Goal: Contribute content: Contribute content

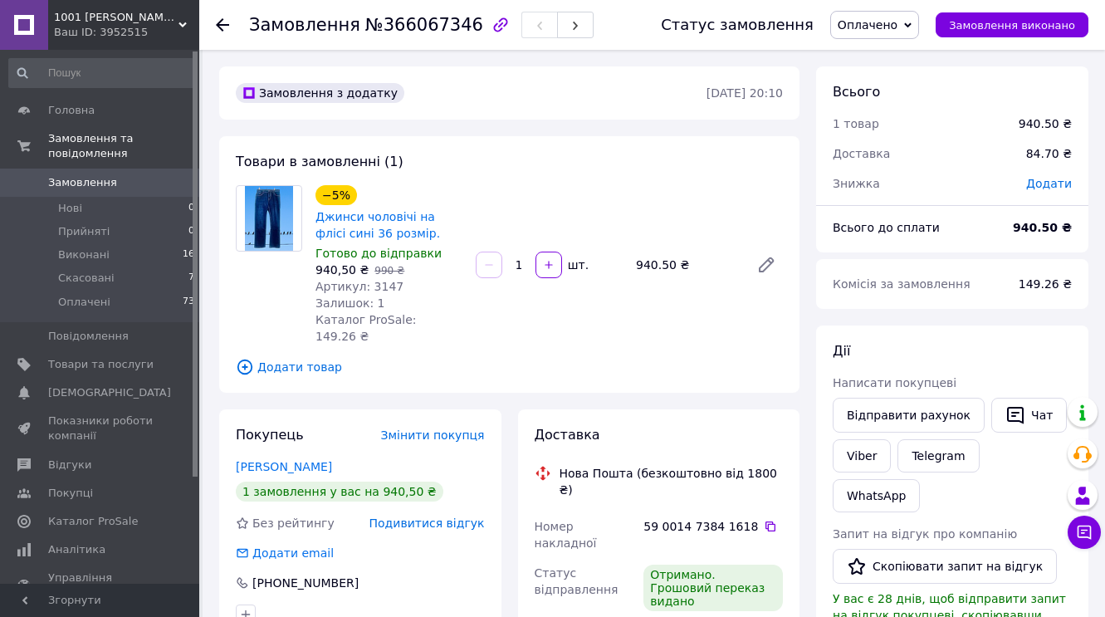
click at [223, 23] on icon at bounding box center [222, 24] width 13 height 13
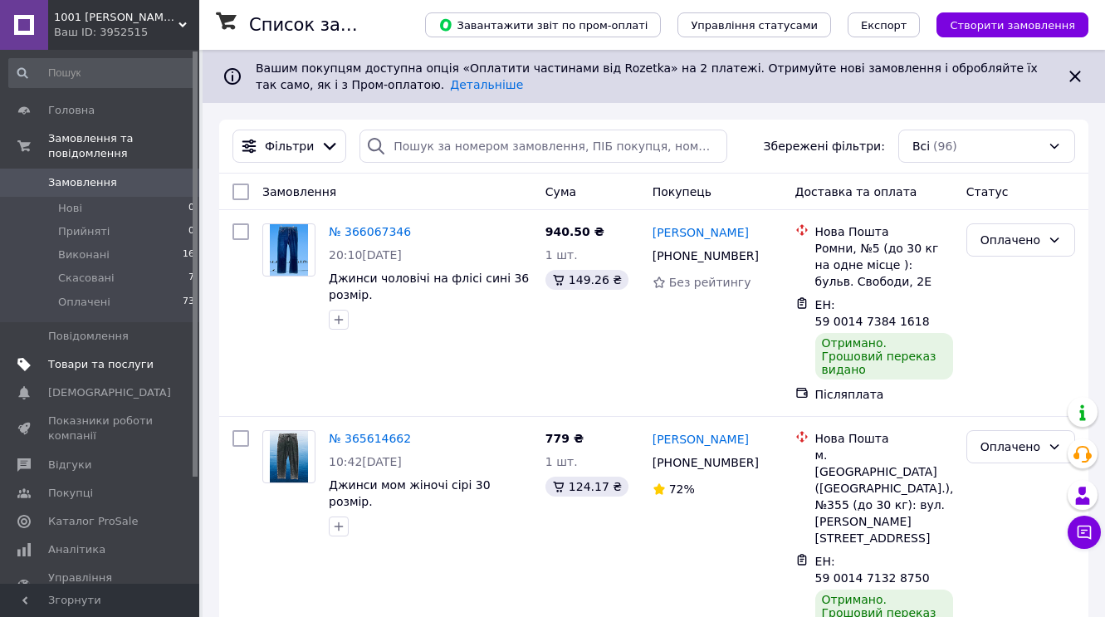
click at [95, 360] on span "Товари та послуги" at bounding box center [100, 364] width 105 height 15
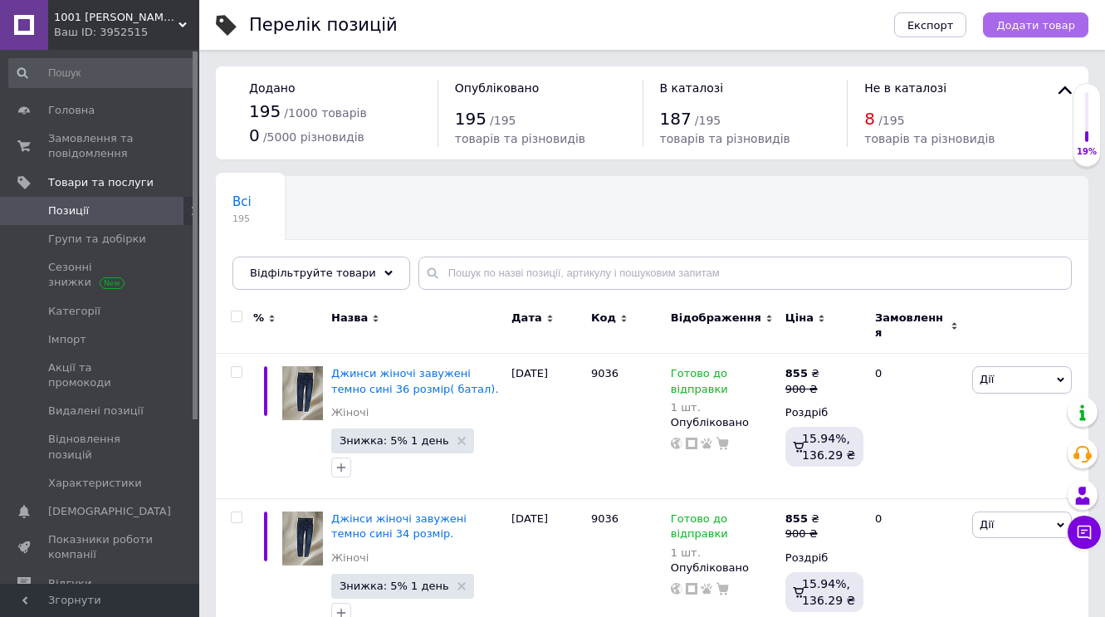
click at [1050, 24] on span "Додати товар" at bounding box center [1035, 25] width 79 height 12
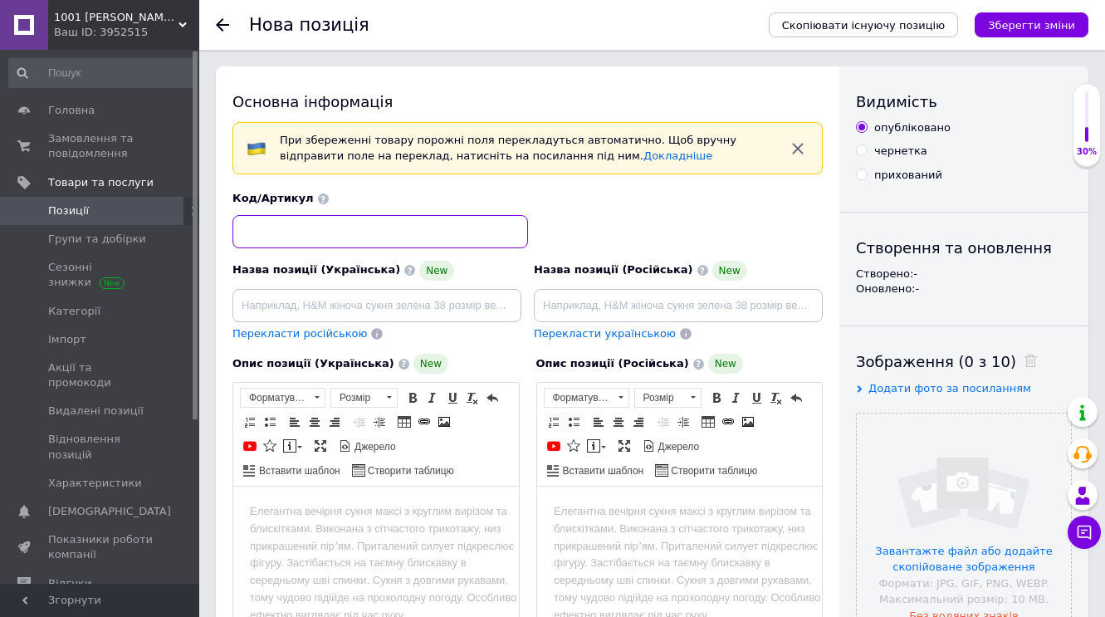
click at [259, 232] on input at bounding box center [381, 231] width 296 height 33
type input "9873"
click at [255, 305] on input at bounding box center [377, 305] width 289 height 33
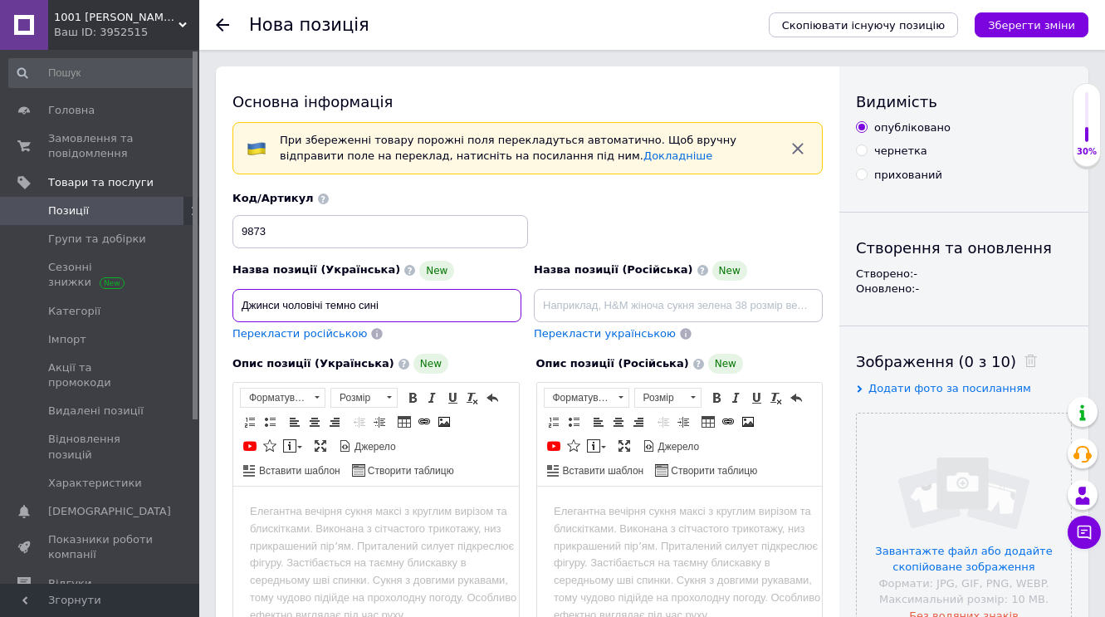
click at [355, 306] on input "Джинси чоловічі темно сині" at bounding box center [377, 305] width 289 height 33
click at [379, 311] on input "[PERSON_NAME] сині" at bounding box center [377, 305] width 289 height 33
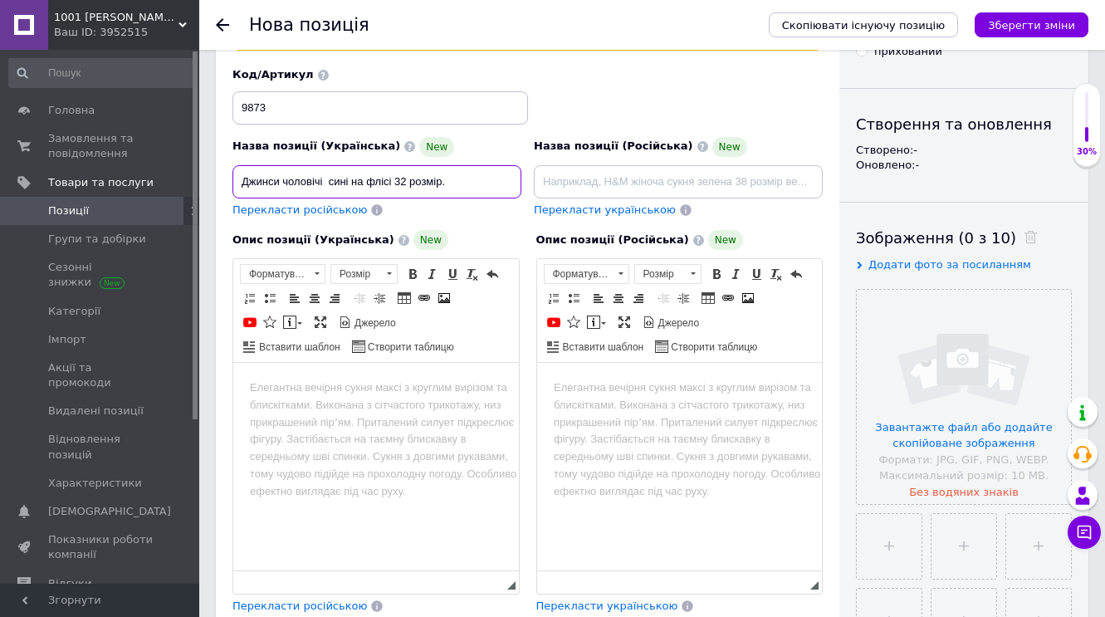
scroll to position [125, 0]
type input "Джинси чоловічі сині на флісі 32 розмір."
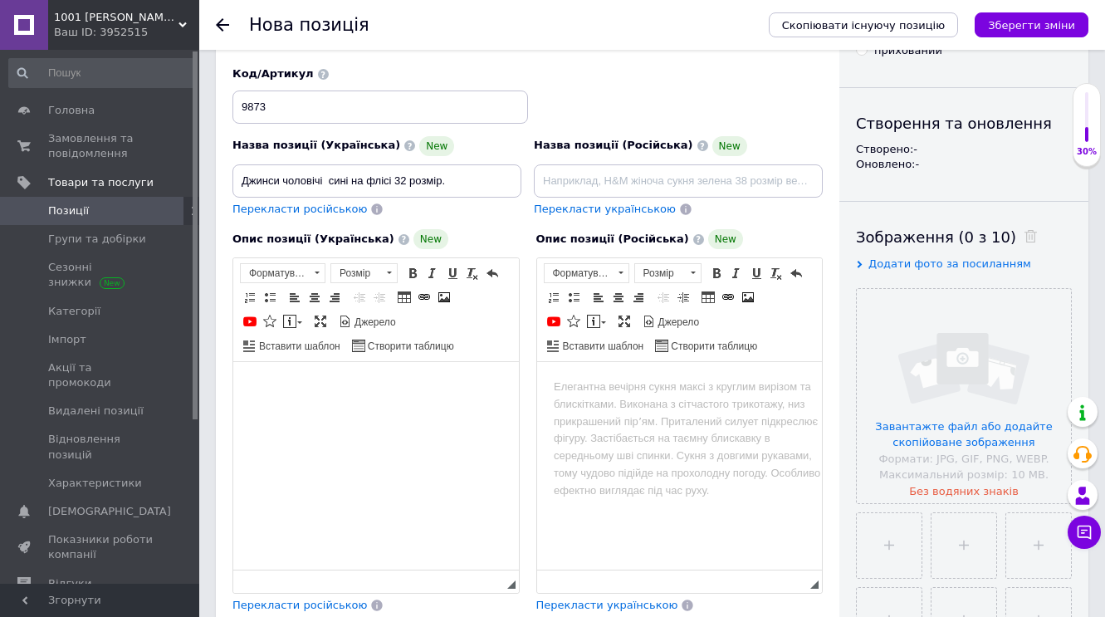
click at [254, 387] on body "Редактор, 0D7EEFA3-E819-42A0-8269-F8021DC3C260" at bounding box center [376, 387] width 252 height 17
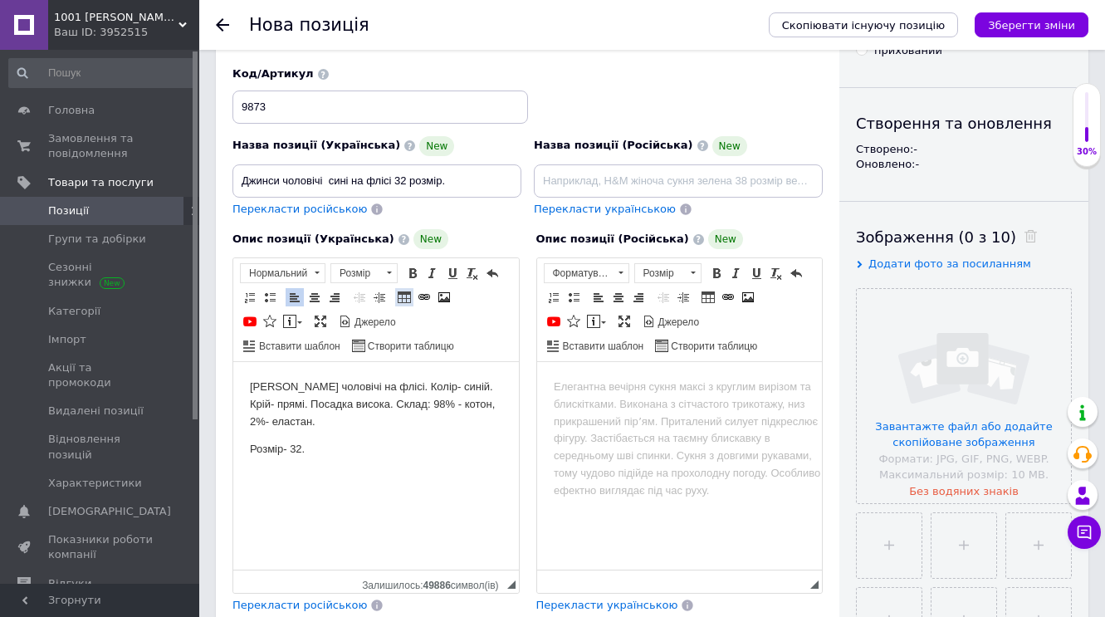
click at [405, 297] on span at bounding box center [404, 297] width 13 height 13
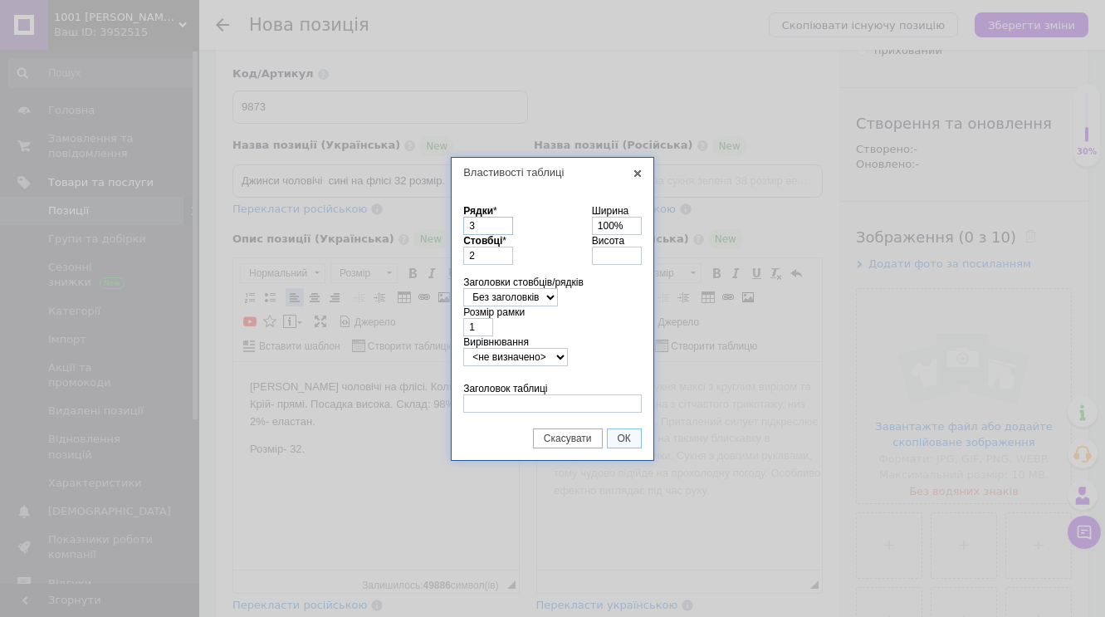
click at [488, 230] on input "3" at bounding box center [488, 226] width 50 height 18
type input "5"
click at [492, 405] on input "Заголовок таблиці" at bounding box center [552, 403] width 179 height 18
type input "розмір в см."
click at [633, 440] on span "ОК" at bounding box center [624, 439] width 33 height 12
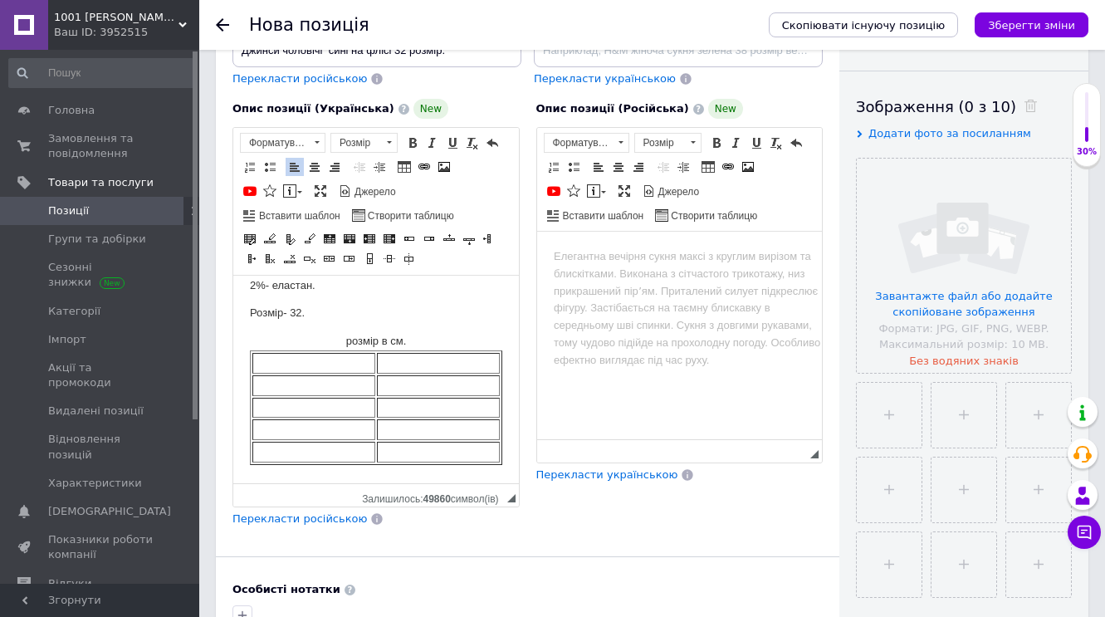
scroll to position [274, 0]
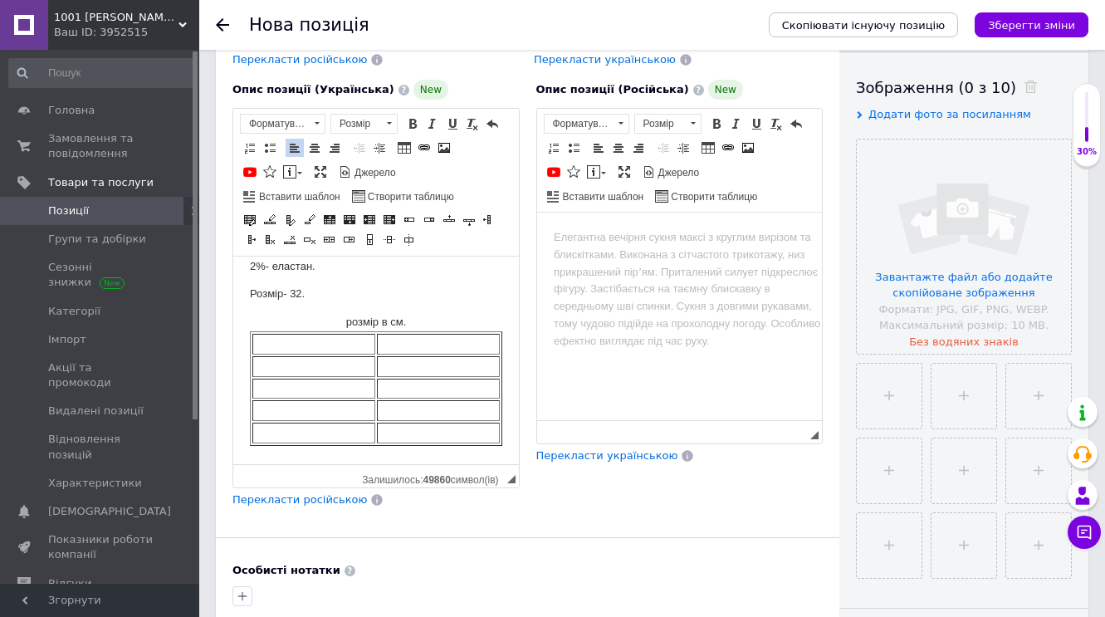
click at [296, 344] on td "Редактор, 0D7EEFA3-E819-42A0-8269-F8021DC3C260" at bounding box center [313, 344] width 123 height 21
click at [290, 362] on td "Редактор, 0D7EEFA3-E819-42A0-8269-F8021DC3C260" at bounding box center [362, 366] width 220 height 21
click at [289, 382] on td "Редактор, 0D7EEFA3-E819-42A0-8269-F8021DC3C260" at bounding box center [364, 389] width 225 height 21
click at [287, 409] on td "Редактор, 0D7EEFA3-E819-42A0-8269-F8021DC3C260" at bounding box center [366, 410] width 228 height 21
click at [282, 430] on td "Редактор, 0D7EEFA3-E819-42A0-8269-F8021DC3C260" at bounding box center [370, 433] width 237 height 21
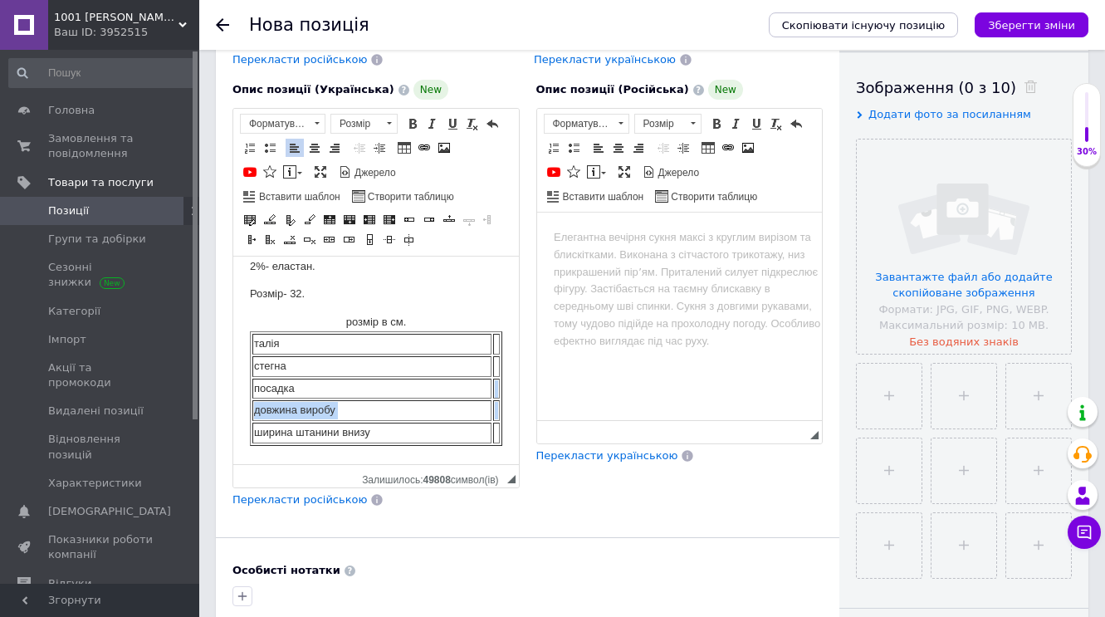
click at [497, 398] on table "розмір в см. талія стегна посадка довжина виробу ширина штанини внизу" at bounding box center [376, 380] width 252 height 132
click at [493, 394] on table "розмір в см. талія стегна посадка довжина виробу ширина штанини внизу" at bounding box center [376, 380] width 252 height 132
drag, startPoint x: 493, startPoint y: 399, endPoint x: 399, endPoint y: 394, distance: 93.9
click at [399, 394] on div at bounding box center [400, 384] width 3 height 106
click at [428, 345] on td "Редактор, 0D7EEFA3-E819-42A0-8269-F8021DC3C260" at bounding box center [450, 344] width 100 height 21
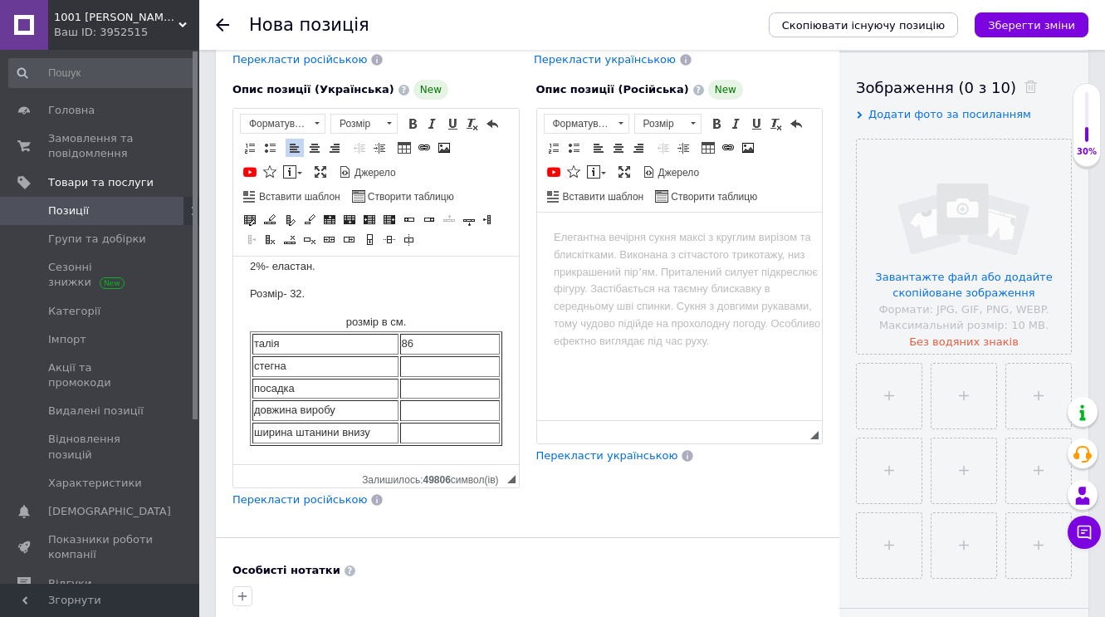
click at [426, 367] on td "Редактор, 0D7EEFA3-E819-42A0-8269-F8021DC3C260" at bounding box center [450, 366] width 100 height 21
click at [429, 391] on td "Редактор, 0D7EEFA3-E819-42A0-8269-F8021DC3C260" at bounding box center [450, 389] width 100 height 21
click at [432, 409] on td "Редактор, 0D7EEFA3-E819-42A0-8269-F8021DC3C260" at bounding box center [450, 410] width 100 height 21
click at [431, 428] on td "Редактор, 0D7EEFA3-E819-42A0-8269-F8021DC3C260" at bounding box center [450, 433] width 100 height 21
drag, startPoint x: 500, startPoint y: 375, endPoint x: 471, endPoint y: 378, distance: 29.3
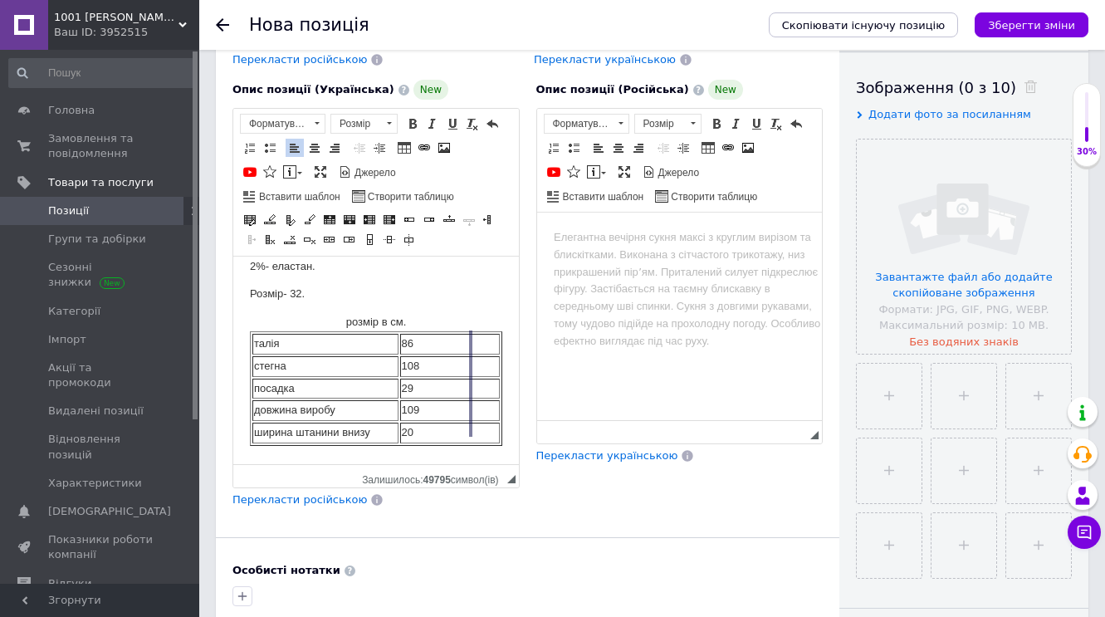
click at [471, 378] on div at bounding box center [470, 384] width 3 height 106
click at [980, 284] on input "file" at bounding box center [964, 247] width 214 height 214
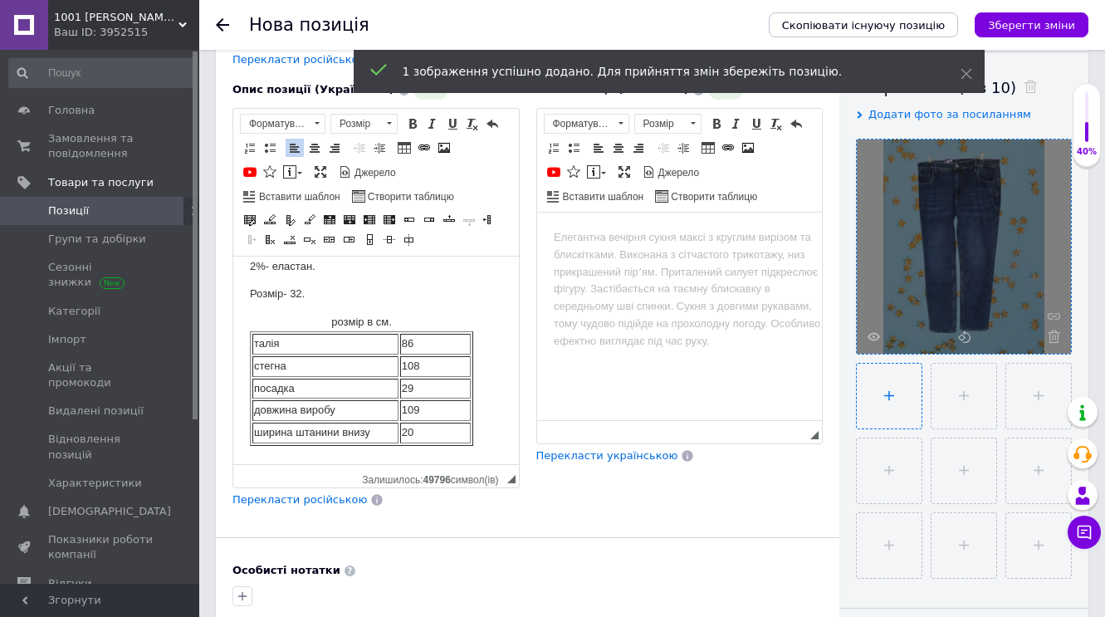
click at [889, 394] on input "file" at bounding box center [889, 396] width 65 height 65
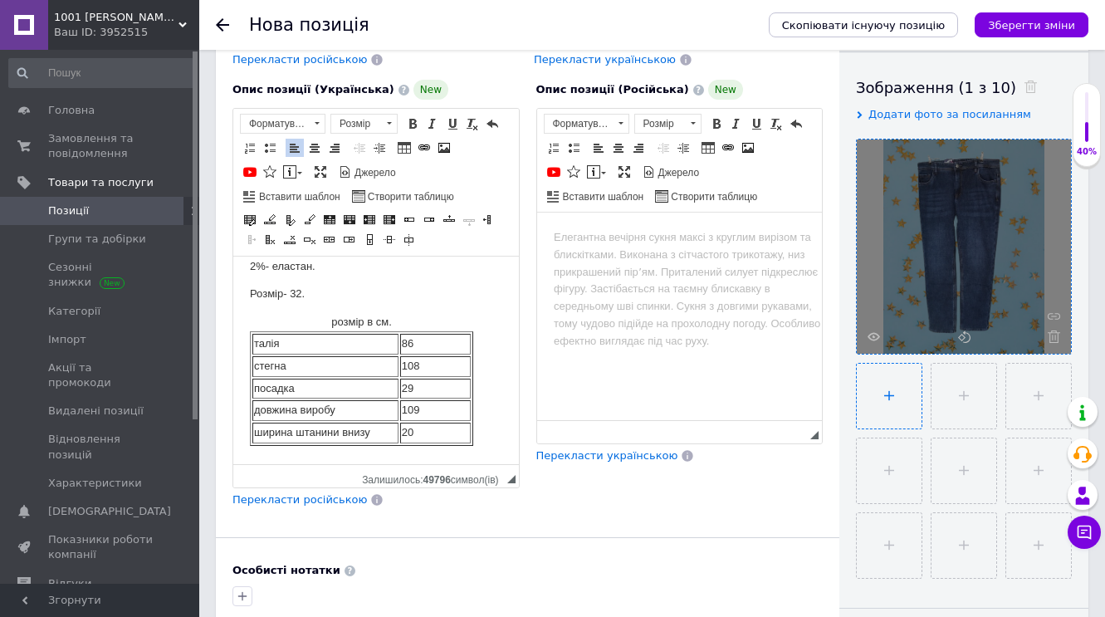
type input "C:\fakepath\IMG_9333-removebg-preview.png"
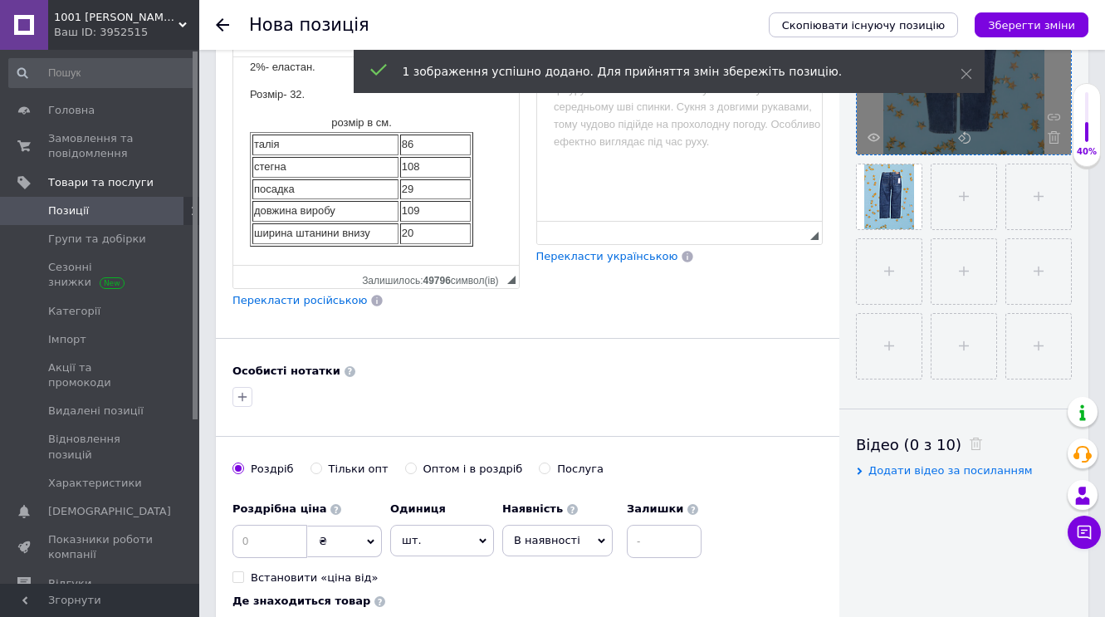
scroll to position [474, 0]
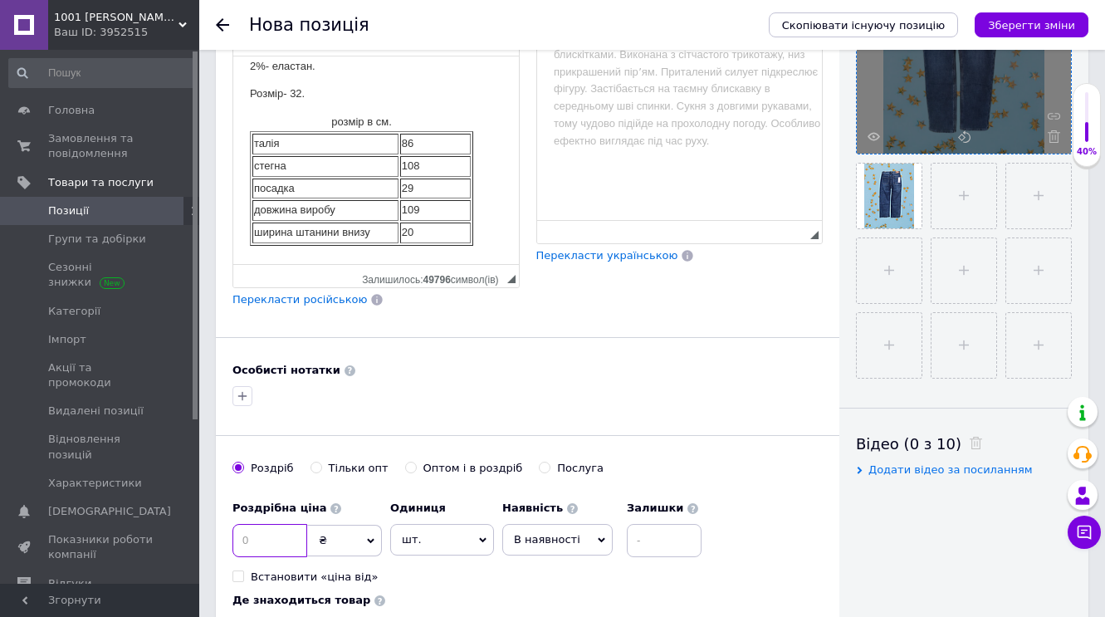
click at [259, 544] on input at bounding box center [270, 540] width 75 height 33
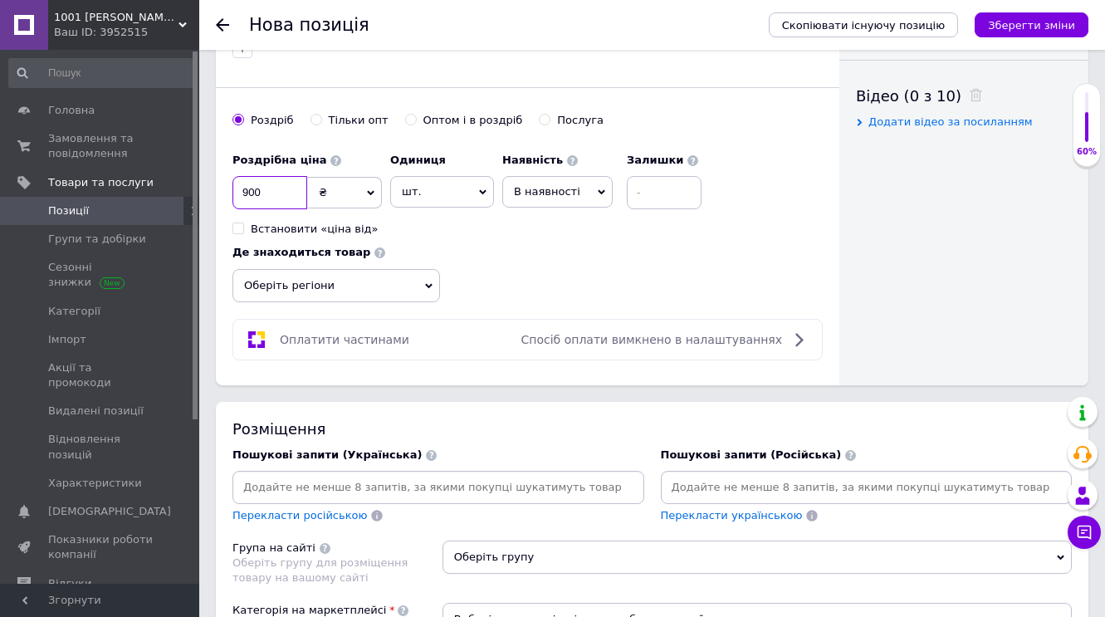
scroll to position [851, 0]
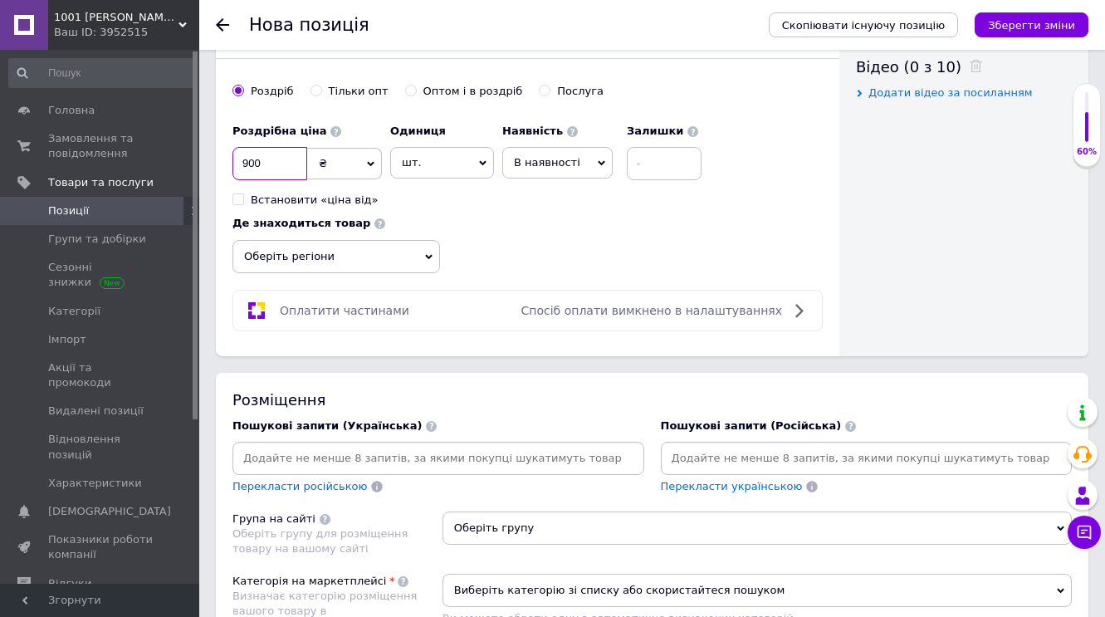
type input "900"
click at [598, 161] on icon at bounding box center [601, 163] width 7 height 5
click at [554, 264] on li "Готово до відправки" at bounding box center [557, 266] width 109 height 38
click at [680, 164] on input at bounding box center [709, 163] width 75 height 33
type input "1"
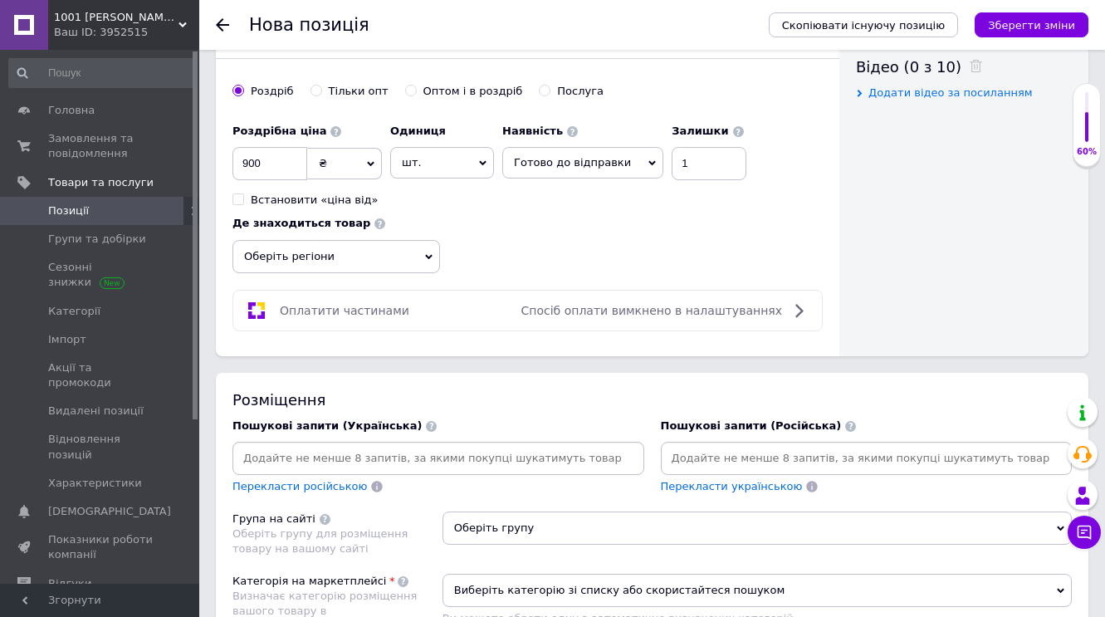
click at [428, 254] on icon at bounding box center [428, 256] width 7 height 5
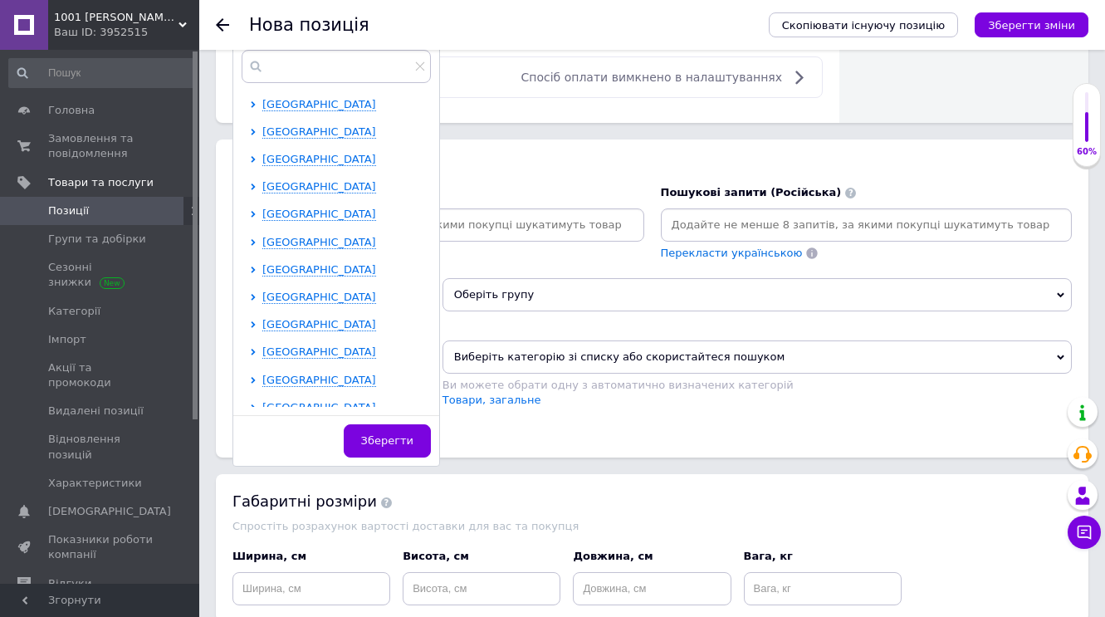
scroll to position [335, 0]
click at [309, 126] on span "[GEOGRAPHIC_DATA]" at bounding box center [319, 130] width 114 height 12
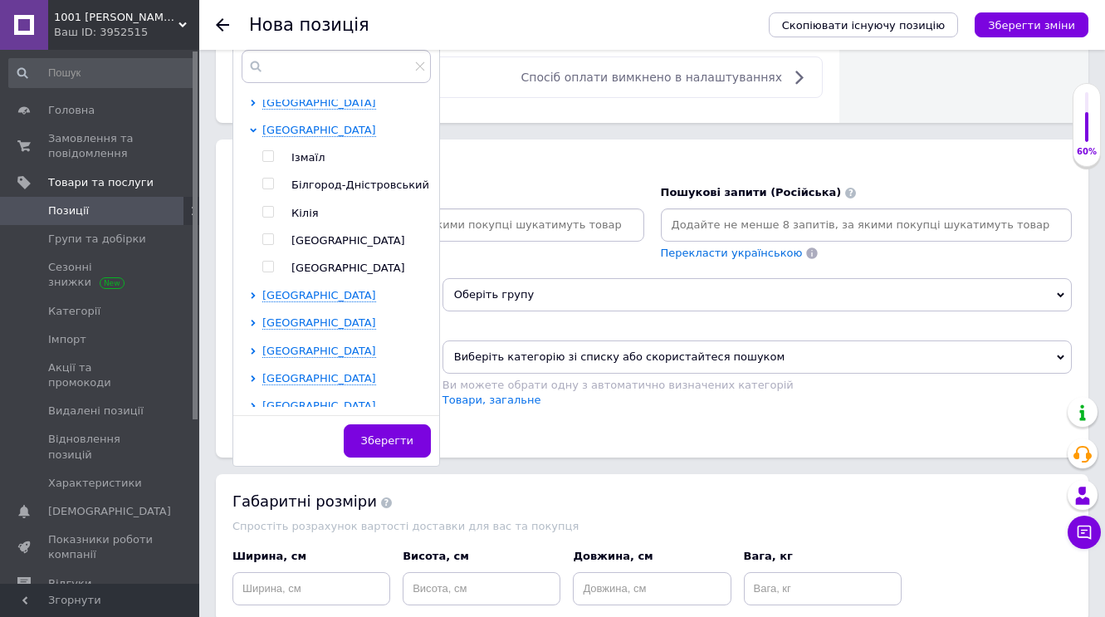
click at [267, 234] on input "checkbox" at bounding box center [267, 239] width 11 height 11
checkbox input "true"
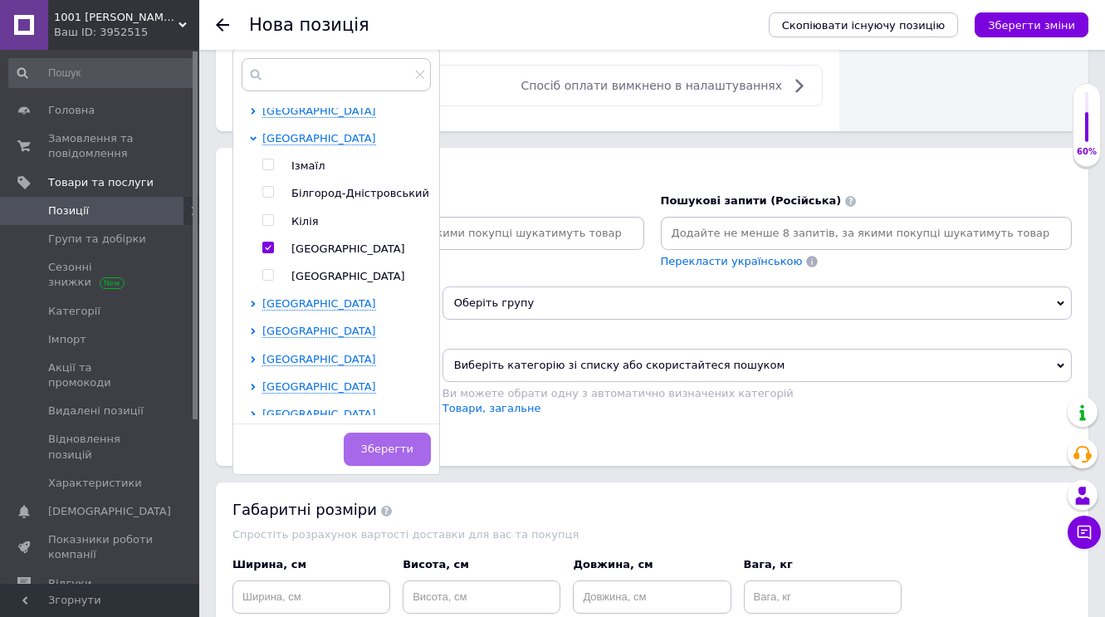
click at [383, 443] on span "Зберегти" at bounding box center [387, 449] width 52 height 12
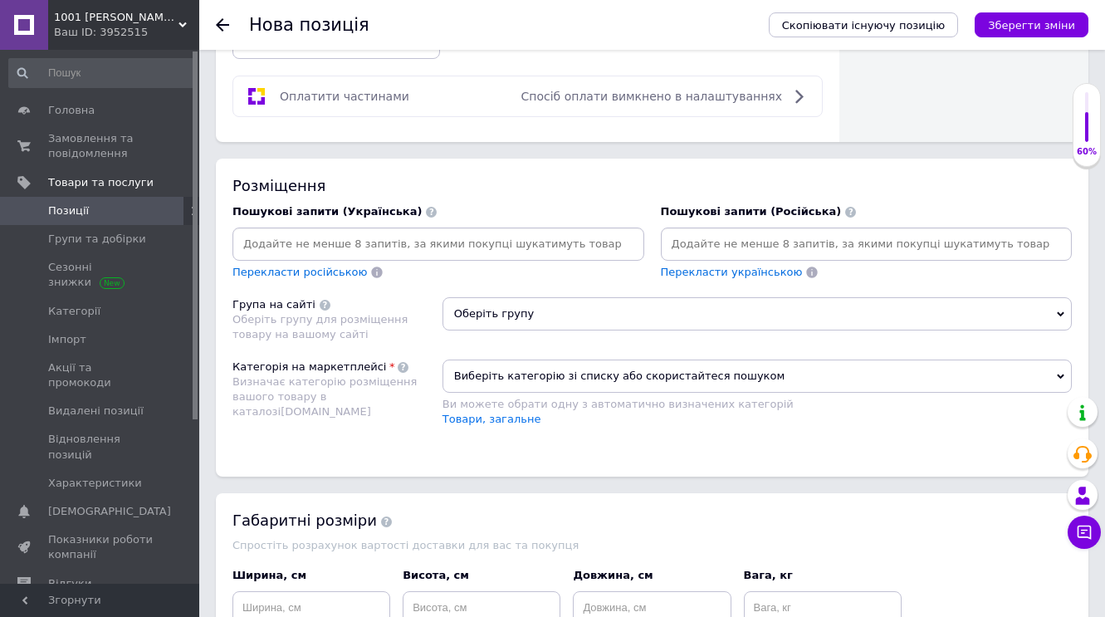
scroll to position [1075, 0]
click at [343, 241] on input at bounding box center [438, 243] width 405 height 25
type input "джинси чоловічі сині на флісі 32 розмір"
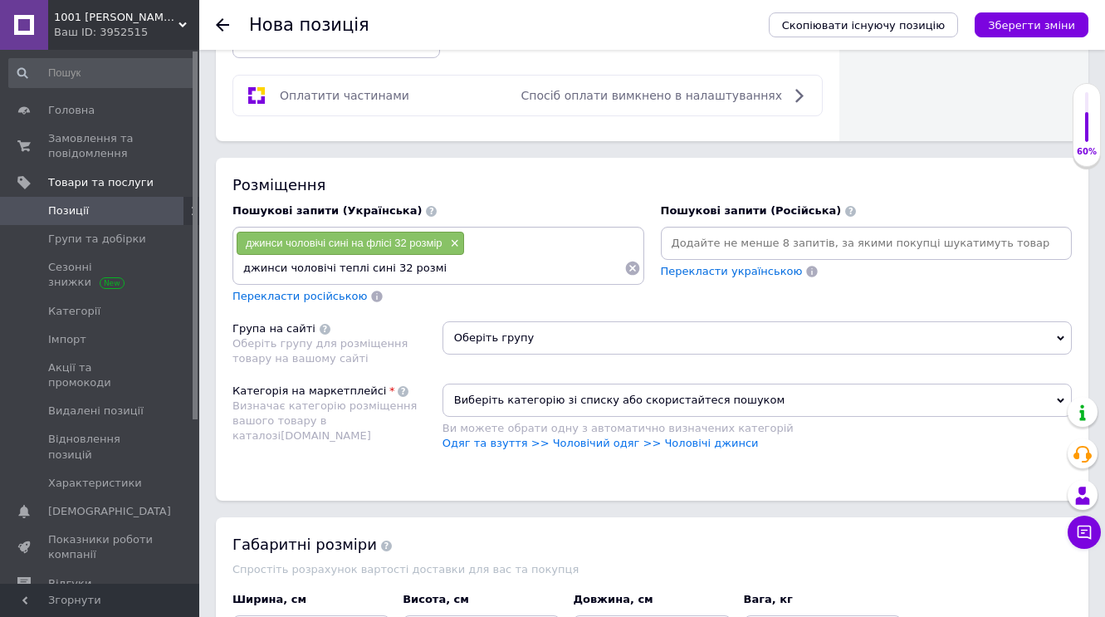
type input "джинси чоловічі теплі сині 32 розмір"
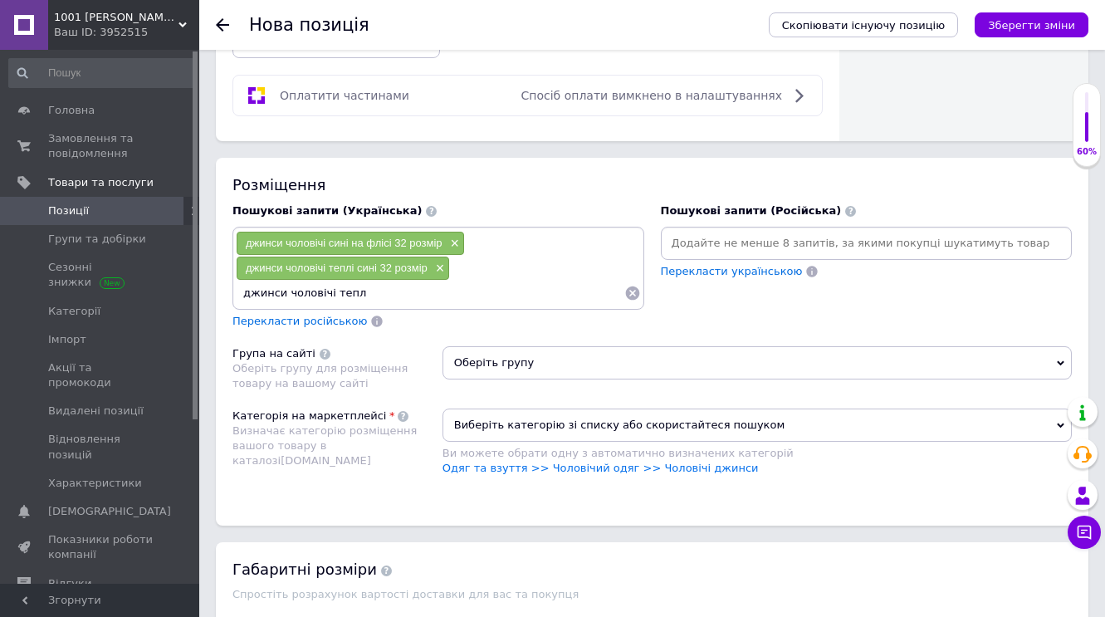
type input "джинси чоловічі теплі"
type input "джинси чоловічі на флісі висока посадка сині 32 розмір"
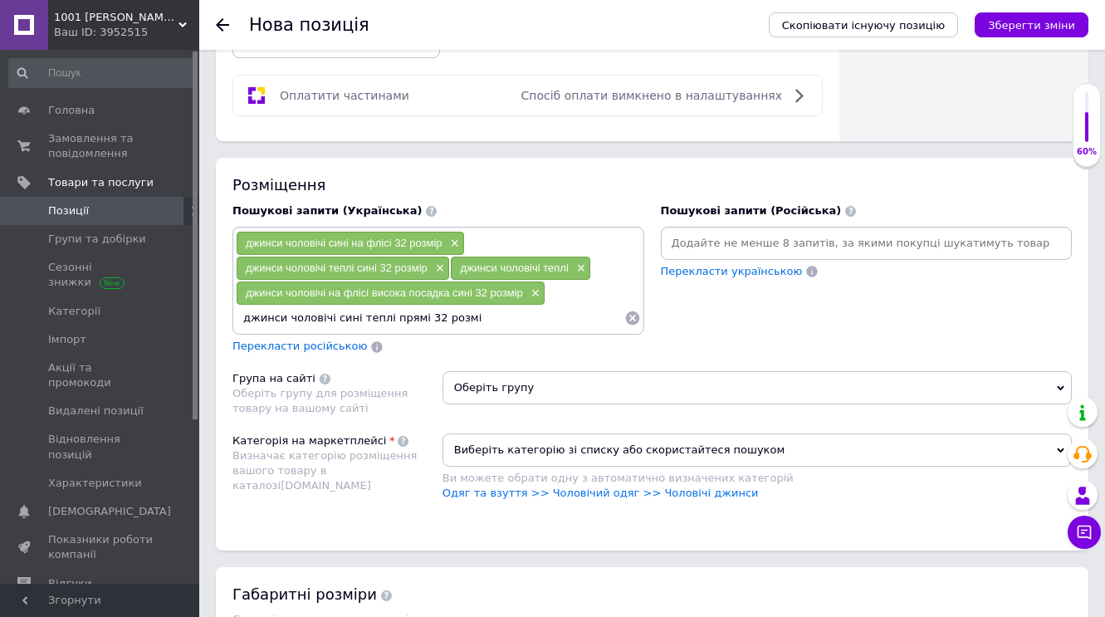
type input "джинси чоловічі сині теплі прямі 32 розмір"
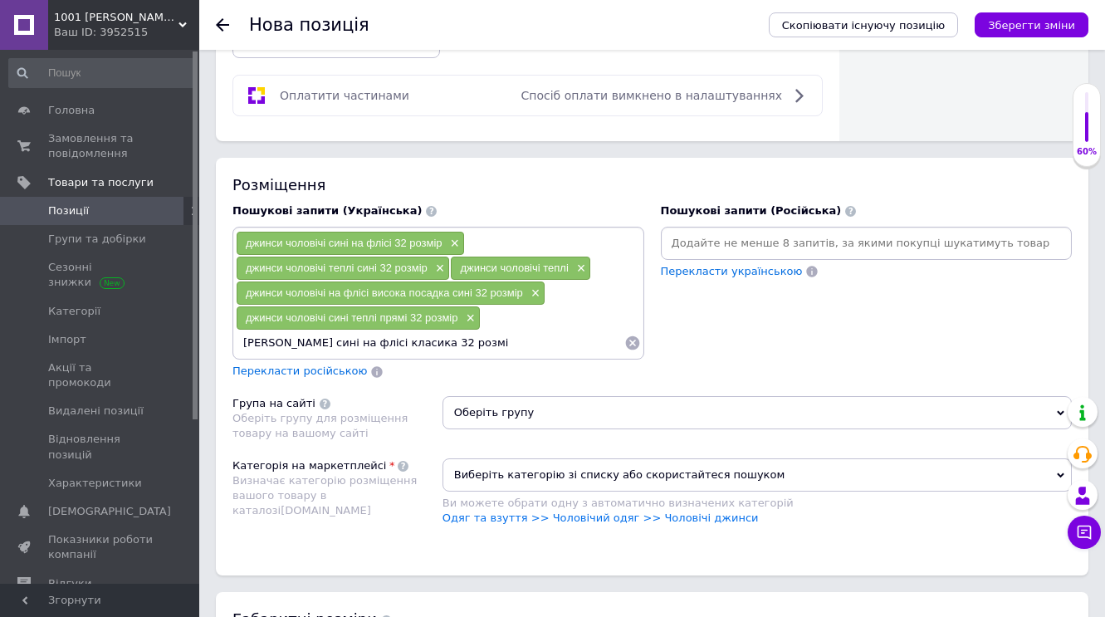
type input "джинси чоловічі сині на флісі класика 32 розмір"
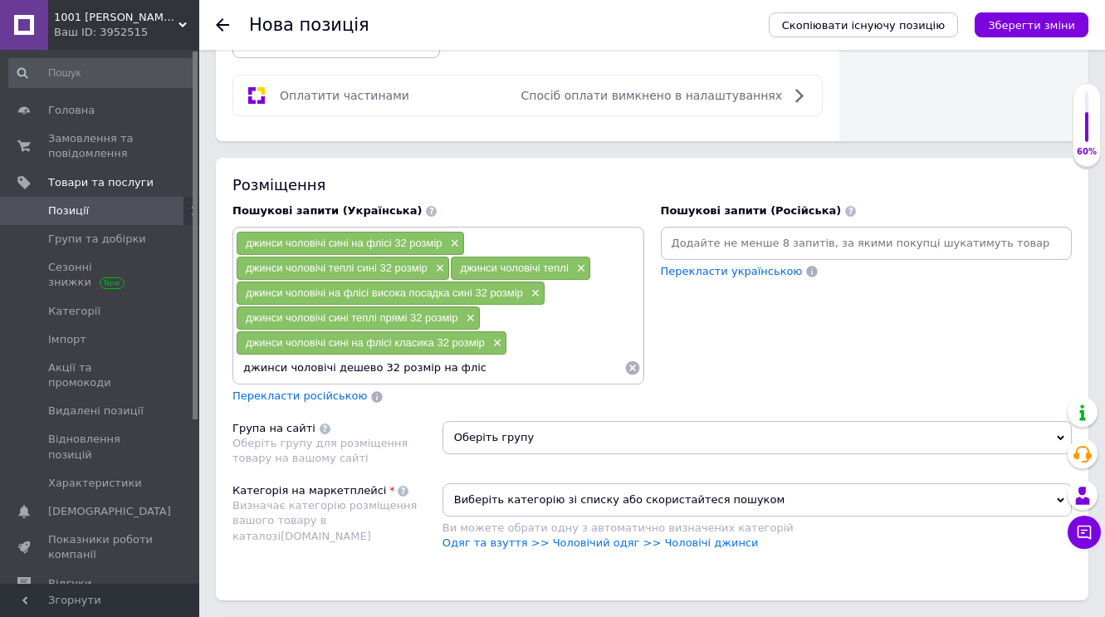
type input "джинси чоловічі дешево 32 розмір на флісі"
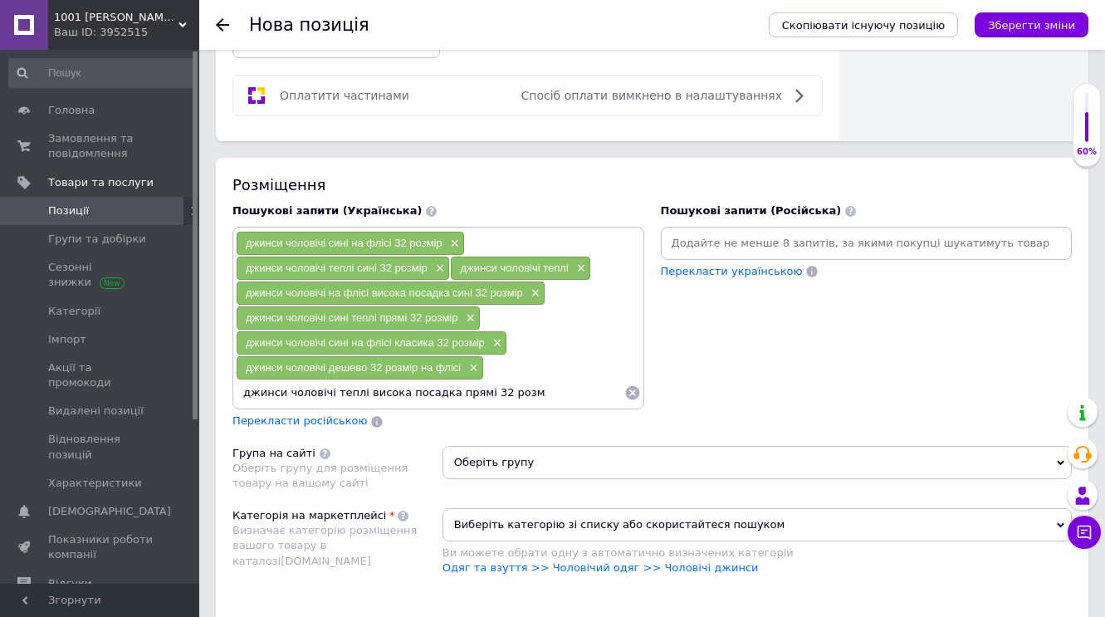
type input "джинси чоловічі теплі висока посадка прямі 32 розмі"
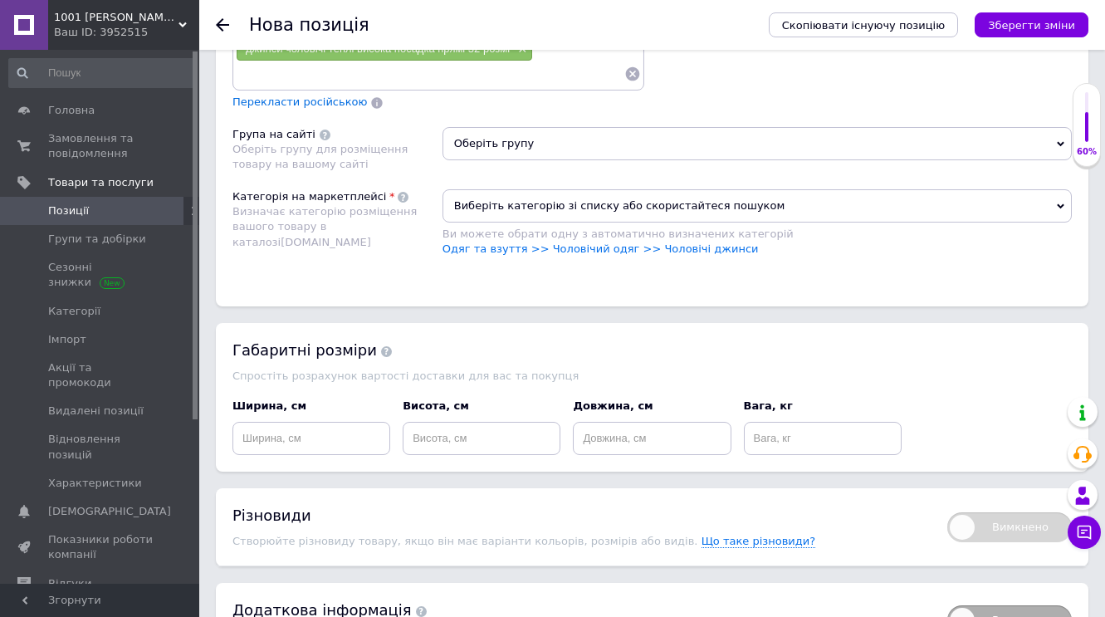
scroll to position [1445, 0]
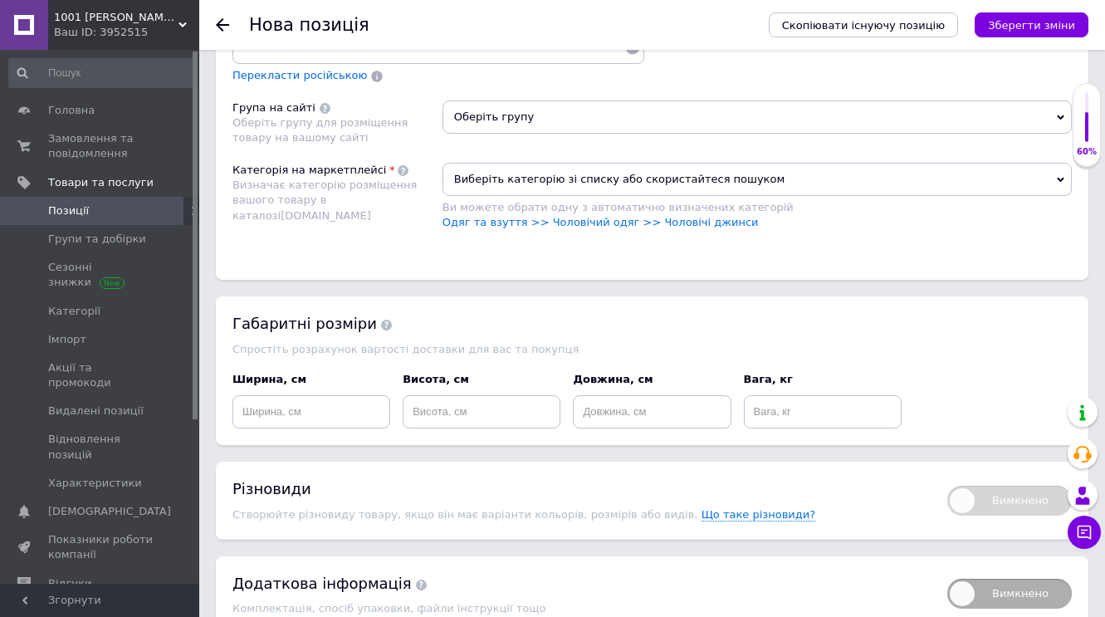
click at [1059, 115] on icon at bounding box center [1060, 117] width 7 height 7
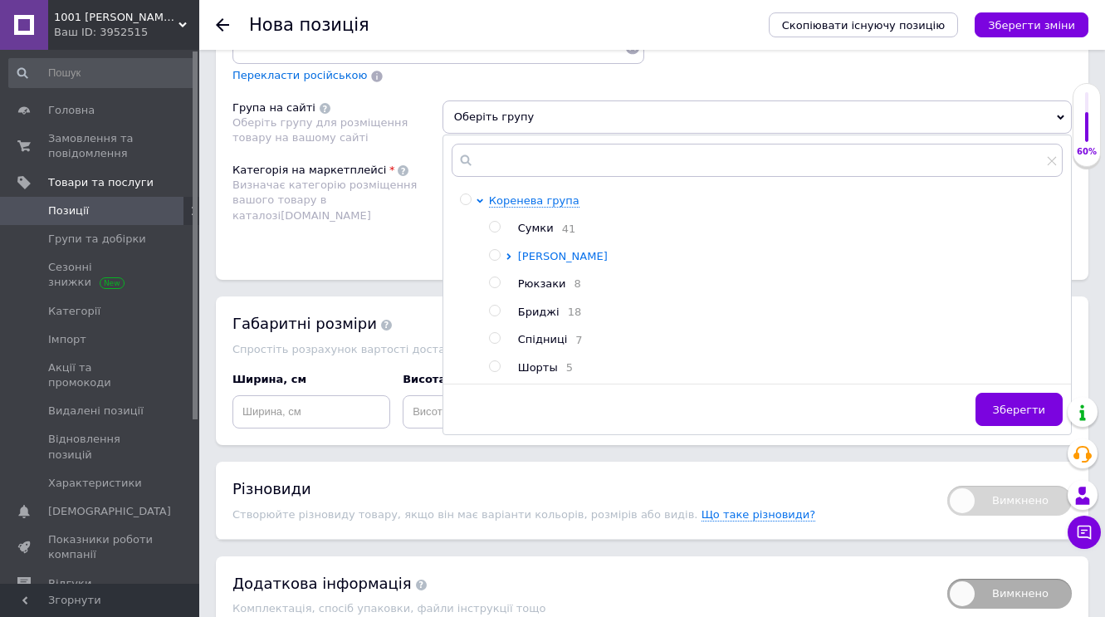
click at [549, 254] on span "[PERSON_NAME]" at bounding box center [563, 256] width 90 height 12
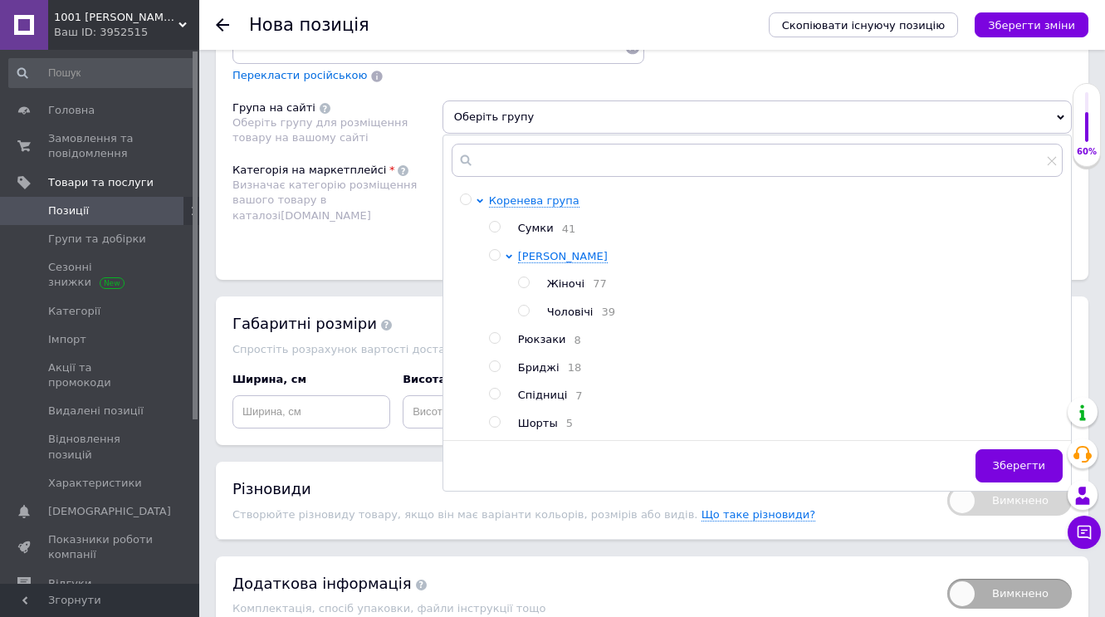
click at [522, 311] on input "radio" at bounding box center [523, 311] width 11 height 11
radio input "true"
click at [999, 468] on span "Зберегти" at bounding box center [1019, 465] width 52 height 12
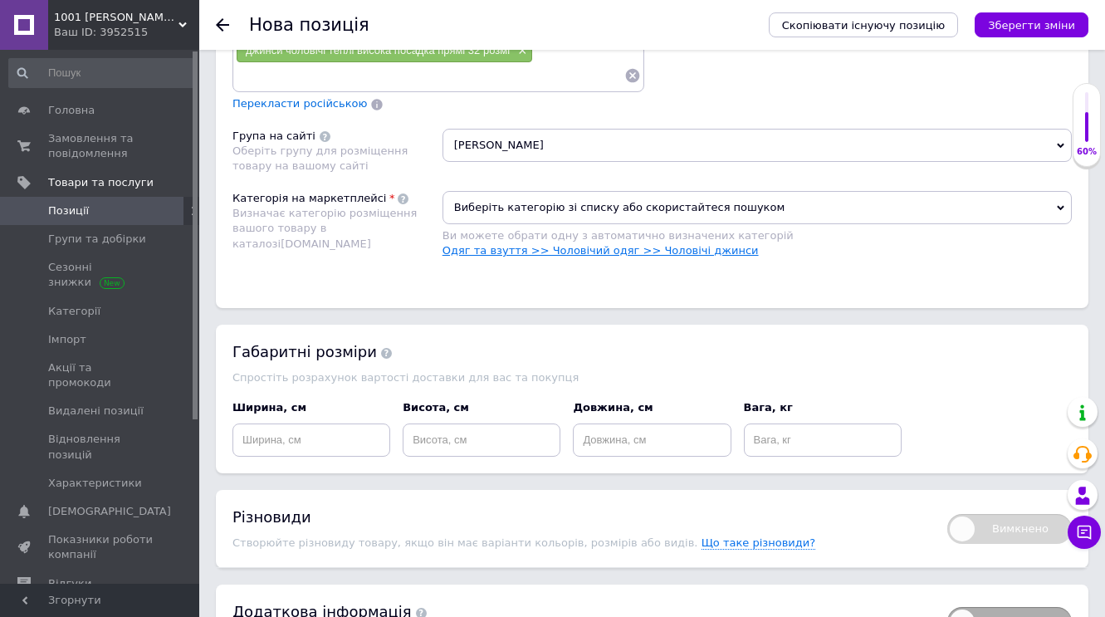
scroll to position [1413, 0]
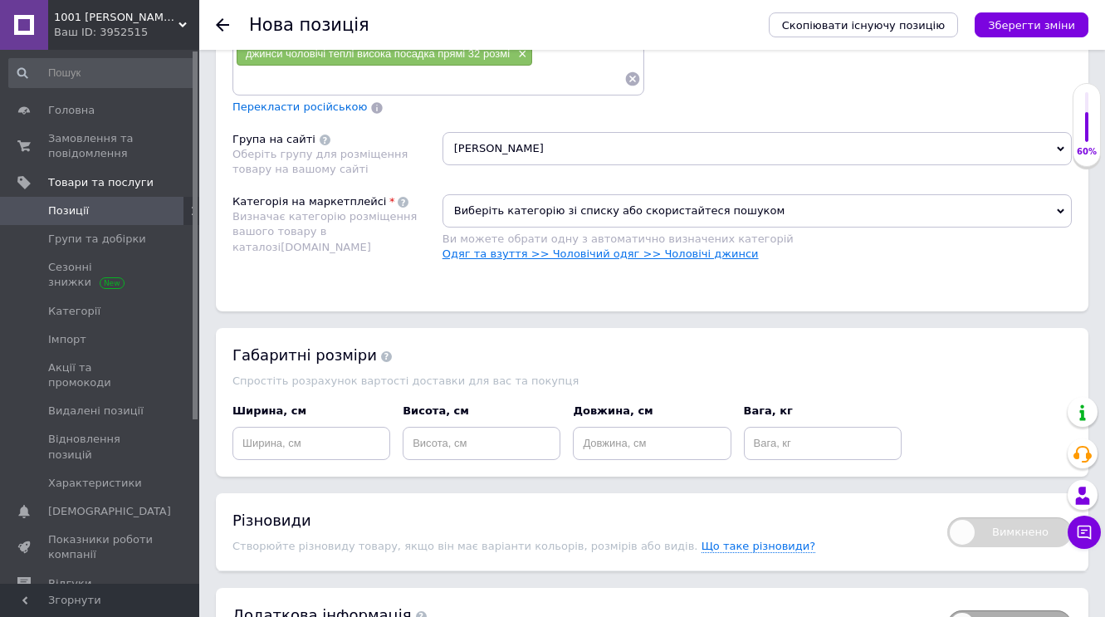
click at [693, 252] on link "Одяг та взуття >> Чоловічий одяг >> Чоловічі джинси" at bounding box center [601, 253] width 316 height 12
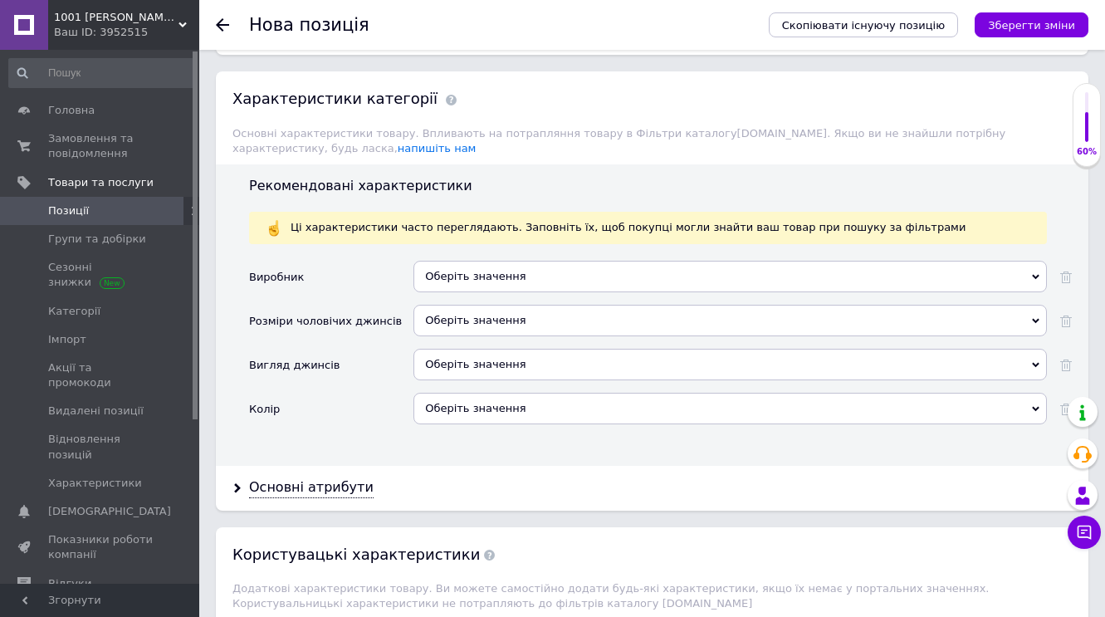
scroll to position [1699, 0]
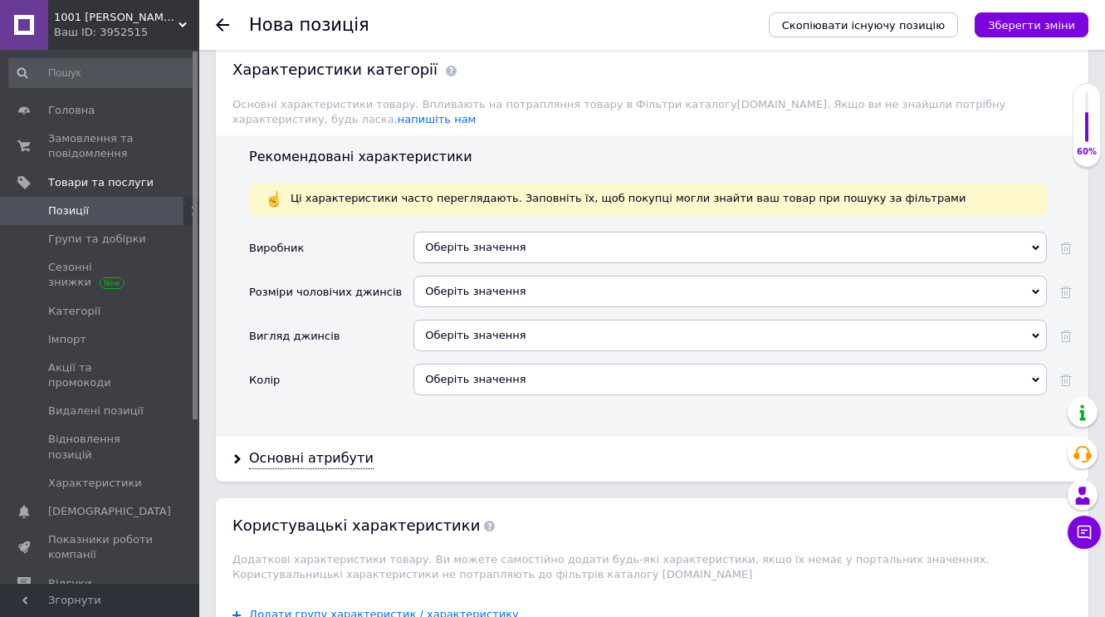
click at [1036, 244] on icon at bounding box center [1035, 247] width 7 height 7
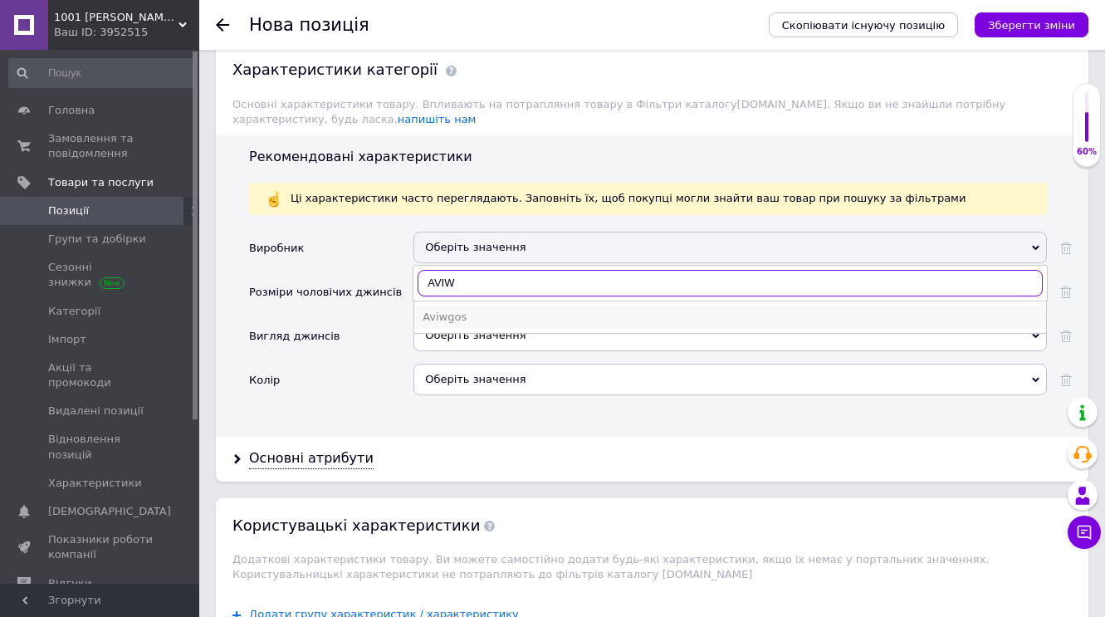
type input "AVIW"
click at [807, 313] on div "Aviwgos" at bounding box center [730, 317] width 615 height 15
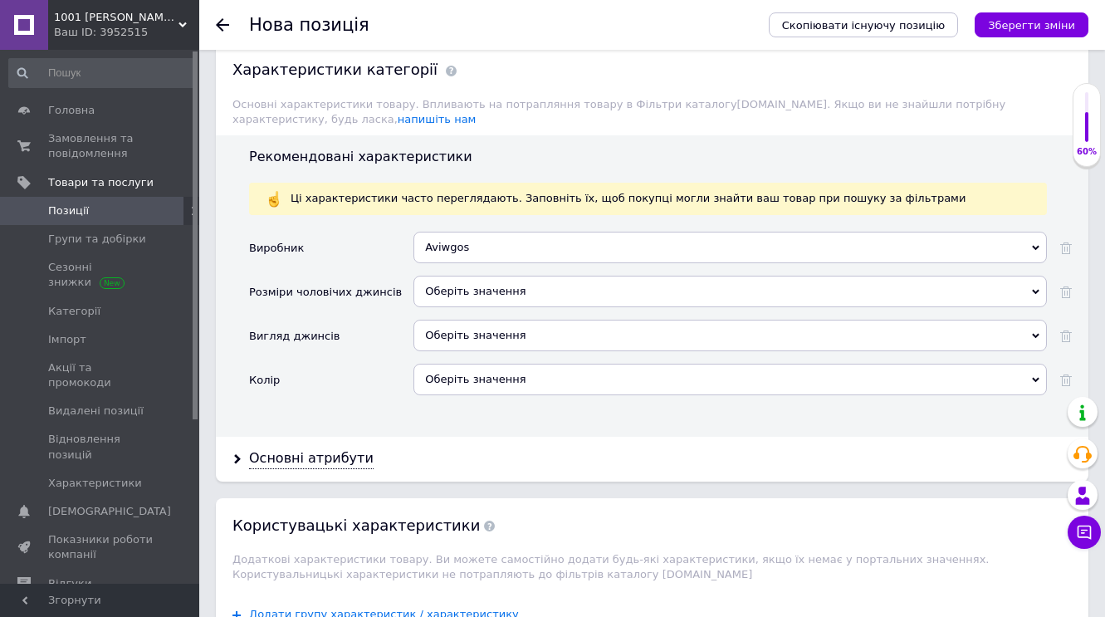
click at [1040, 286] on div "Оберіть значення" at bounding box center [731, 292] width 634 height 32
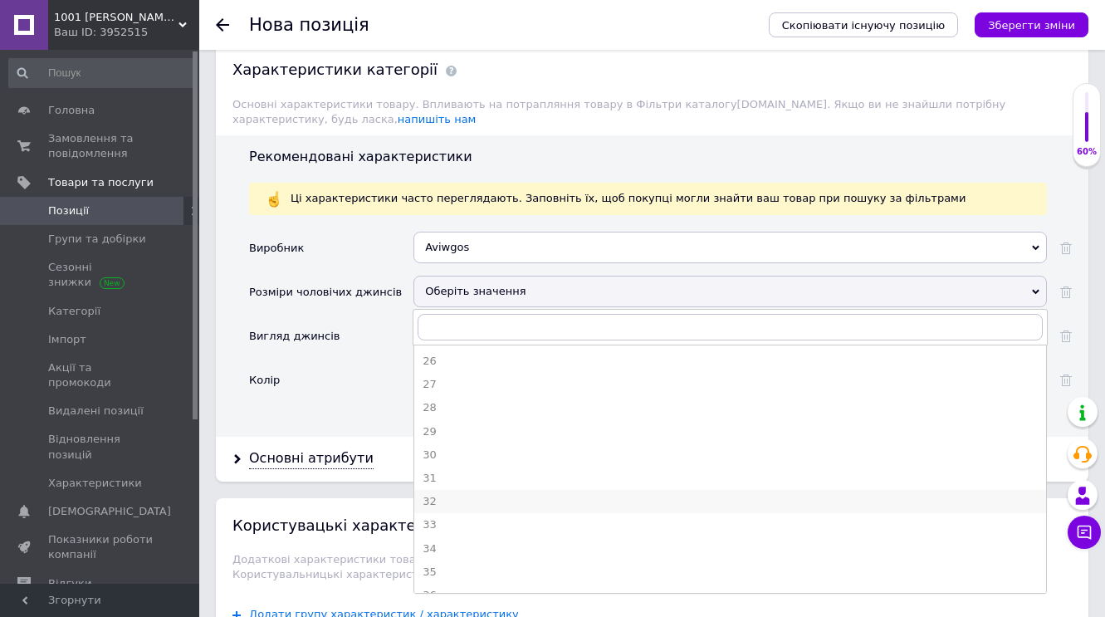
click at [438, 494] on div "32" at bounding box center [730, 501] width 615 height 15
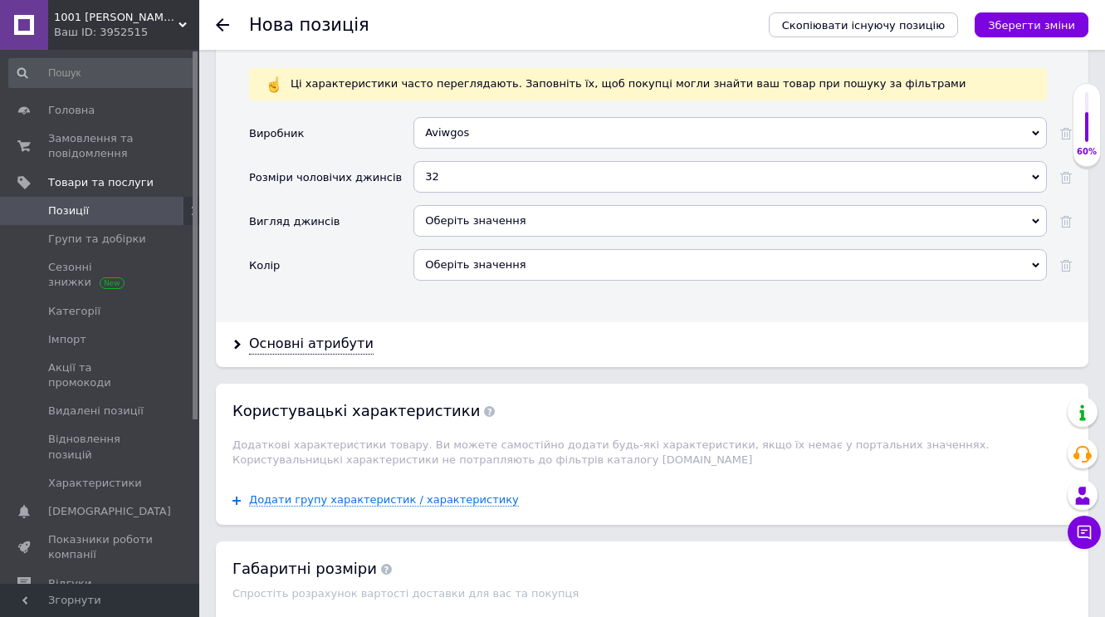
scroll to position [1826, 0]
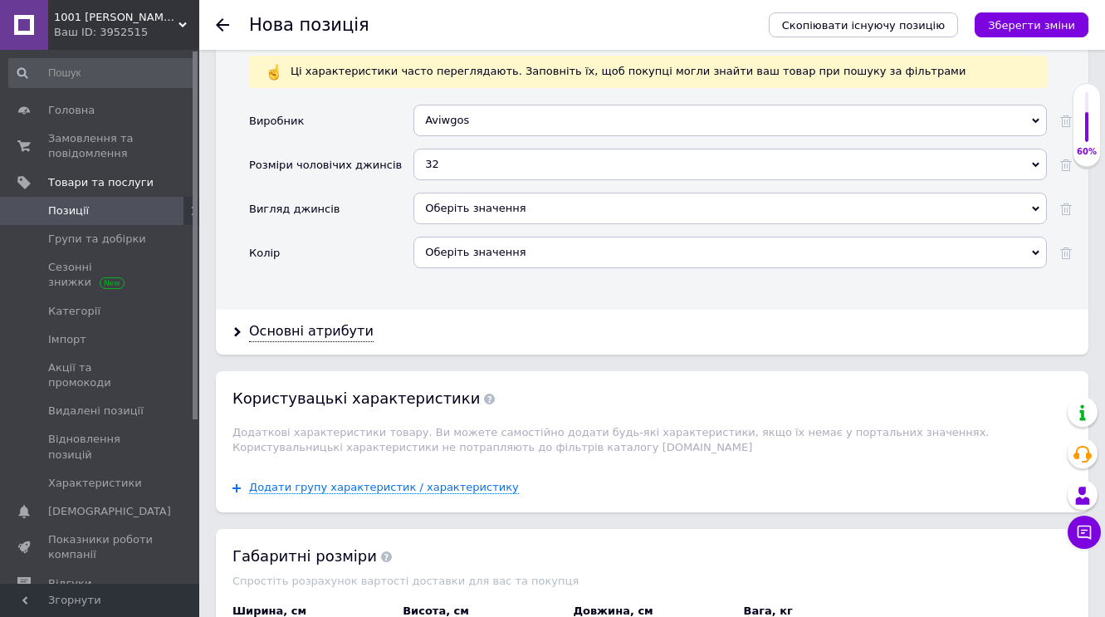
click at [1038, 207] on use at bounding box center [1035, 209] width 7 height 5
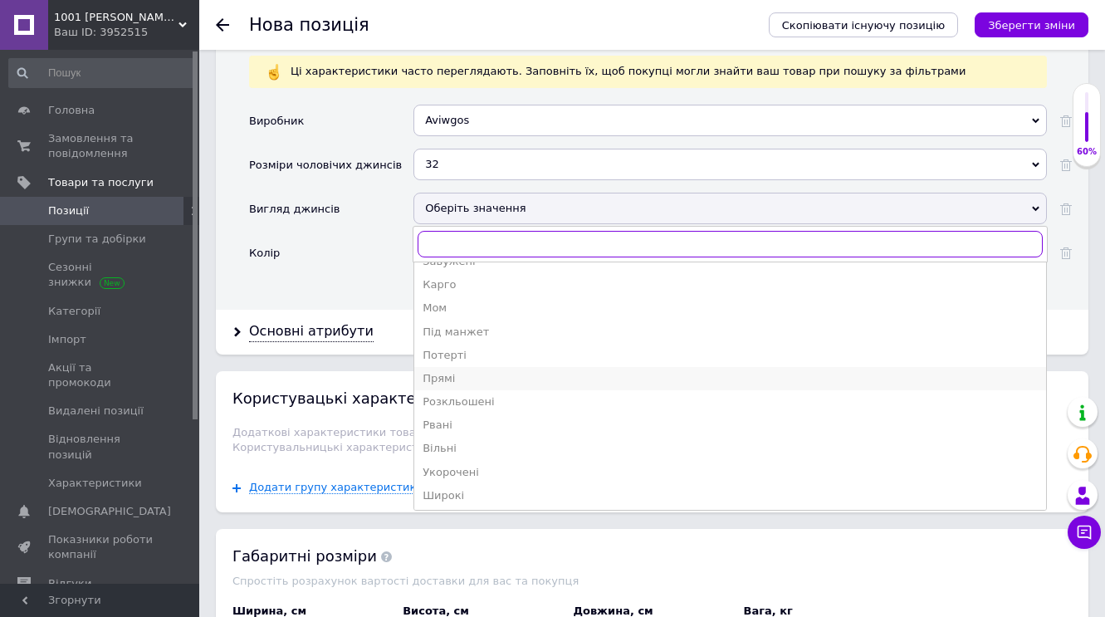
scroll to position [110, 0]
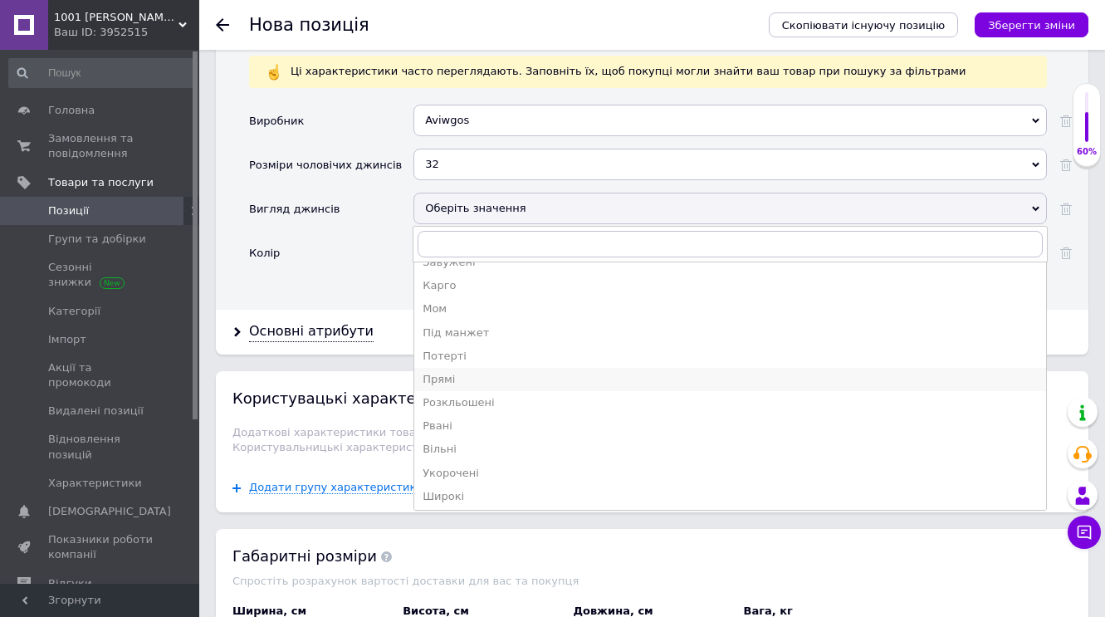
click at [443, 377] on div "Прямі" at bounding box center [730, 379] width 615 height 15
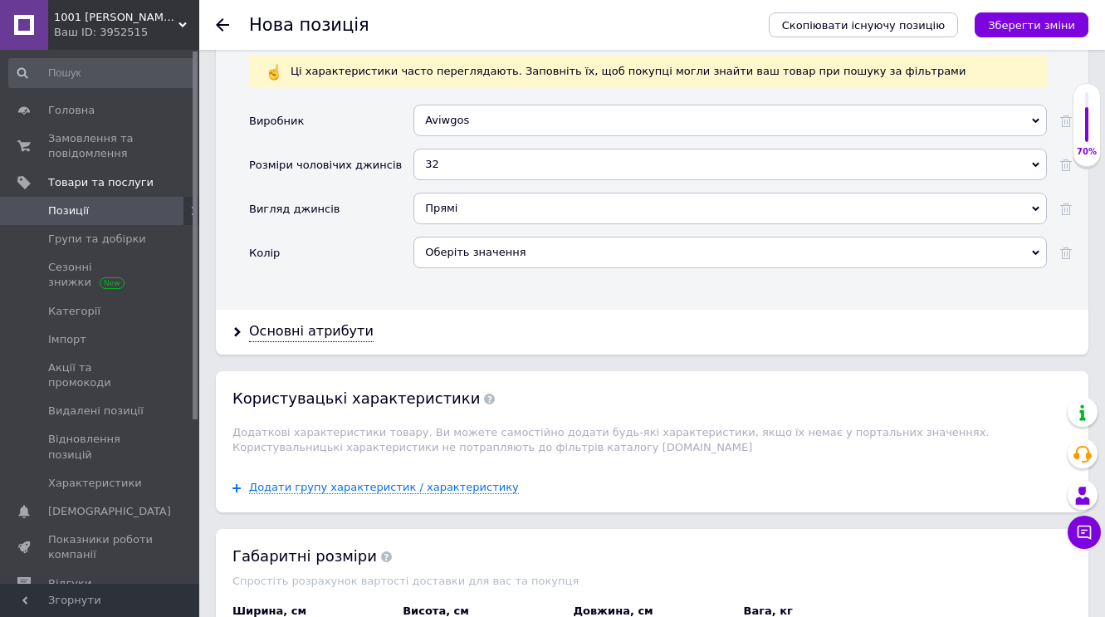
click at [1036, 251] on use at bounding box center [1035, 253] width 7 height 5
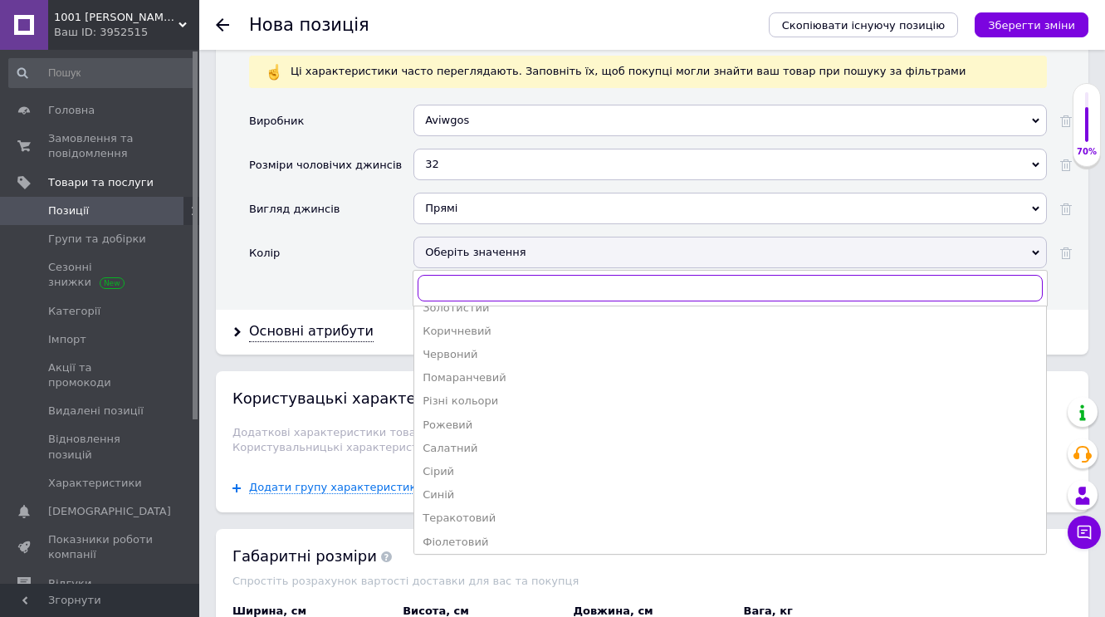
scroll to position [181, 0]
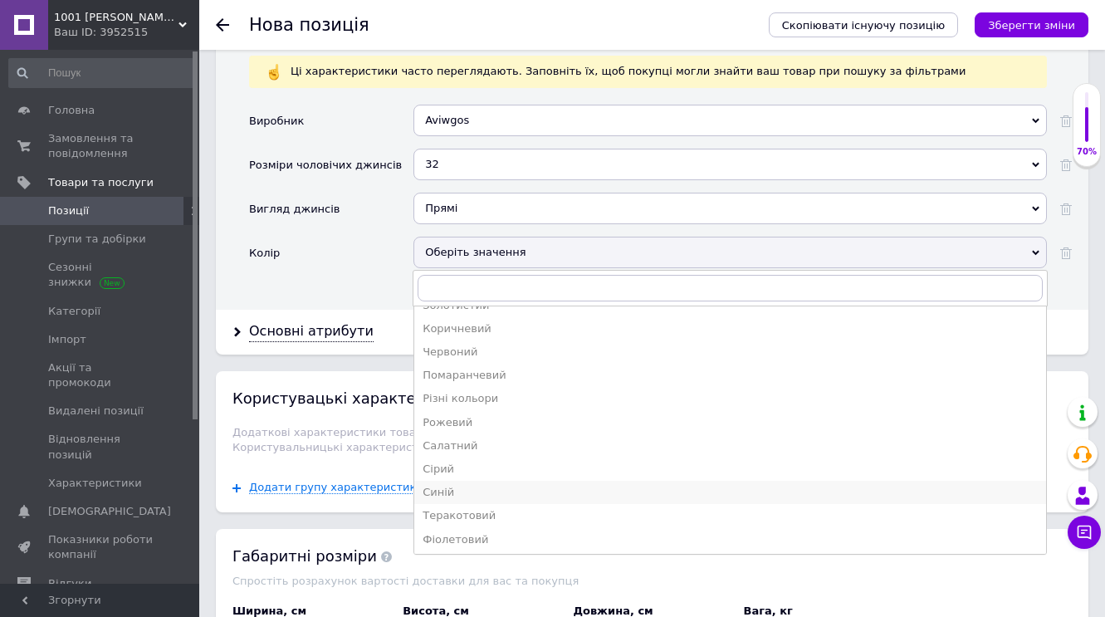
click at [443, 485] on div "Синій" at bounding box center [730, 492] width 615 height 15
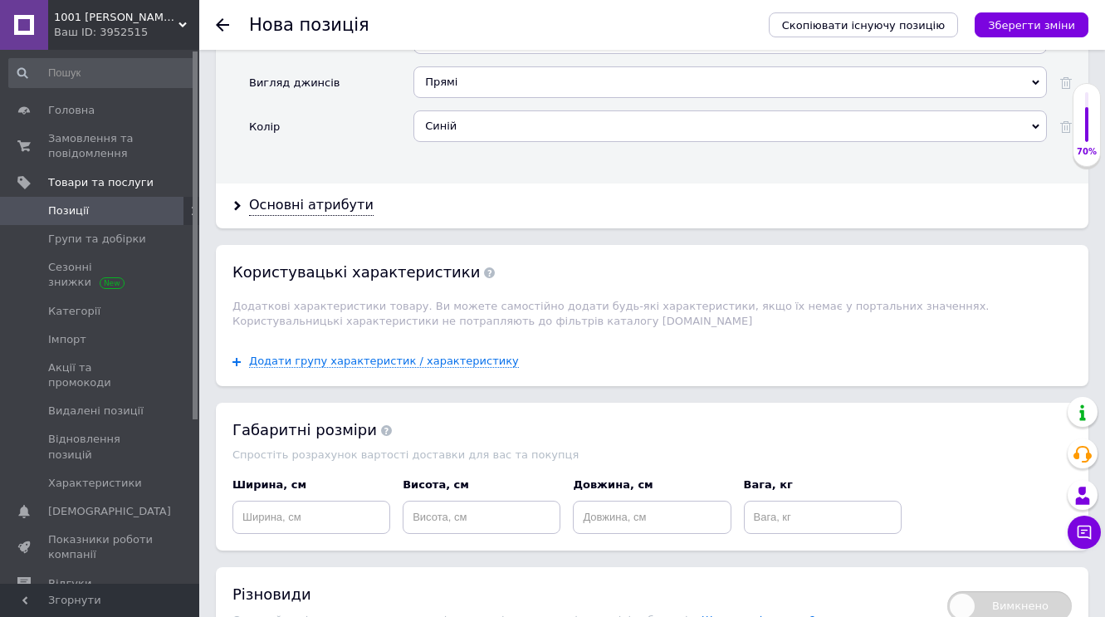
scroll to position [1962, 0]
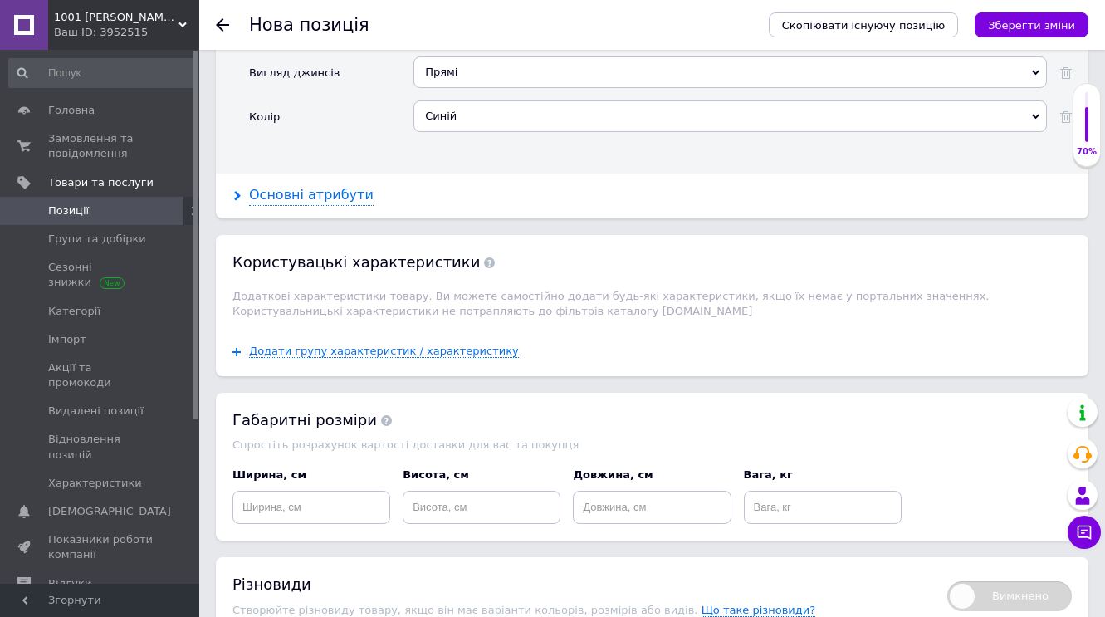
click at [321, 193] on div "Основні атрибути" at bounding box center [311, 195] width 125 height 19
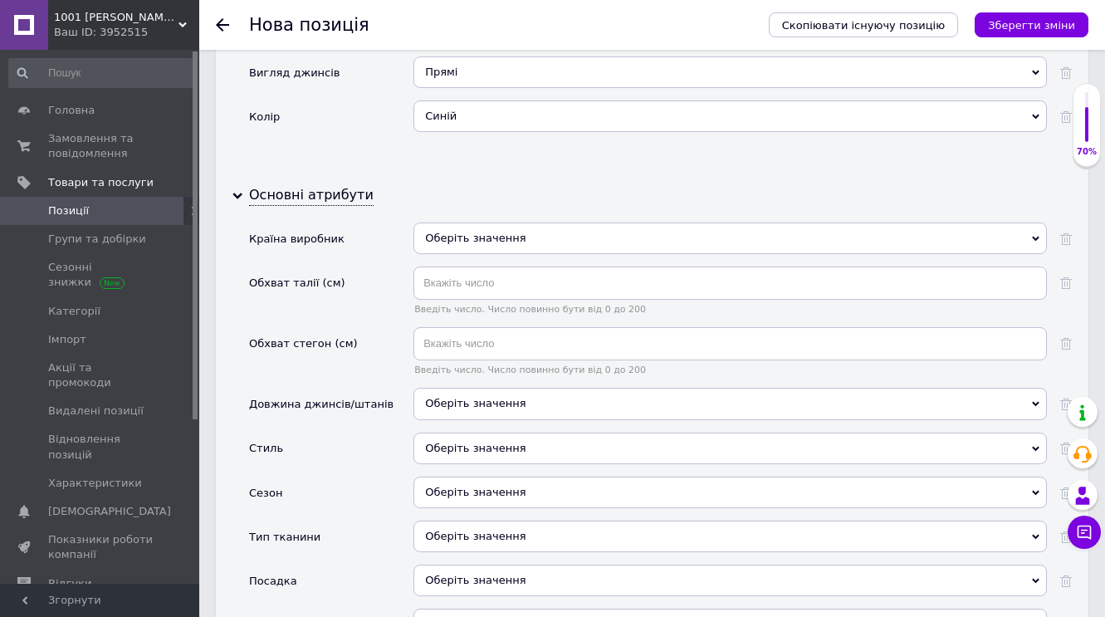
click at [1034, 235] on icon at bounding box center [1035, 238] width 7 height 7
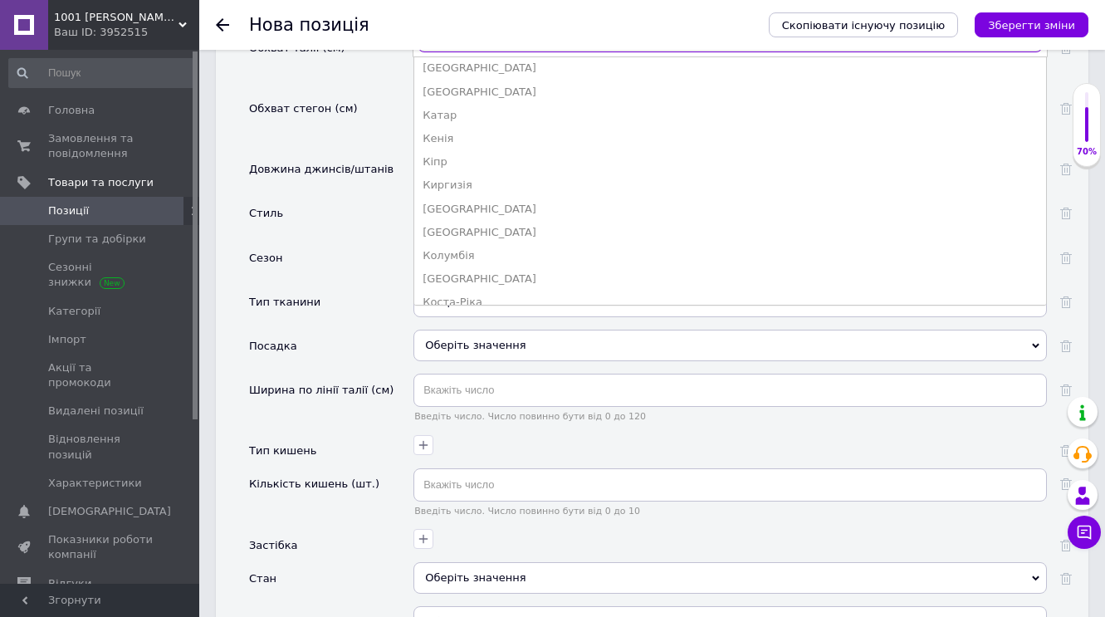
scroll to position [1416, 0]
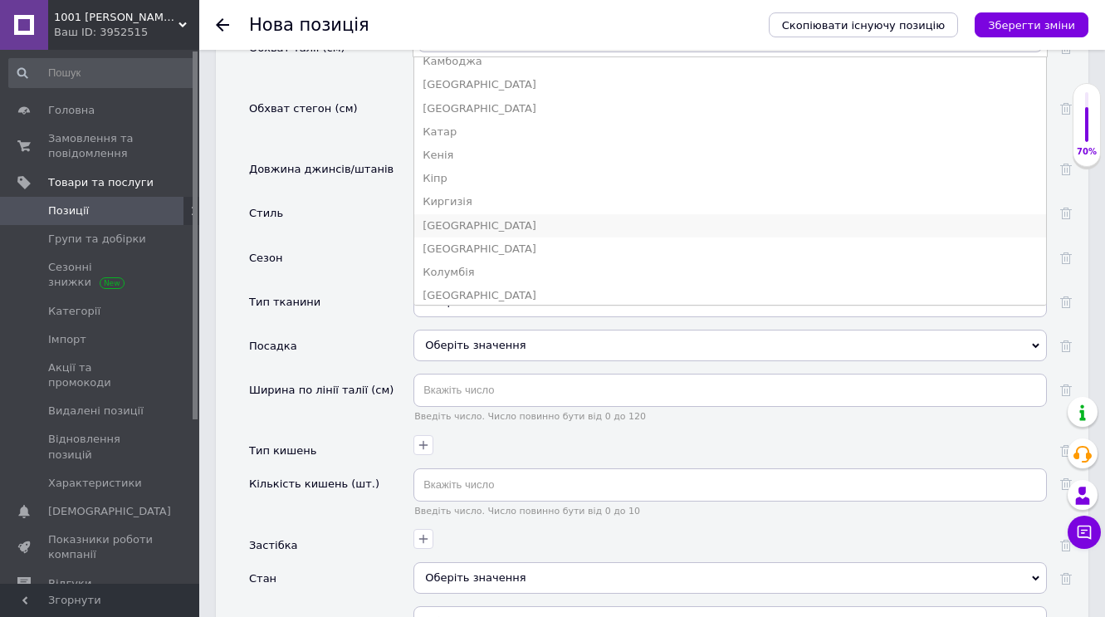
click at [457, 218] on div "[GEOGRAPHIC_DATA]" at bounding box center [730, 225] width 615 height 15
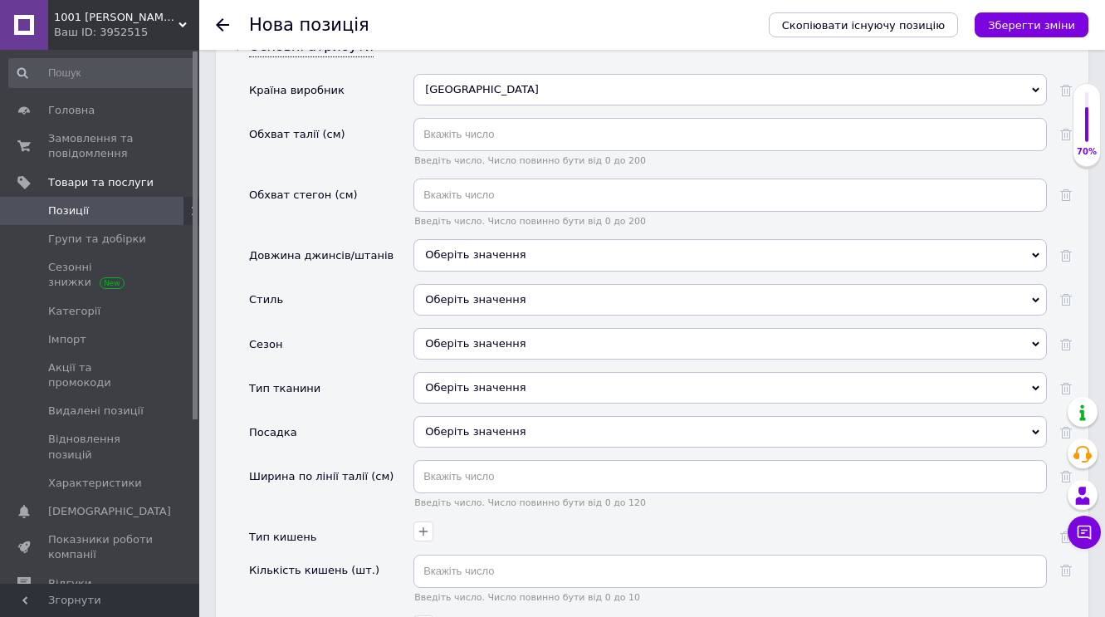
scroll to position [2108, 0]
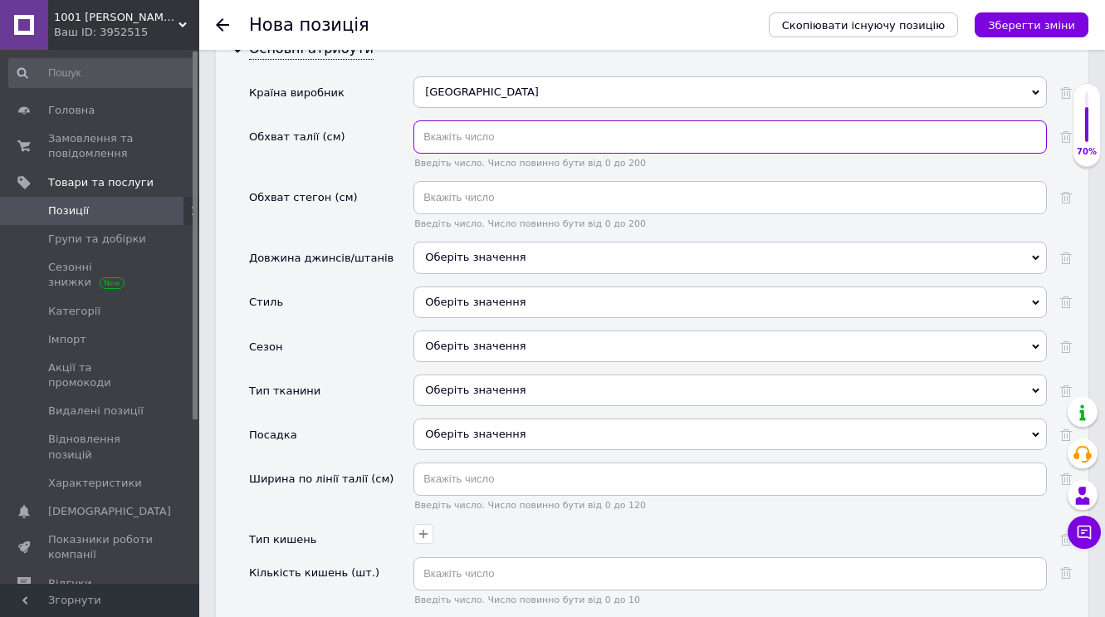
click at [470, 129] on input "text" at bounding box center [731, 136] width 634 height 33
type input "86"
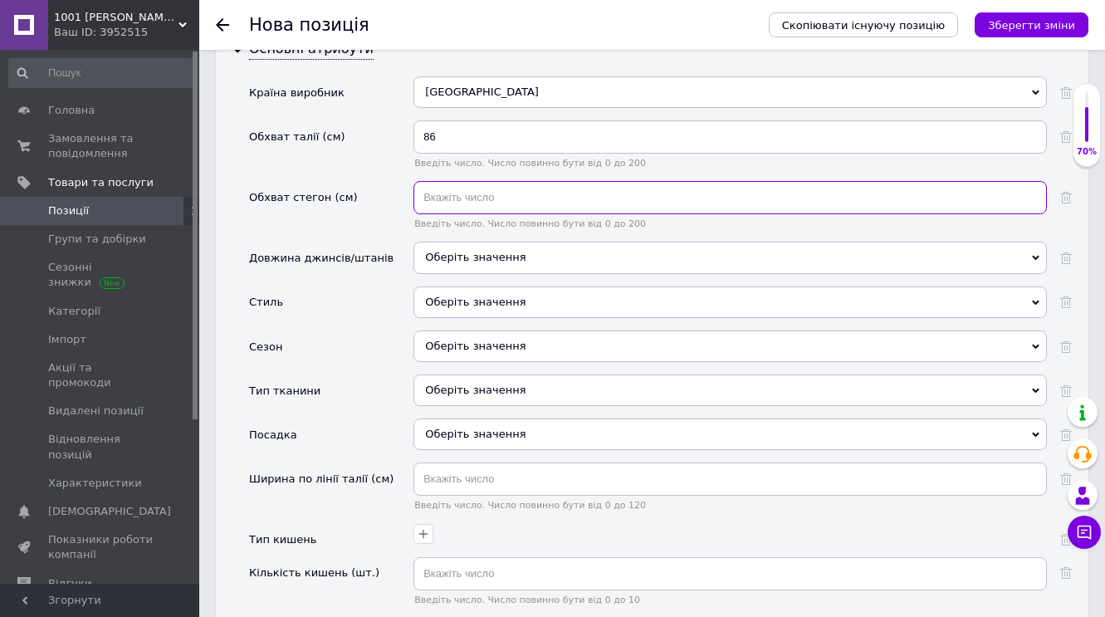
click at [468, 197] on input "text" at bounding box center [731, 197] width 634 height 33
type input "108"
click at [1038, 256] on use at bounding box center [1035, 258] width 7 height 5
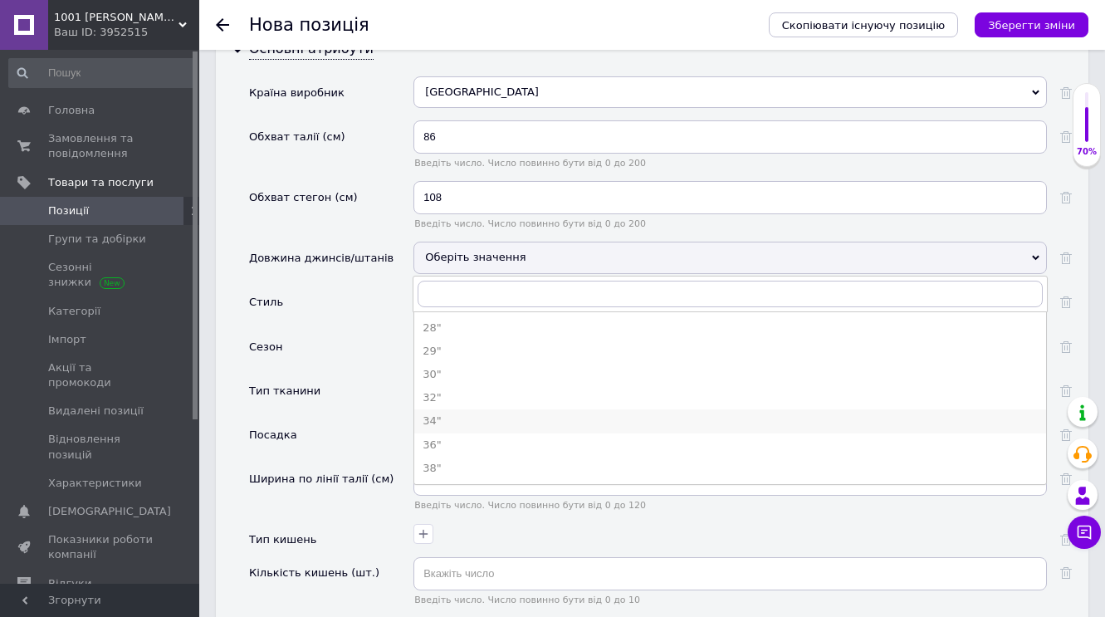
click at [446, 414] on div "34"" at bounding box center [730, 421] width 615 height 15
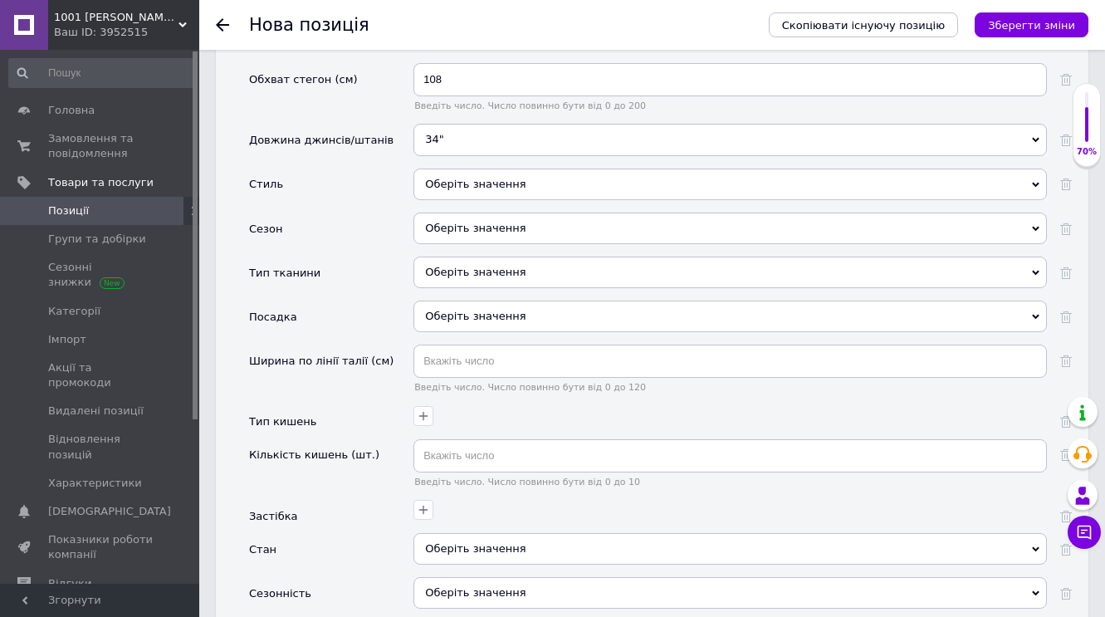
scroll to position [2237, 0]
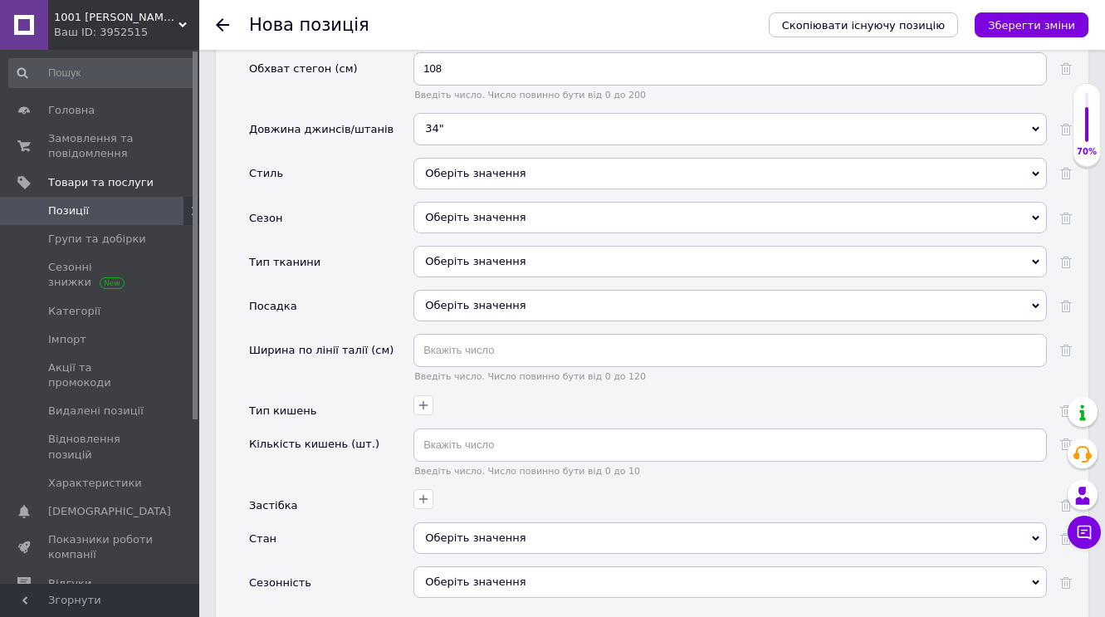
click at [1039, 170] on icon at bounding box center [1035, 173] width 7 height 7
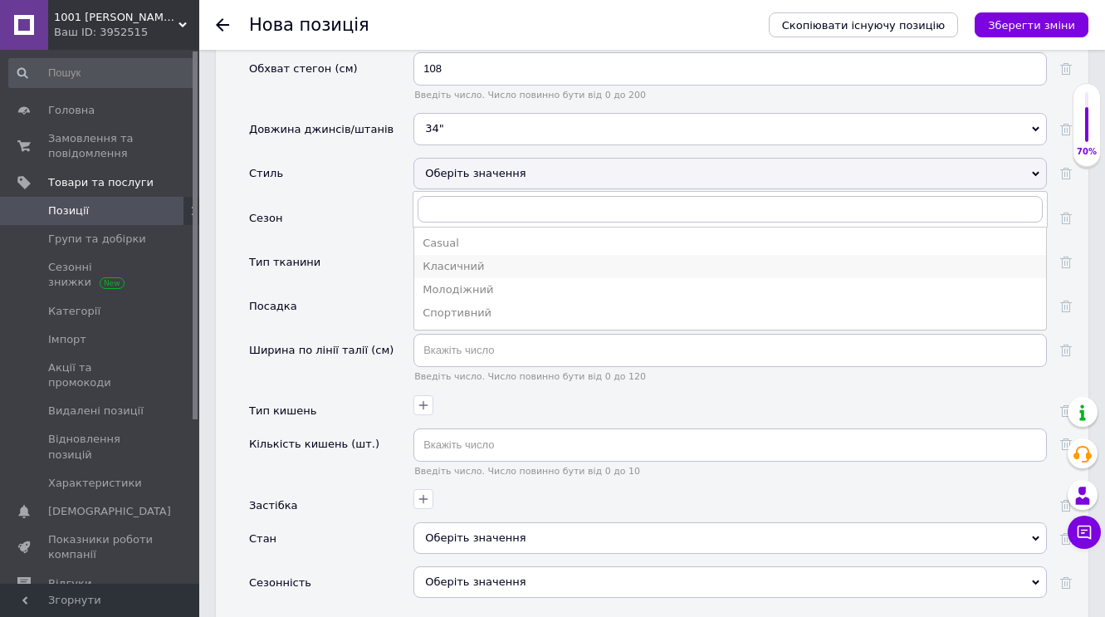
click at [497, 262] on div "Класичний" at bounding box center [730, 266] width 615 height 15
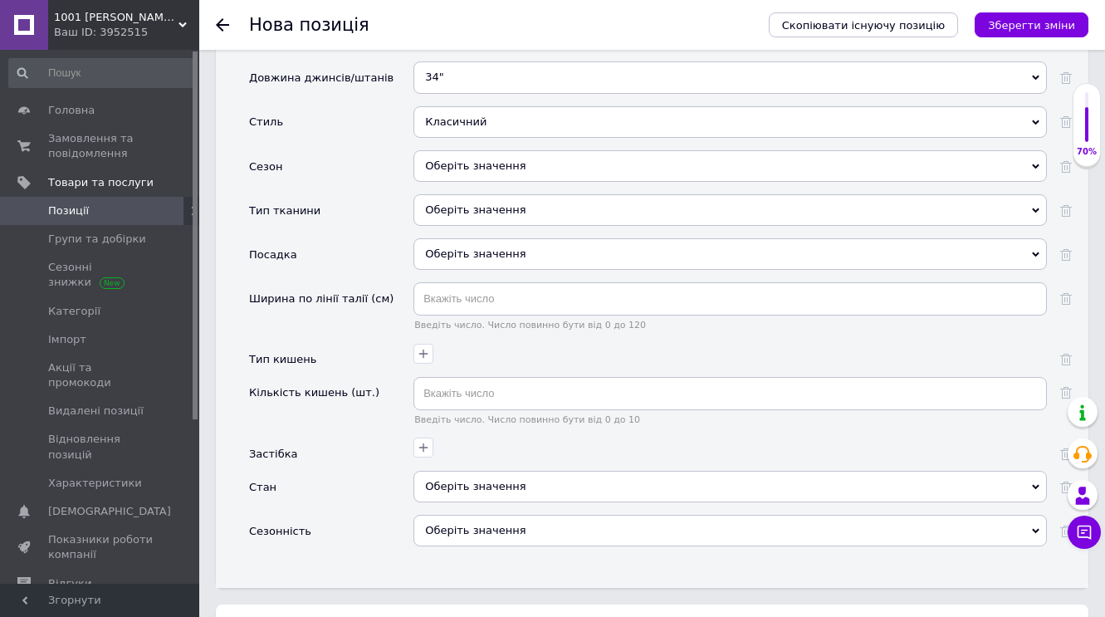
scroll to position [2327, 0]
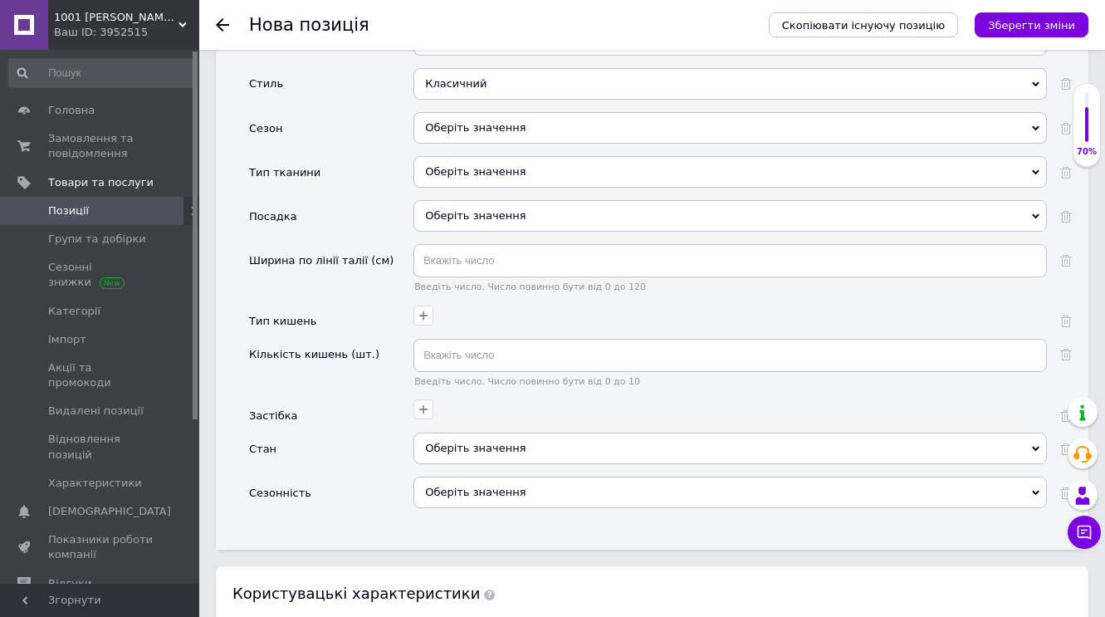
click at [1037, 125] on icon at bounding box center [1035, 128] width 7 height 7
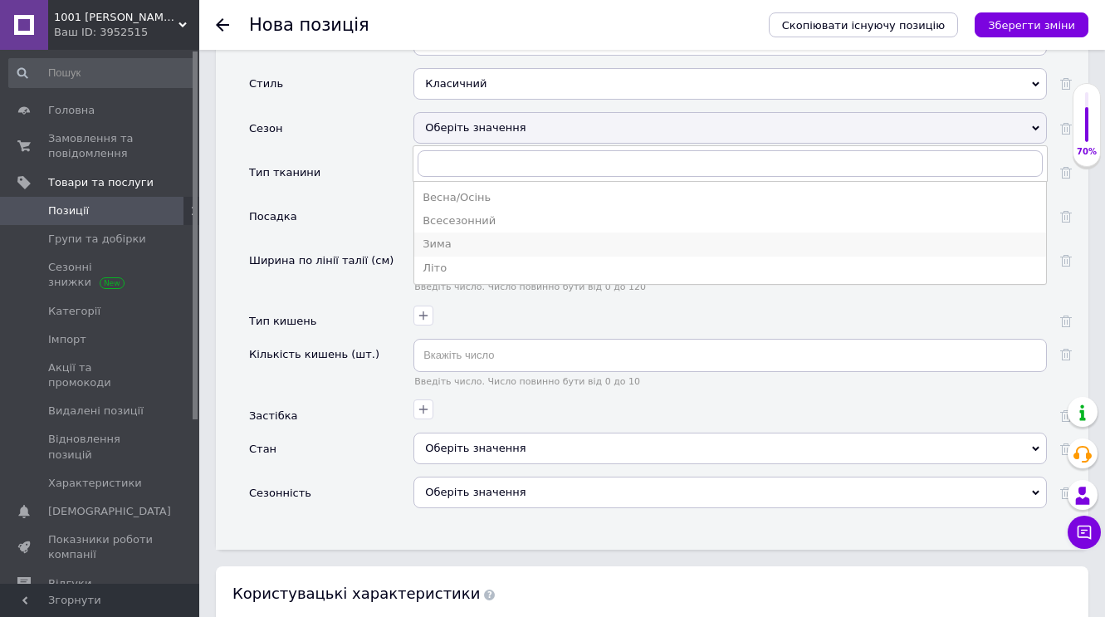
click at [451, 237] on div "Зима" at bounding box center [730, 244] width 615 height 15
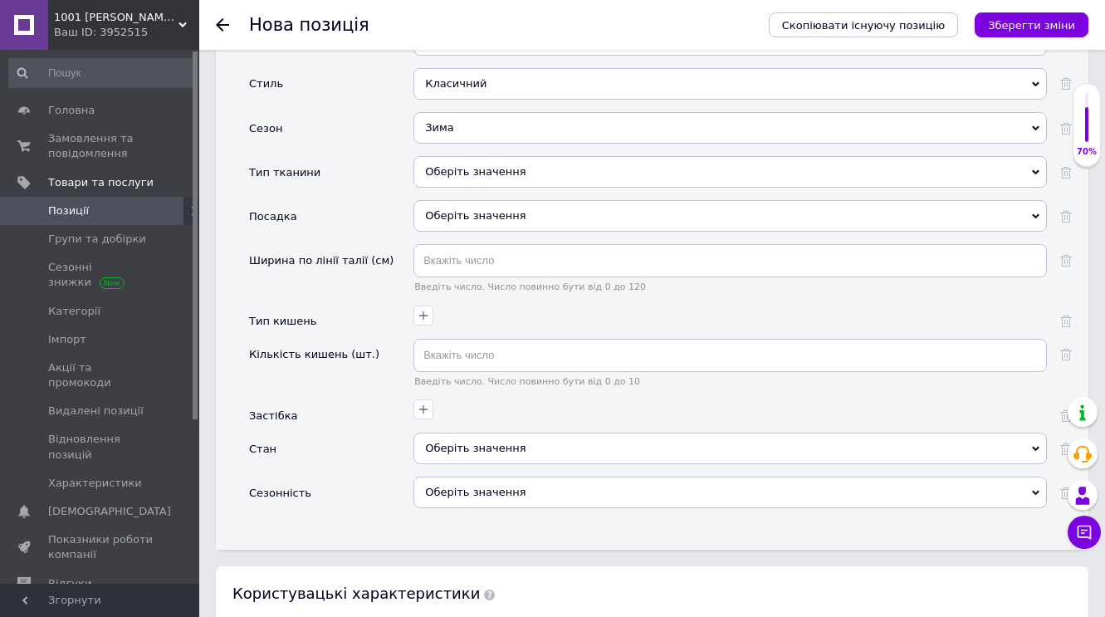
click at [1036, 170] on use at bounding box center [1035, 172] width 7 height 5
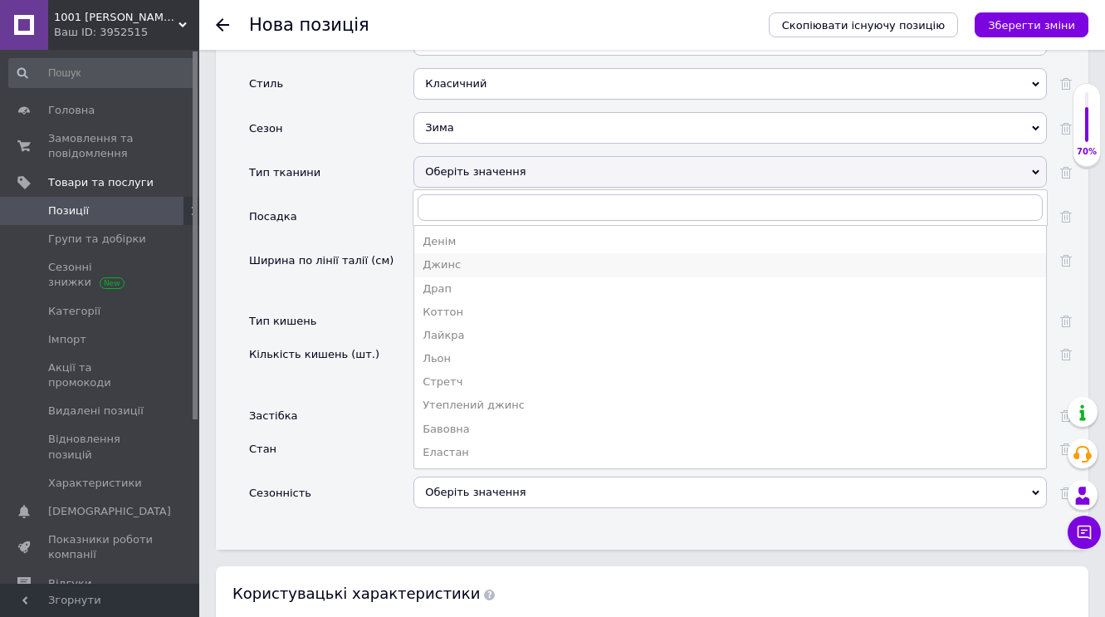
click at [440, 257] on div "Джинс" at bounding box center [730, 264] width 615 height 15
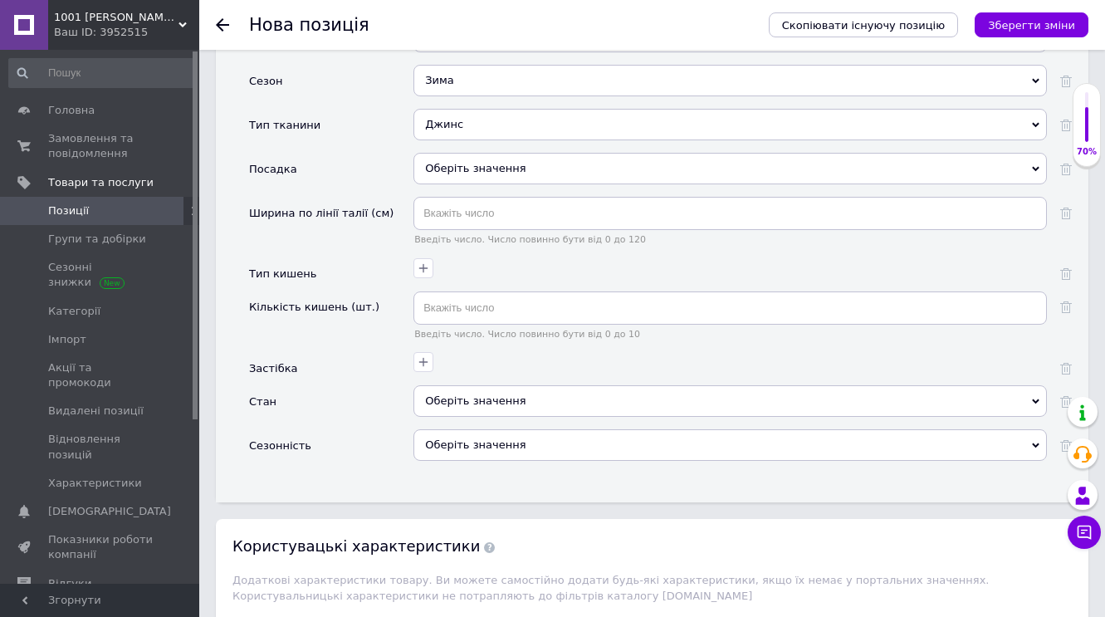
scroll to position [2407, 0]
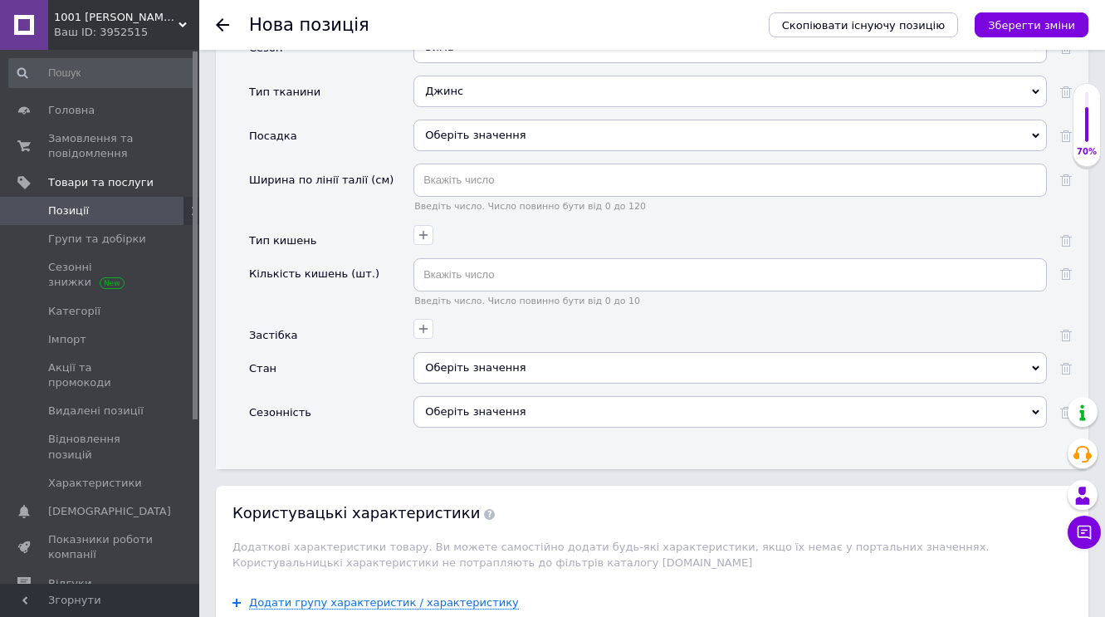
click at [1037, 134] on use at bounding box center [1035, 136] width 7 height 5
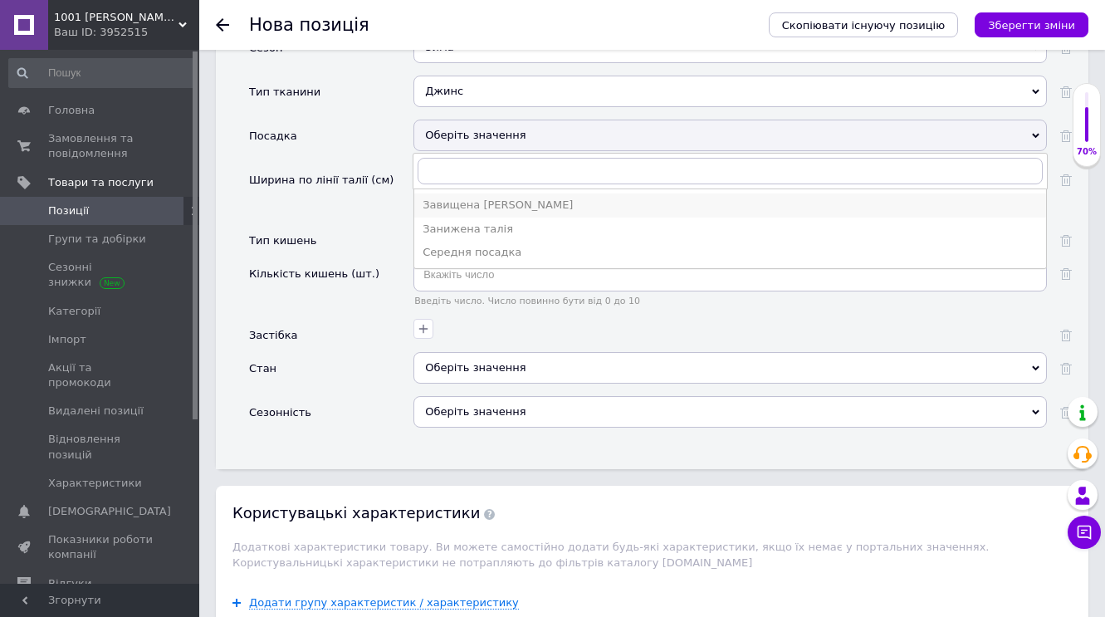
click at [448, 198] on div "Завищена [PERSON_NAME]" at bounding box center [730, 205] width 615 height 15
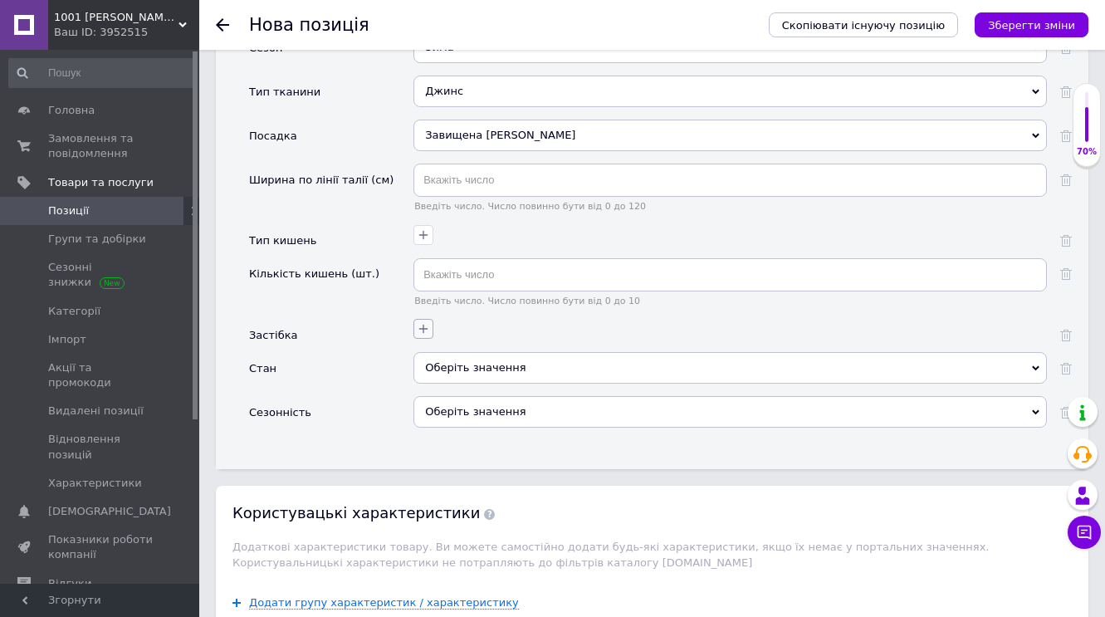
click at [424, 325] on icon "button" at bounding box center [423, 329] width 9 height 9
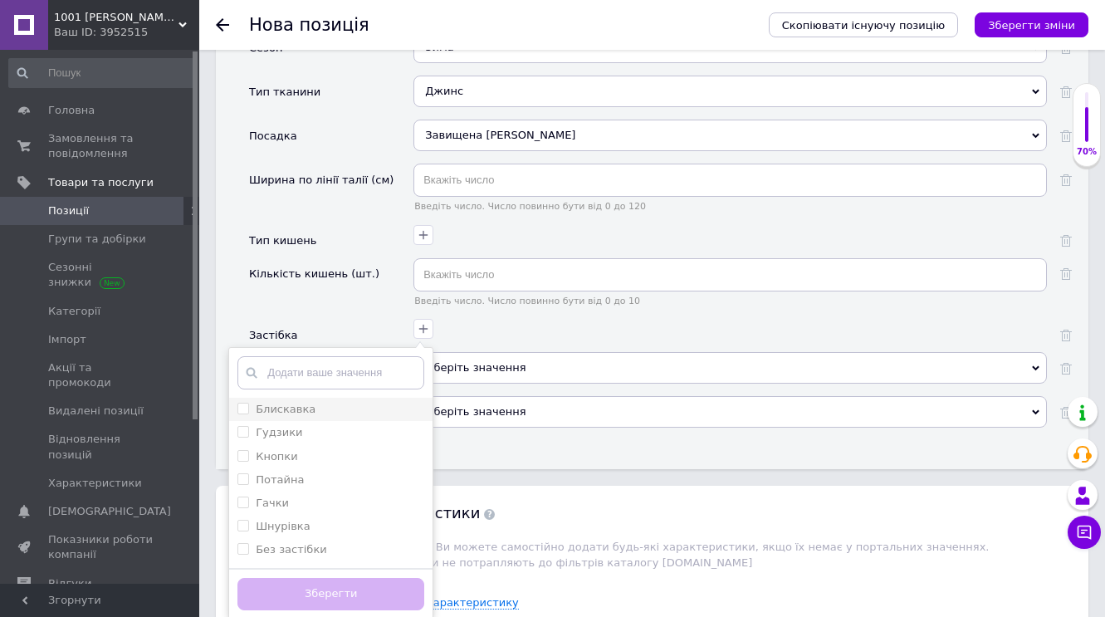
click at [247, 403] on input "Блискавка" at bounding box center [242, 408] width 11 height 11
checkbox input "true"
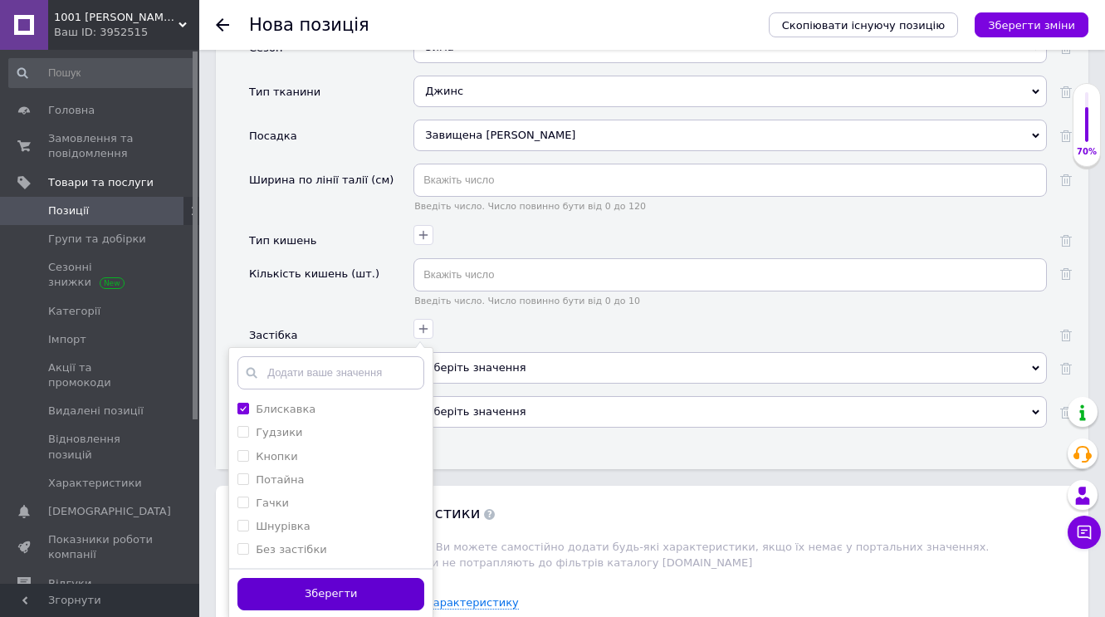
click at [346, 585] on button "Зберегти" at bounding box center [330, 594] width 187 height 32
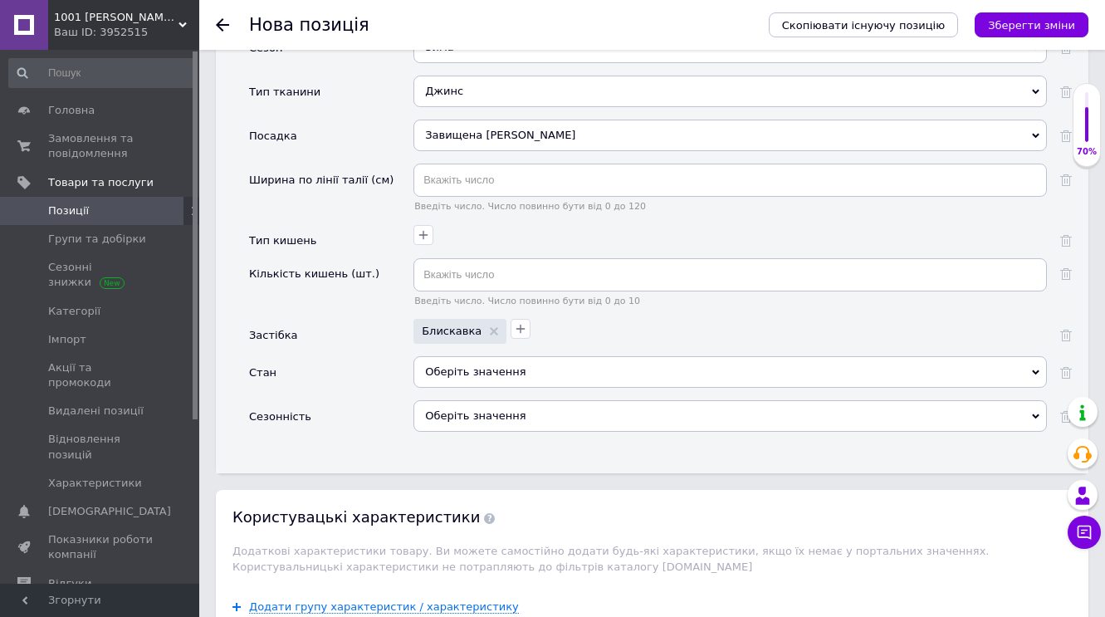
click at [1036, 369] on icon at bounding box center [1035, 372] width 7 height 7
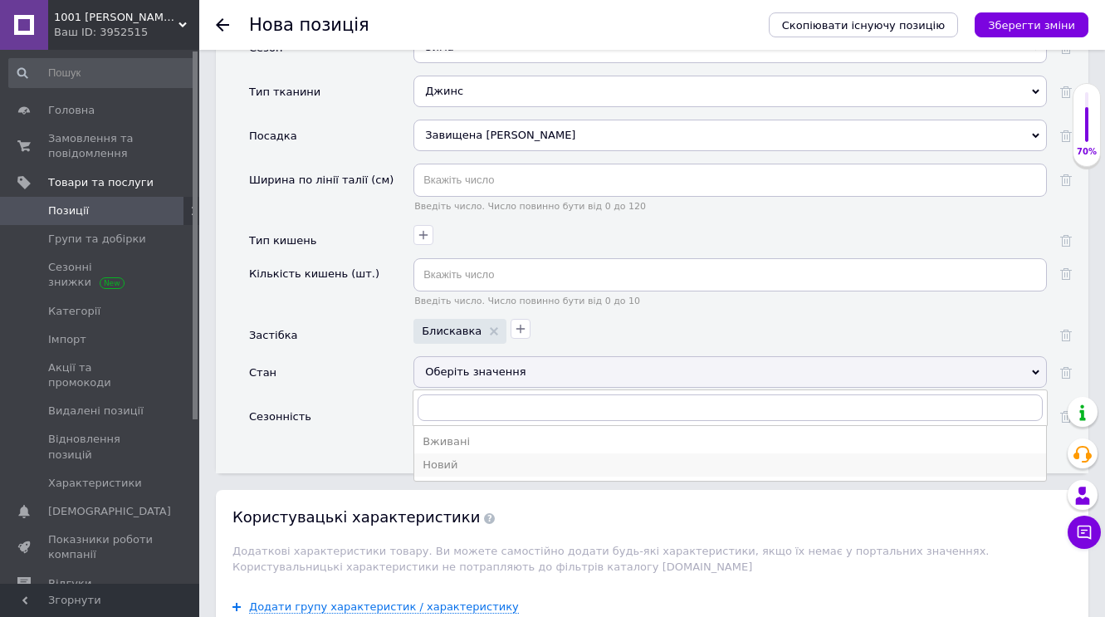
click at [594, 463] on div "Новий" at bounding box center [730, 465] width 615 height 15
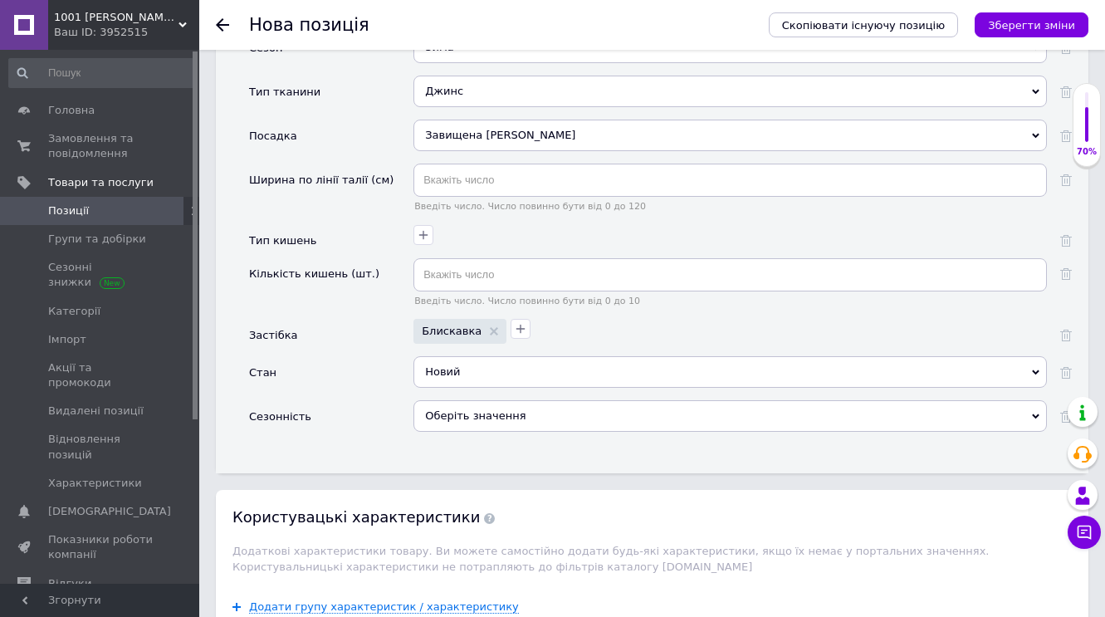
click at [1036, 414] on use at bounding box center [1035, 416] width 7 height 5
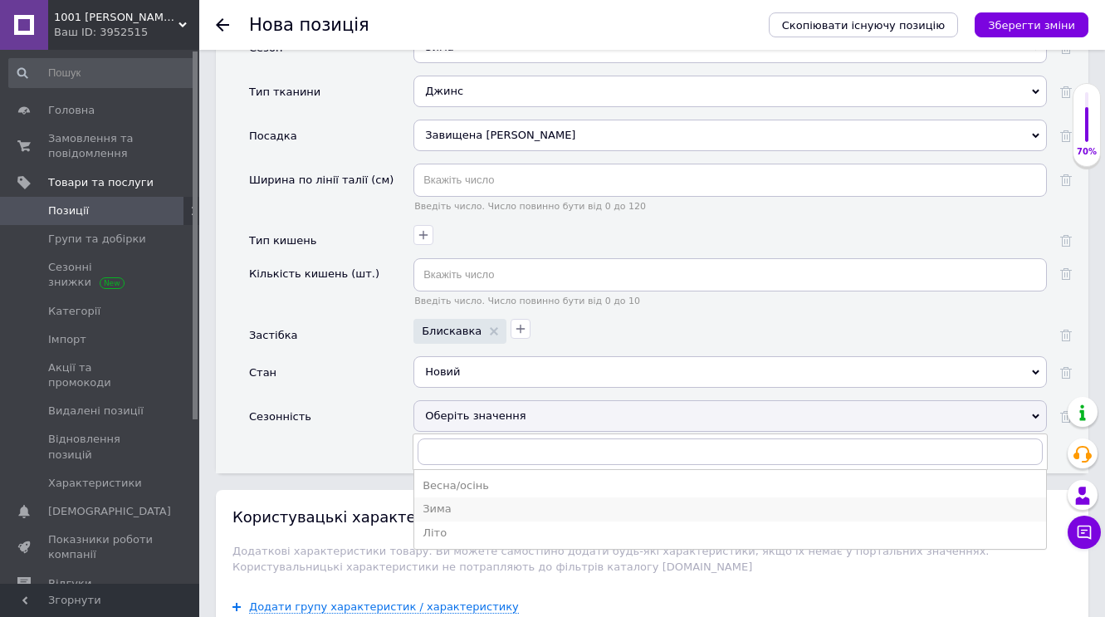
click at [467, 502] on div "Зима" at bounding box center [730, 509] width 615 height 15
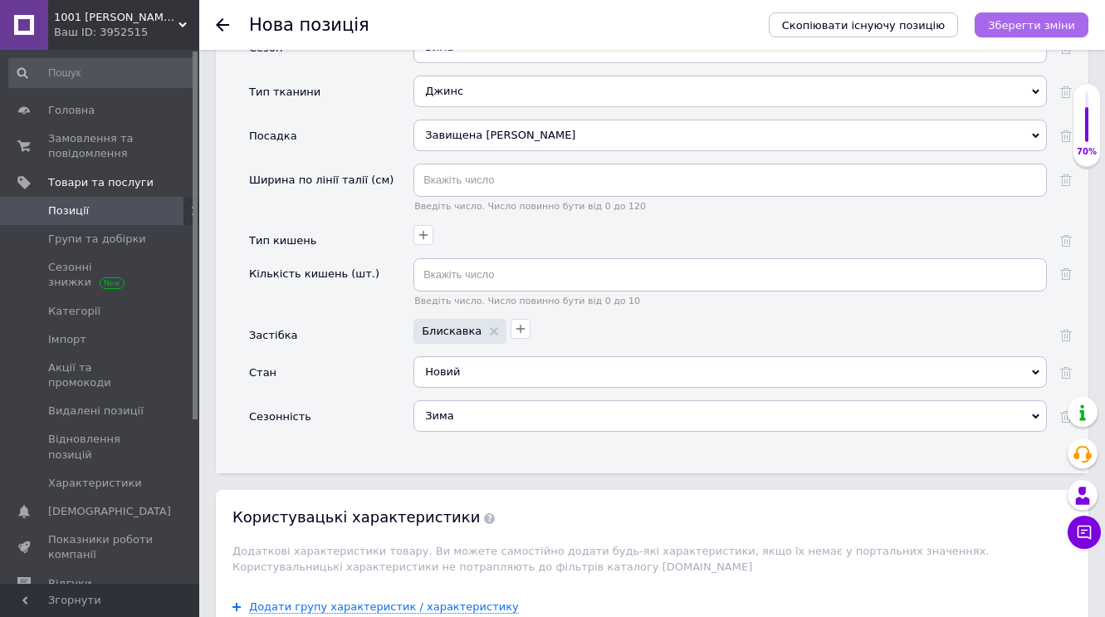
click at [1031, 24] on icon "Зберегти зміни" at bounding box center [1031, 25] width 87 height 12
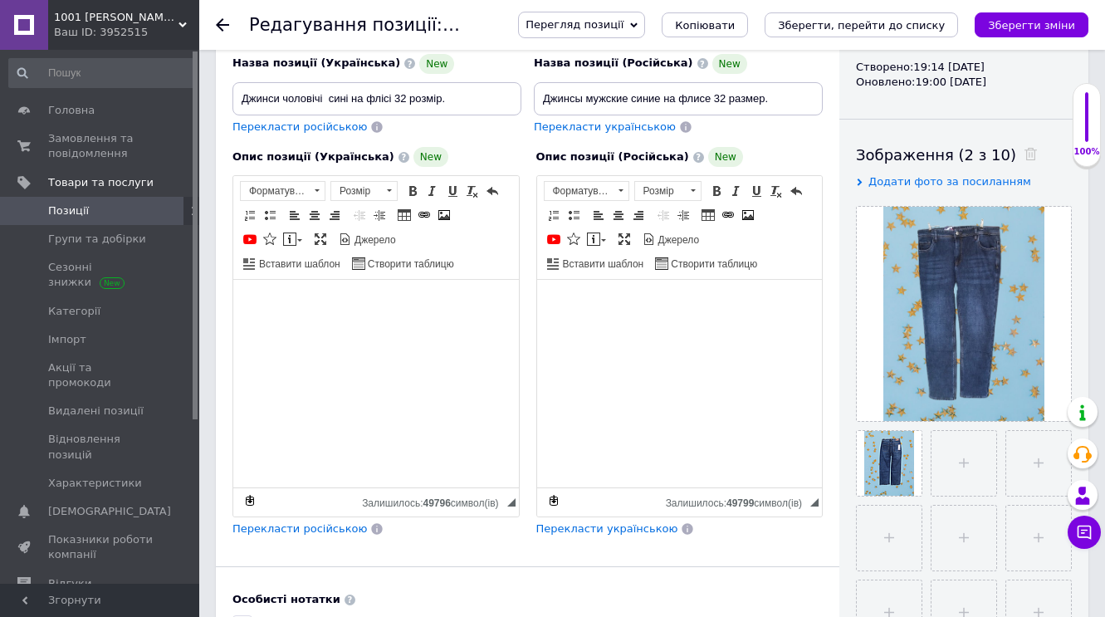
scroll to position [210, 0]
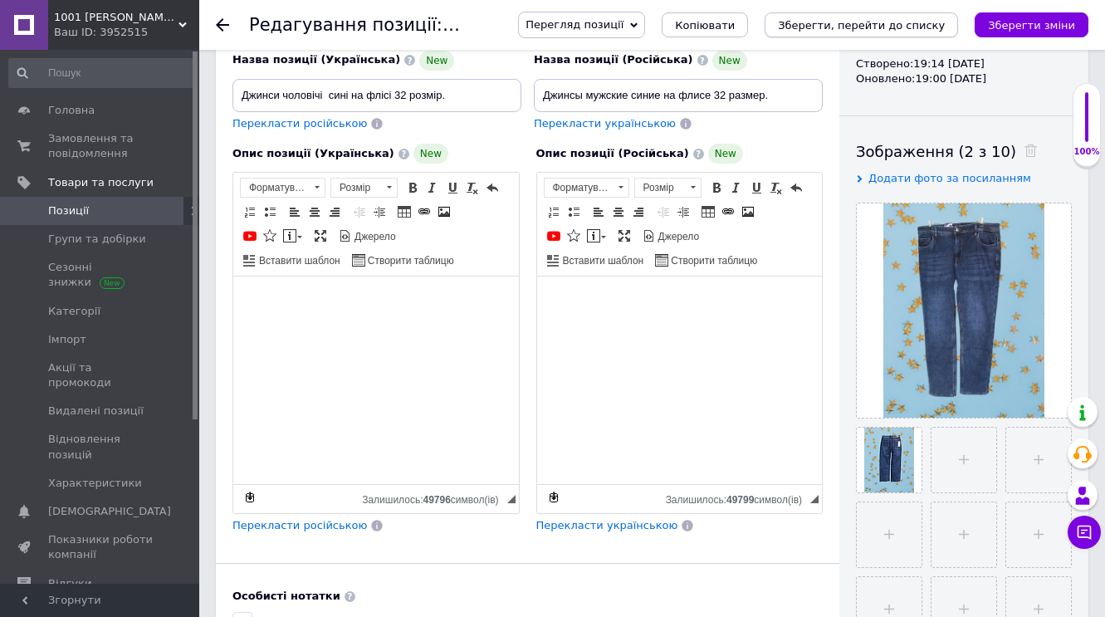
click at [845, 24] on icon "Зберегти, перейти до списку" at bounding box center [861, 25] width 167 height 12
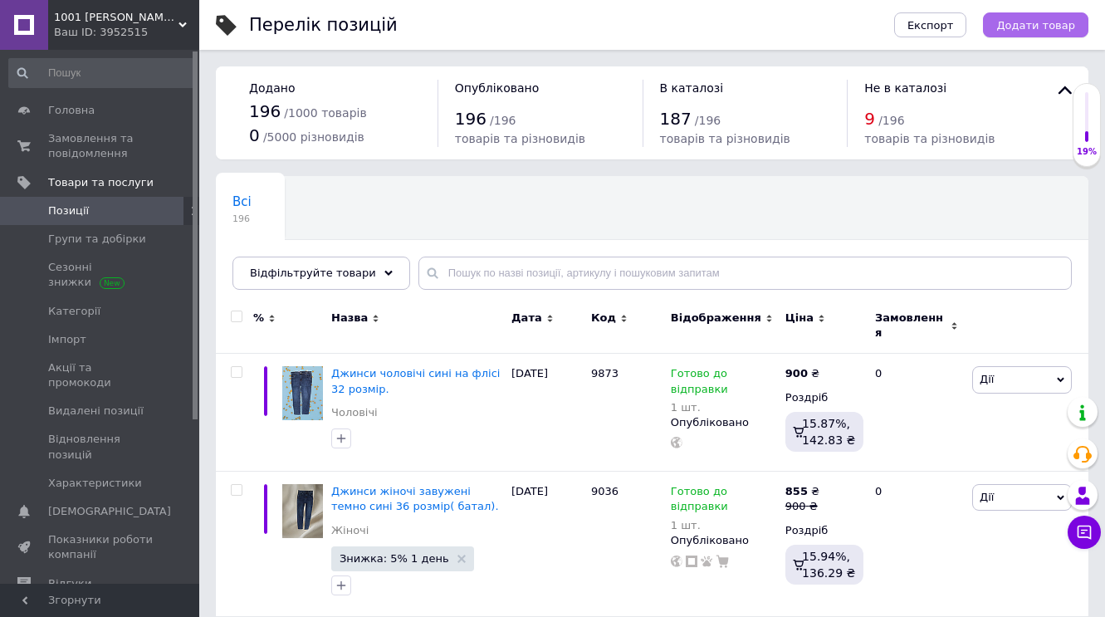
click at [1048, 22] on span "Додати товар" at bounding box center [1035, 25] width 79 height 12
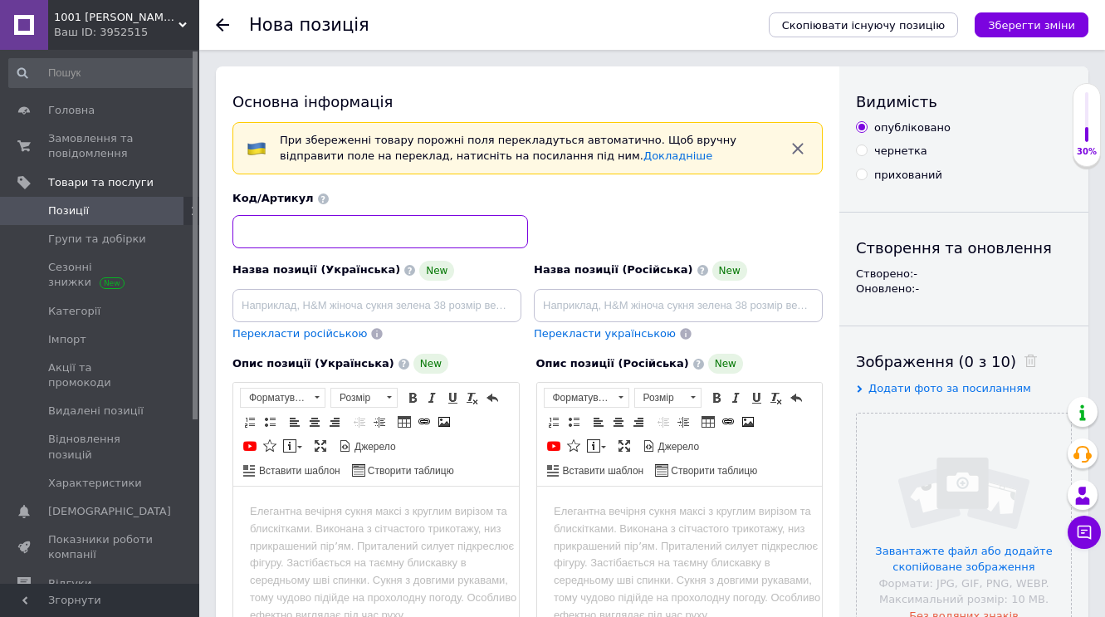
click at [307, 232] on input at bounding box center [381, 231] width 296 height 33
type input "9873"
click at [242, 302] on input at bounding box center [377, 305] width 289 height 33
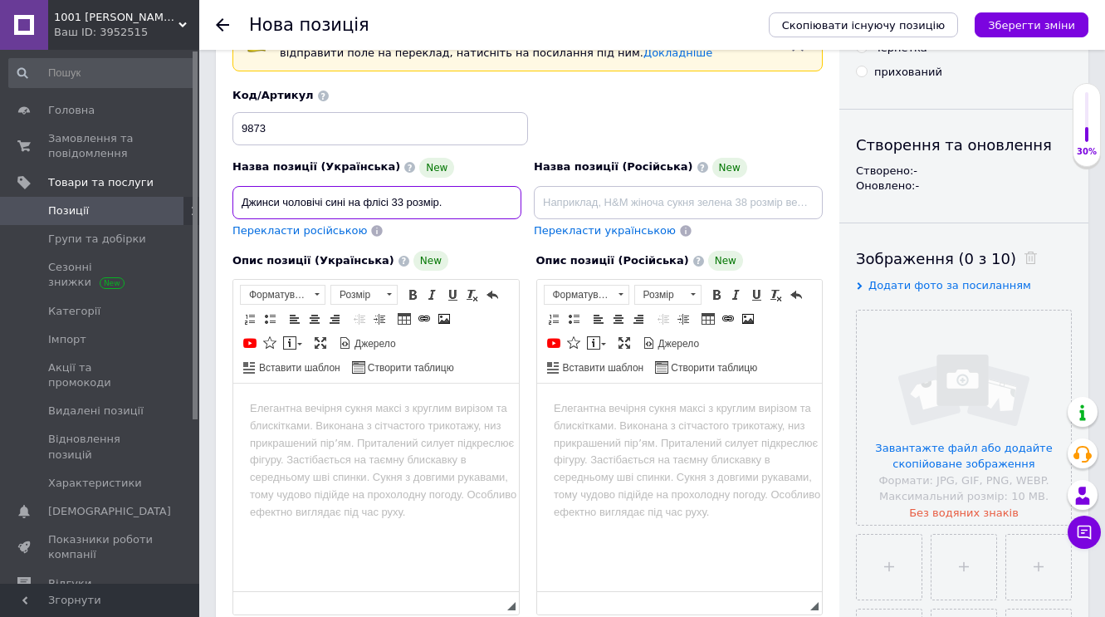
scroll to position [118, 0]
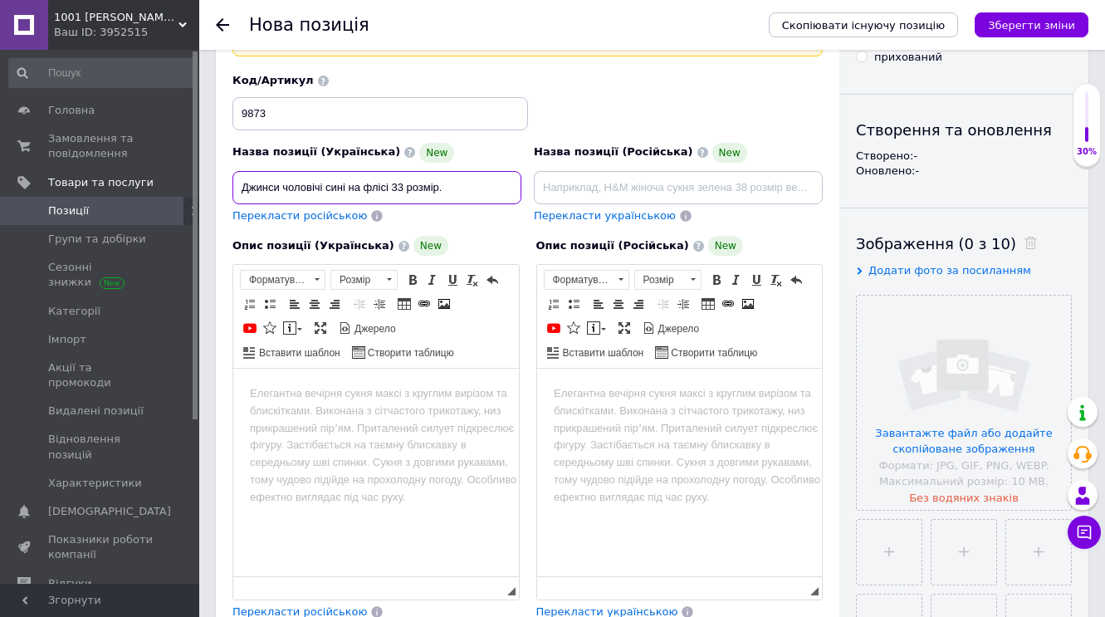
type input "Джинси чоловічі сині на флісі 33 розмір."
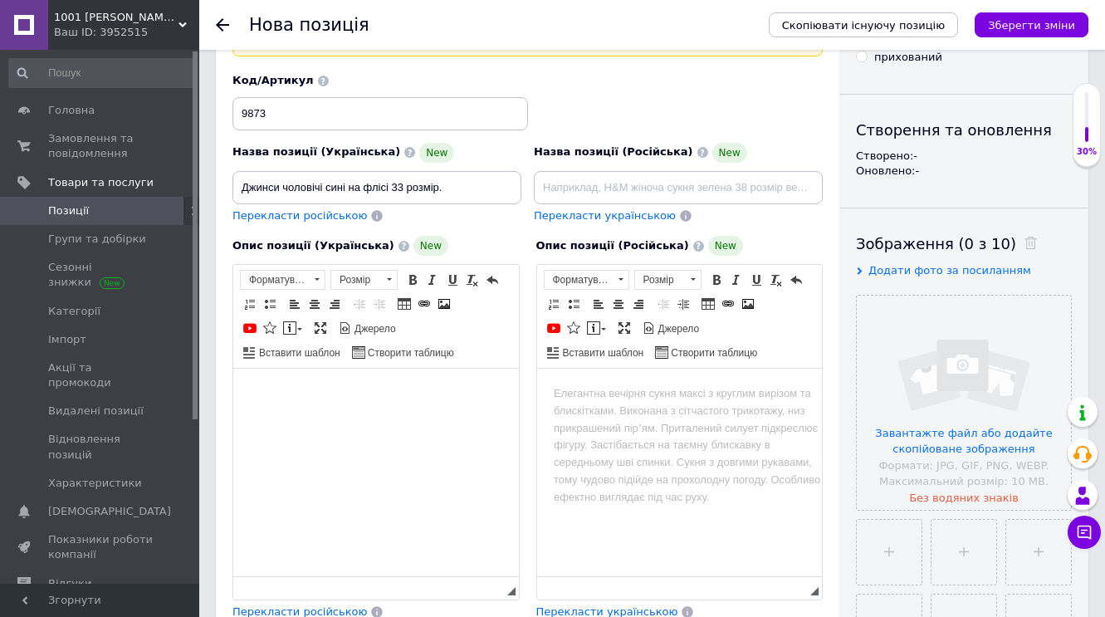
click at [268, 395] on body "Редактор, 9C4FFEF7-34B5-4006-84C0-B8B802718D9F" at bounding box center [376, 393] width 252 height 17
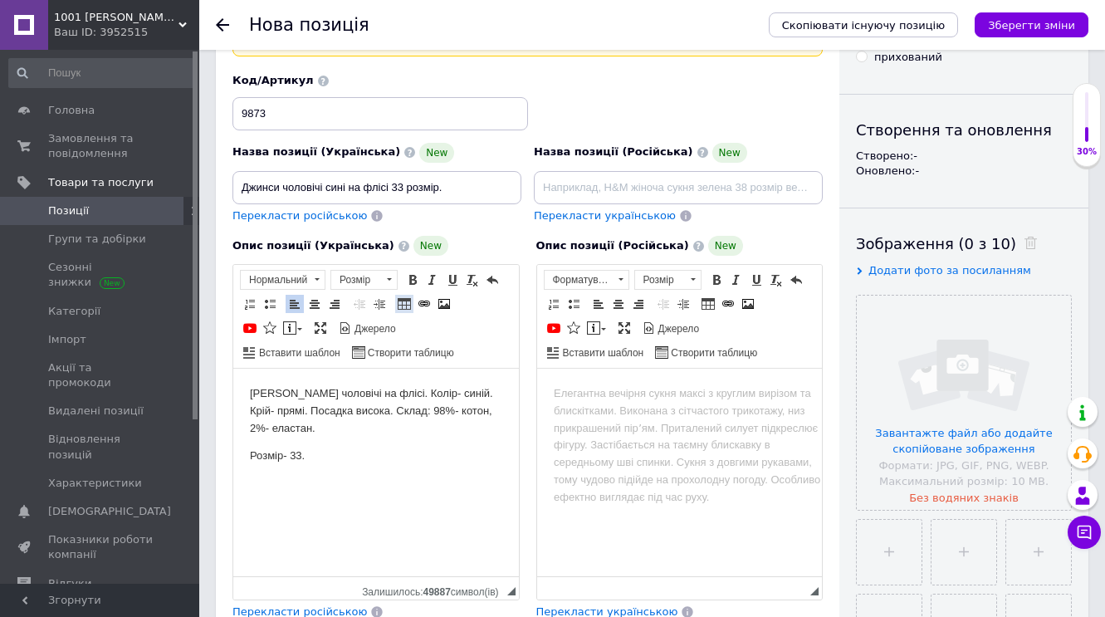
click at [403, 304] on span at bounding box center [404, 303] width 13 height 13
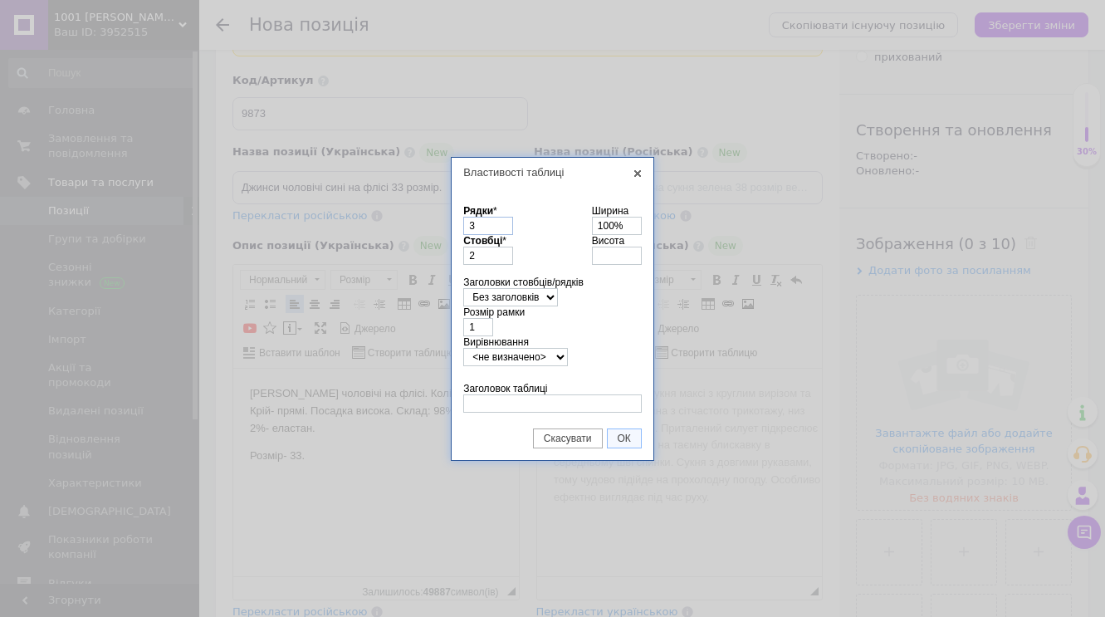
click at [487, 226] on input "3" at bounding box center [488, 226] width 50 height 18
type input "5"
click at [486, 399] on input "Заголовок таблиці" at bounding box center [552, 403] width 179 height 18
type input "розмір в см."
click at [623, 439] on span "ОК" at bounding box center [624, 439] width 33 height 12
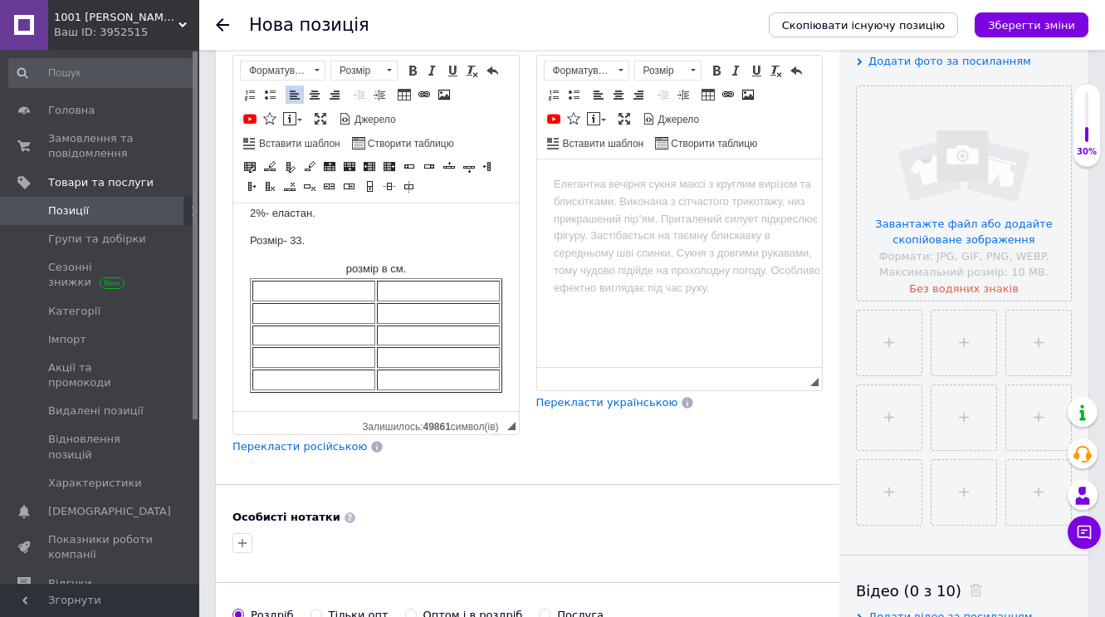
scroll to position [428, 0]
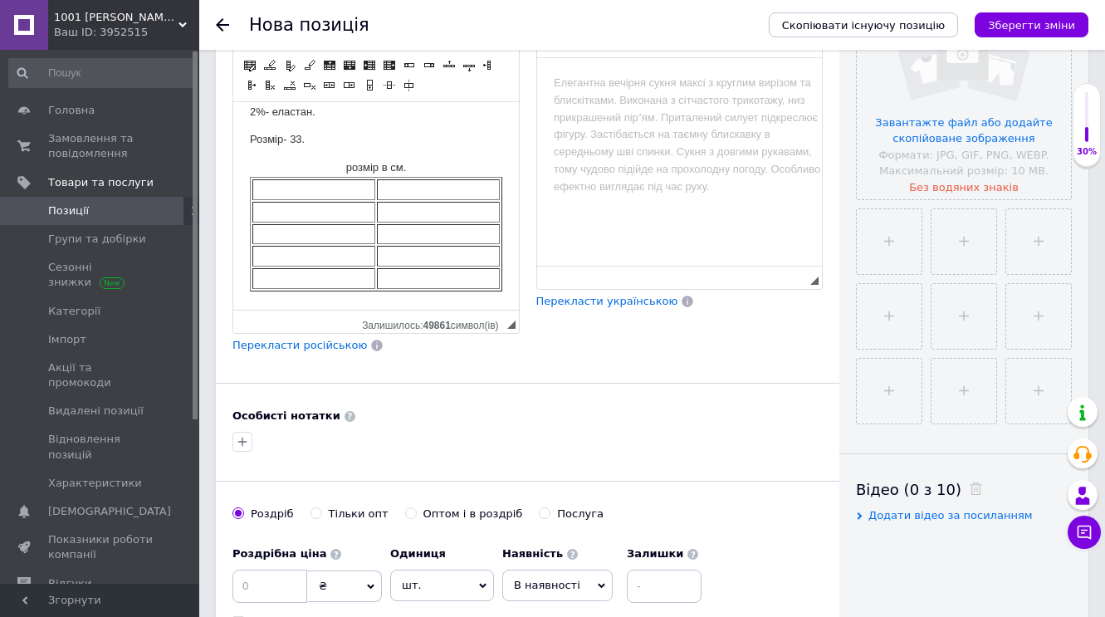
click at [301, 191] on td "Редактор, 9C4FFEF7-34B5-4006-84C0-B8B802718D9F" at bounding box center [313, 189] width 123 height 21
click at [272, 206] on td "Редактор, 9C4FFEF7-34B5-4006-84C0-B8B802718D9F" at bounding box center [362, 212] width 220 height 21
click at [274, 229] on td "Редактор, 9C4FFEF7-34B5-4006-84C0-B8B802718D9F" at bounding box center [364, 234] width 225 height 21
click at [275, 252] on td "Редактор, 9C4FFEF7-34B5-4006-84C0-B8B802718D9F" at bounding box center [366, 256] width 228 height 21
click at [274, 272] on td "Редактор, 9C4FFEF7-34B5-4006-84C0-B8B802718D9F" at bounding box center [370, 278] width 237 height 21
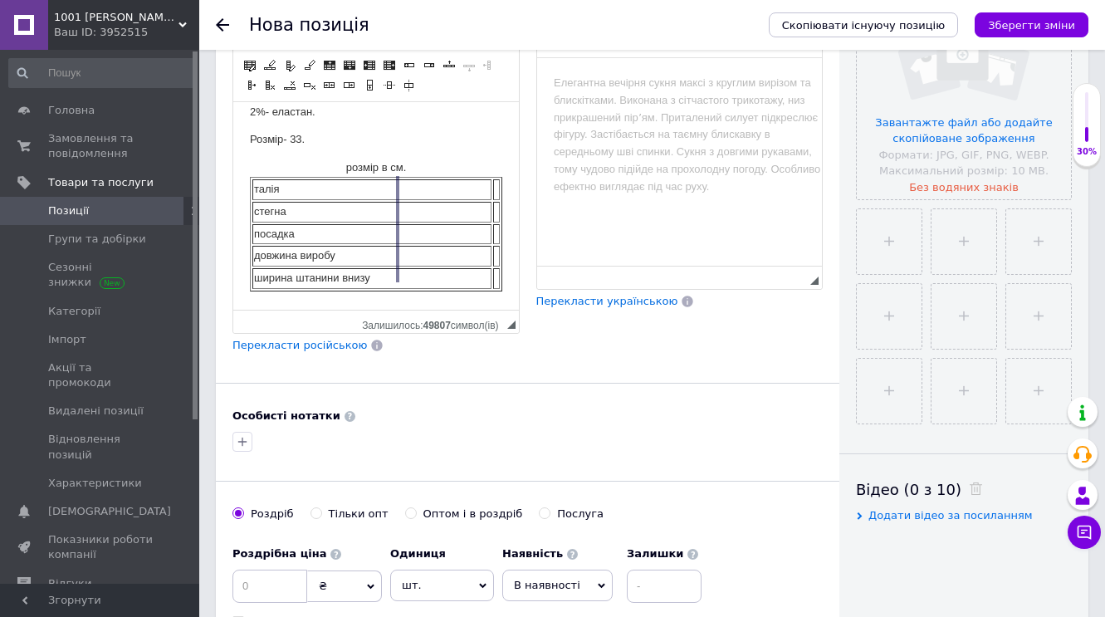
drag, startPoint x: 492, startPoint y: 233, endPoint x: 397, endPoint y: 234, distance: 94.7
click at [397, 234] on div at bounding box center [397, 229] width 3 height 106
click at [433, 189] on td "Редактор, 9C4FFEF7-34B5-4006-84C0-B8B802718D9F" at bounding box center [449, 189] width 100 height 21
click at [440, 213] on td "Редактор, 9C4FFEF7-34B5-4006-84C0-B8B802718D9F" at bounding box center [449, 212] width 100 height 21
click at [444, 235] on td "Редактор, 9C4FFEF7-34B5-4006-84C0-B8B802718D9F" at bounding box center [449, 234] width 100 height 21
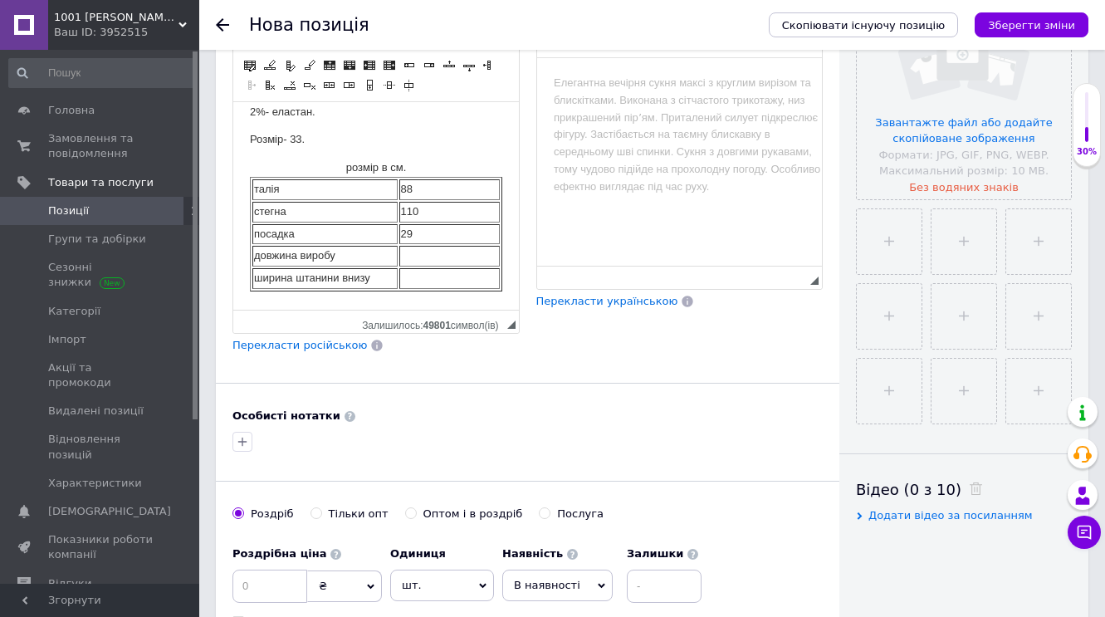
click at [443, 268] on td "Редактор, 9C4FFEF7-34B5-4006-84C0-B8B802718D9F" at bounding box center [449, 278] width 100 height 21
click at [451, 249] on td "Редактор, 9C4FFEF7-34B5-4006-84C0-B8B802718D9F" at bounding box center [449, 256] width 100 height 21
click at [492, 240] on table "розмір в см. талія 88 стегна 110 посадка 29 довжина виробу 110 ширина штанини в…" at bounding box center [376, 225] width 252 height 132
drag, startPoint x: 502, startPoint y: 241, endPoint x: 487, endPoint y: 240, distance: 15.0
click at [489, 240] on div at bounding box center [490, 229] width 3 height 106
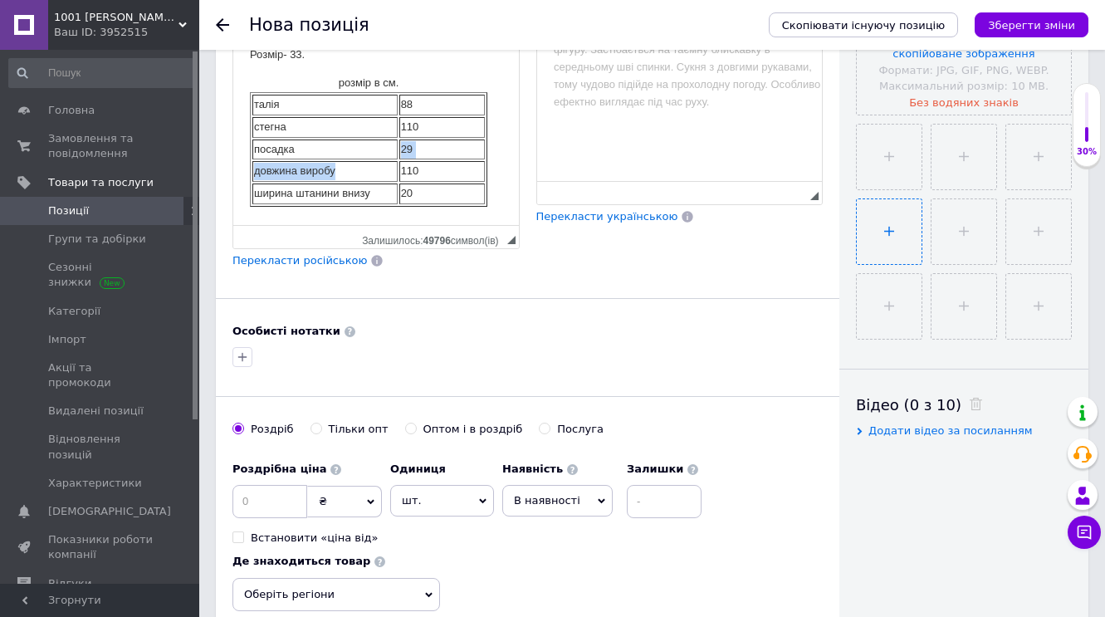
scroll to position [494, 0]
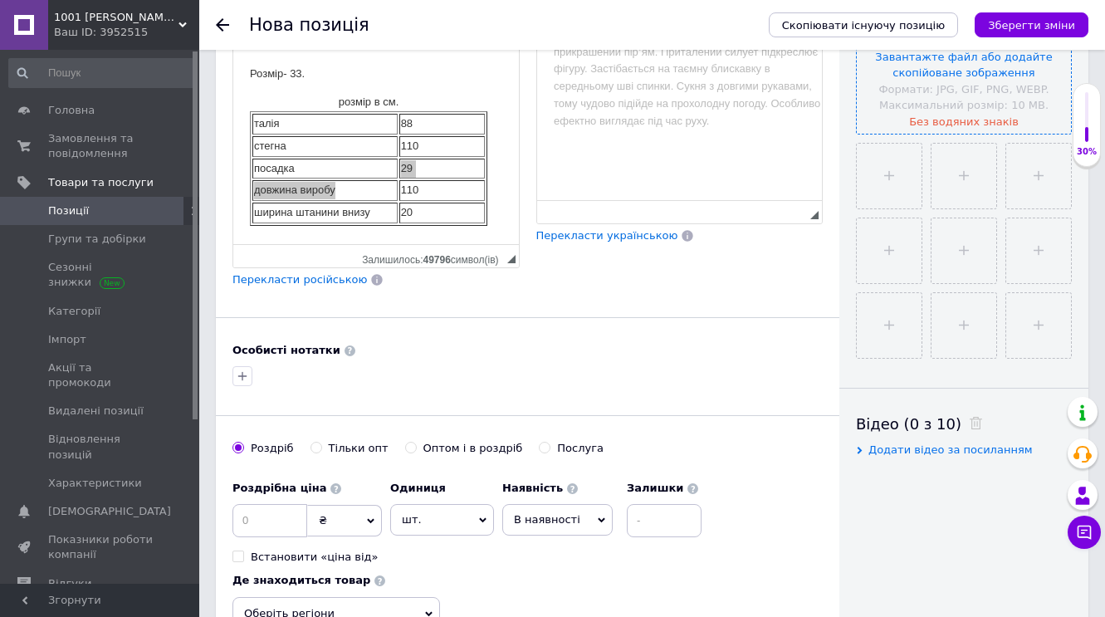
click at [962, 59] on input "file" at bounding box center [964, 26] width 214 height 214
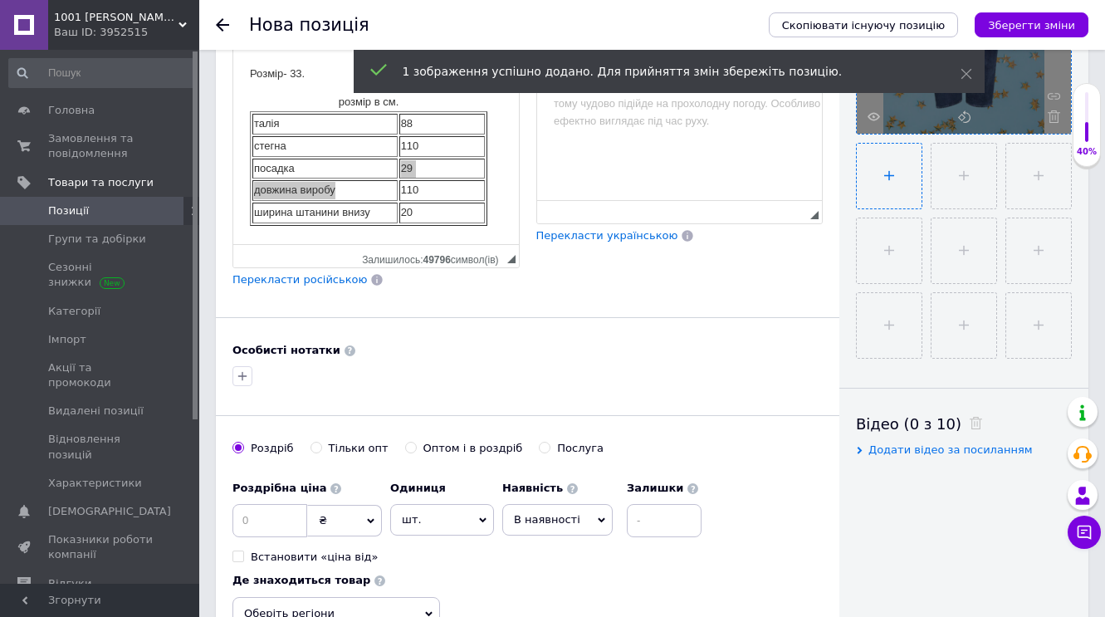
click at [894, 172] on input "file" at bounding box center [889, 176] width 65 height 65
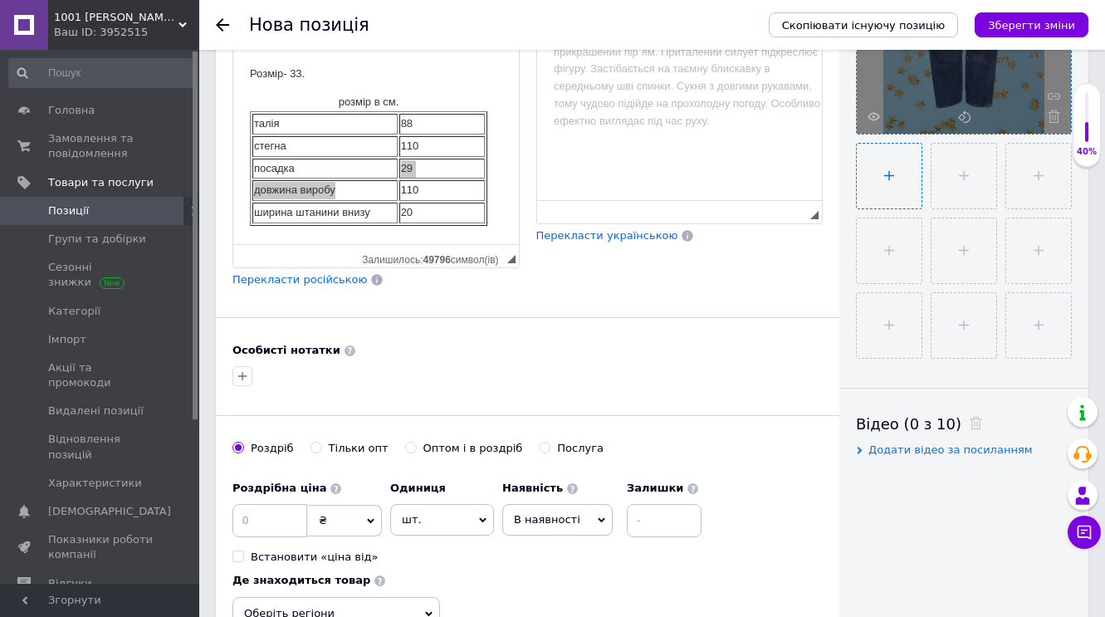
type input "C:\fakepath\IMG_9333-removebg-preview.png"
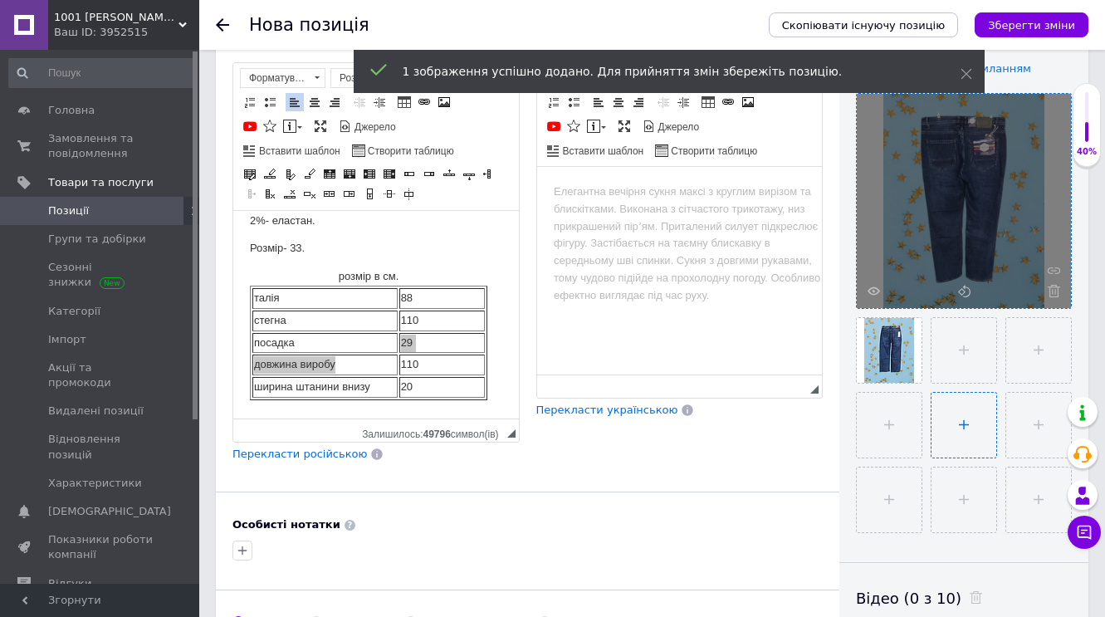
scroll to position [316, 0]
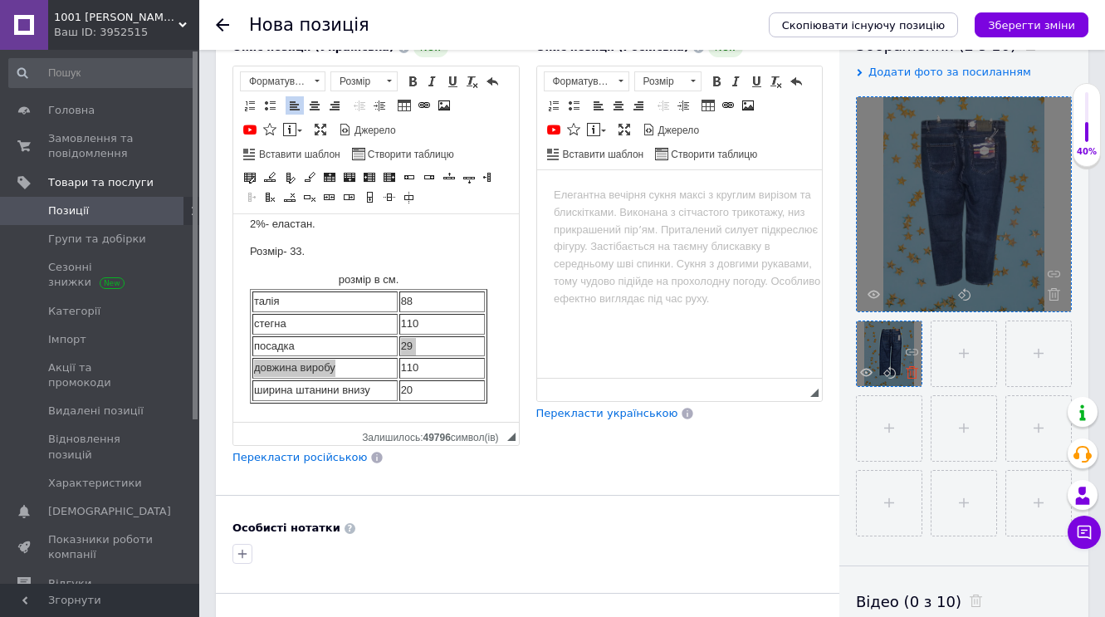
click at [911, 371] on use at bounding box center [912, 372] width 12 height 12
click at [1005, 354] on input "file" at bounding box center [1037, 353] width 65 height 65
type input "C:\fakepath\IMG_9330-removebg-preview.png"
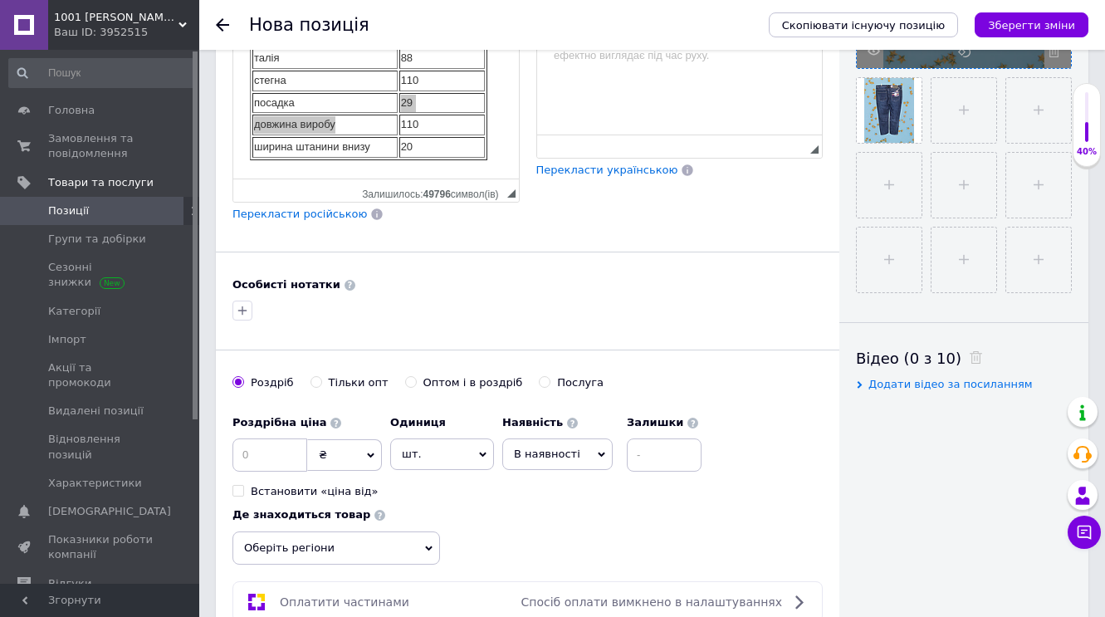
scroll to position [566, 0]
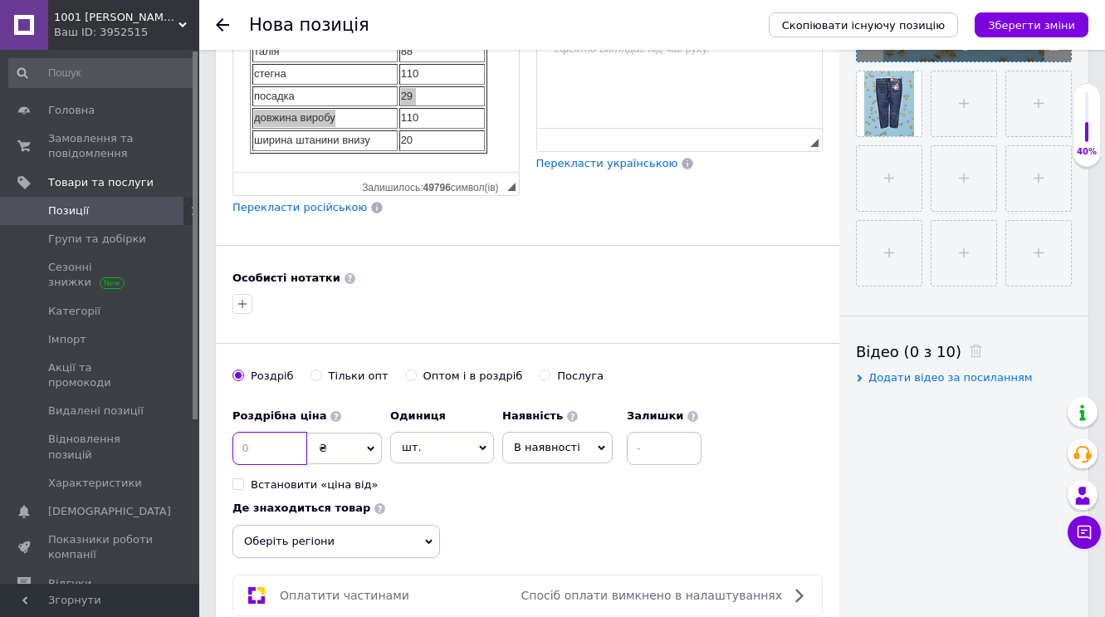
click at [291, 441] on input at bounding box center [270, 448] width 75 height 33
type input "900"
click at [598, 446] on icon at bounding box center [601, 448] width 7 height 5
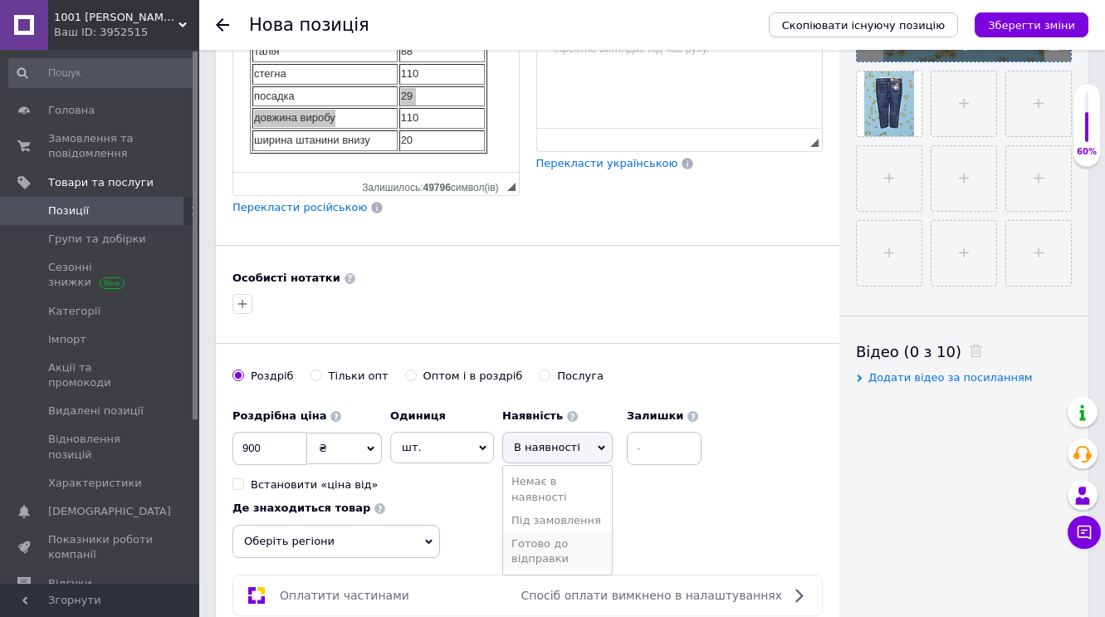
click at [535, 550] on li "Готово до відправки" at bounding box center [557, 551] width 109 height 38
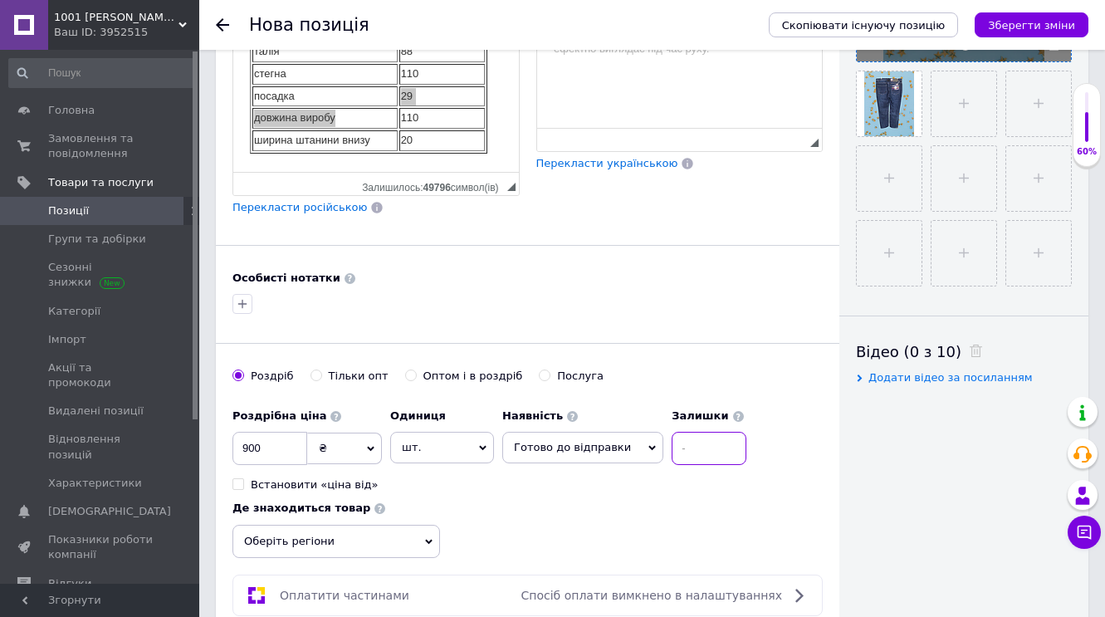
click at [685, 450] on input at bounding box center [709, 448] width 75 height 33
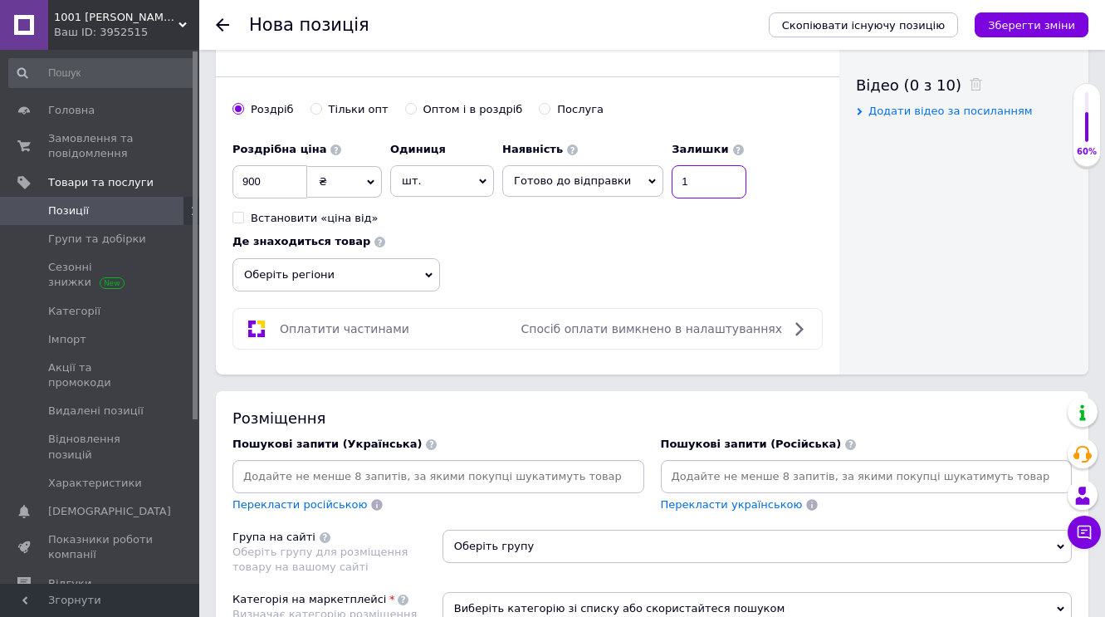
scroll to position [871, 0]
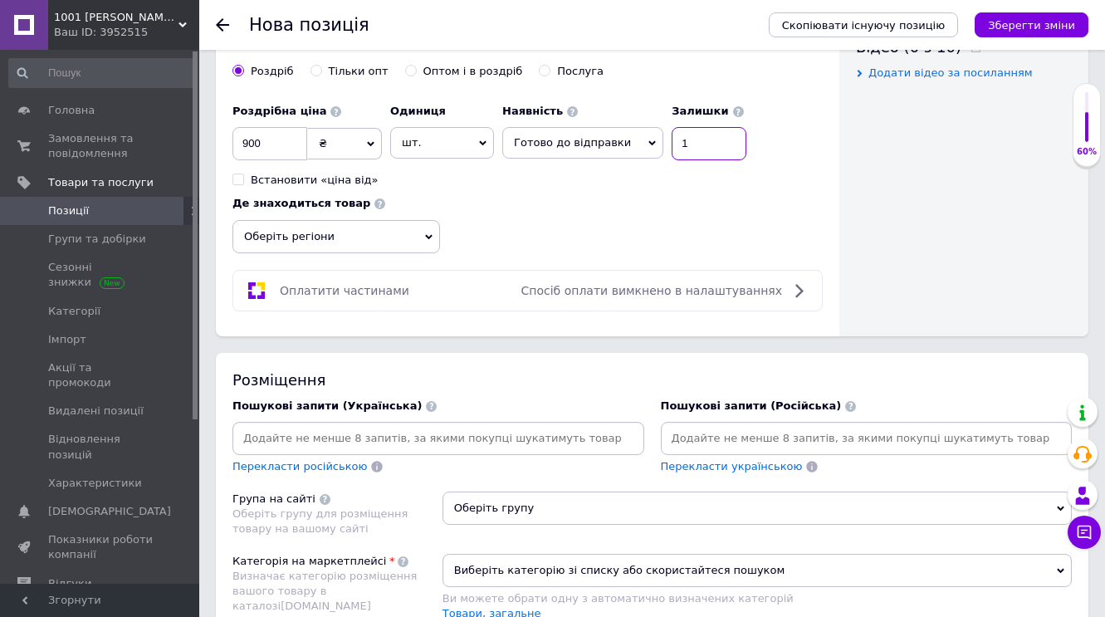
type input "1"
click at [429, 234] on icon at bounding box center [428, 236] width 7 height 5
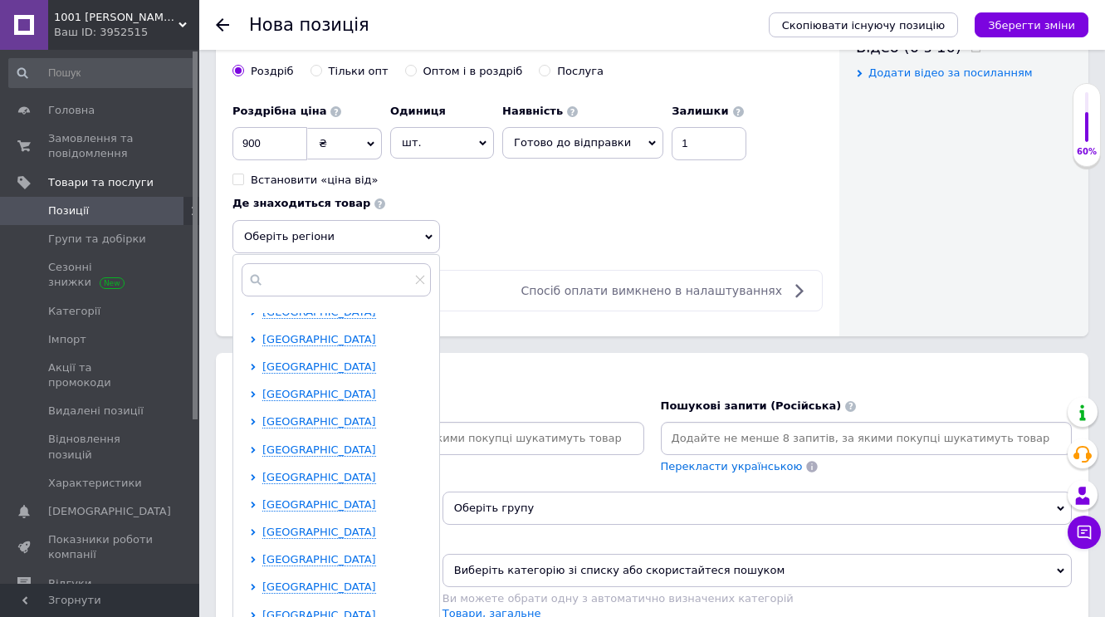
scroll to position [279, 0]
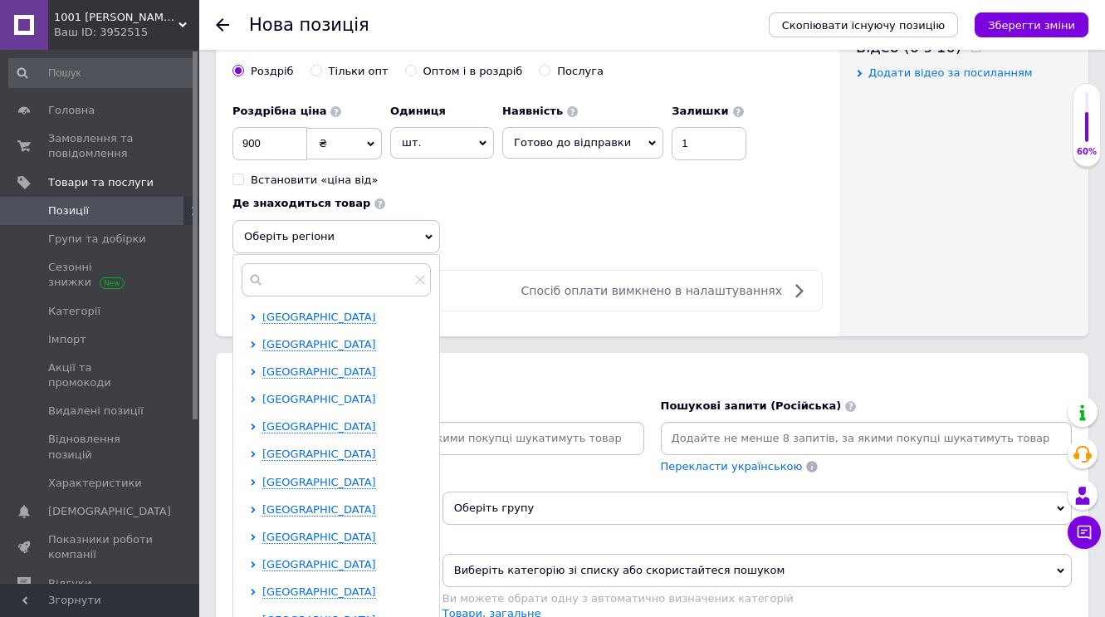
click at [304, 394] on span "[GEOGRAPHIC_DATA]" at bounding box center [319, 399] width 114 height 12
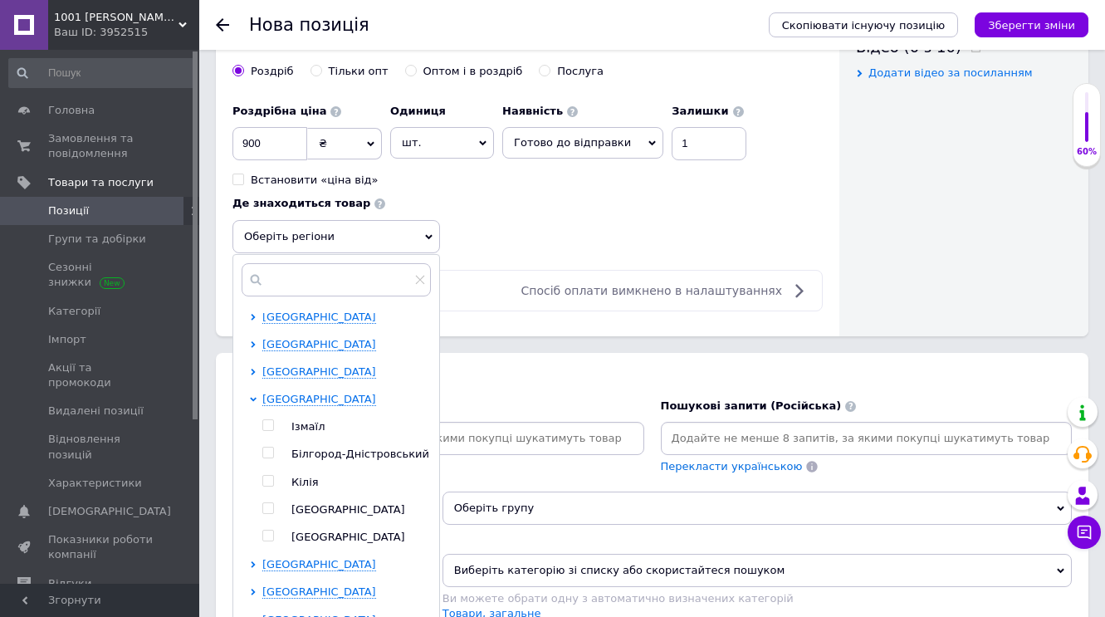
click at [270, 504] on input "checkbox" at bounding box center [267, 508] width 11 height 11
checkbox input "true"
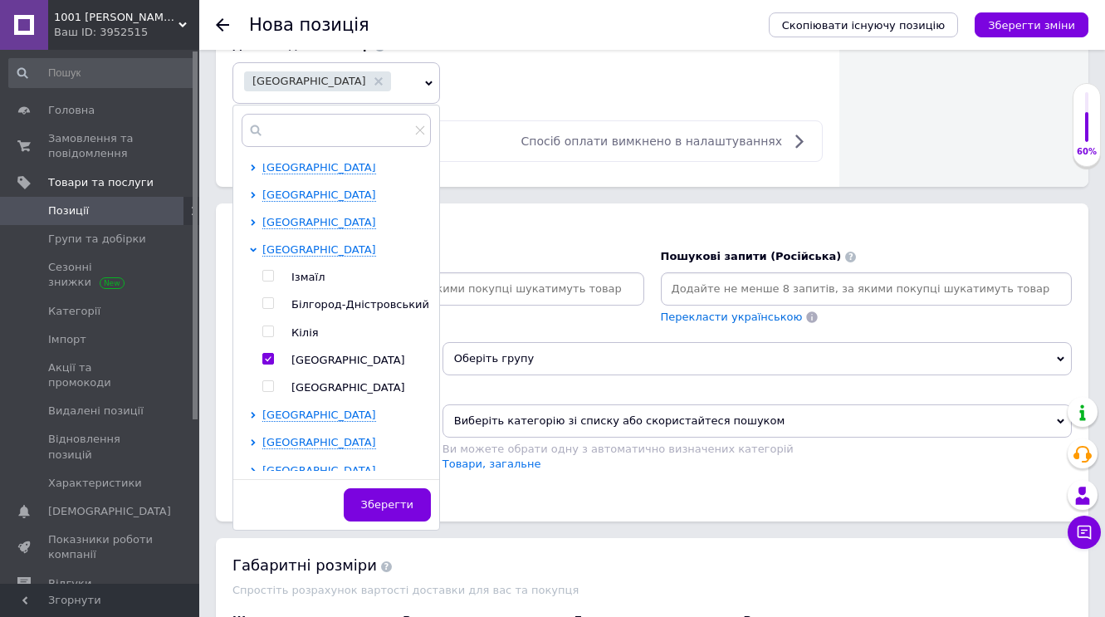
scroll to position [1036, 0]
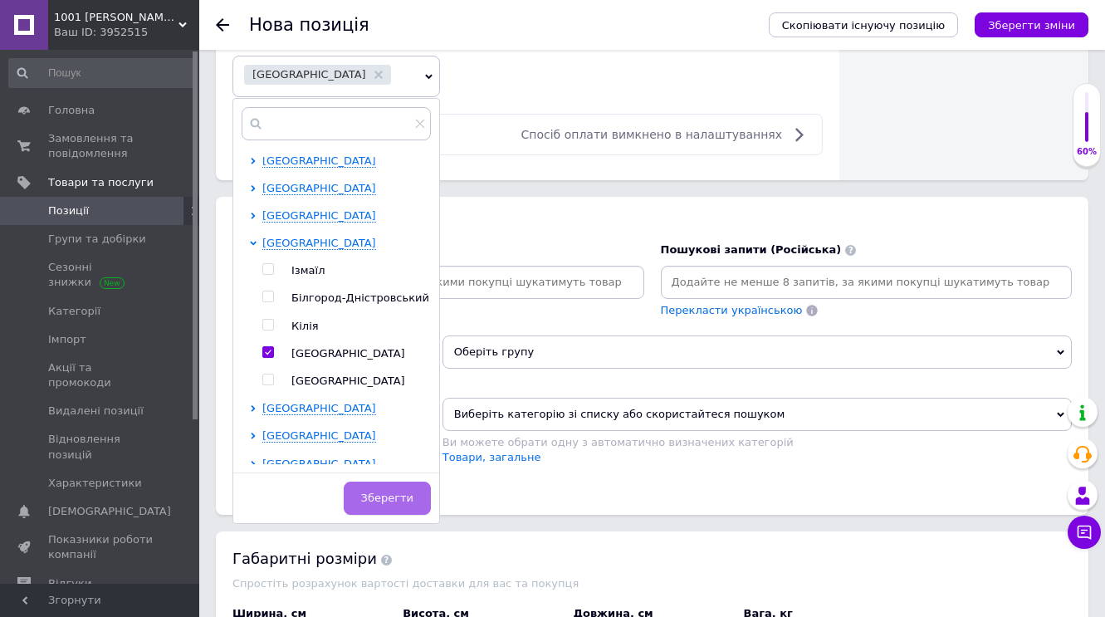
click at [390, 501] on span "Зберегти" at bounding box center [387, 498] width 52 height 12
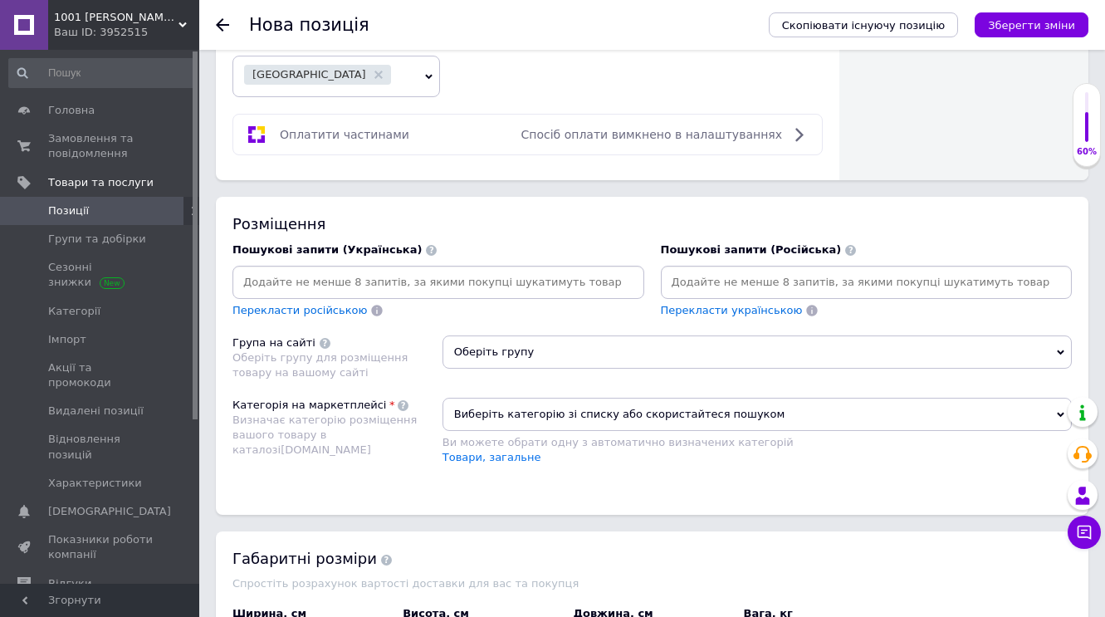
click at [333, 280] on input at bounding box center [438, 282] width 405 height 25
type input "джинси чоловічі сині на флісі 33 розмір"
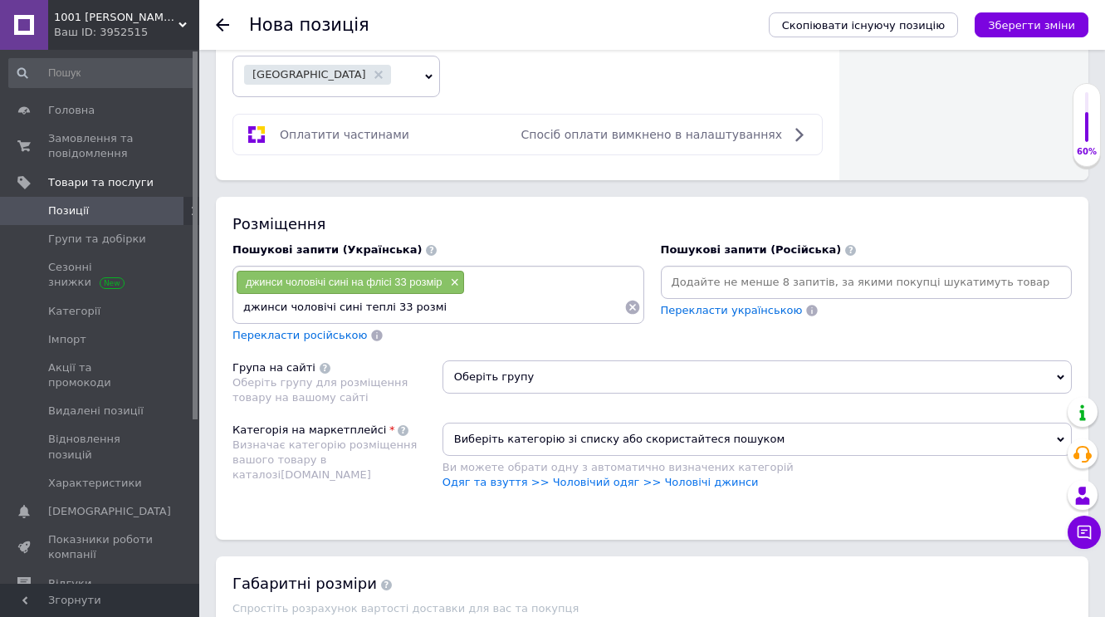
type input "джинси чоловічі сині теплі 33 розмір"
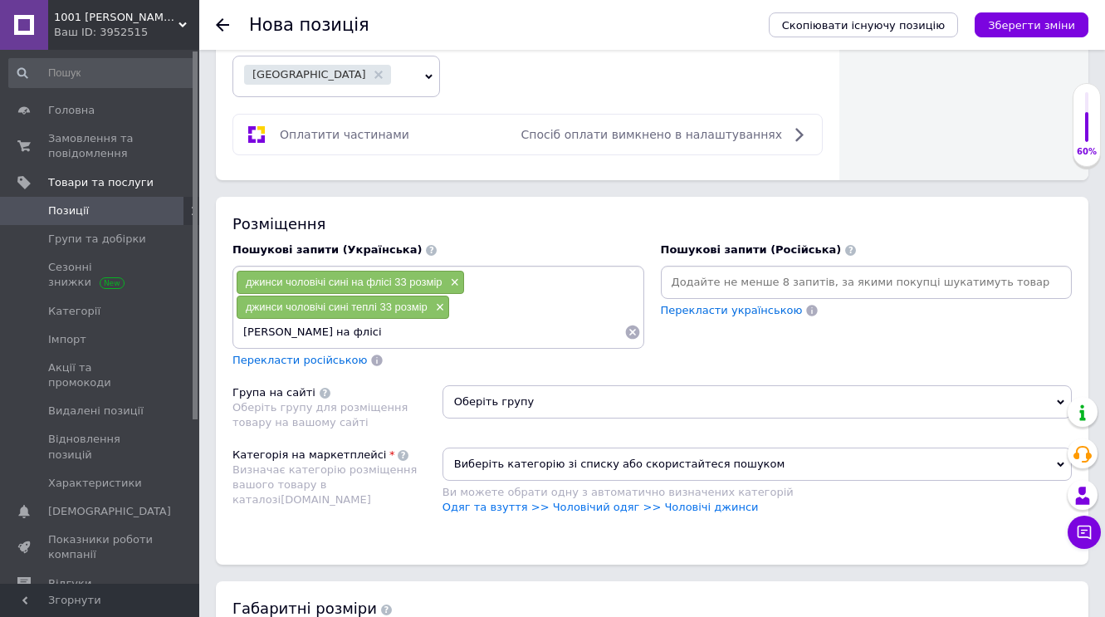
type input "[PERSON_NAME] на флісі"
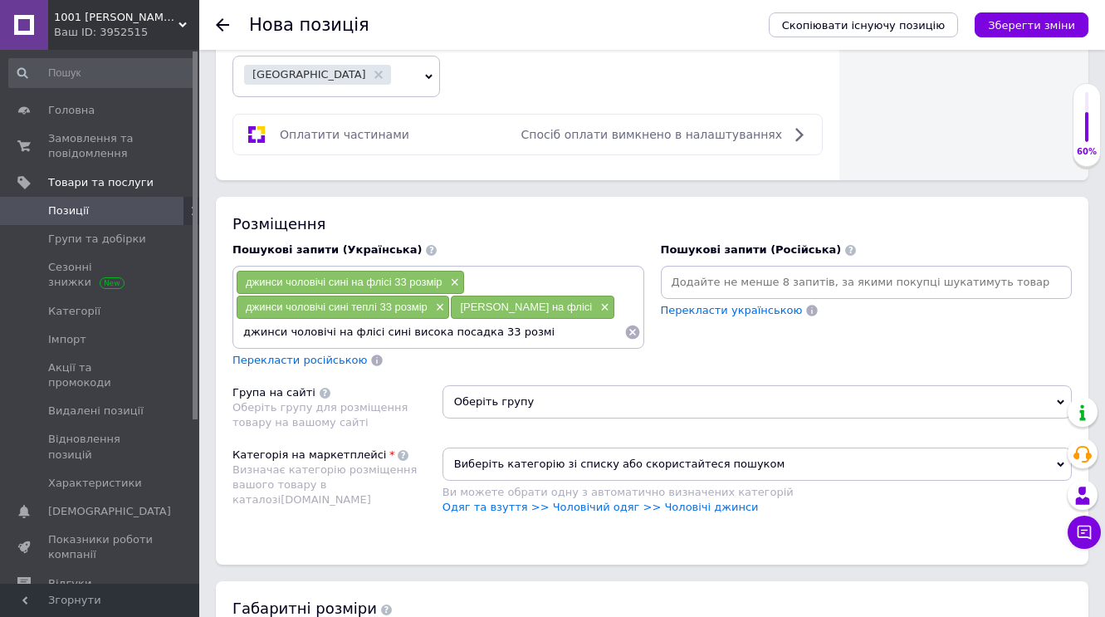
type input "джинси чоловічі на флісі сині висока посадка 33 розмір"
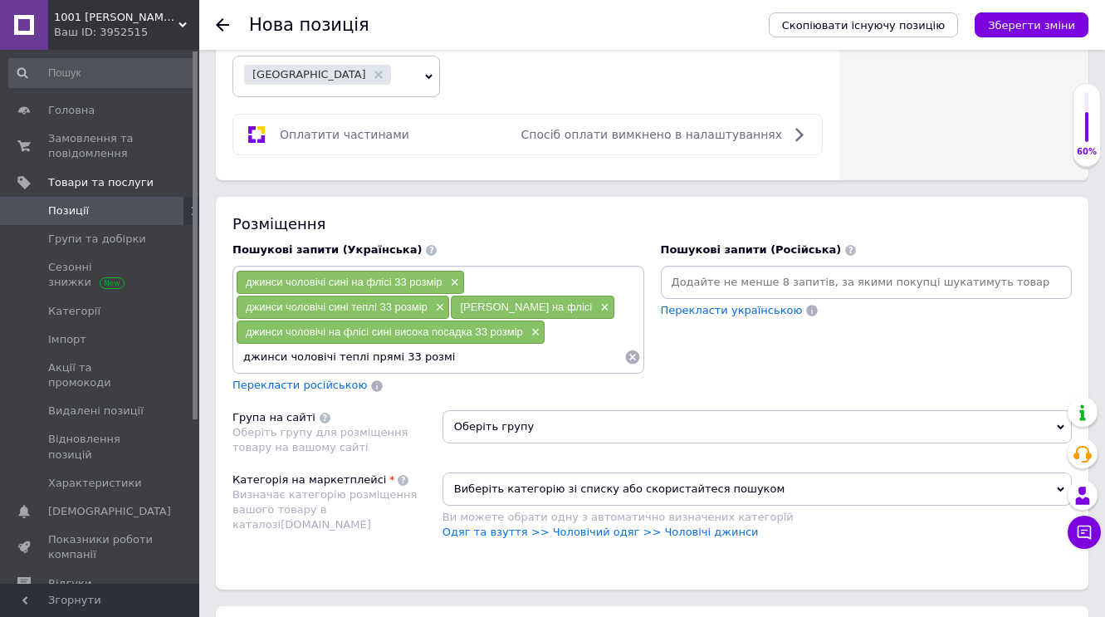
type input "джинси чоловічі теплі прямі 33 розмір"
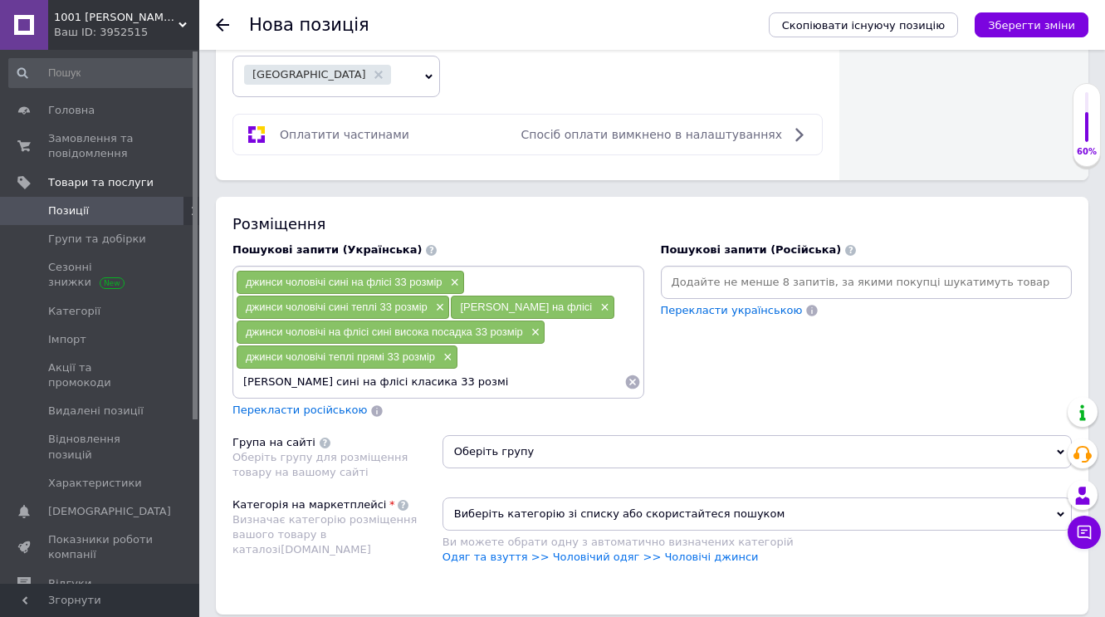
type input "джинси чоловічі сині на флісі класика 33 розмір"
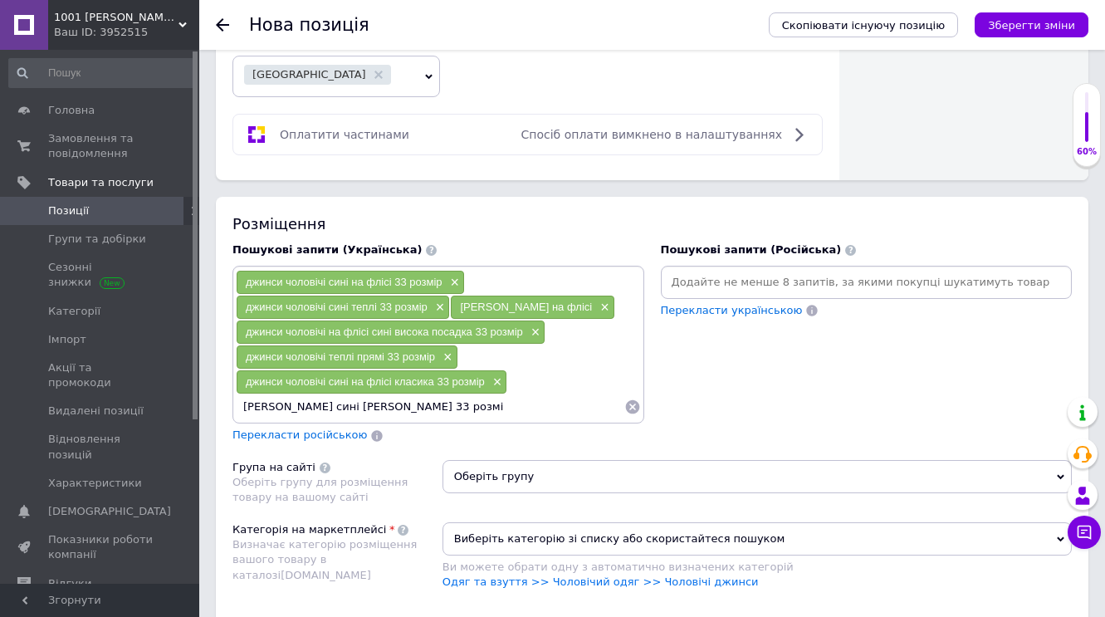
type input "джинси чоловічі сині теплі дешево 33 розмір"
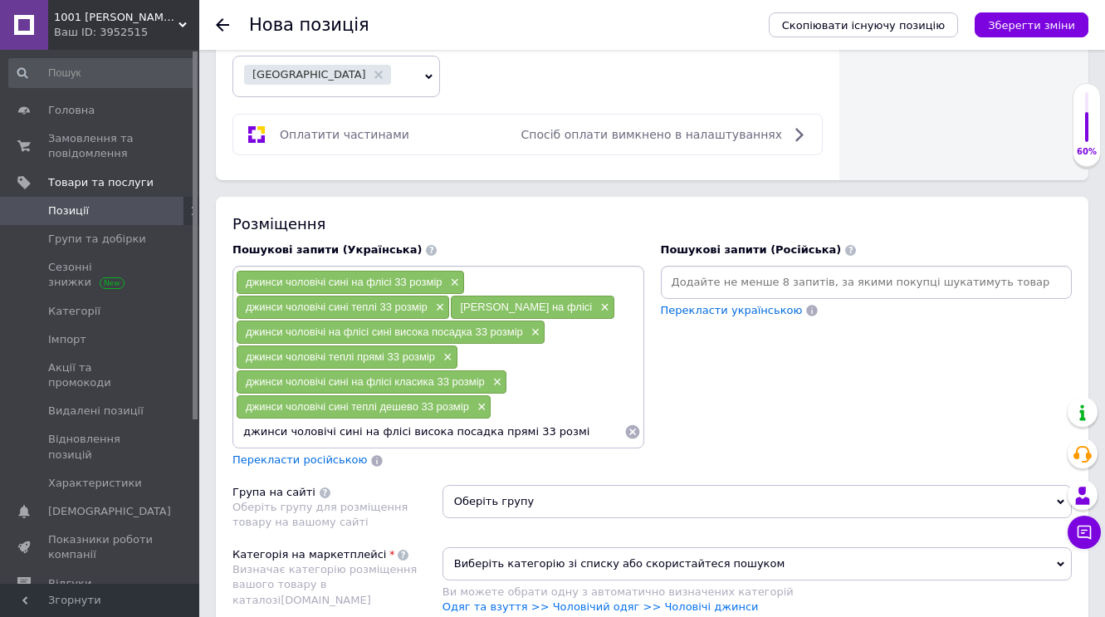
type input "джинси чоловічі сині на флісі висока посадка прямі 33 розмір"
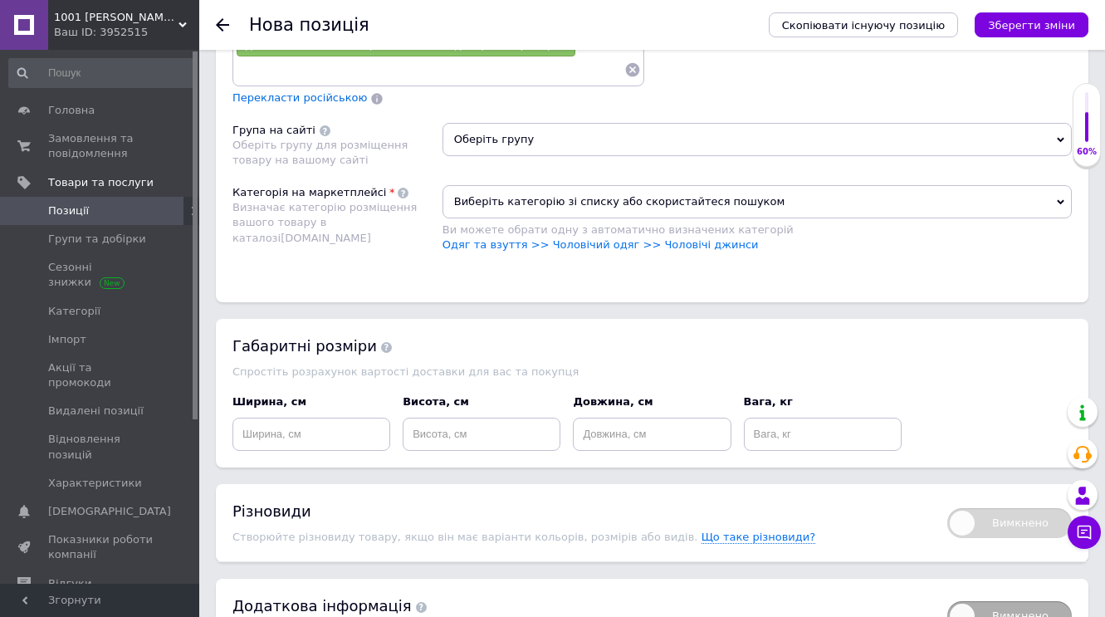
scroll to position [1420, 0]
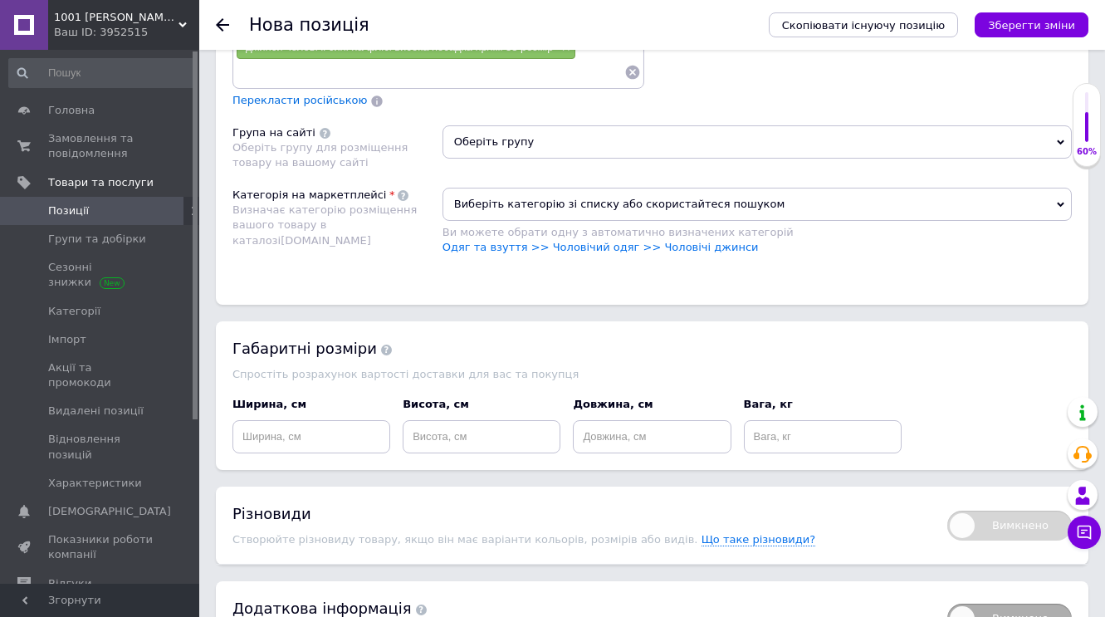
click at [1058, 140] on icon at bounding box center [1060, 142] width 7 height 5
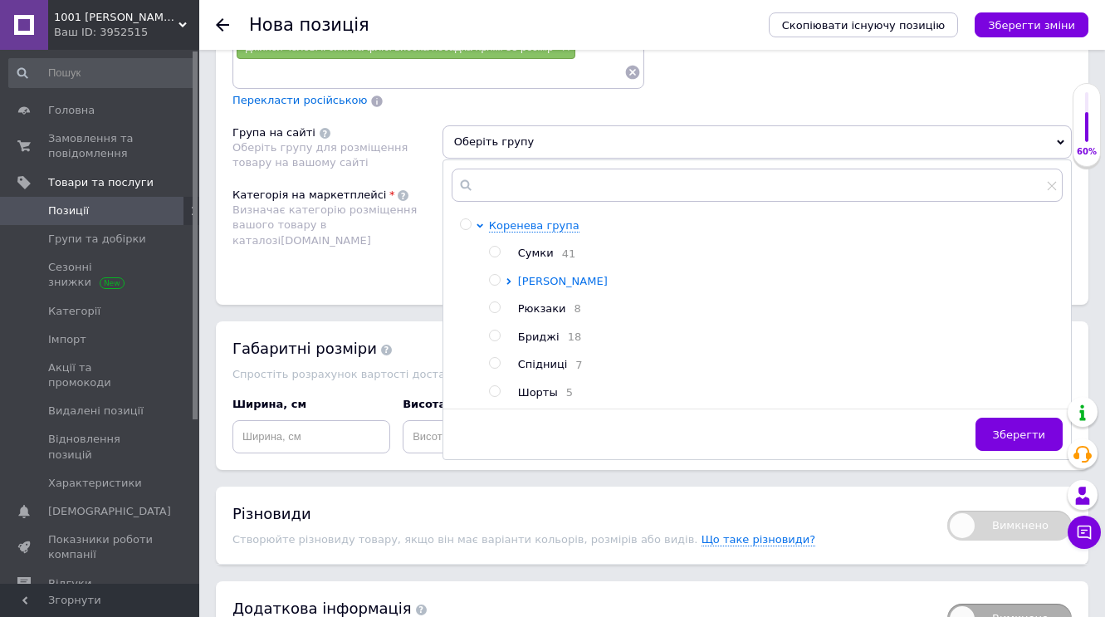
click at [543, 278] on span "[PERSON_NAME]" at bounding box center [563, 281] width 90 height 12
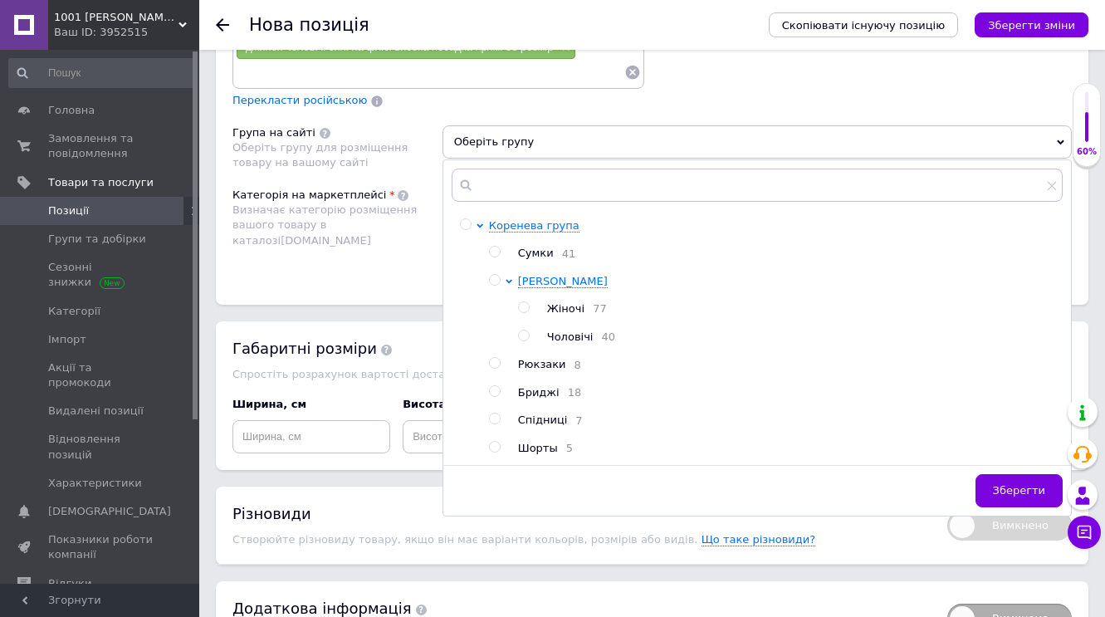
click at [528, 334] on span at bounding box center [524, 336] width 12 height 12
click at [528, 334] on input "radio" at bounding box center [523, 336] width 11 height 11
radio input "true"
click at [1026, 493] on span "Зберегти" at bounding box center [1019, 490] width 52 height 12
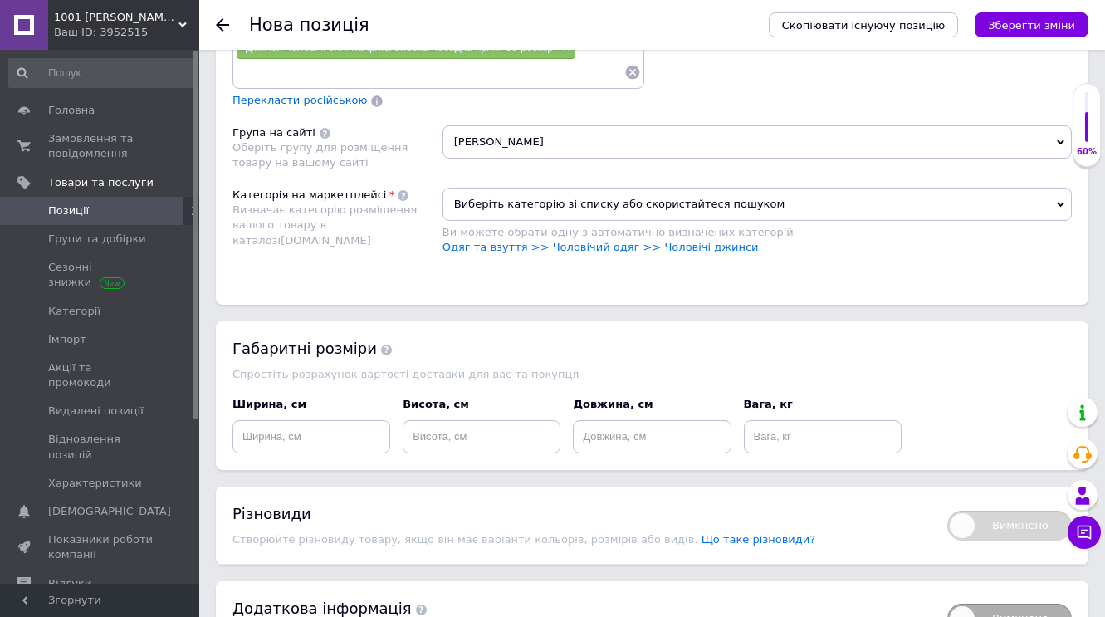
click at [626, 247] on link "Одяг та взуття >> Чоловічий одяг >> Чоловічі джинси" at bounding box center [601, 247] width 316 height 12
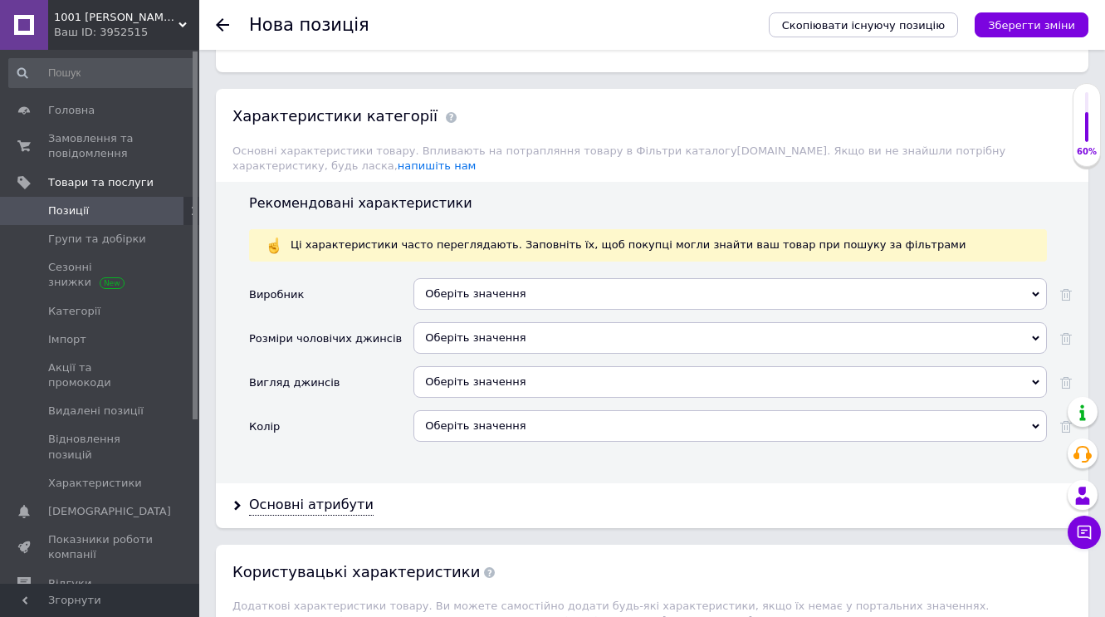
scroll to position [1657, 0]
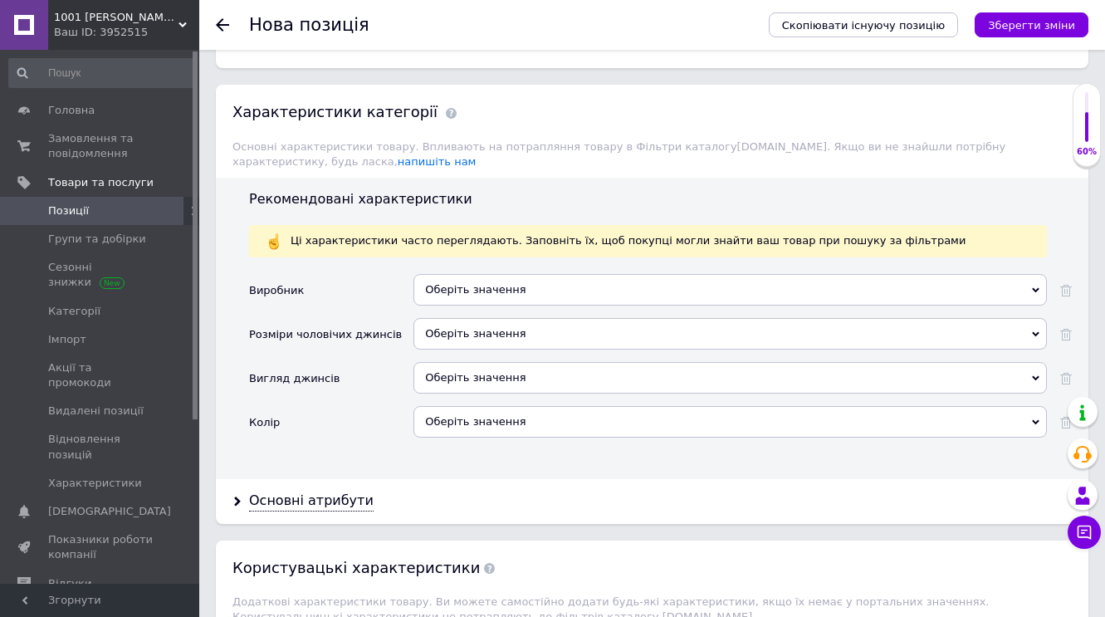
click at [1038, 287] on use at bounding box center [1035, 289] width 7 height 5
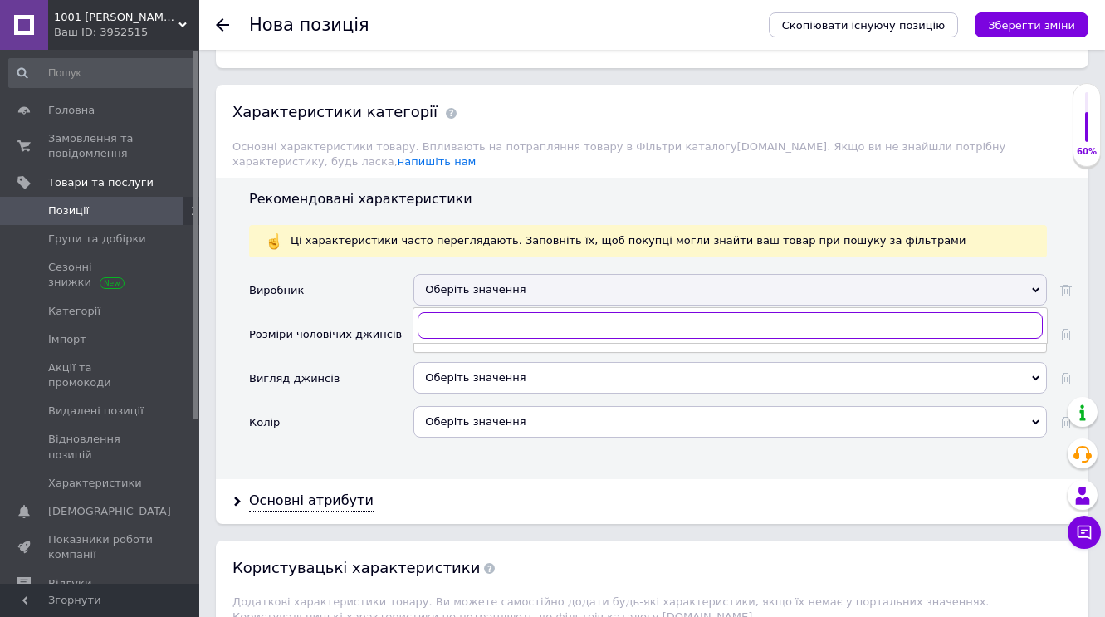
click at [478, 314] on input "text" at bounding box center [730, 325] width 625 height 27
type input "AVIW"
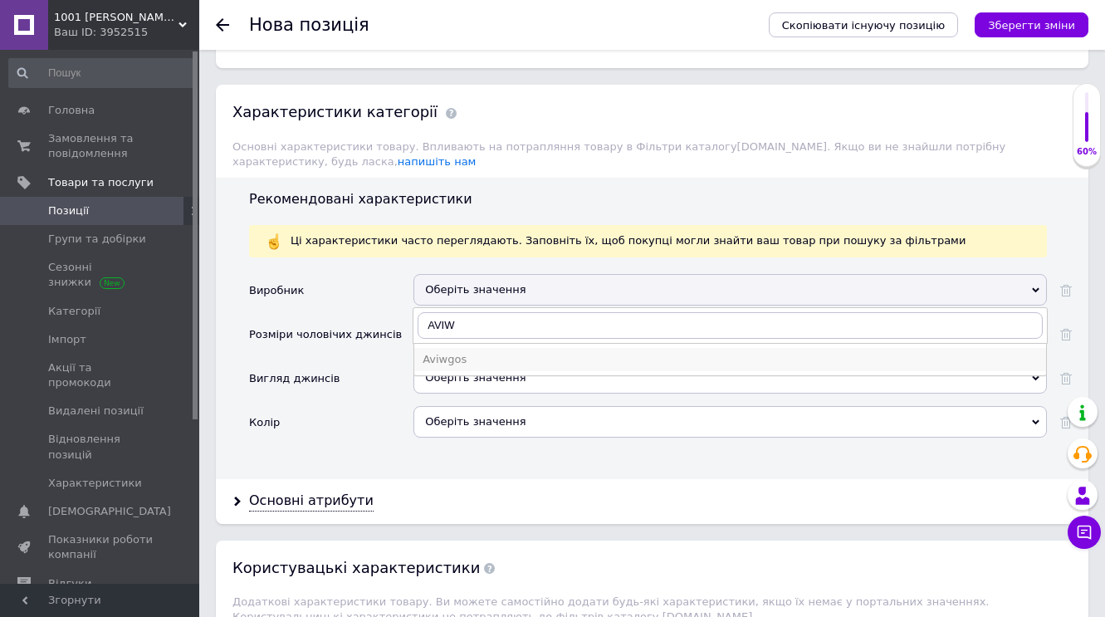
click at [473, 359] on div "Aviwgos" at bounding box center [730, 359] width 615 height 15
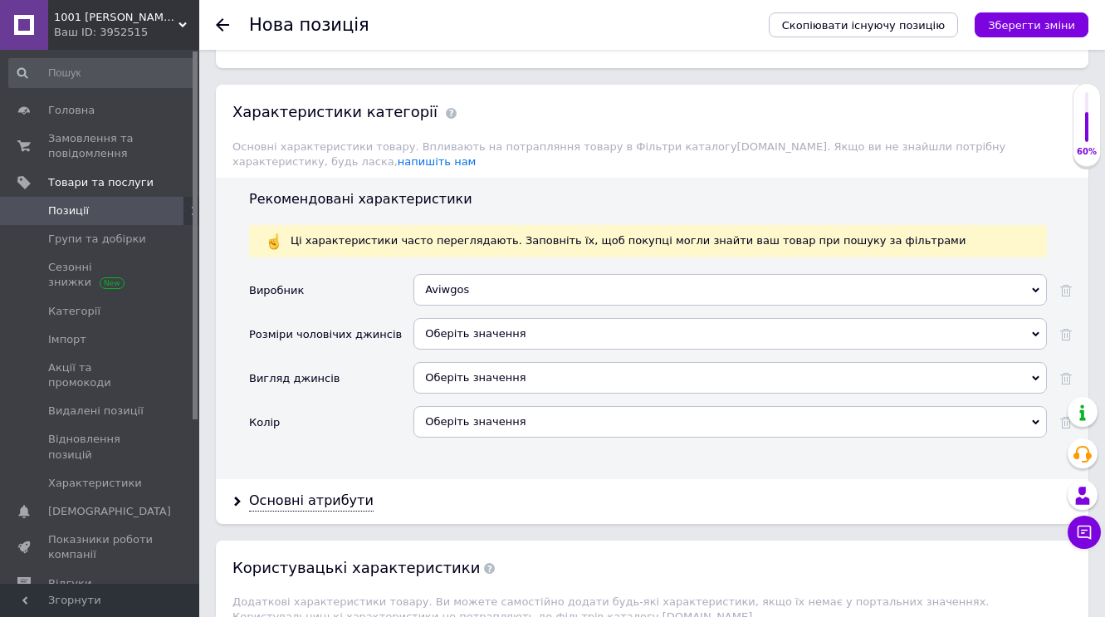
click at [1037, 331] on icon at bounding box center [1035, 334] width 7 height 7
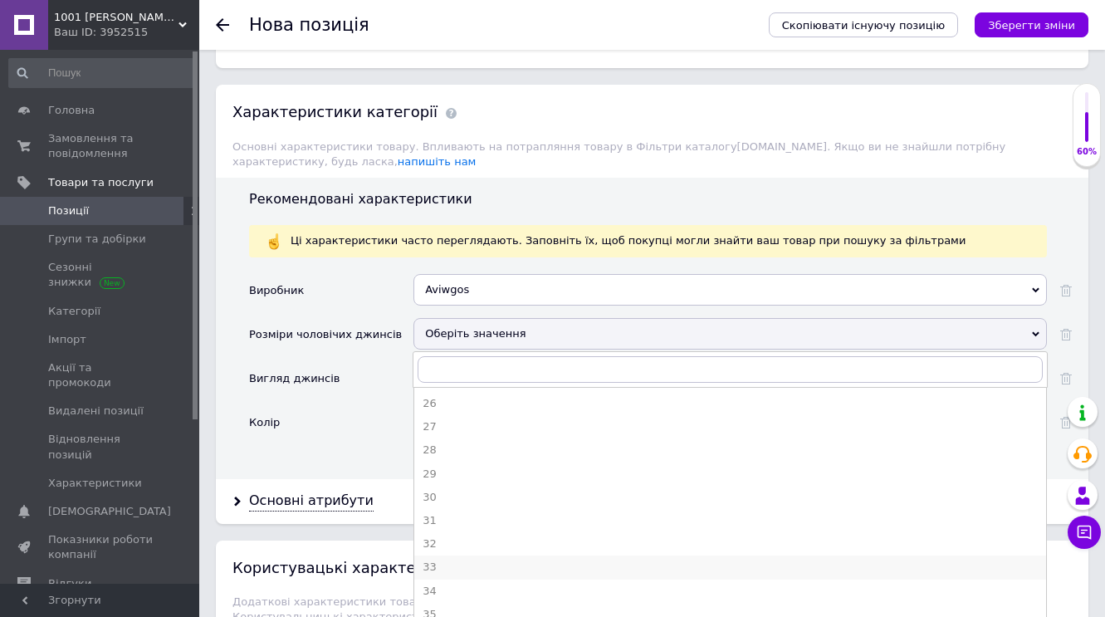
click at [434, 562] on div "33" at bounding box center [730, 567] width 615 height 15
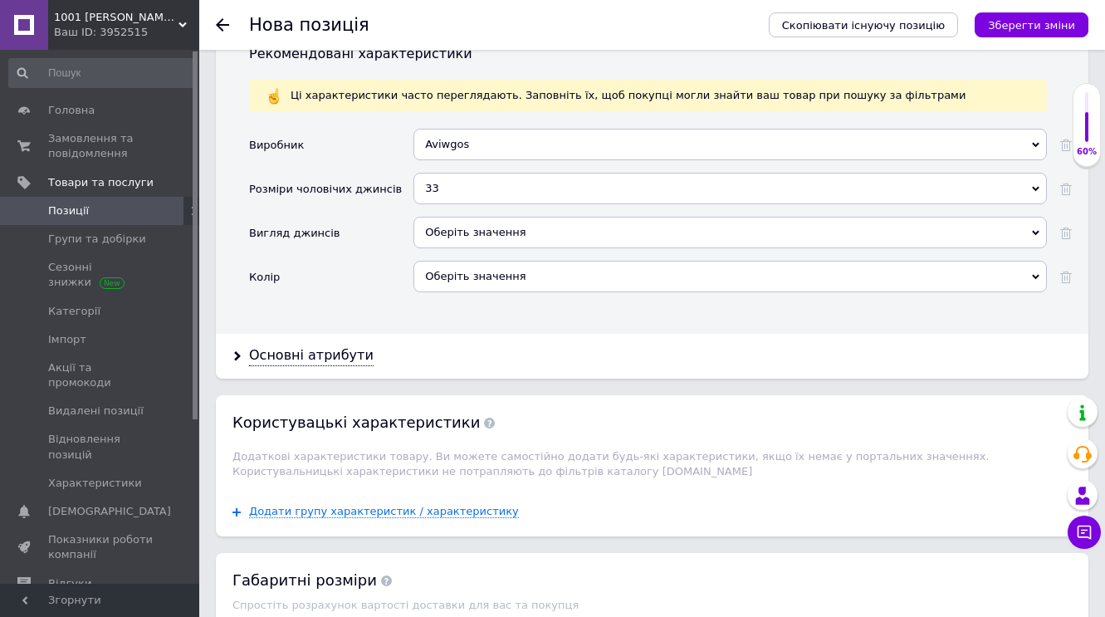
scroll to position [1946, 0]
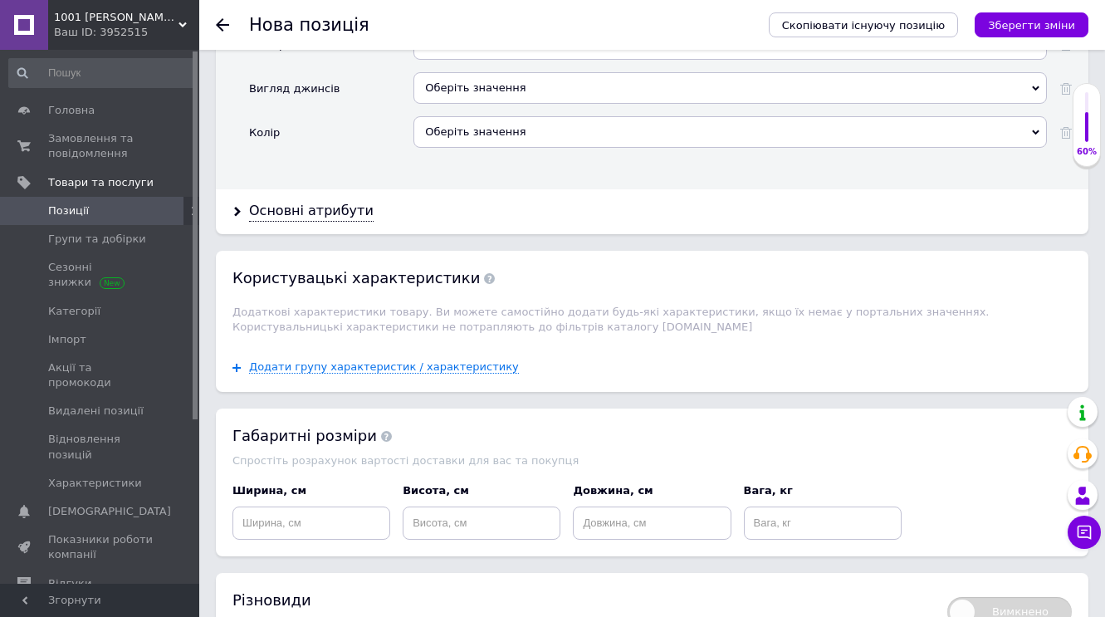
click at [1036, 85] on icon at bounding box center [1035, 88] width 7 height 7
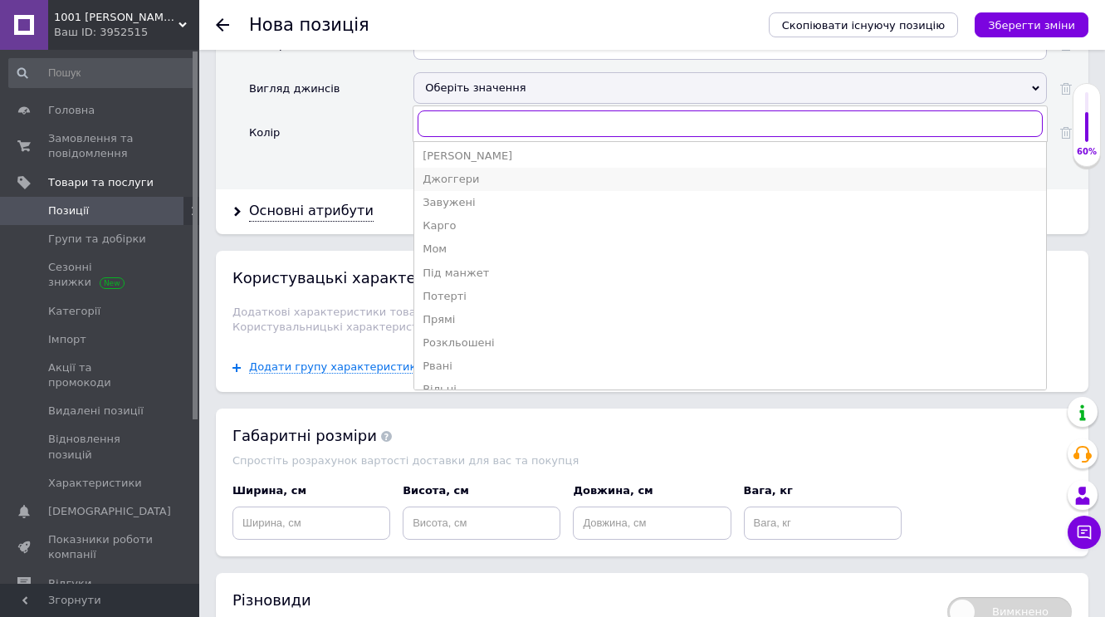
scroll to position [71, 0]
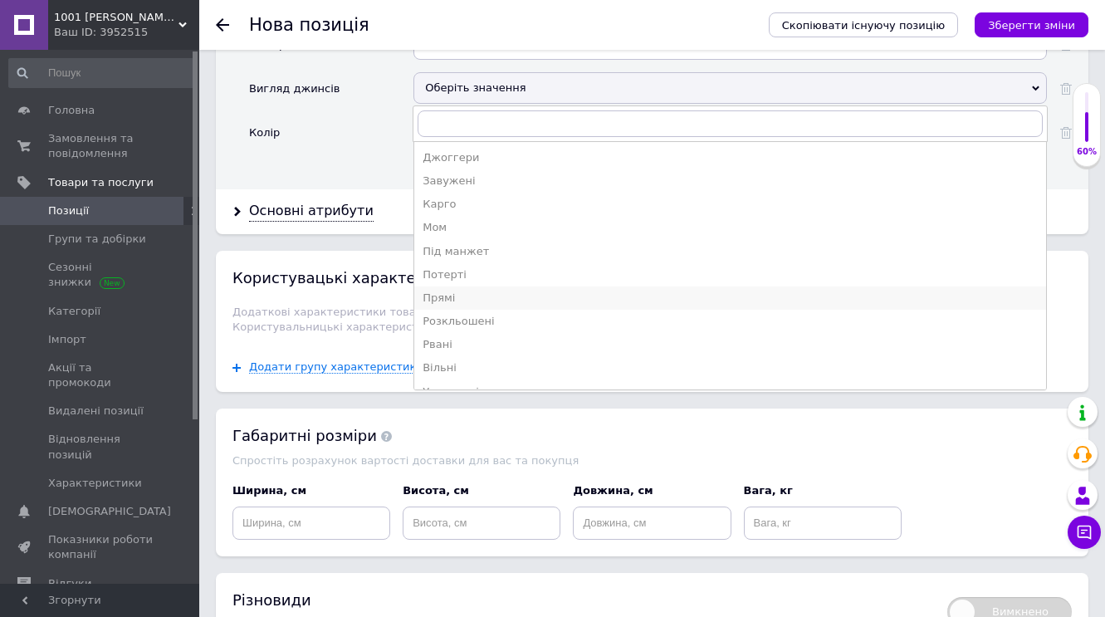
click at [447, 293] on div "Прямі" at bounding box center [730, 298] width 615 height 15
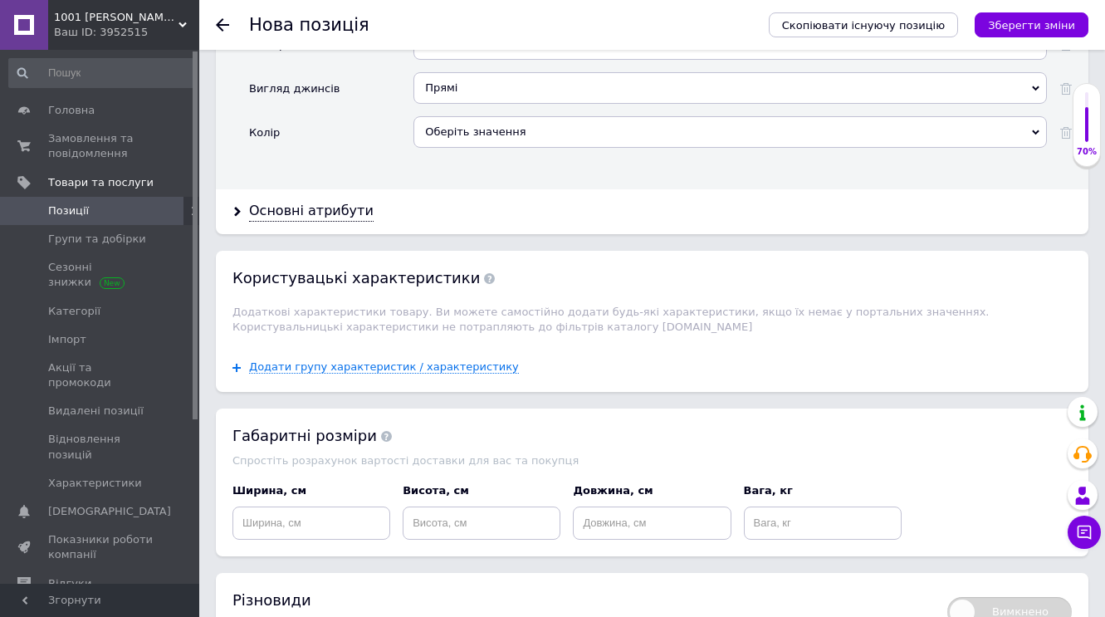
click at [1036, 130] on icon at bounding box center [1035, 132] width 7 height 7
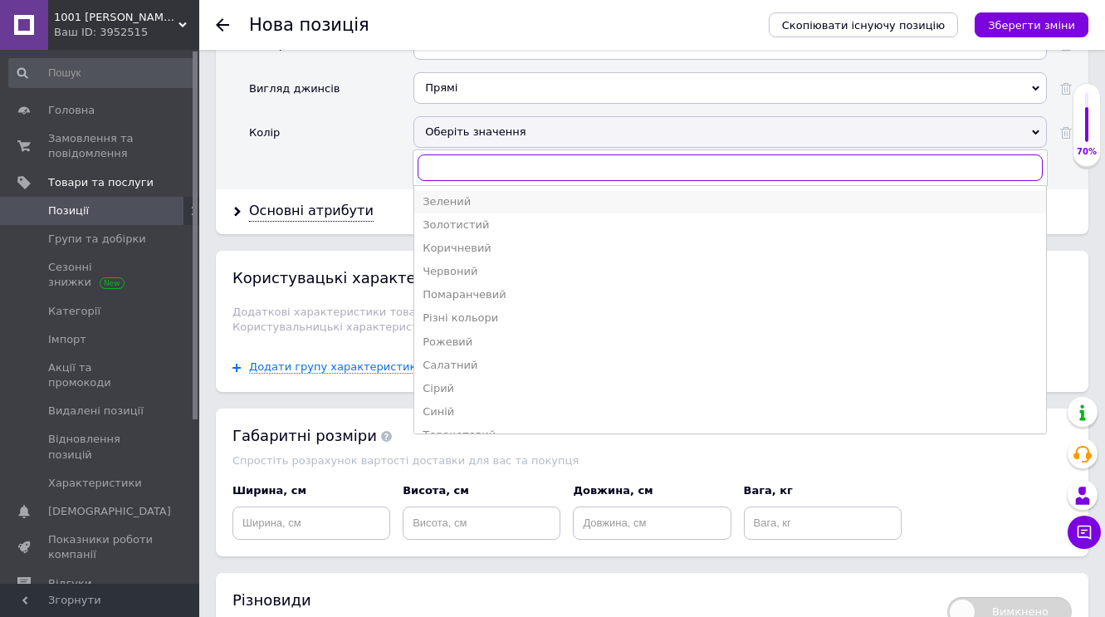
scroll to position [146, 0]
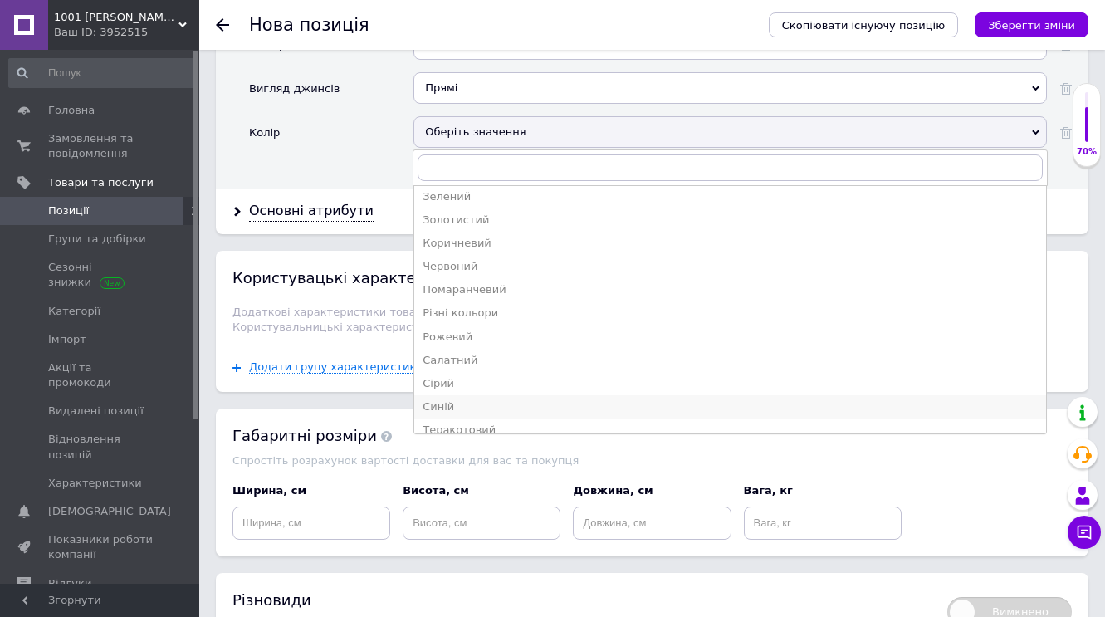
click at [438, 399] on div "Синій" at bounding box center [730, 406] width 615 height 15
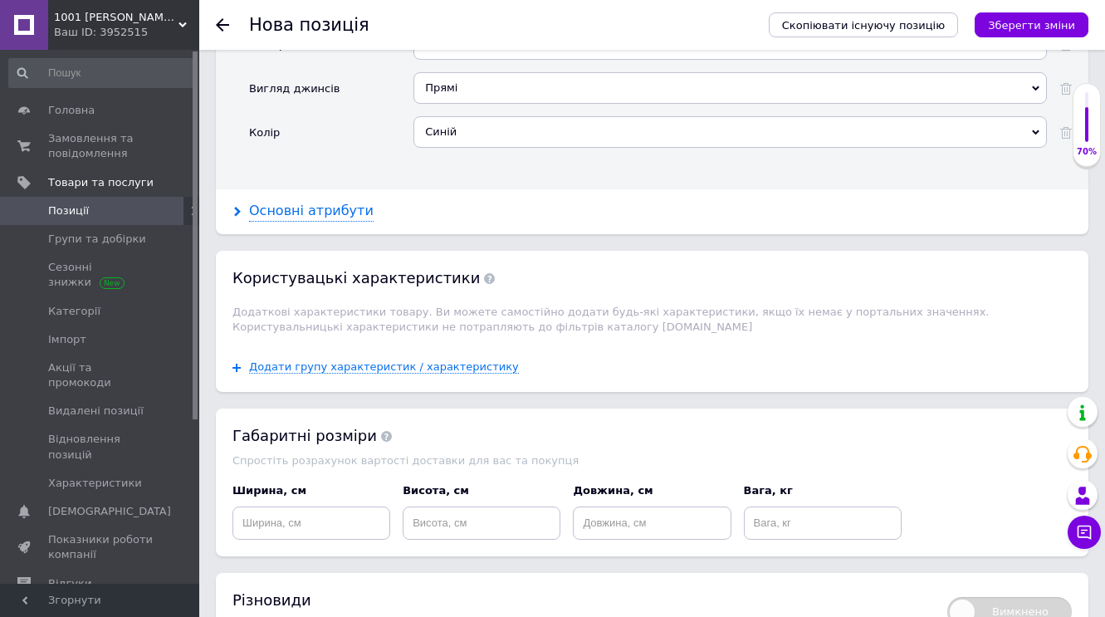
click at [322, 206] on div "Основні атрибути" at bounding box center [311, 211] width 125 height 19
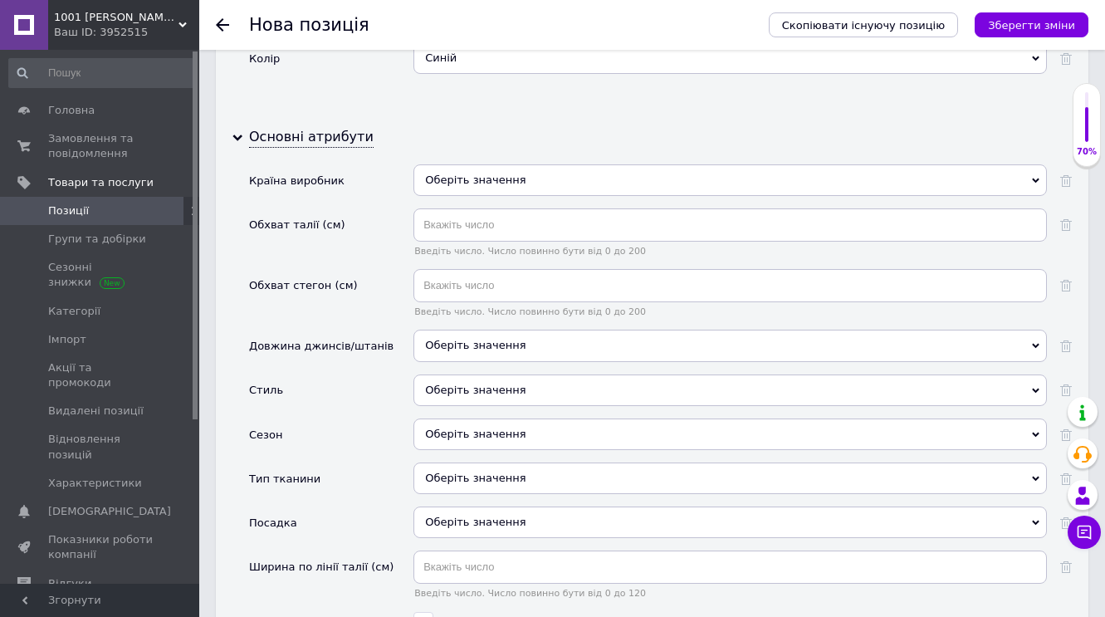
scroll to position [2083, 0]
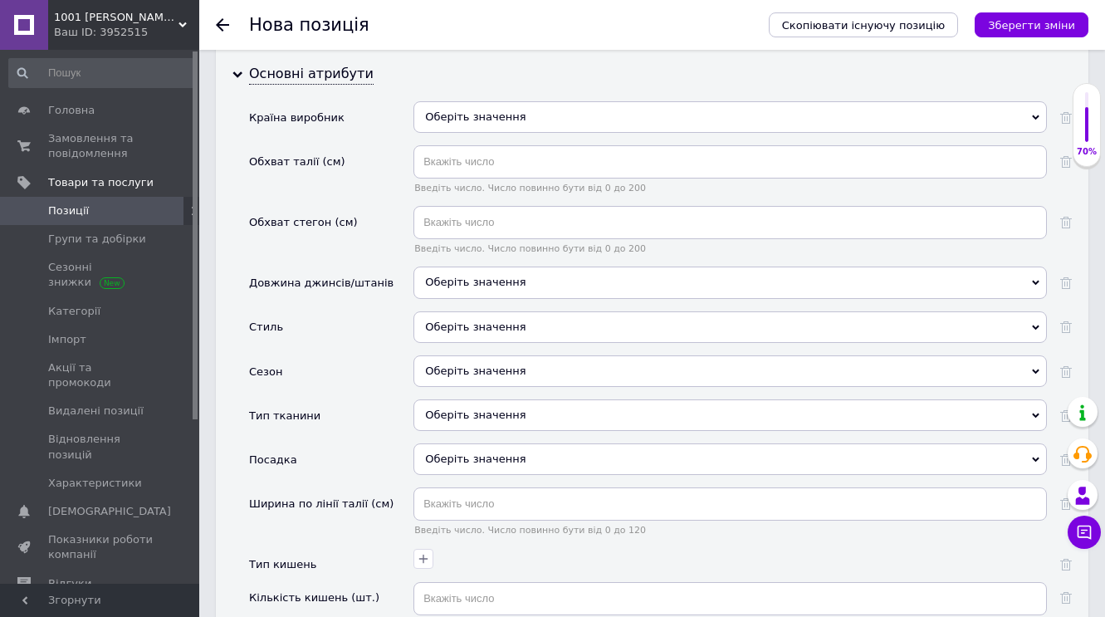
click at [1038, 115] on use at bounding box center [1035, 117] width 7 height 5
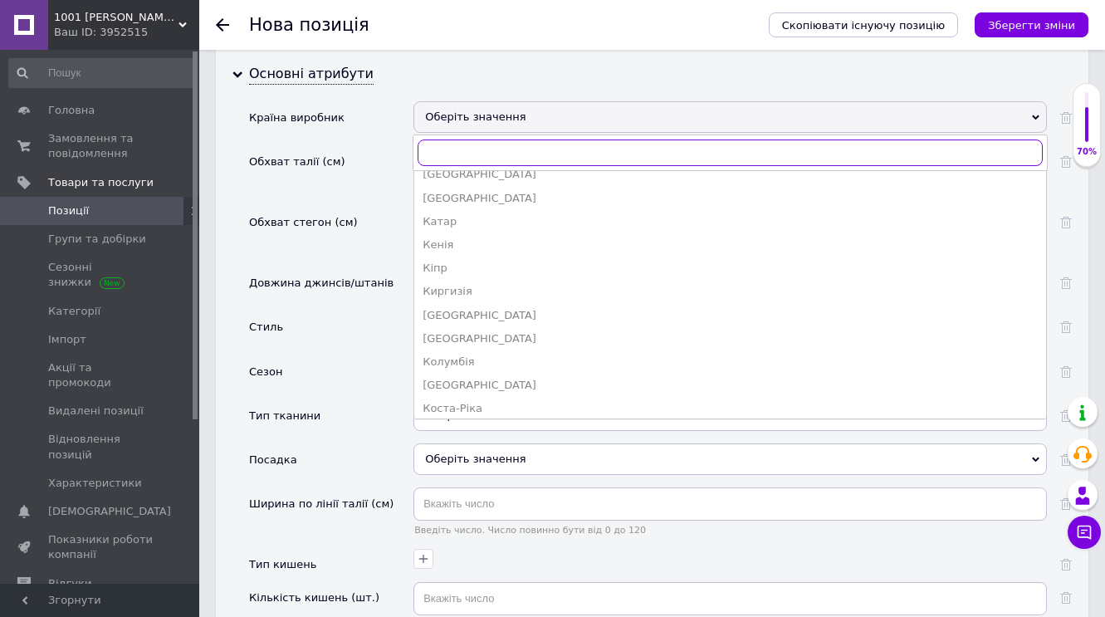
scroll to position [1450, 0]
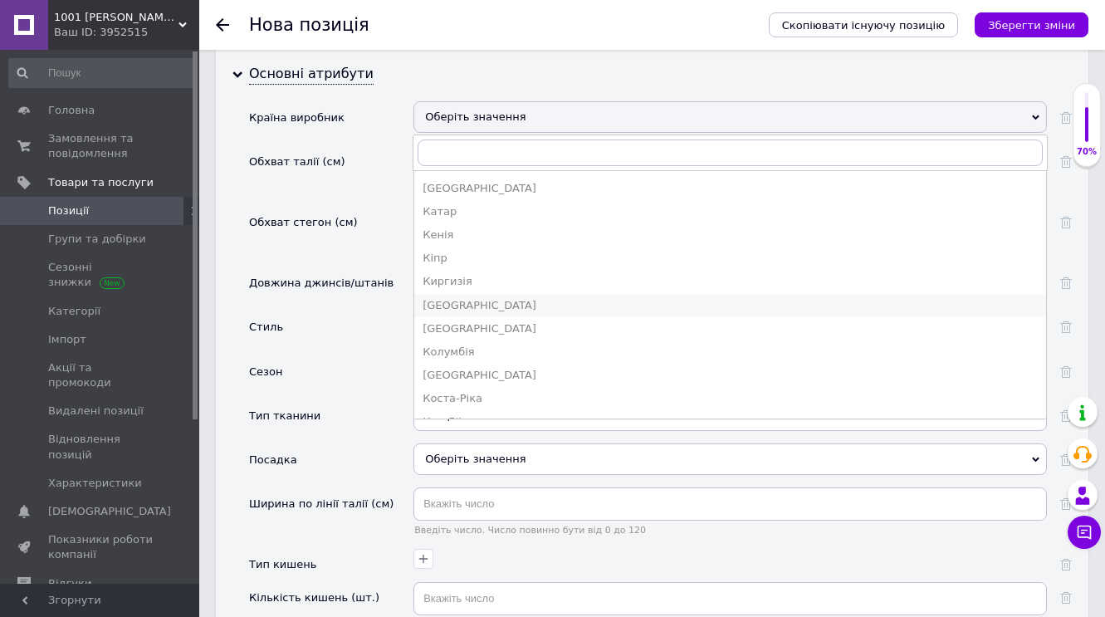
click at [455, 298] on div "[GEOGRAPHIC_DATA]" at bounding box center [730, 305] width 615 height 15
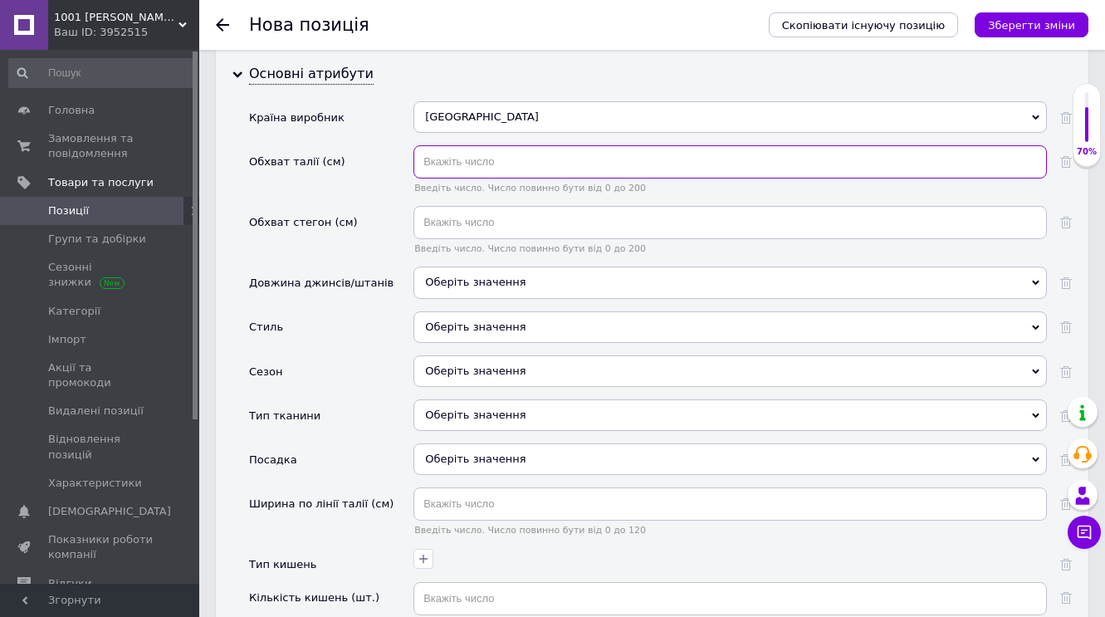
click at [441, 158] on input "text" at bounding box center [731, 161] width 634 height 33
type input "88"
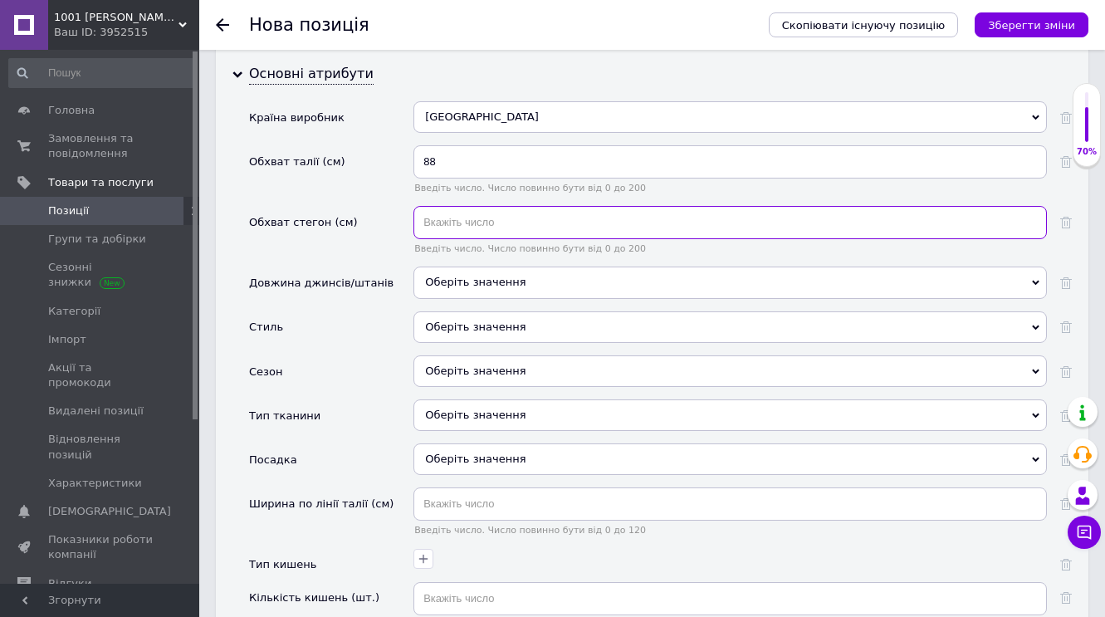
click at [436, 224] on input "text" at bounding box center [731, 222] width 634 height 33
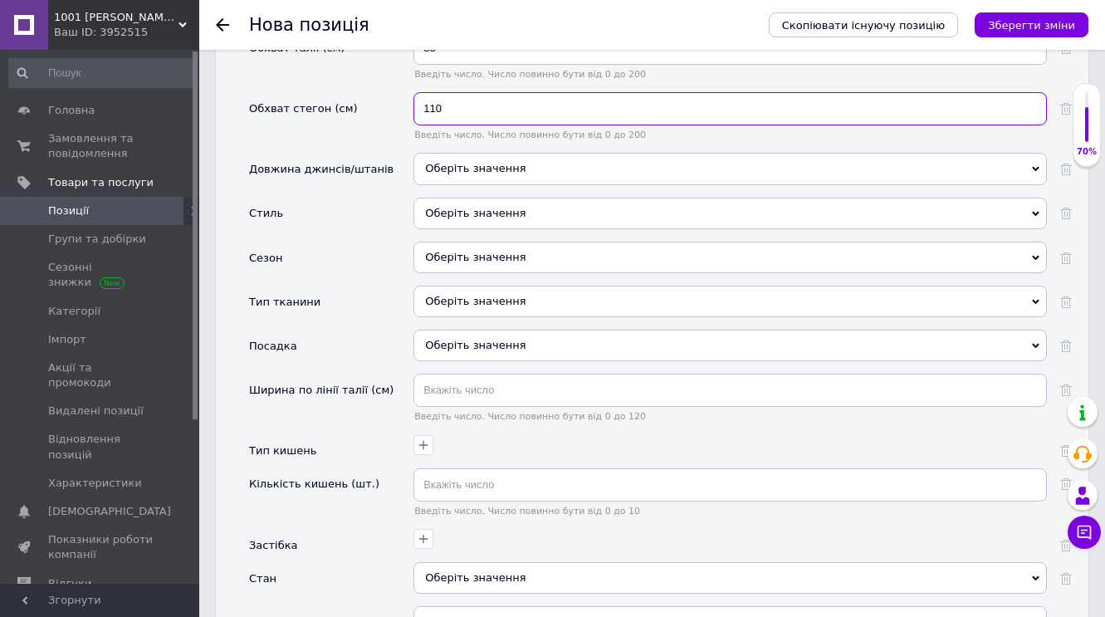
scroll to position [2210, 0]
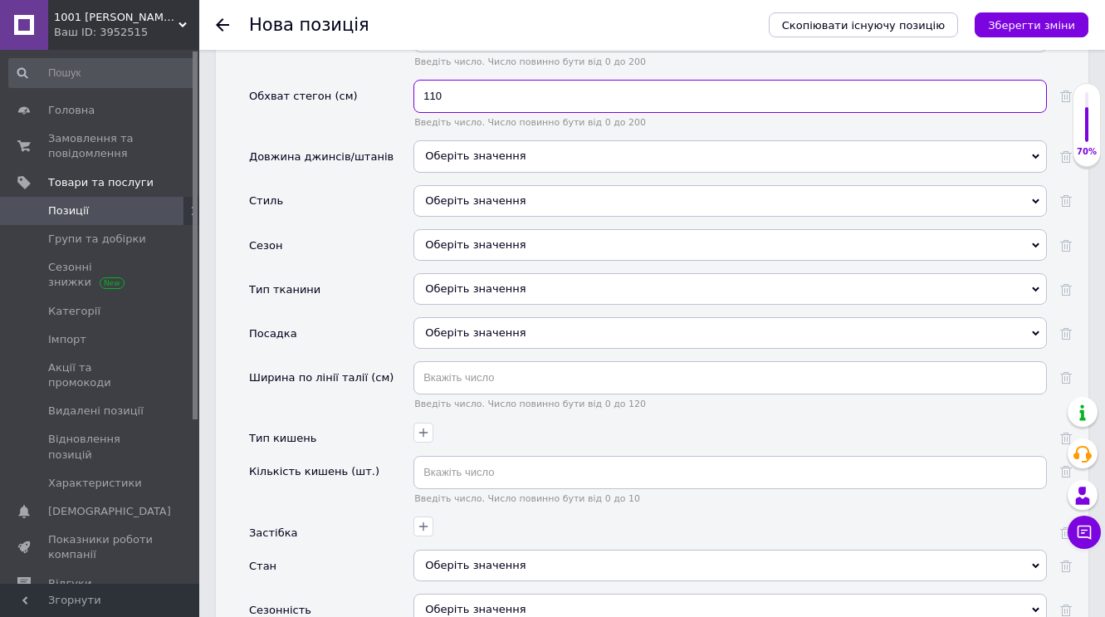
type input "110"
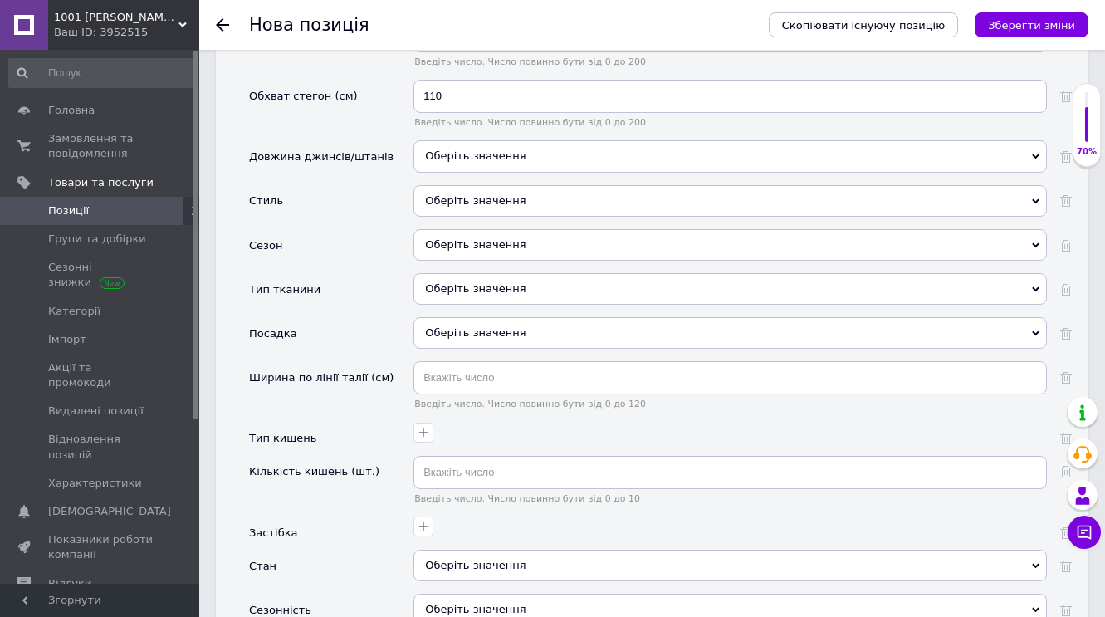
click at [1037, 153] on icon at bounding box center [1035, 156] width 7 height 7
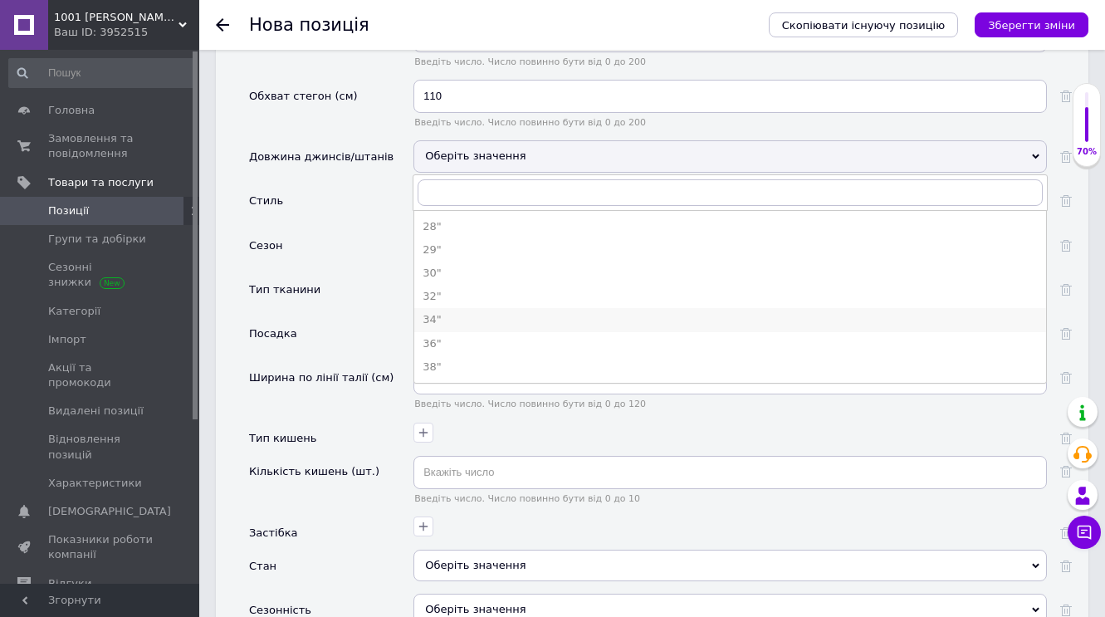
click at [435, 316] on div "34"" at bounding box center [730, 319] width 615 height 15
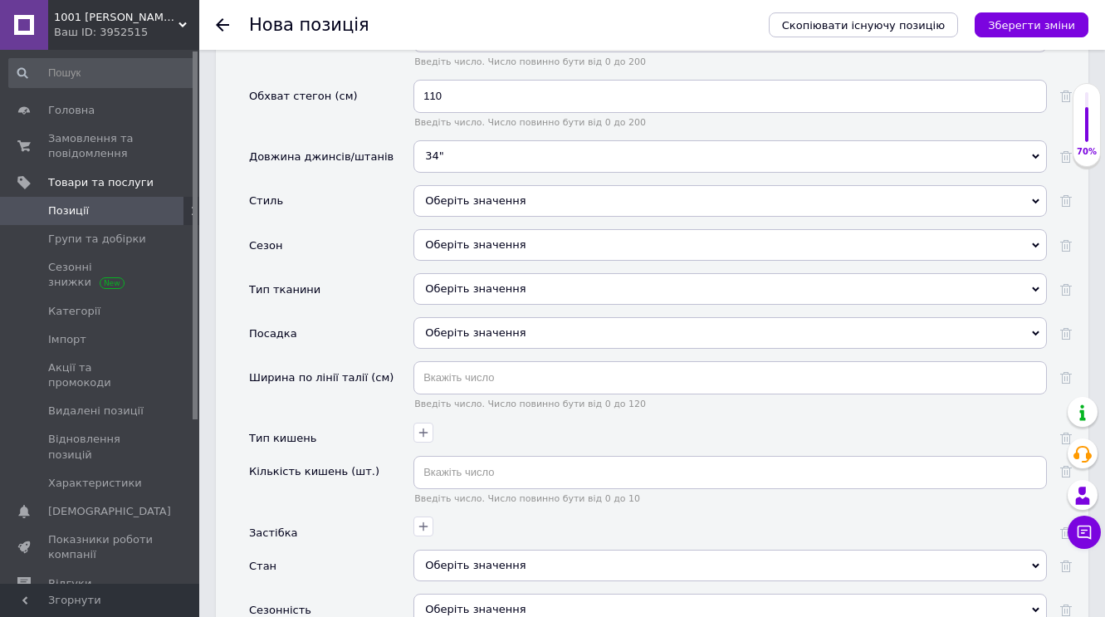
click at [1037, 198] on icon at bounding box center [1035, 201] width 7 height 7
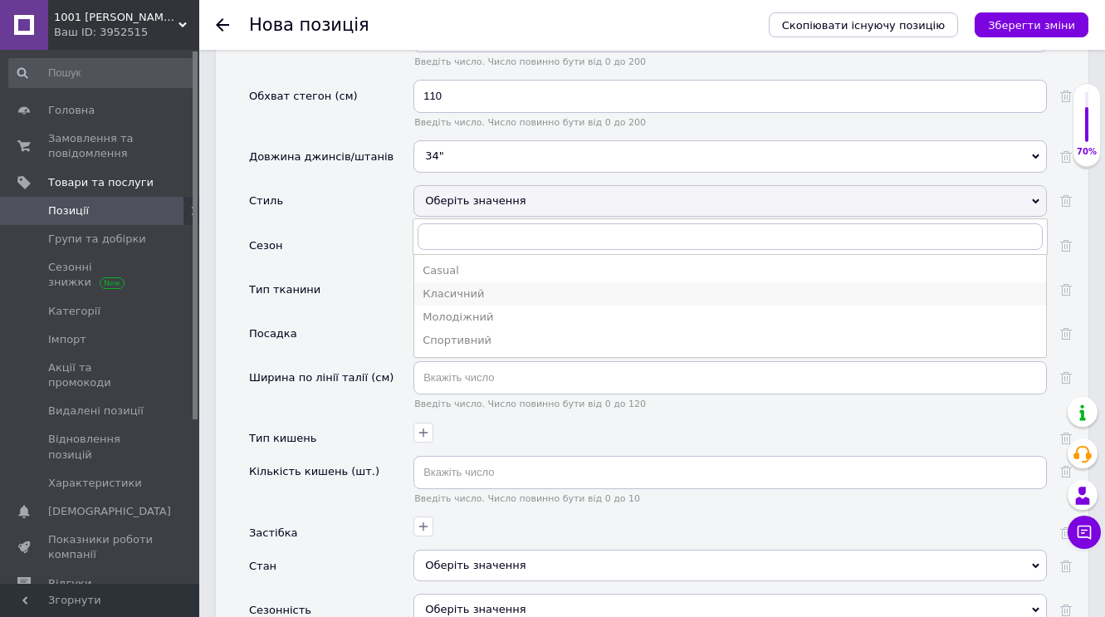
click at [457, 287] on div "Класичний" at bounding box center [730, 293] width 615 height 15
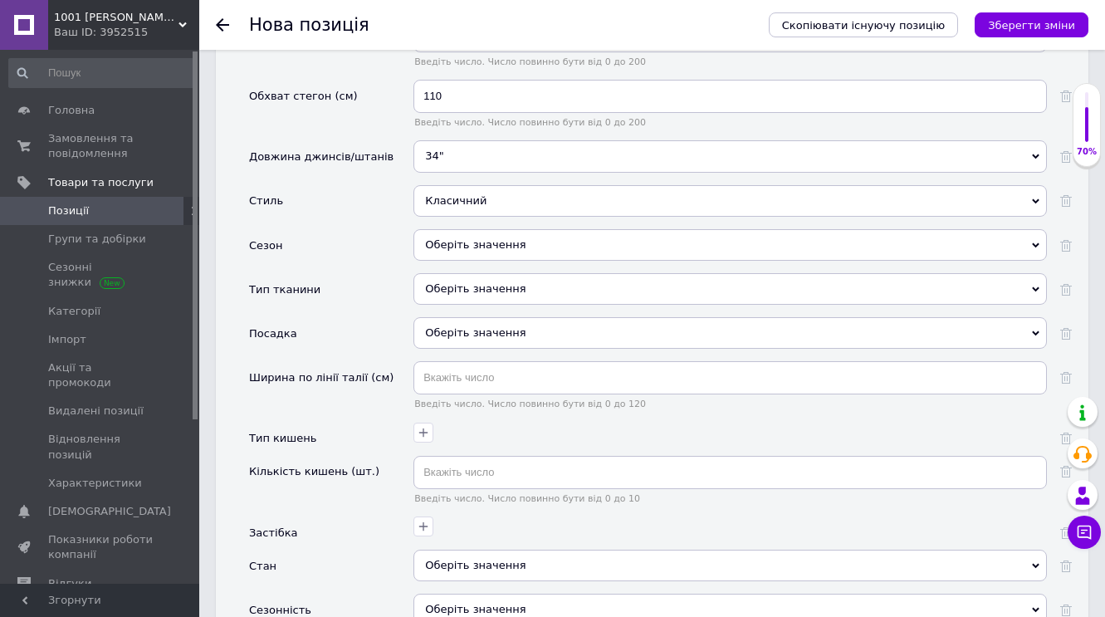
click at [1036, 242] on icon at bounding box center [1035, 245] width 7 height 7
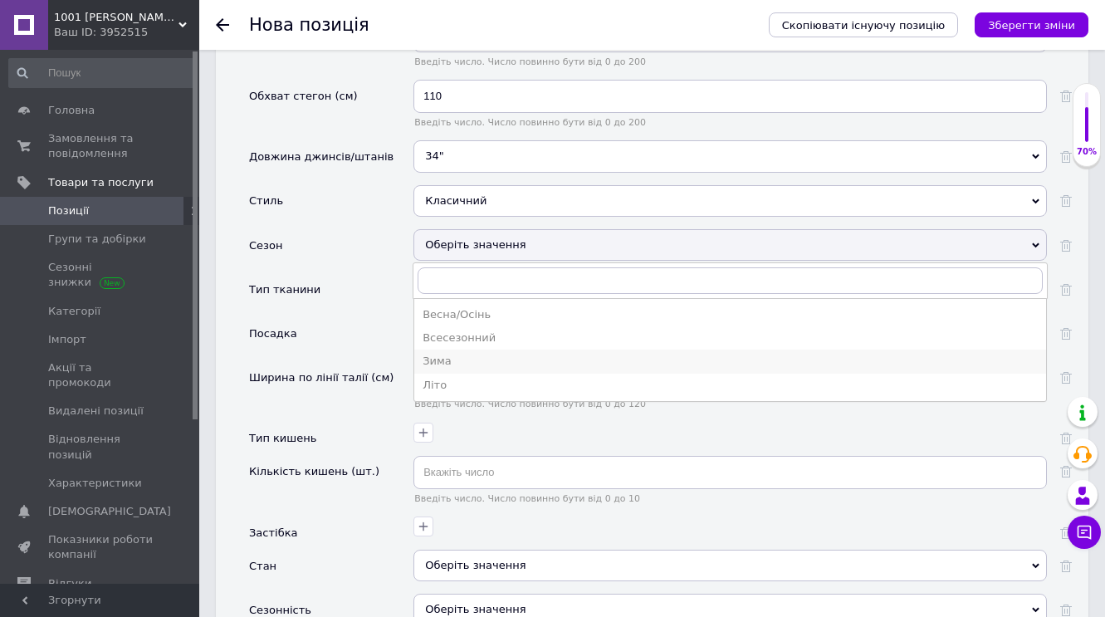
click at [444, 354] on div "Зима" at bounding box center [730, 361] width 615 height 15
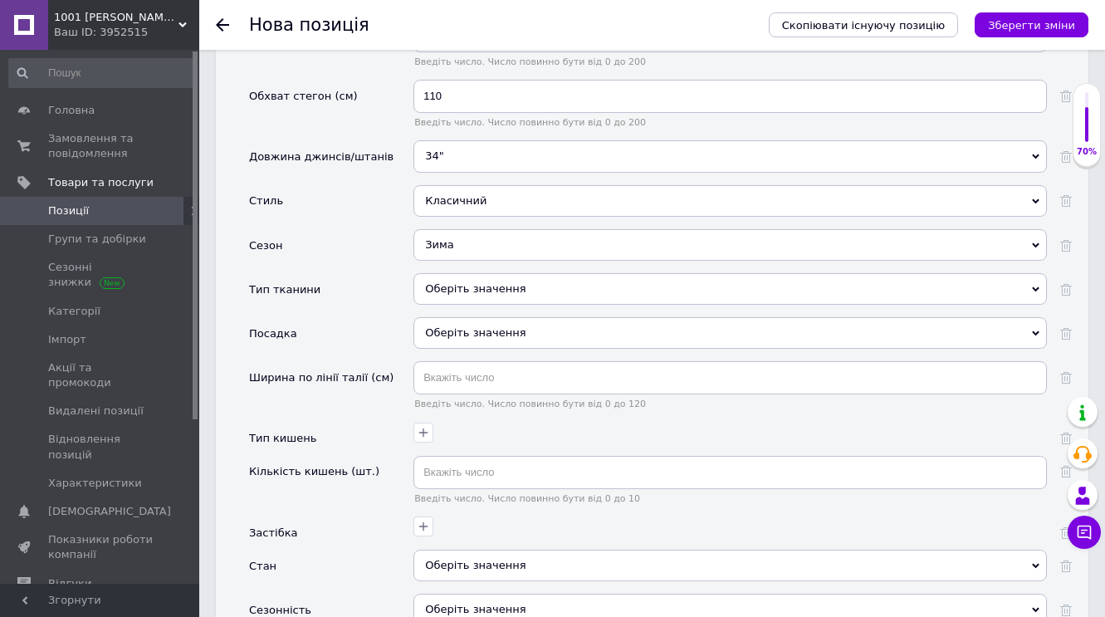
click at [1036, 287] on use at bounding box center [1035, 289] width 7 height 5
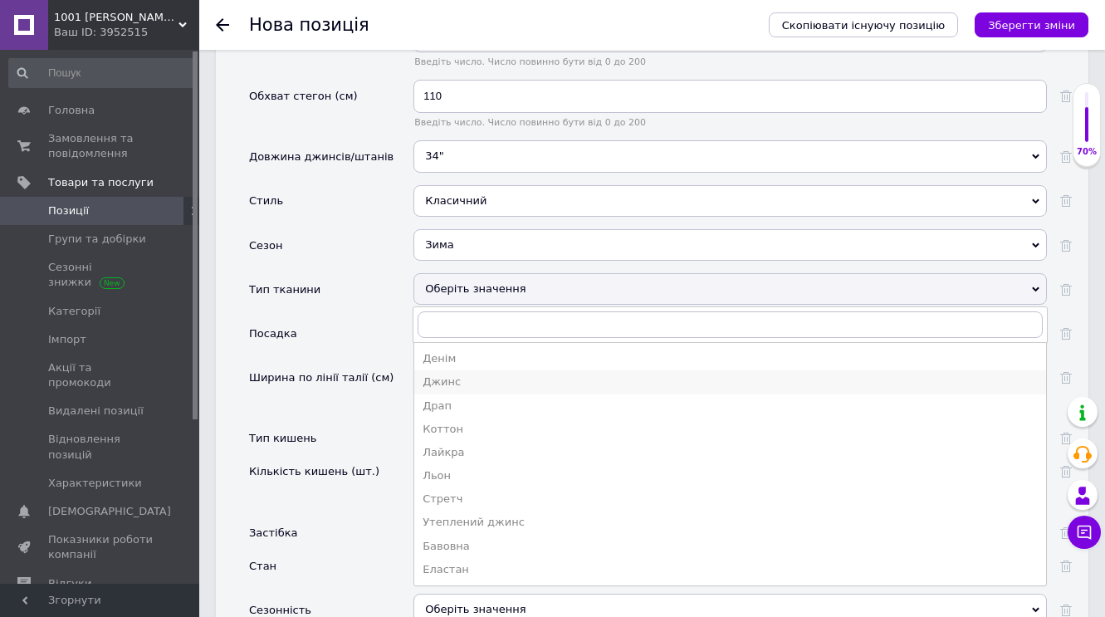
click at [455, 375] on div "Джинс" at bounding box center [730, 382] width 615 height 15
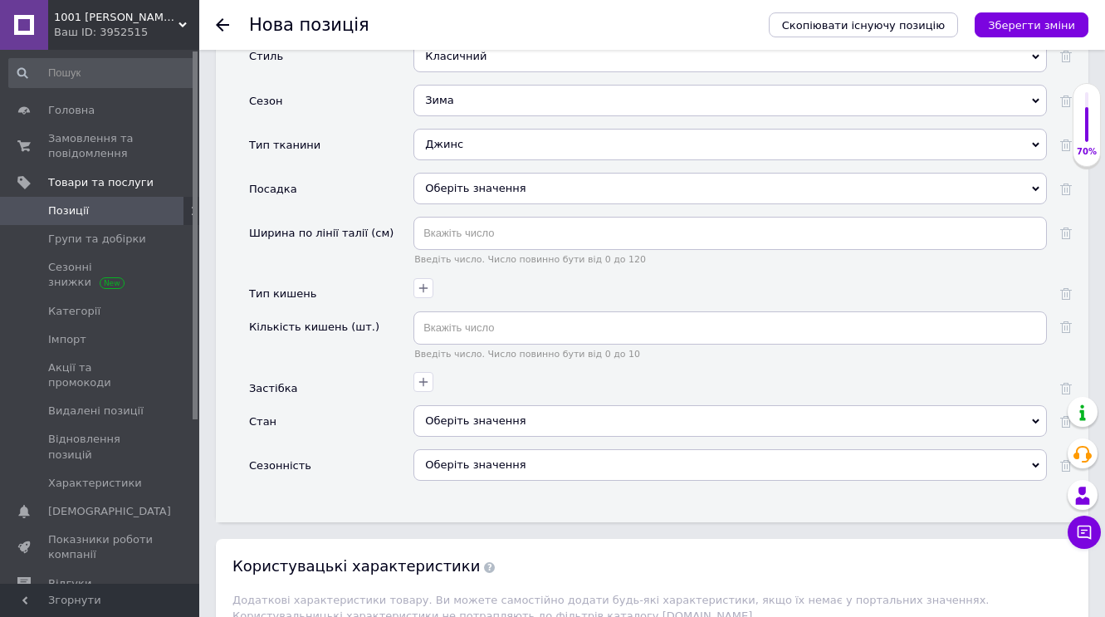
scroll to position [2363, 0]
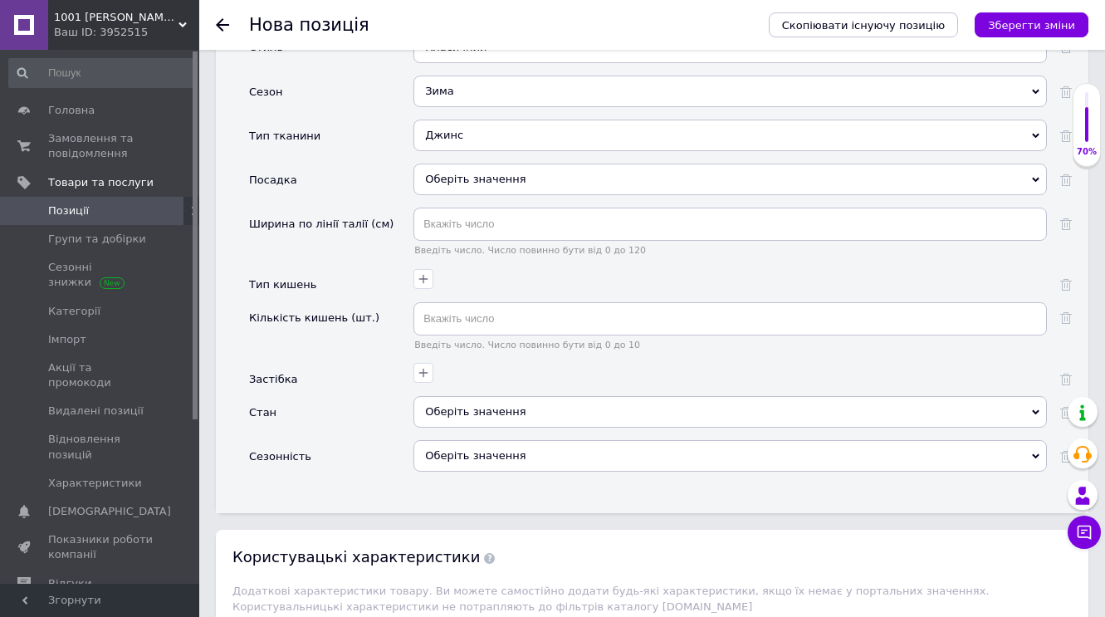
click at [1038, 176] on icon at bounding box center [1035, 179] width 7 height 7
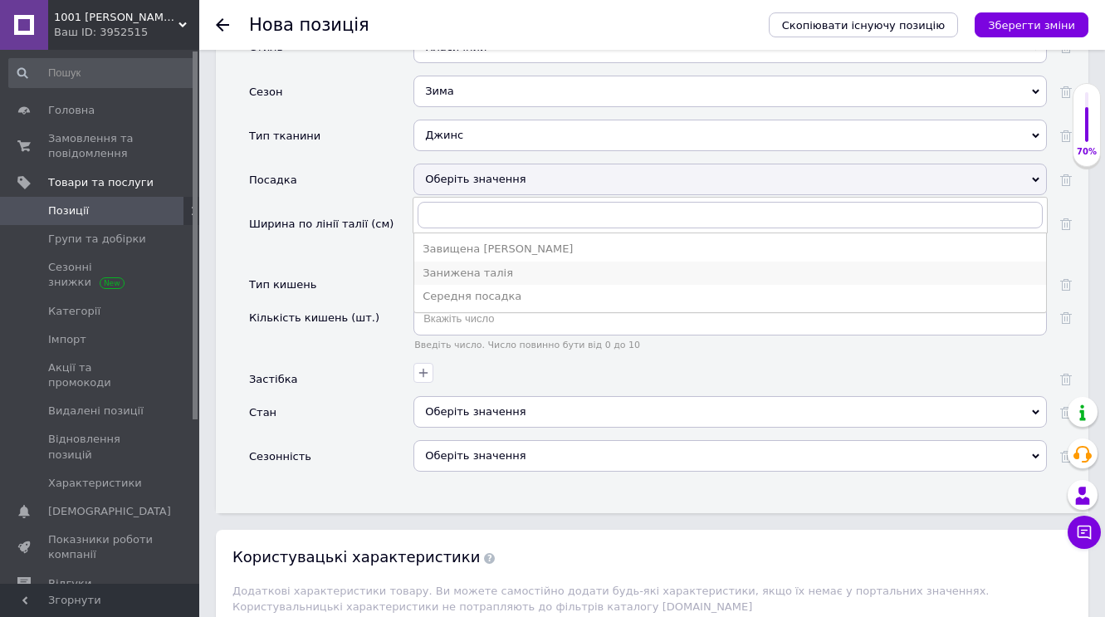
click at [489, 266] on div "Занижена талія" at bounding box center [730, 273] width 615 height 15
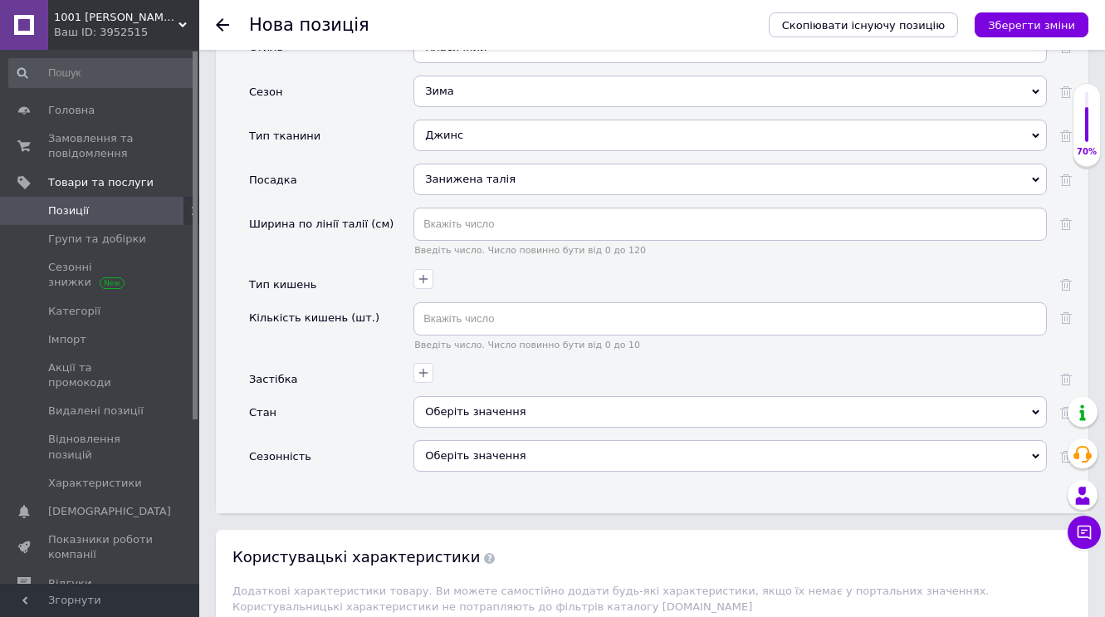
click at [1036, 176] on icon at bounding box center [1035, 179] width 7 height 7
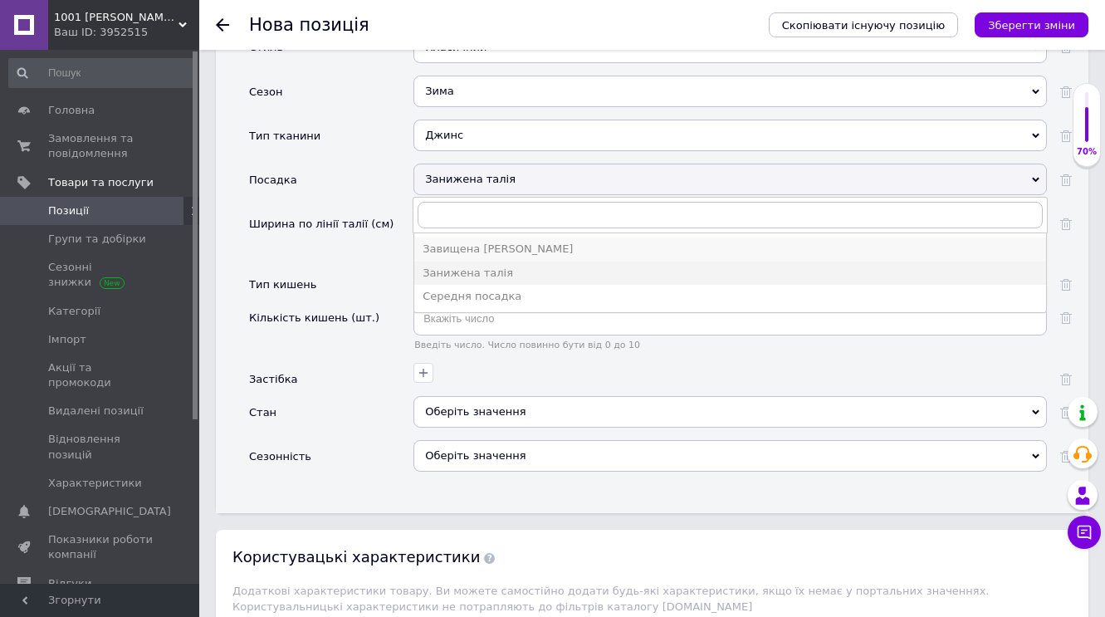
click at [524, 242] on div "Завищена [PERSON_NAME]" at bounding box center [730, 249] width 615 height 15
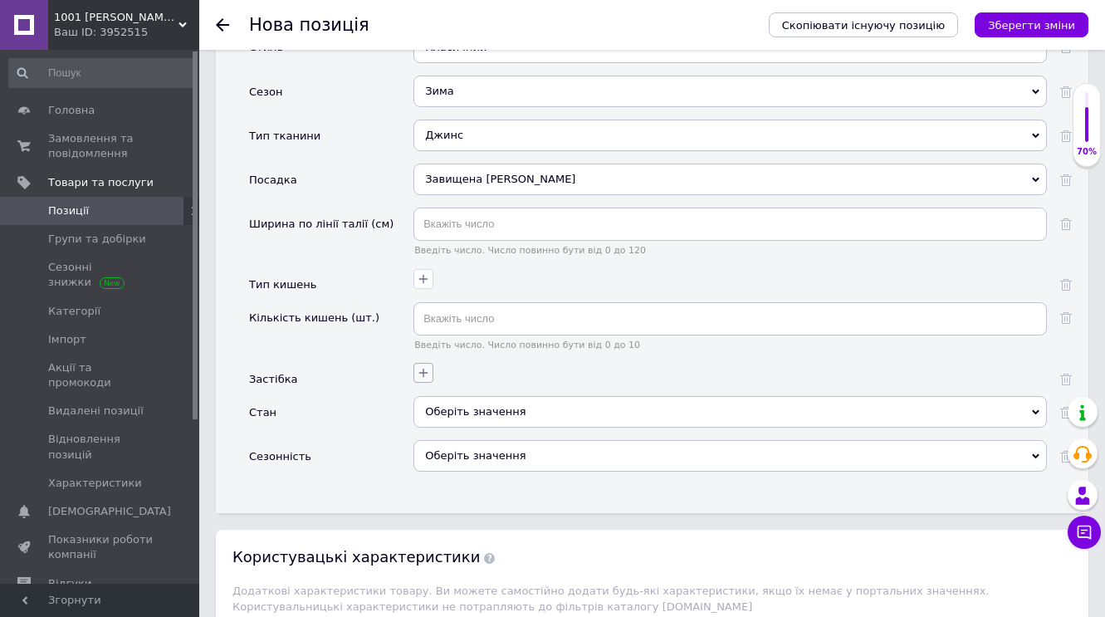
click at [430, 366] on icon "button" at bounding box center [423, 372] width 13 height 13
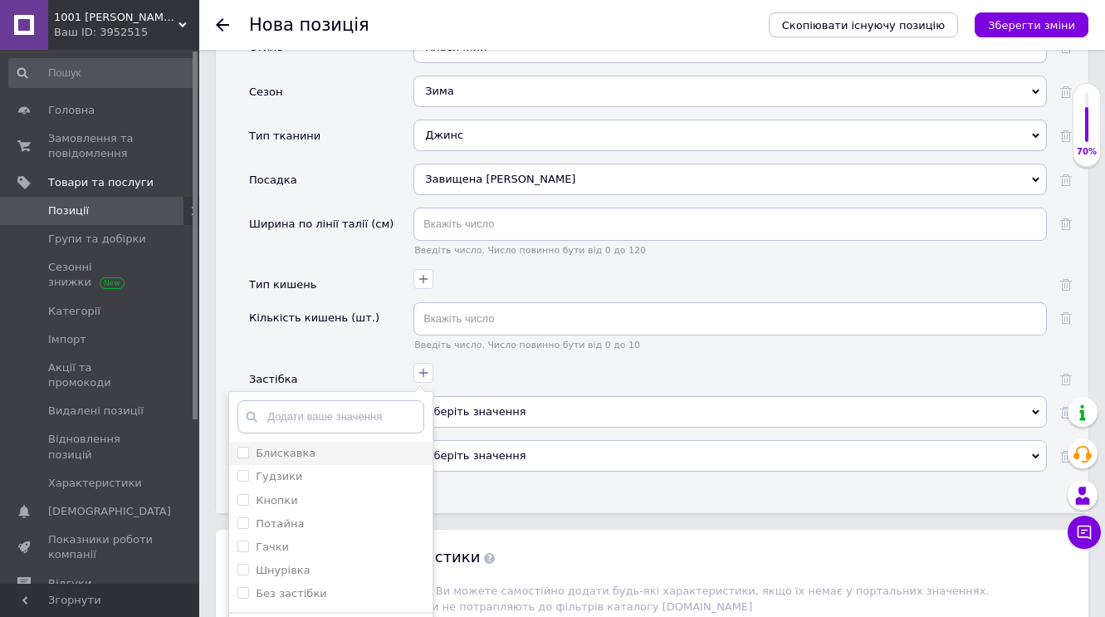
click at [238, 448] on input "Блискавка" at bounding box center [242, 452] width 11 height 11
checkbox input "true"
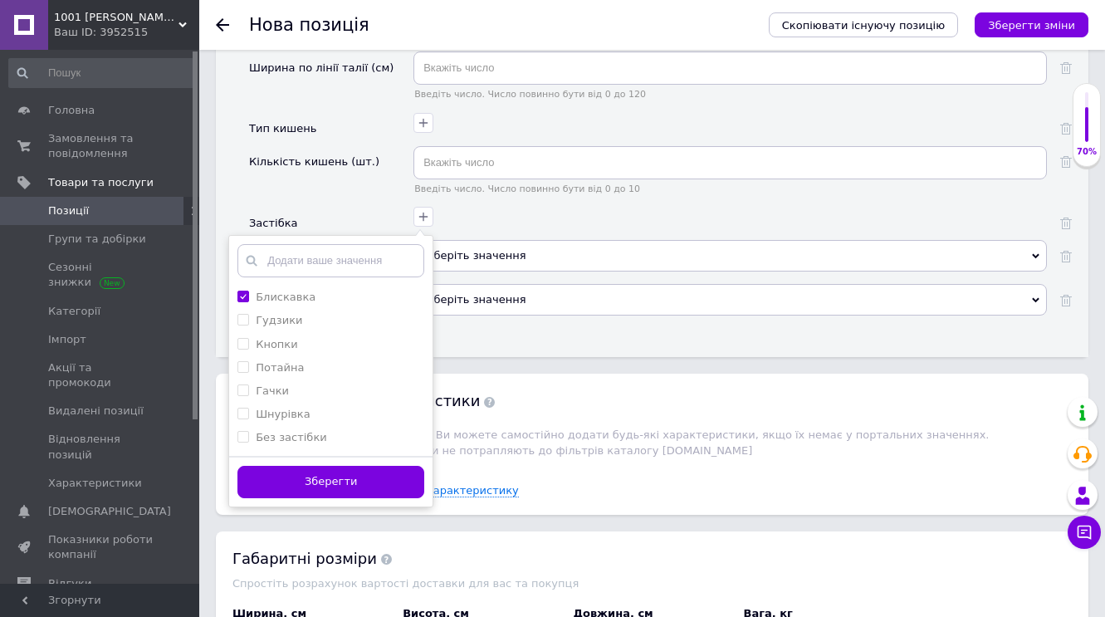
scroll to position [2598, 0]
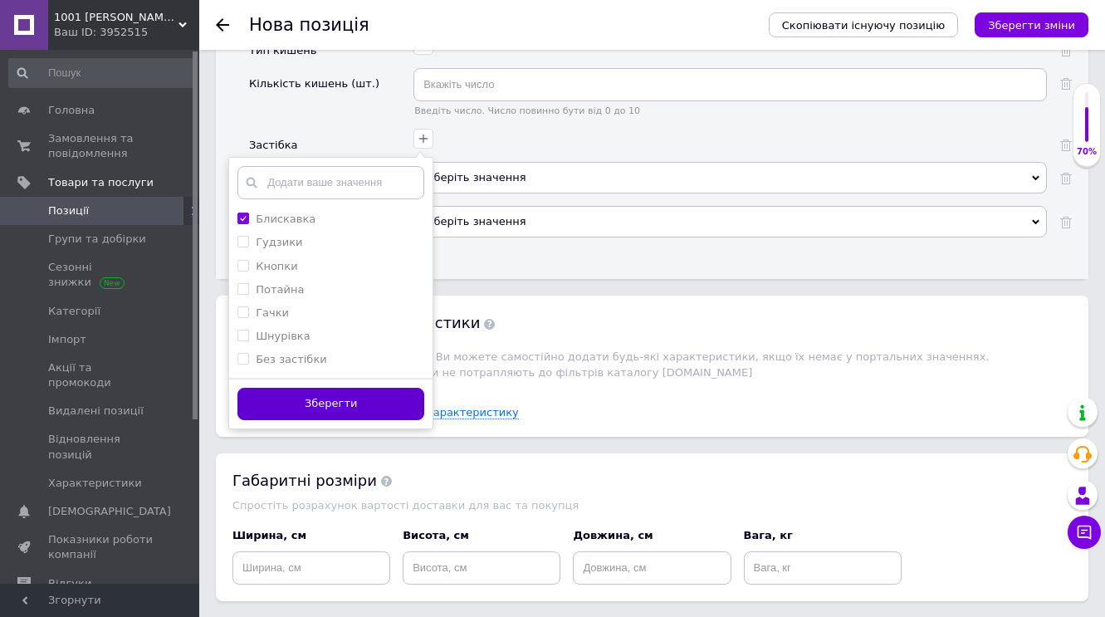
click at [338, 395] on button "Зберегти" at bounding box center [330, 404] width 187 height 32
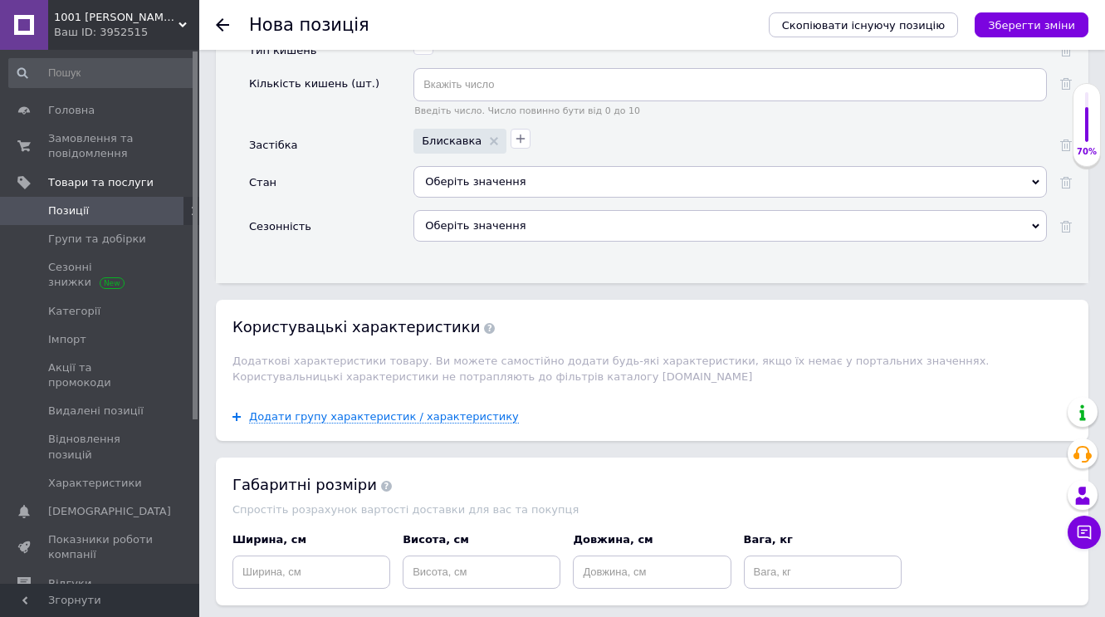
click at [1036, 179] on use at bounding box center [1035, 181] width 7 height 5
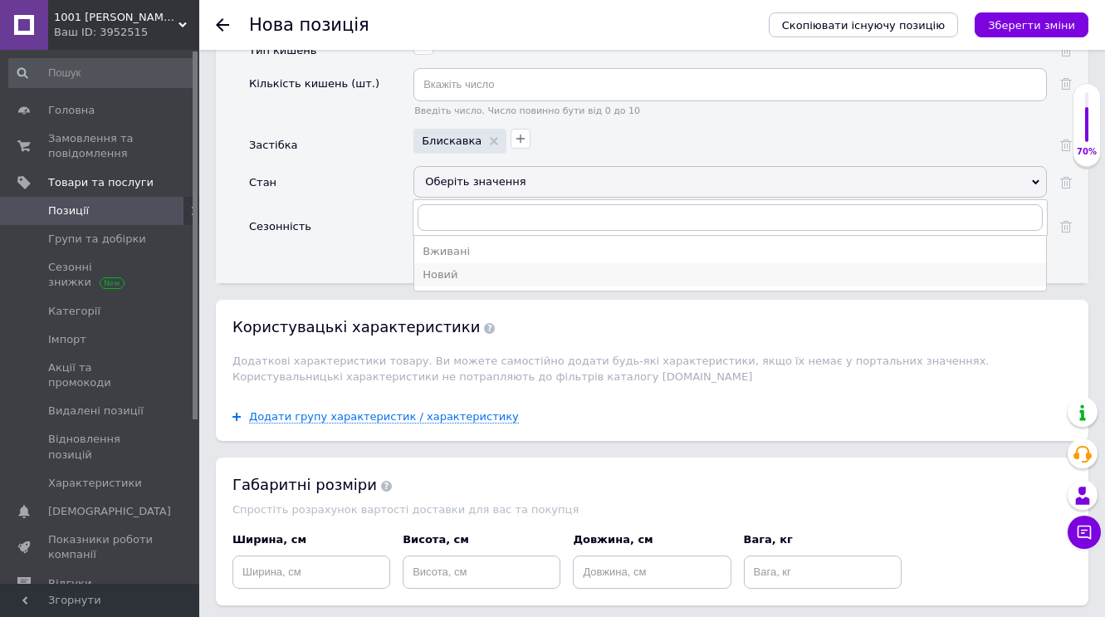
click at [470, 270] on div "Новий" at bounding box center [730, 274] width 615 height 15
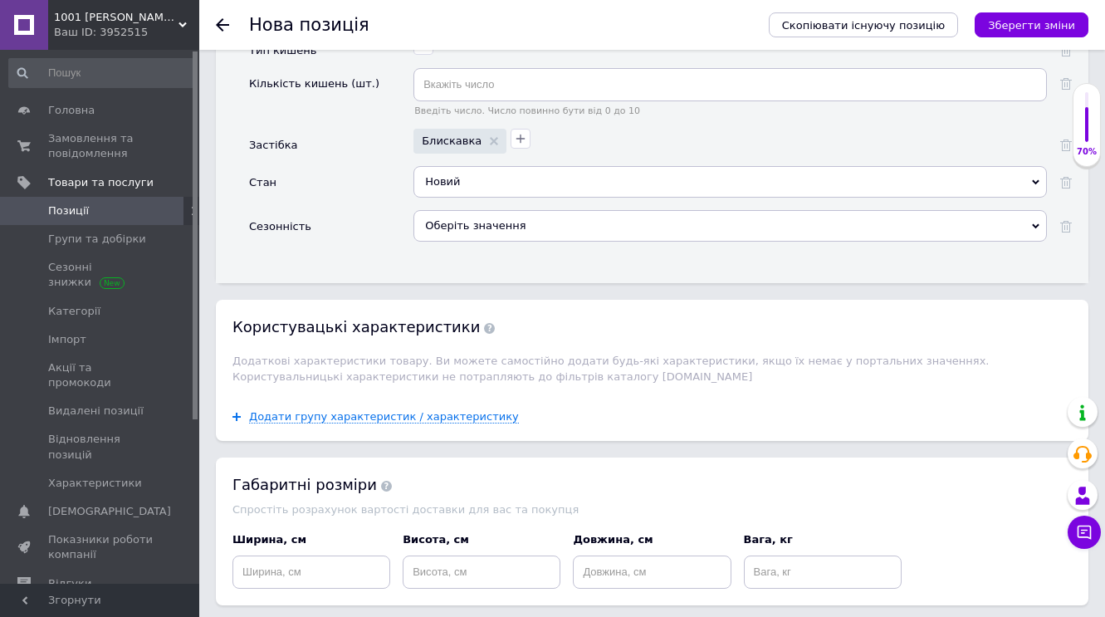
click at [1036, 224] on use at bounding box center [1035, 226] width 7 height 5
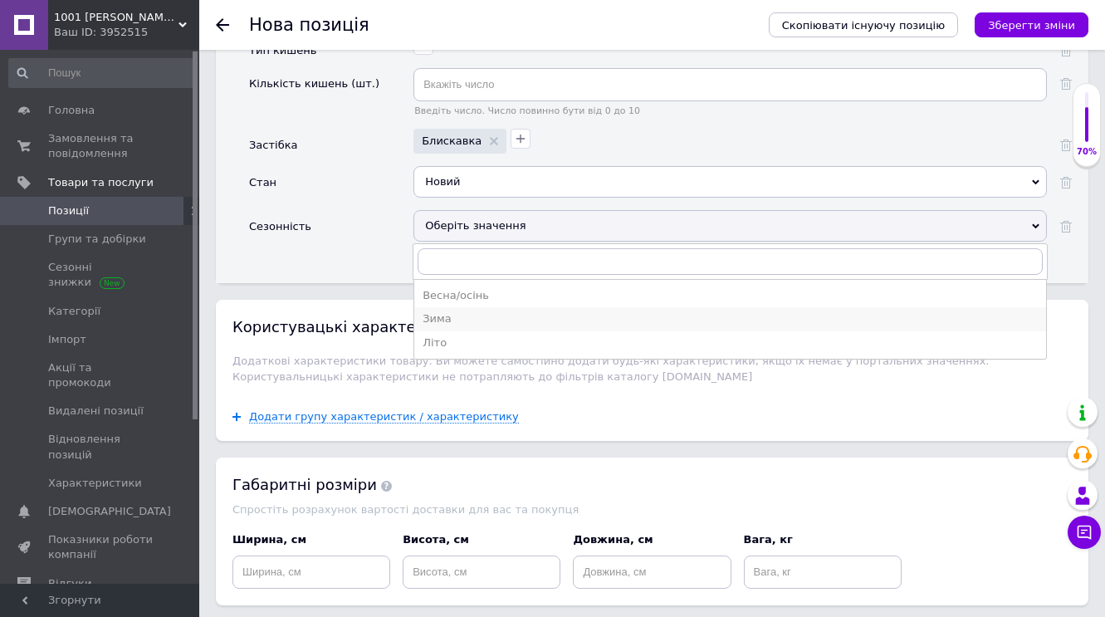
click at [487, 311] on div "Зима" at bounding box center [730, 318] width 615 height 15
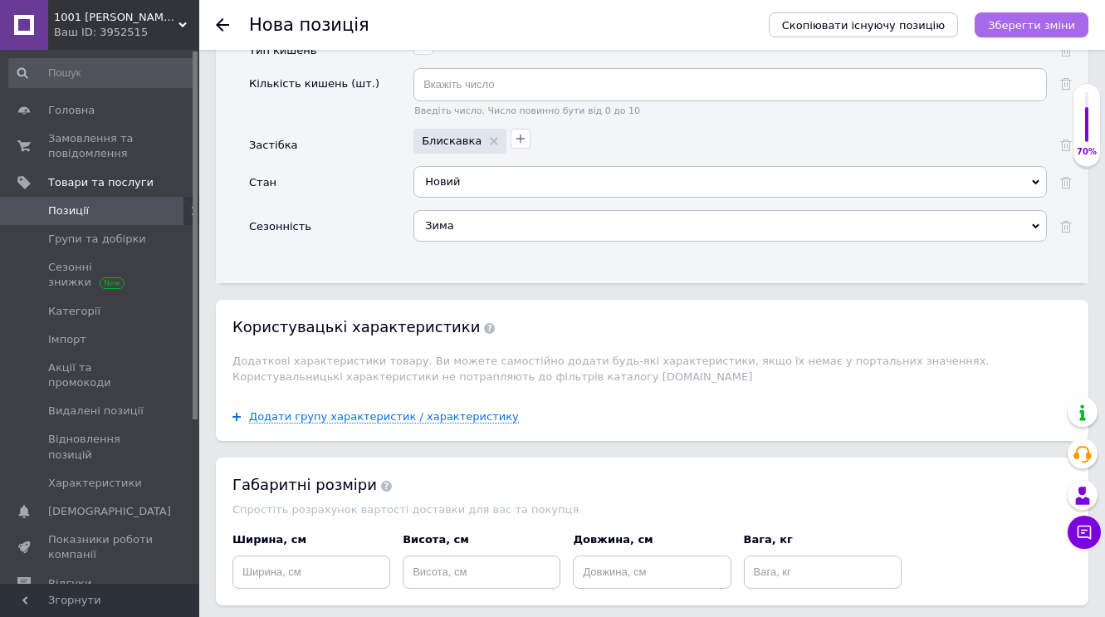
click at [1049, 21] on icon "Зберегти зміни" at bounding box center [1031, 25] width 87 height 12
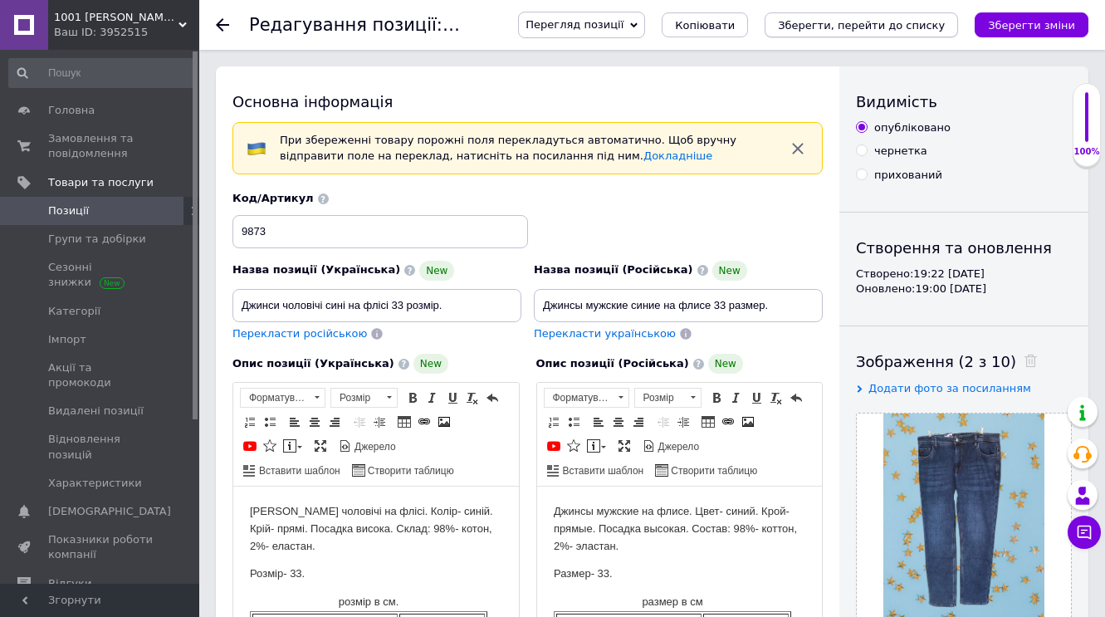
click at [900, 27] on icon "Зберегти, перейти до списку" at bounding box center [861, 25] width 167 height 12
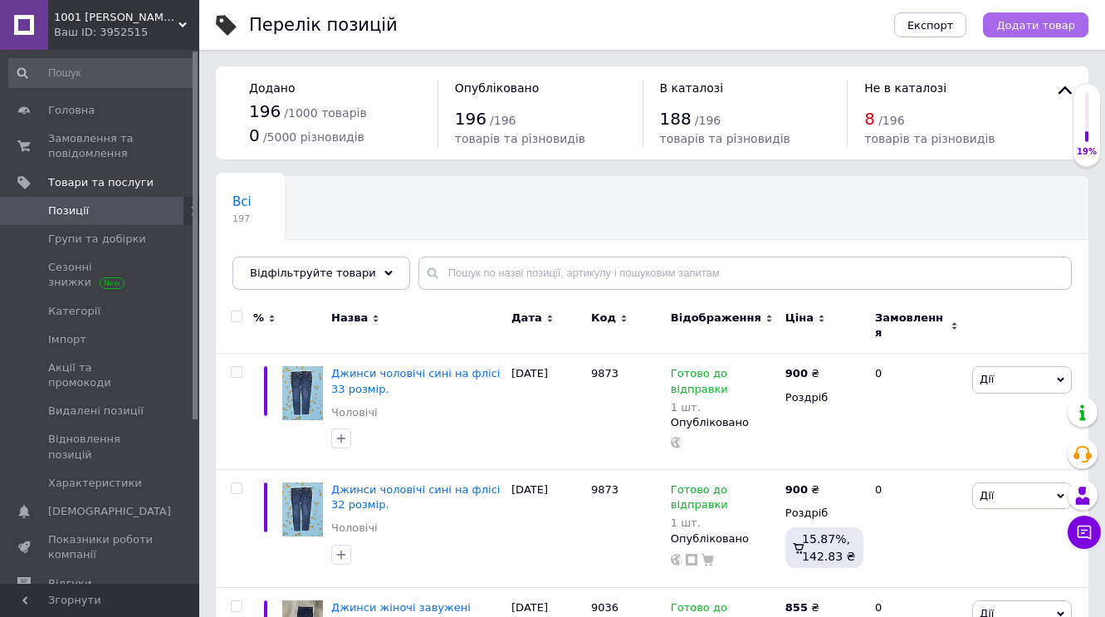
click at [1026, 21] on span "Додати товар" at bounding box center [1035, 25] width 79 height 12
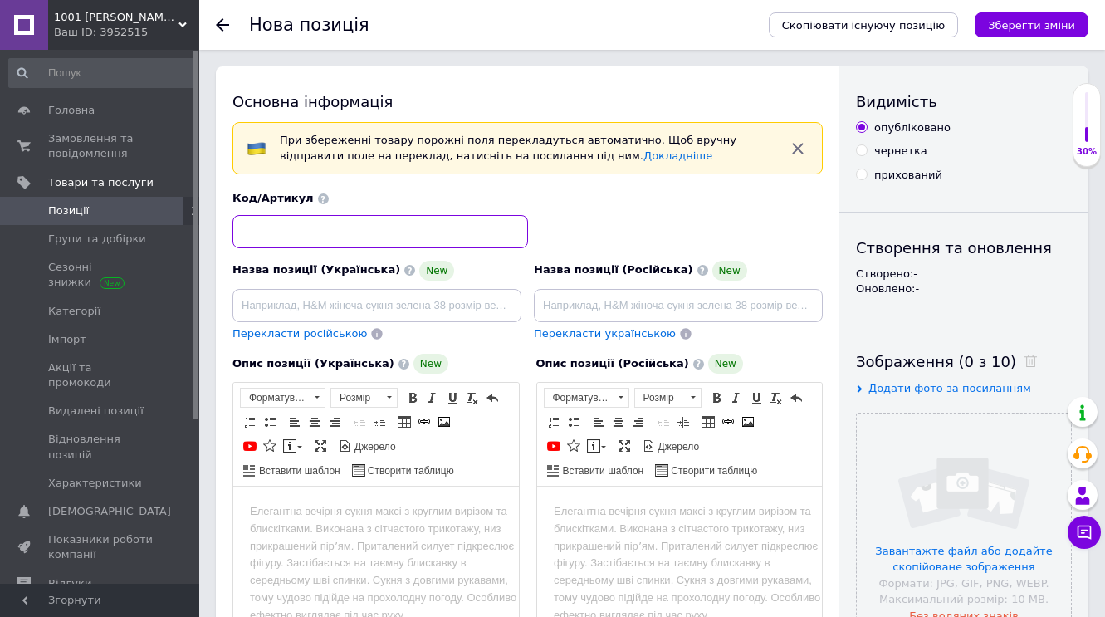
click at [324, 233] on input at bounding box center [381, 231] width 296 height 33
type input "9873"
click at [259, 304] on input at bounding box center [377, 305] width 289 height 33
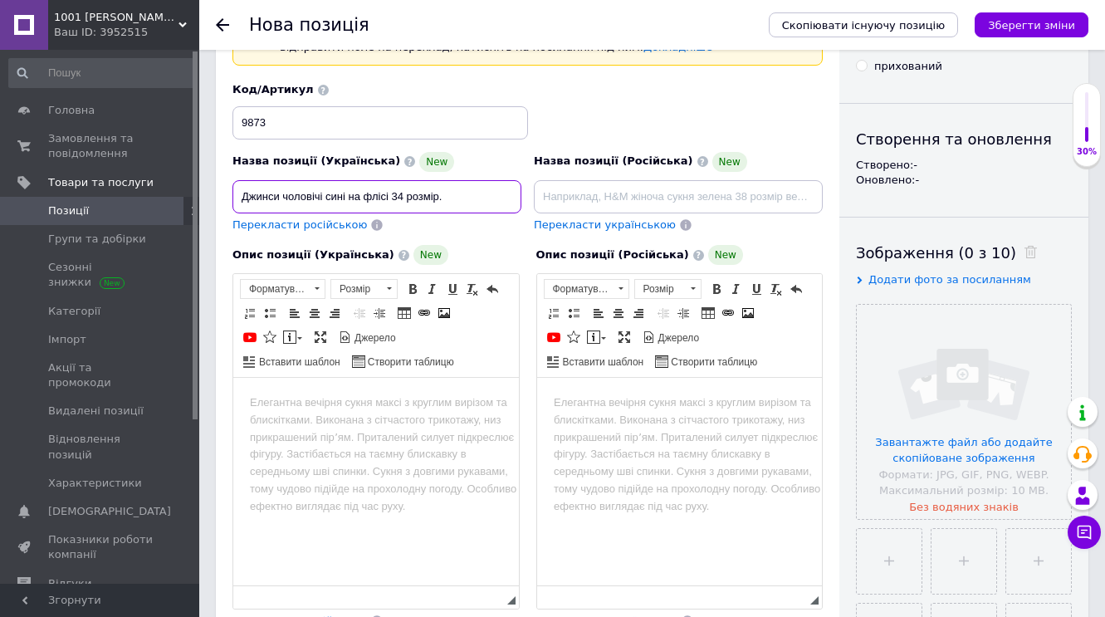
scroll to position [169, 0]
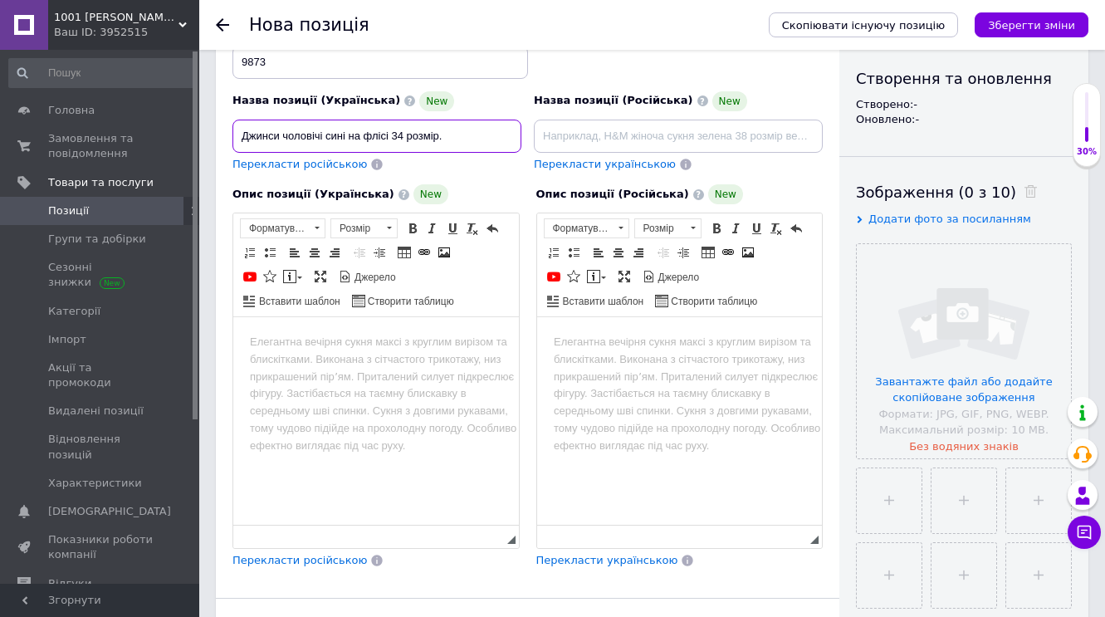
type input "Джинси чоловічі сині на флісі 34 розмір."
click at [279, 350] on body "Редактор, E326A4BC-C1CD-4D84-A19D-61290BB2AB61" at bounding box center [376, 342] width 252 height 17
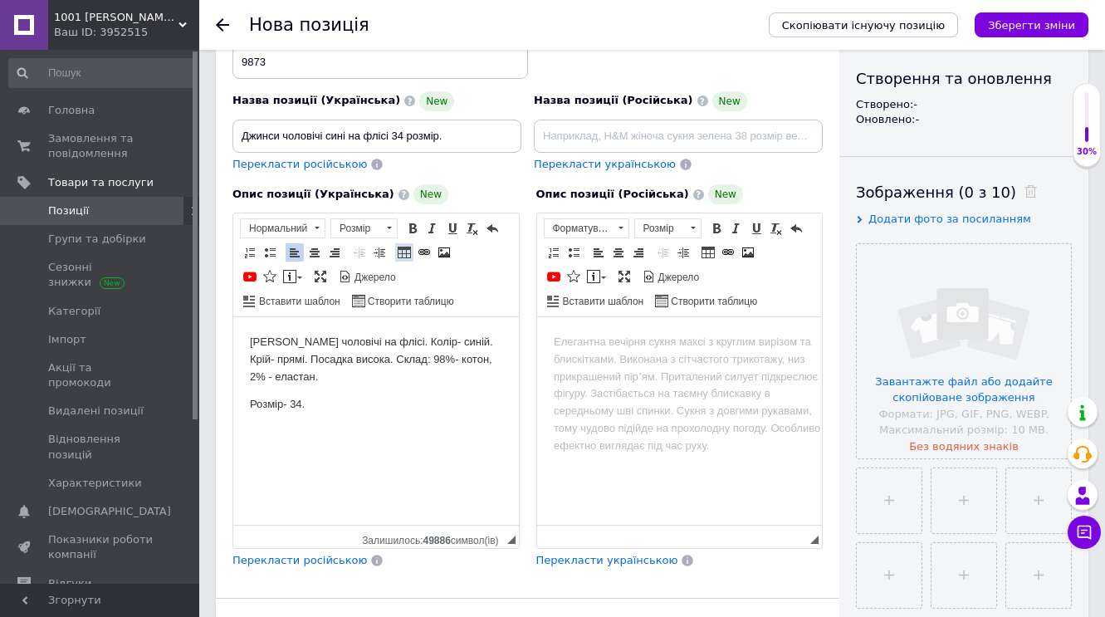
click at [405, 248] on span at bounding box center [404, 252] width 13 height 13
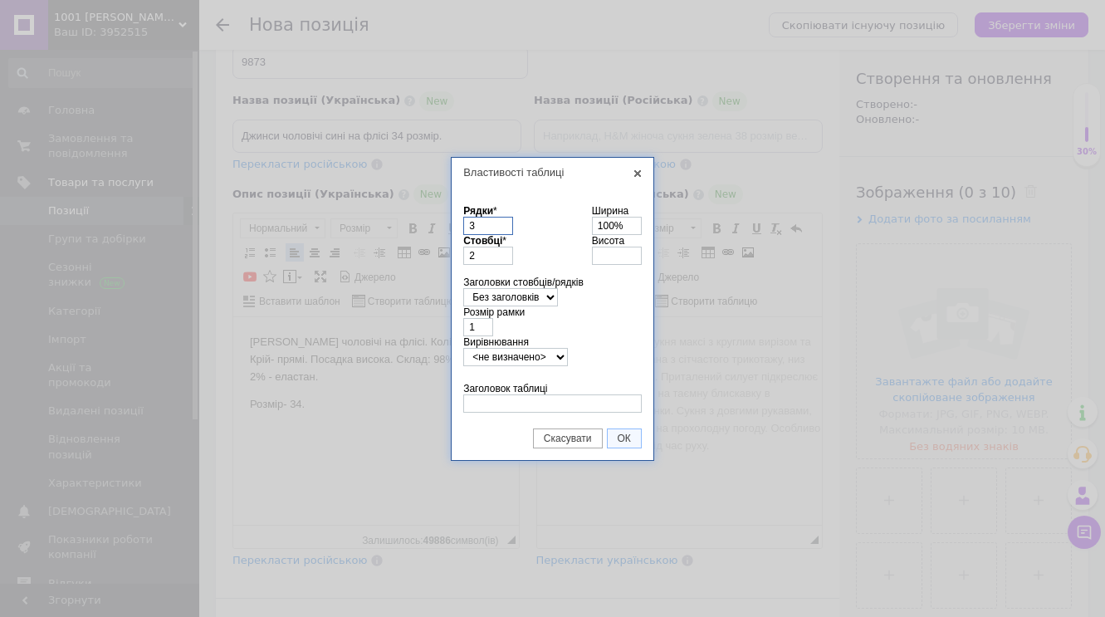
click at [485, 230] on input "3" at bounding box center [488, 226] width 50 height 18
type input "5"
click at [499, 404] on input "Заголовок таблиці" at bounding box center [552, 403] width 179 height 18
type input "розмір в см."
click at [629, 439] on span "ОК" at bounding box center [624, 439] width 33 height 12
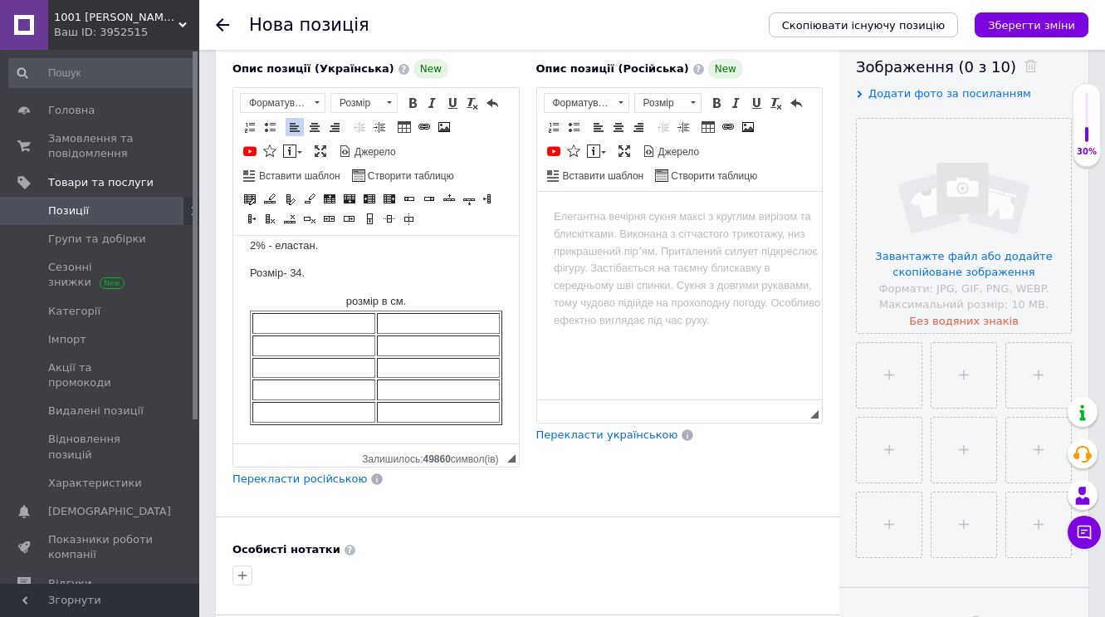
scroll to position [411, 0]
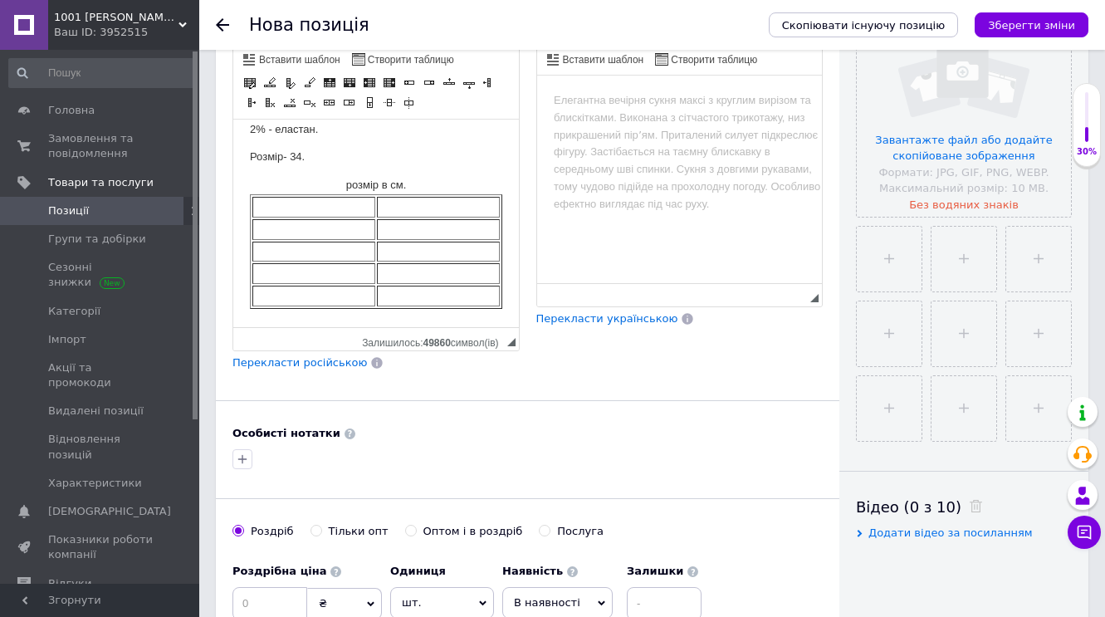
click at [275, 211] on td "Редактор, E326A4BC-C1CD-4D84-A19D-61290BB2AB61" at bounding box center [313, 207] width 123 height 21
click at [270, 228] on td "Редактор, E326A4BC-C1CD-4D84-A19D-61290BB2AB61" at bounding box center [362, 229] width 220 height 21
click at [268, 242] on td "Редактор, E326A4BC-C1CD-4D84-A19D-61290BB2AB61" at bounding box center [364, 252] width 225 height 21
click at [268, 272] on td "Редактор, E326A4BC-C1CD-4D84-A19D-61290BB2AB61" at bounding box center [366, 273] width 228 height 21
click at [268, 301] on table "розмір в см. талія стегна посадка довжина виробу" at bounding box center [376, 243] width 252 height 132
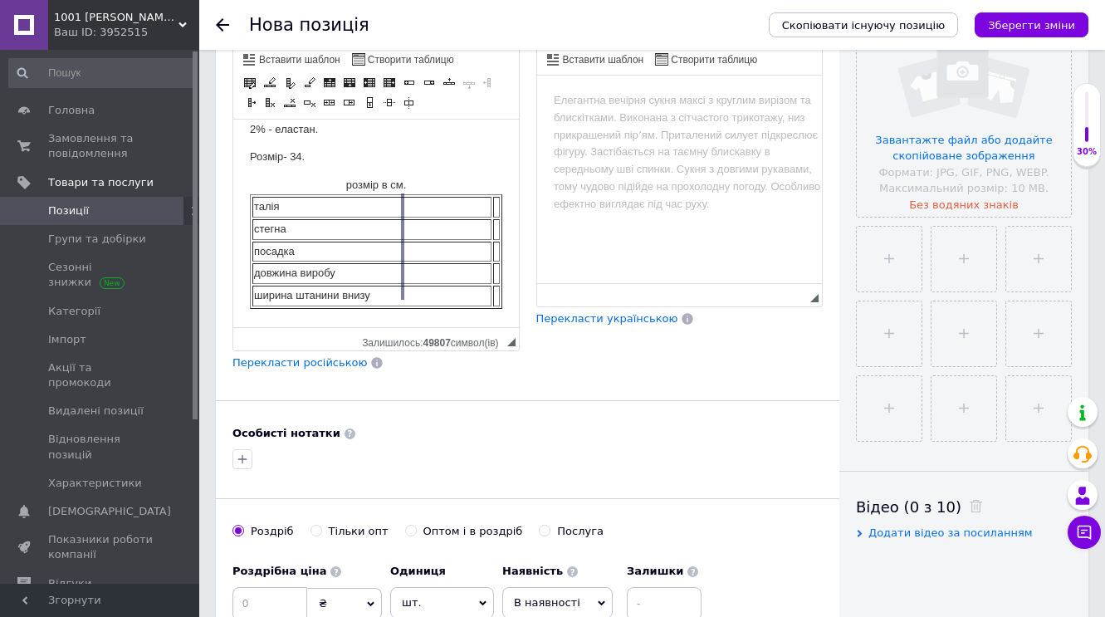
drag, startPoint x: 492, startPoint y: 254, endPoint x: 403, endPoint y: 252, distance: 88.9
click at [403, 252] on div at bounding box center [402, 246] width 3 height 106
click at [437, 207] on td "Редактор, E326A4BC-C1CD-4D84-A19D-61290BB2AB61" at bounding box center [452, 207] width 95 height 21
click at [433, 227] on td "Редактор, E326A4BC-C1CD-4D84-A19D-61290BB2AB61" at bounding box center [452, 229] width 95 height 21
click at [433, 246] on td "Редактор, E326A4BC-C1CD-4D84-A19D-61290BB2AB61" at bounding box center [452, 252] width 95 height 21
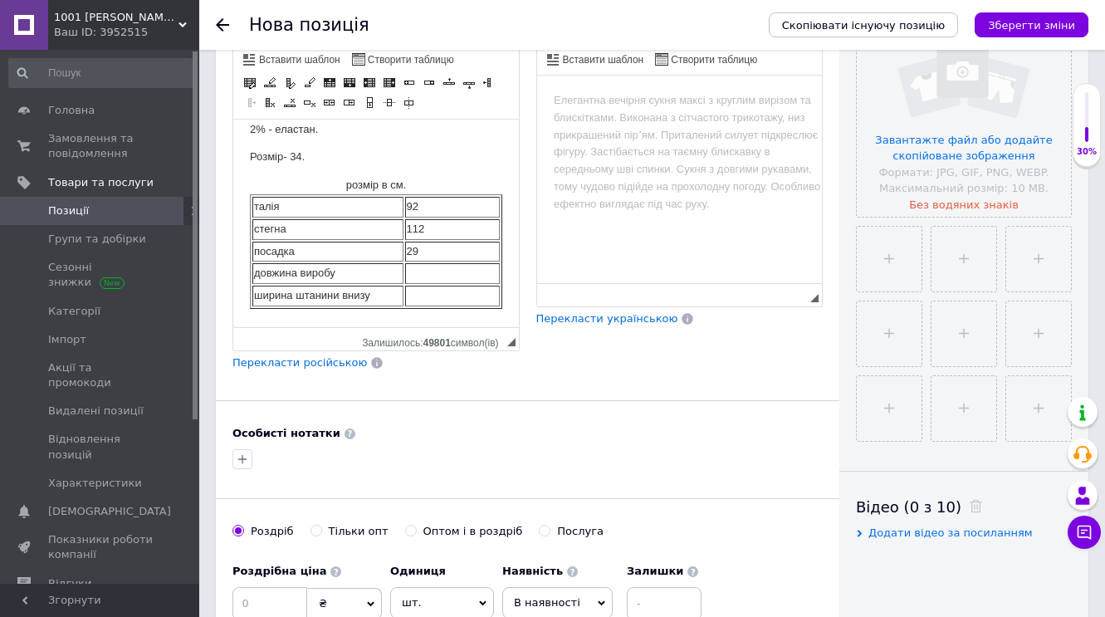
click at [429, 286] on td "Редактор, E326A4BC-C1CD-4D84-A19D-61290BB2AB61" at bounding box center [452, 296] width 95 height 21
click at [433, 273] on td "Редактор, E326A4BC-C1CD-4D84-A19D-61290BB2AB61" at bounding box center [452, 273] width 95 height 21
drag, startPoint x: 499, startPoint y: 247, endPoint x: 469, endPoint y: 248, distance: 29.9
click at [482, 248] on div at bounding box center [483, 246] width 3 height 106
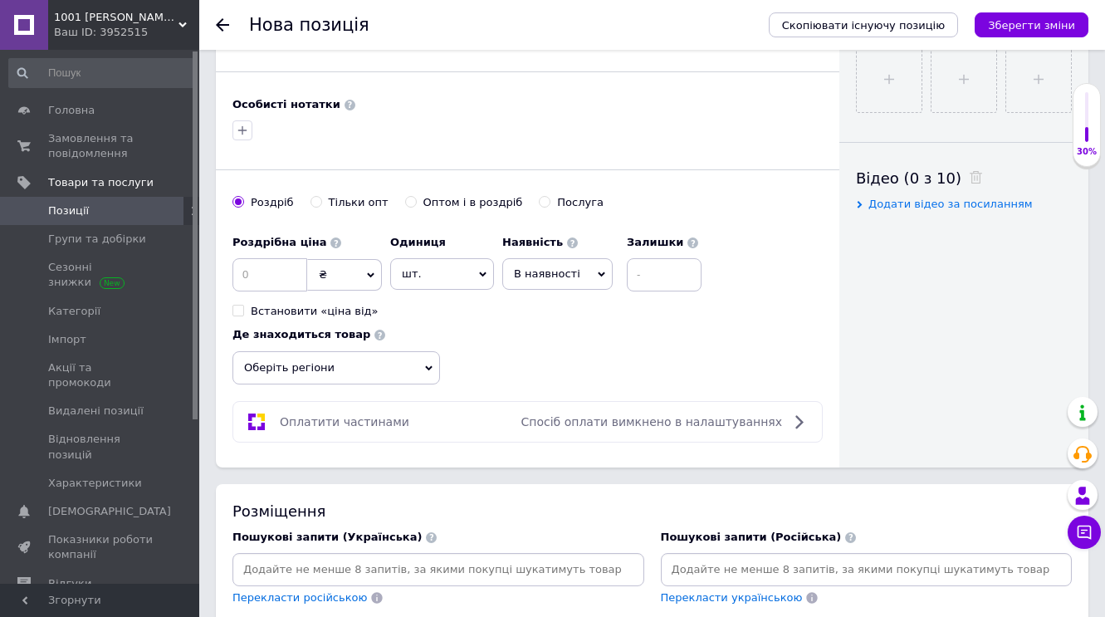
scroll to position [838, 0]
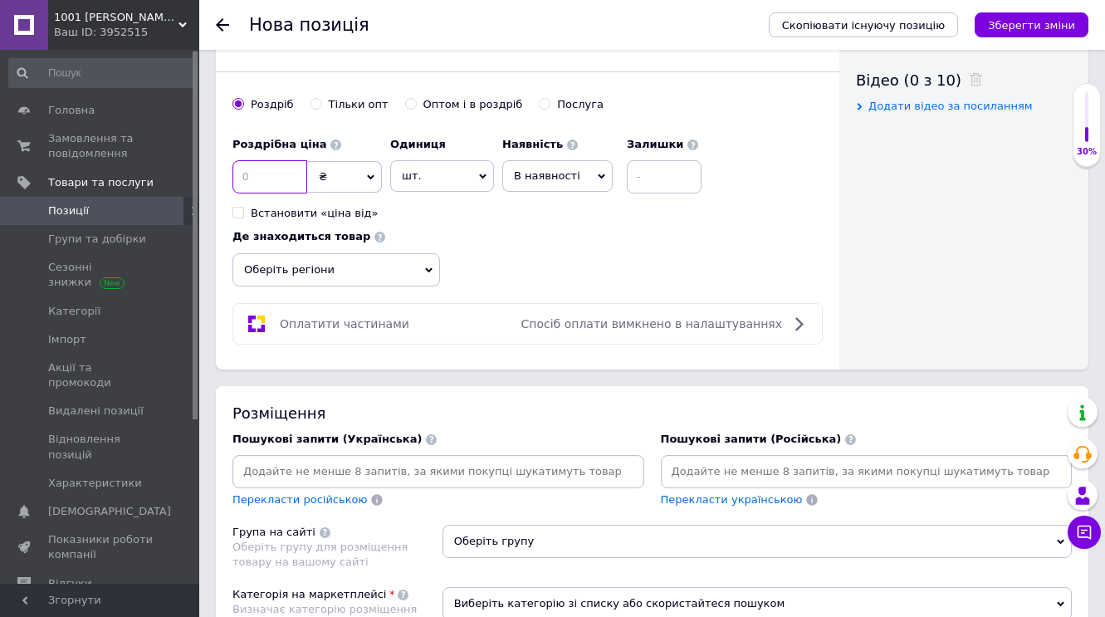
click at [273, 171] on input at bounding box center [270, 176] width 75 height 33
type input "900"
click at [598, 173] on icon at bounding box center [601, 176] width 7 height 7
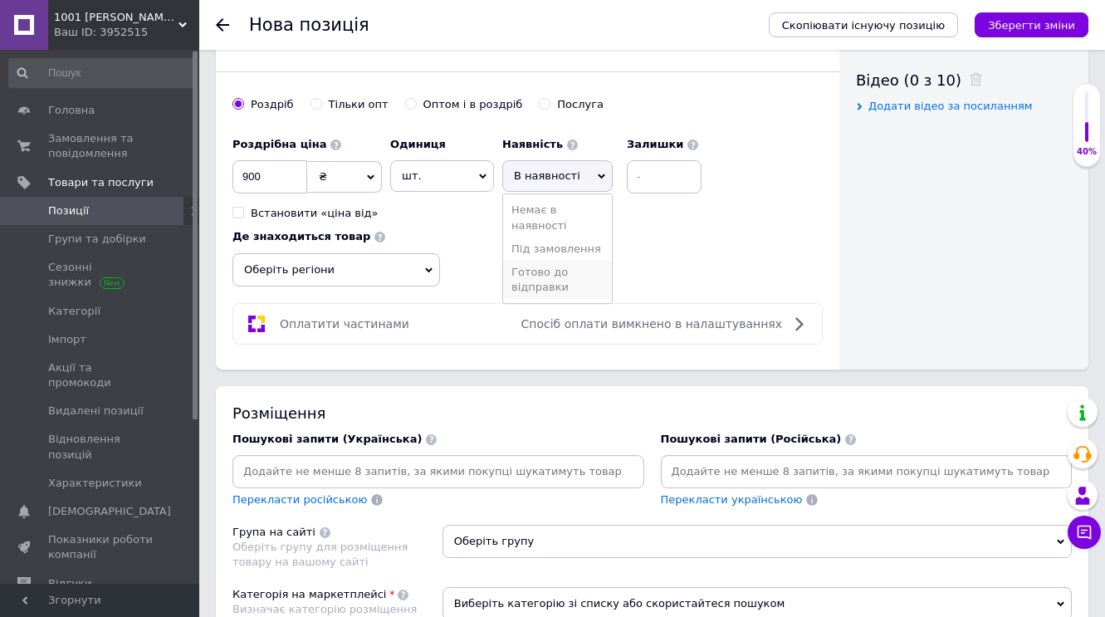
click at [547, 276] on li "Готово до відправки" at bounding box center [557, 280] width 109 height 38
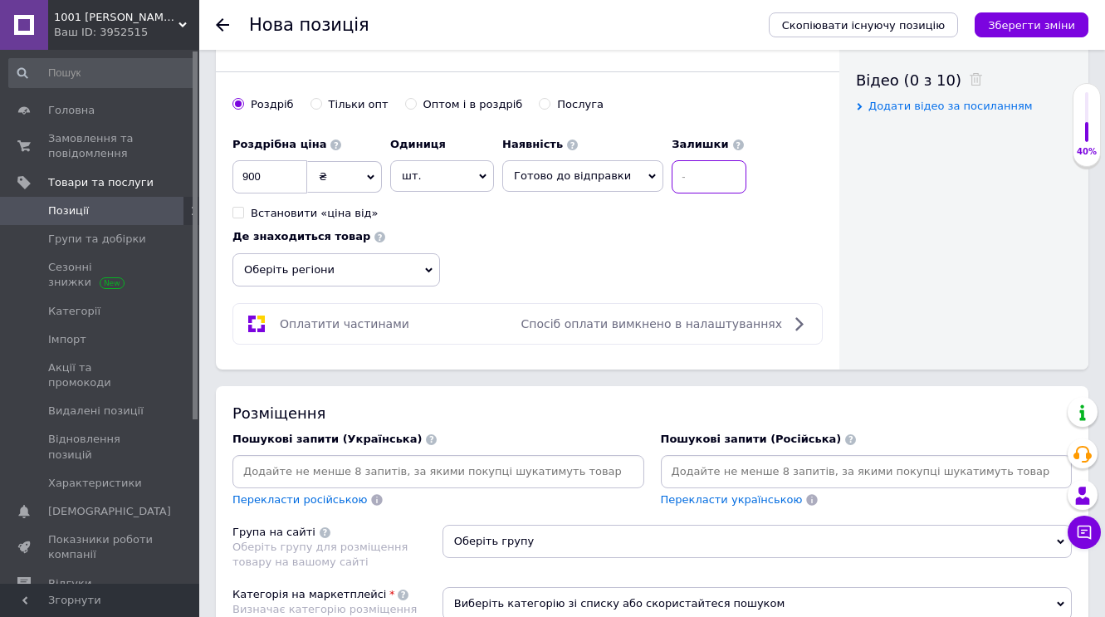
click at [686, 175] on input at bounding box center [709, 176] width 75 height 33
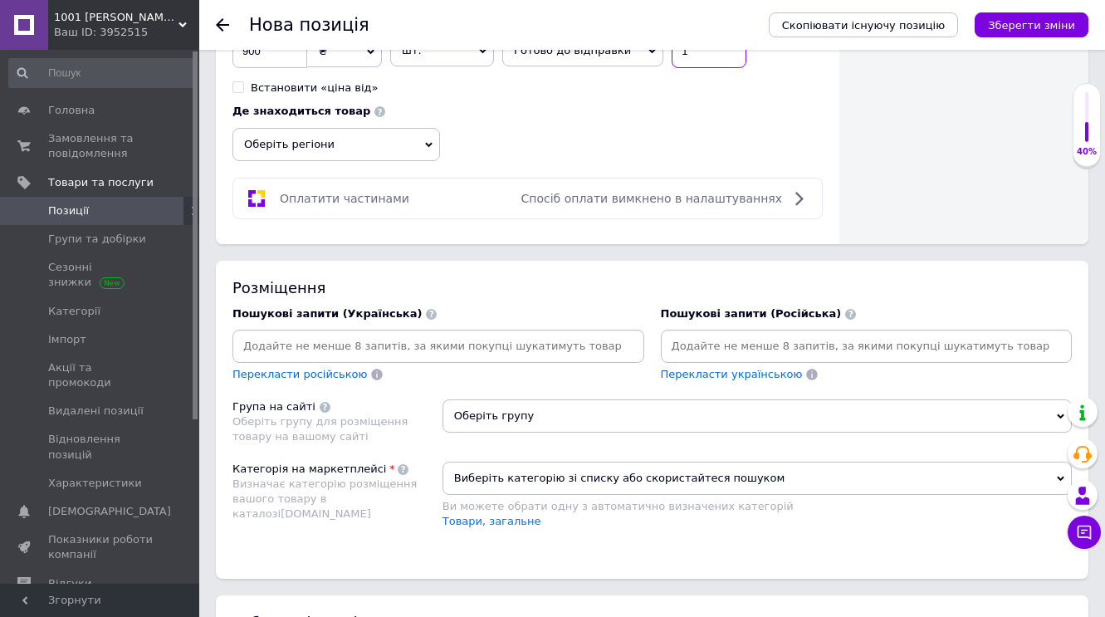
scroll to position [972, 0]
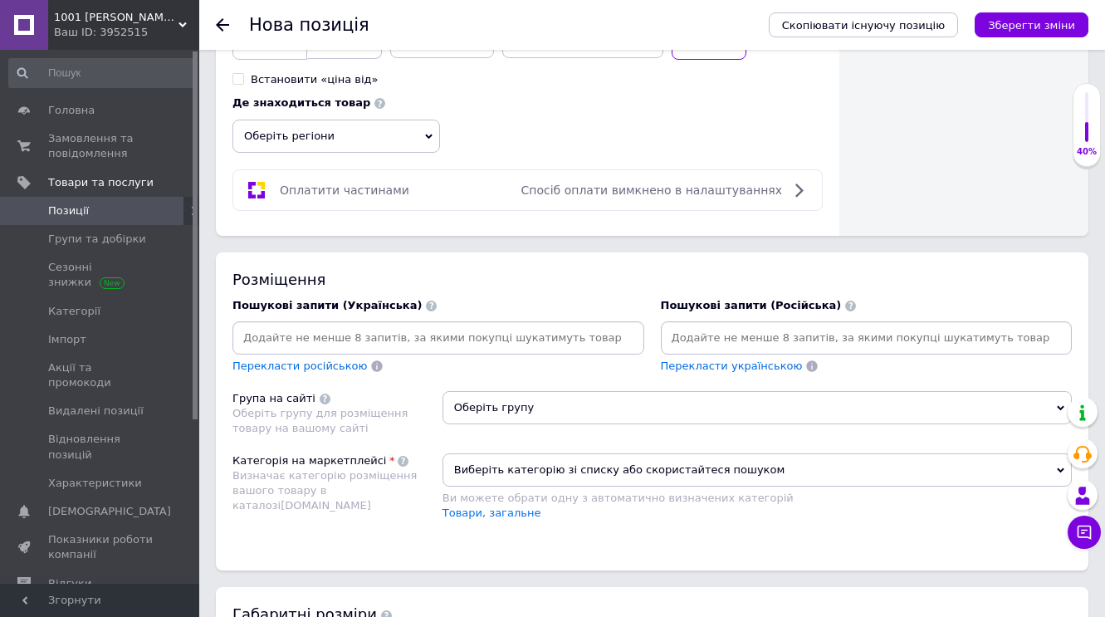
type input "1"
click at [428, 134] on icon at bounding box center [428, 136] width 7 height 5
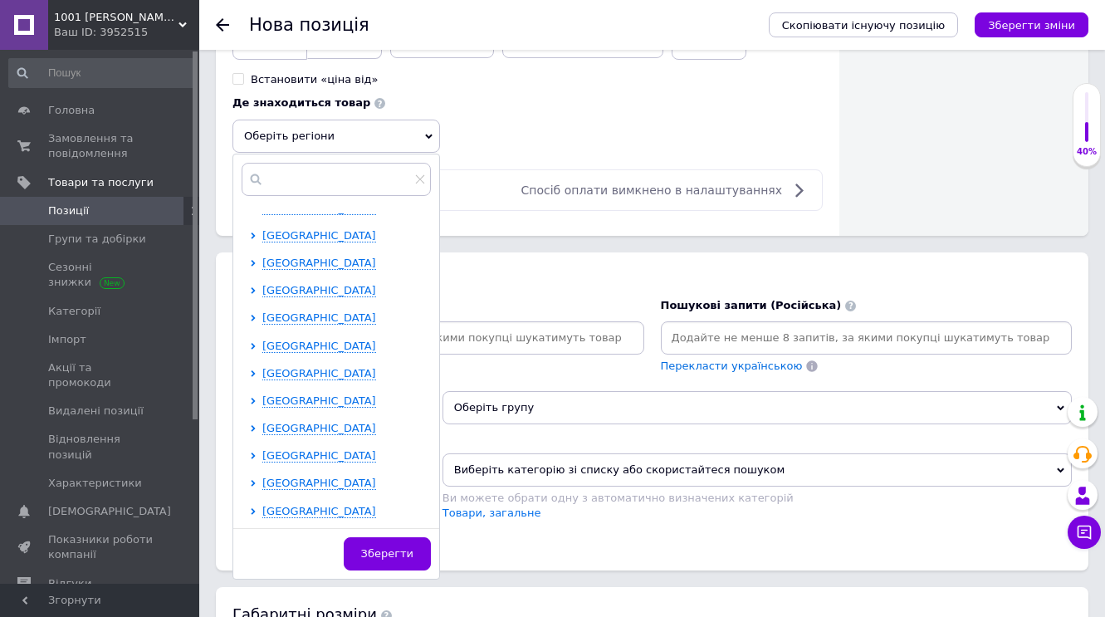
scroll to position [156, 0]
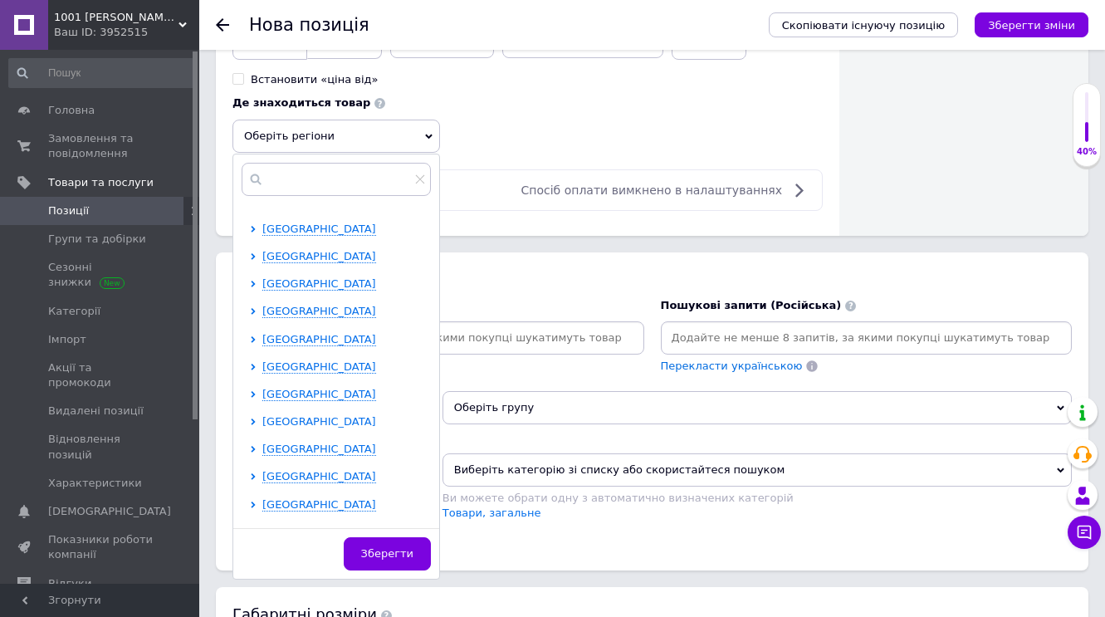
click at [289, 424] on span "[GEOGRAPHIC_DATA]" at bounding box center [319, 421] width 114 height 13
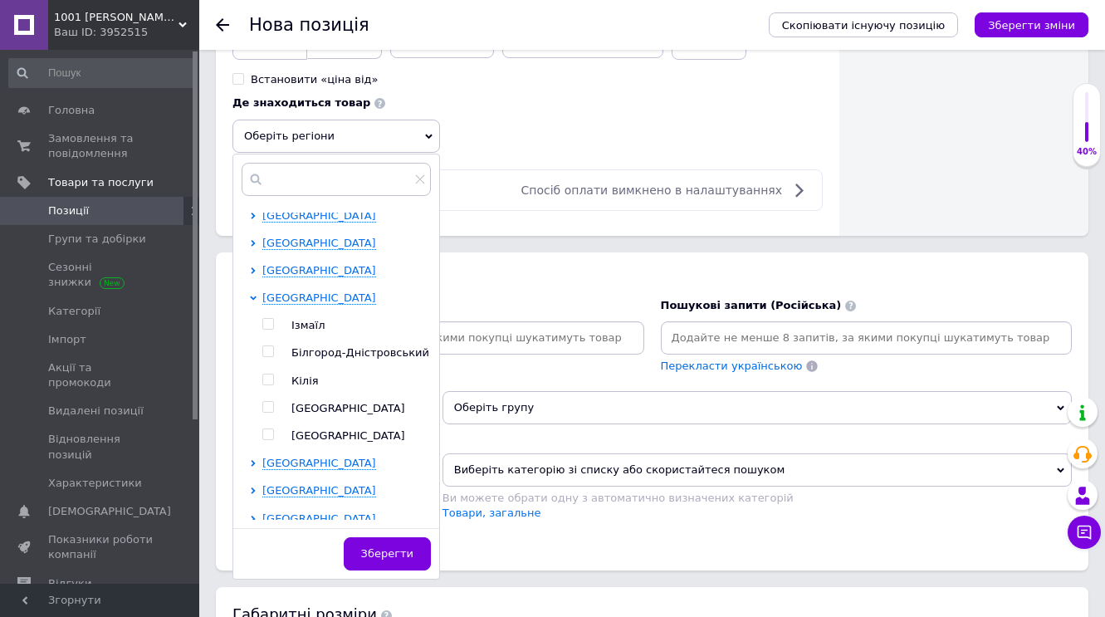
scroll to position [298, 0]
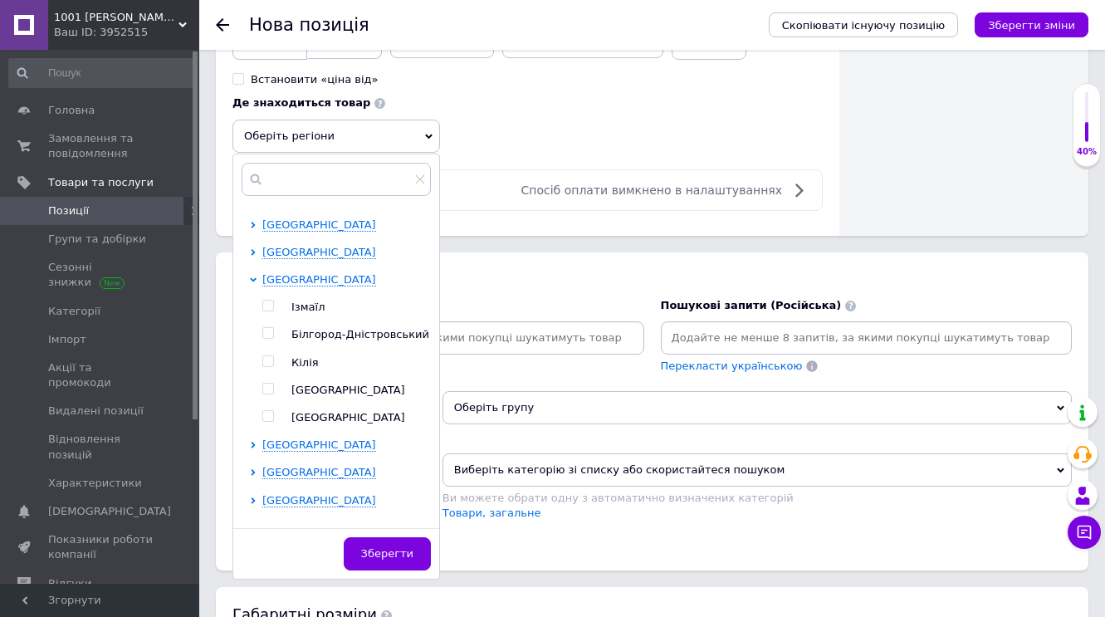
click at [267, 384] on input "checkbox" at bounding box center [267, 389] width 11 height 11
checkbox input "true"
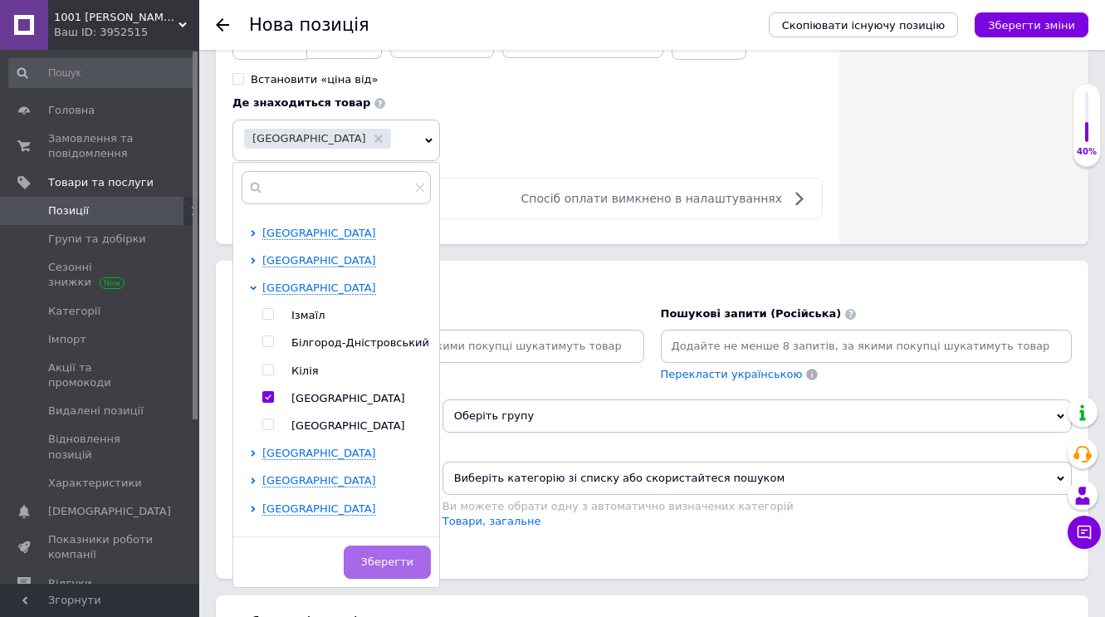
click at [398, 559] on span "Зберегти" at bounding box center [387, 562] width 52 height 12
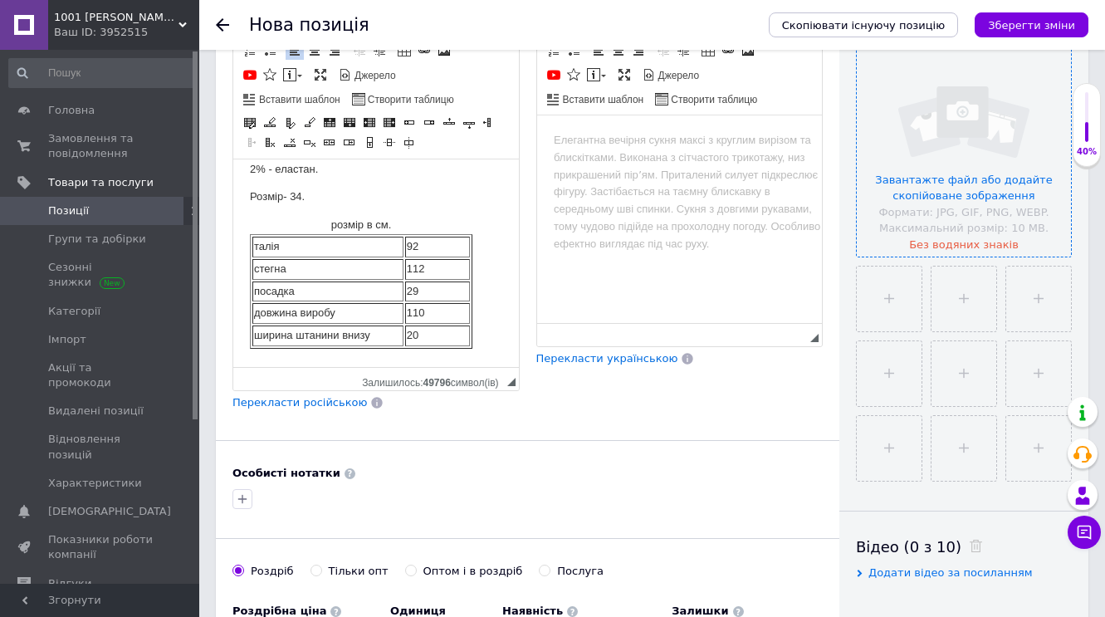
scroll to position [355, 0]
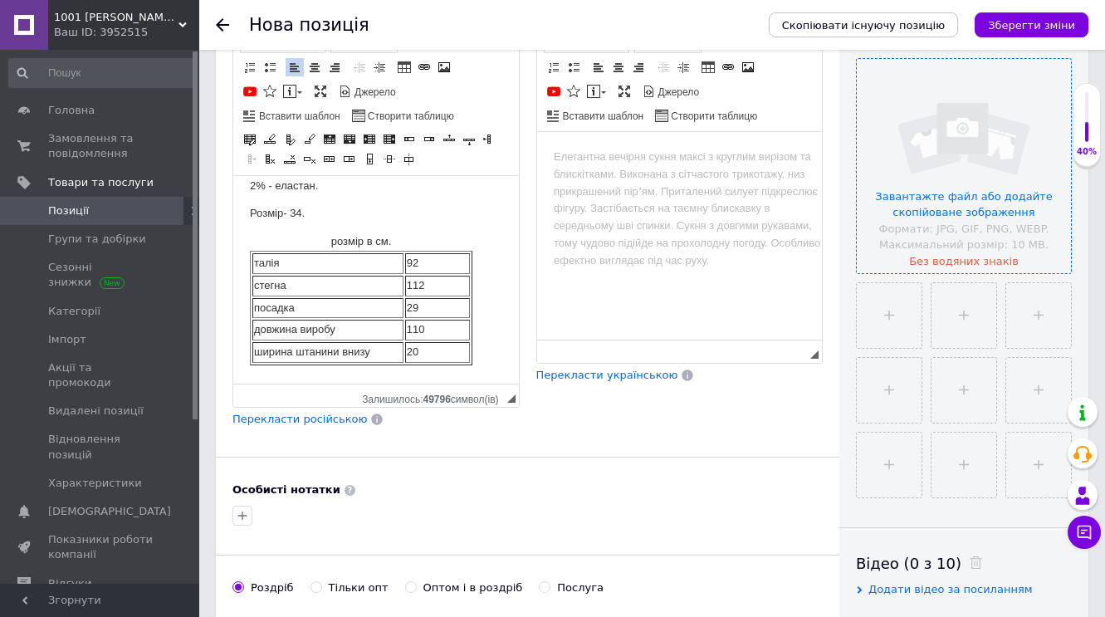
click at [938, 207] on input "file" at bounding box center [964, 166] width 214 height 214
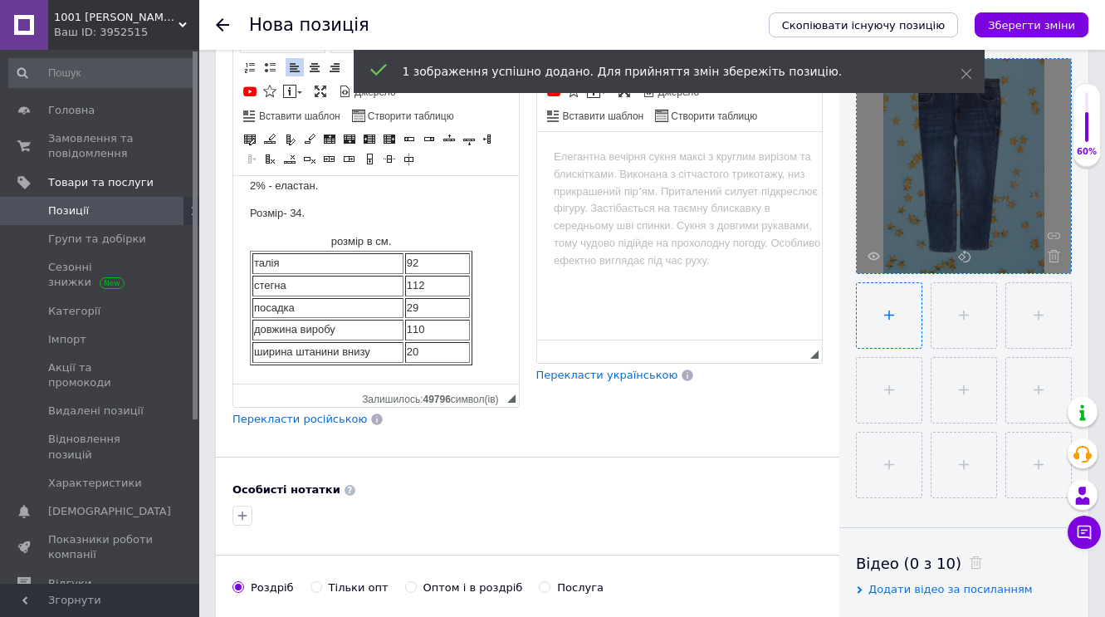
click at [889, 315] on input "file" at bounding box center [889, 315] width 65 height 65
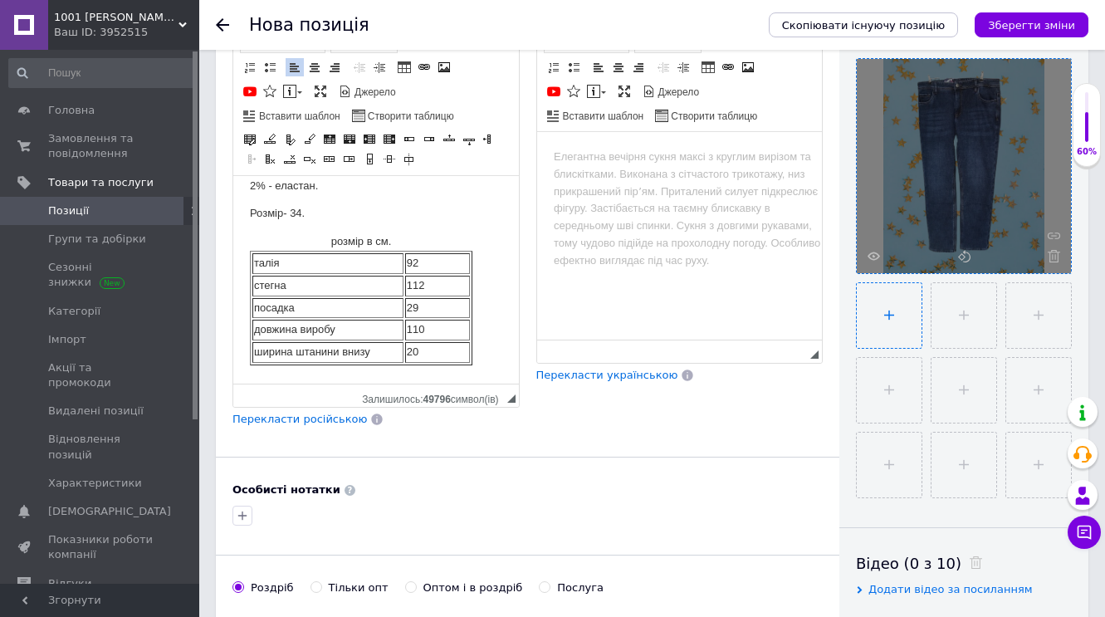
type input "C:\fakepath\IMG_9333-removebg-preview.png"
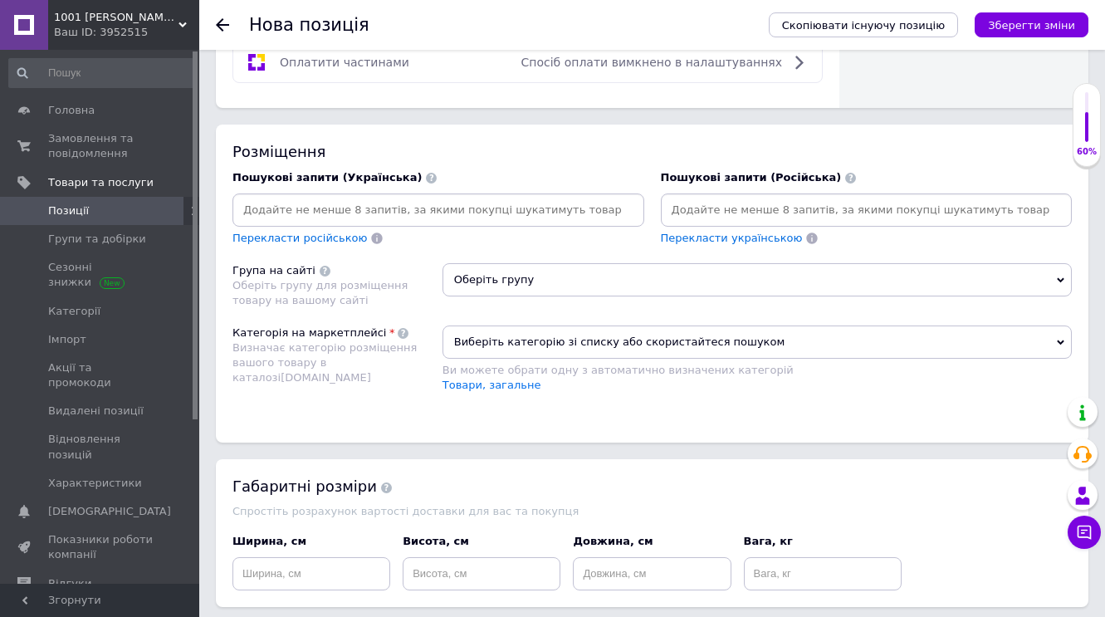
scroll to position [1134, 0]
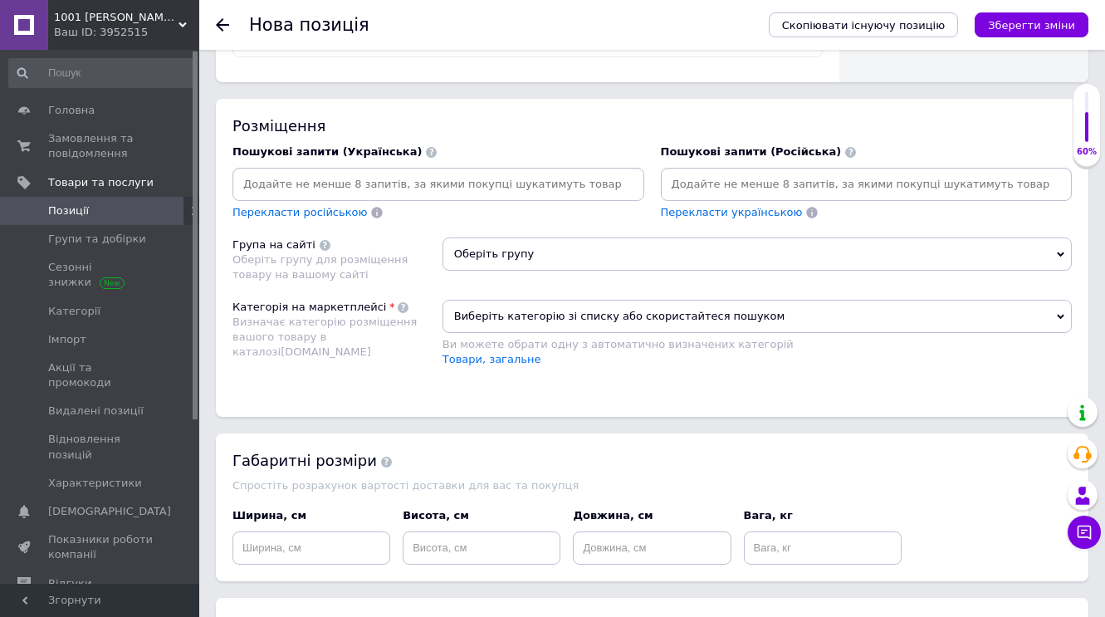
click at [338, 188] on input at bounding box center [438, 184] width 405 height 25
type input "джинси чоловічі сині на флісі 34 розмір"
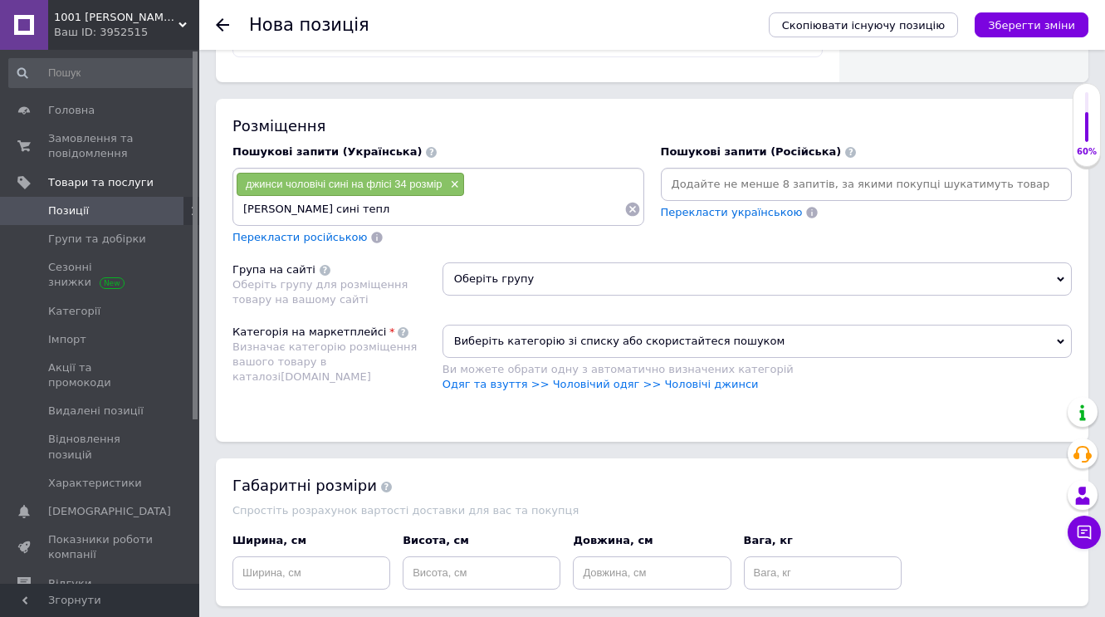
type input "[PERSON_NAME] сині [PERSON_NAME]"
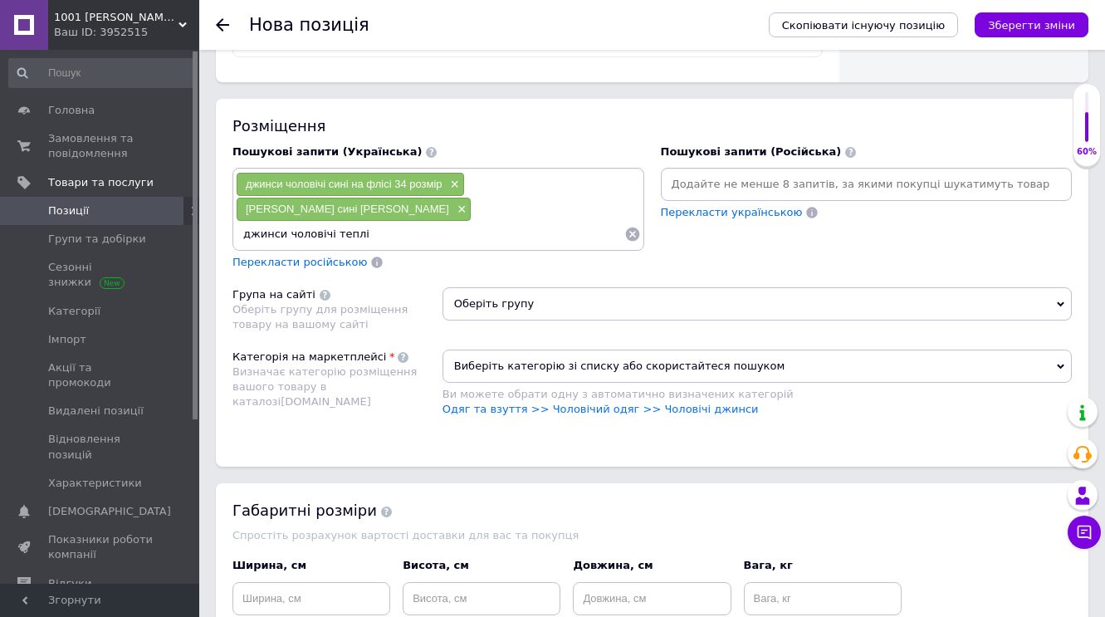
type input "джинси чоловічі теплі"
type input "джинси чоловічі на флісі сині висока посадка 34 розмір"
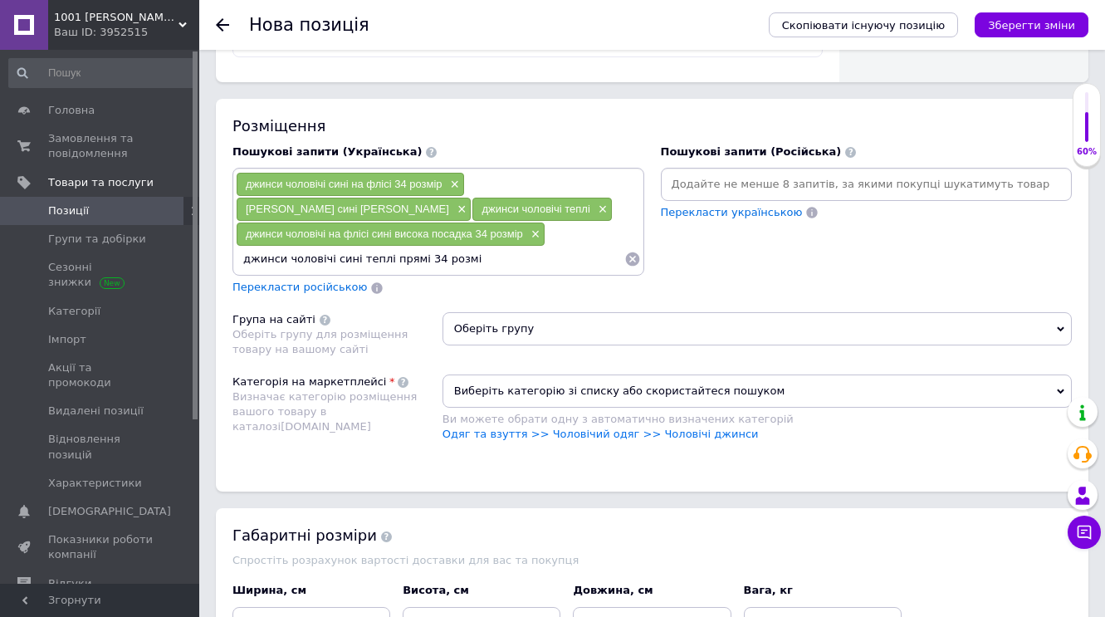
type input "джинси чоловічі сині теплі прямі 34 розмір"
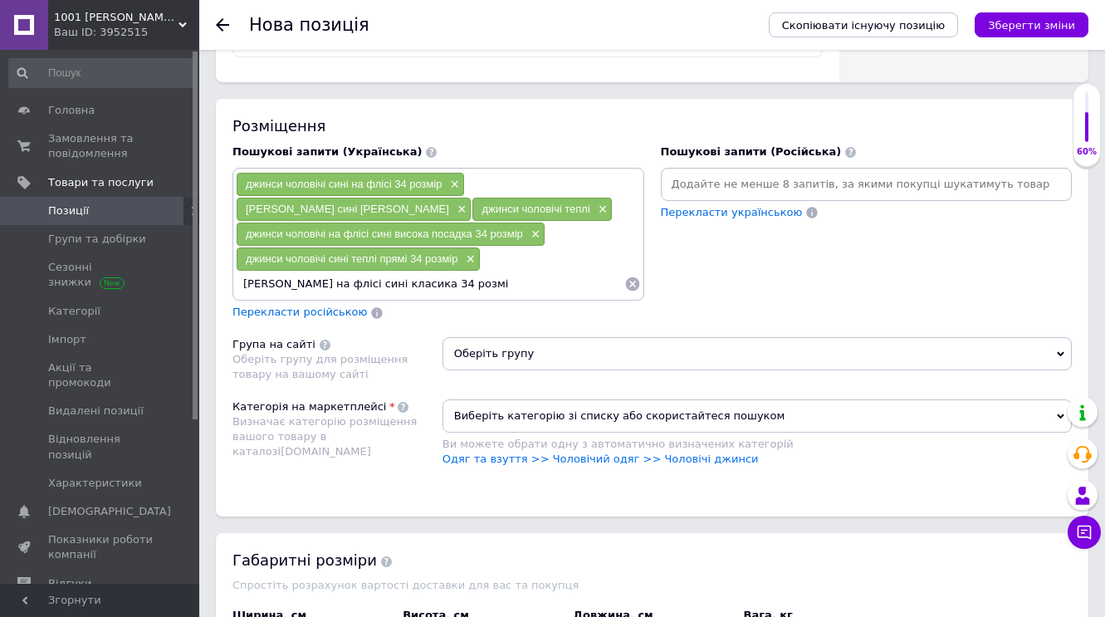
type input "джинси чоловічі на флісі сині класика 34 розмір"
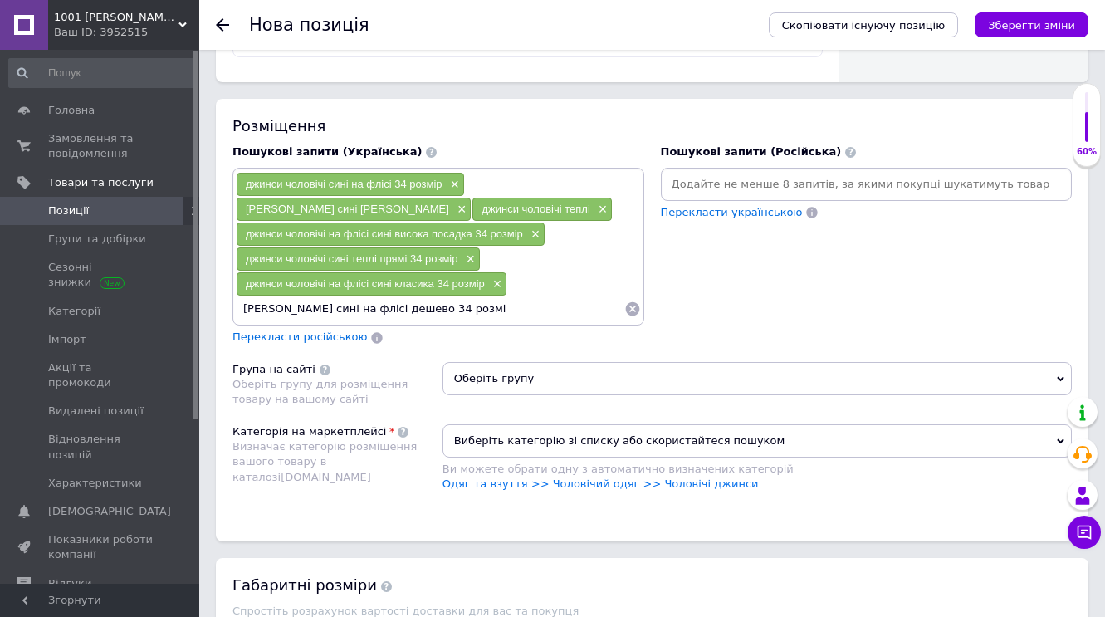
type input "джинси чоловічі сині на флісі дешево 34 розмір"
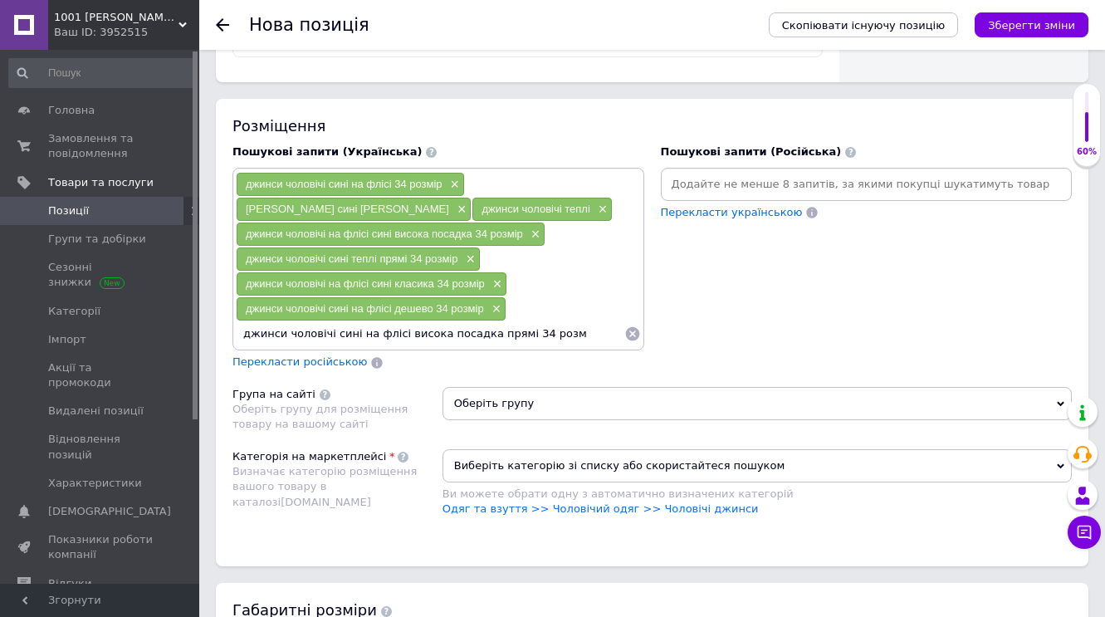
type input "джинси чоловічі сині на флісі висока посадка прямі 34 розмі"
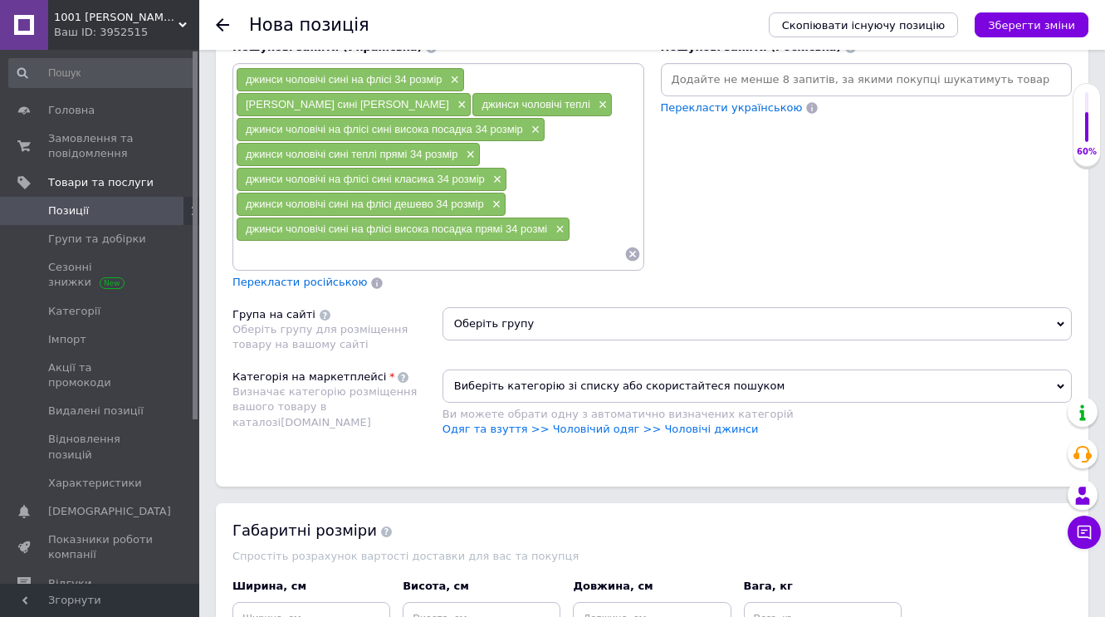
scroll to position [1318, 0]
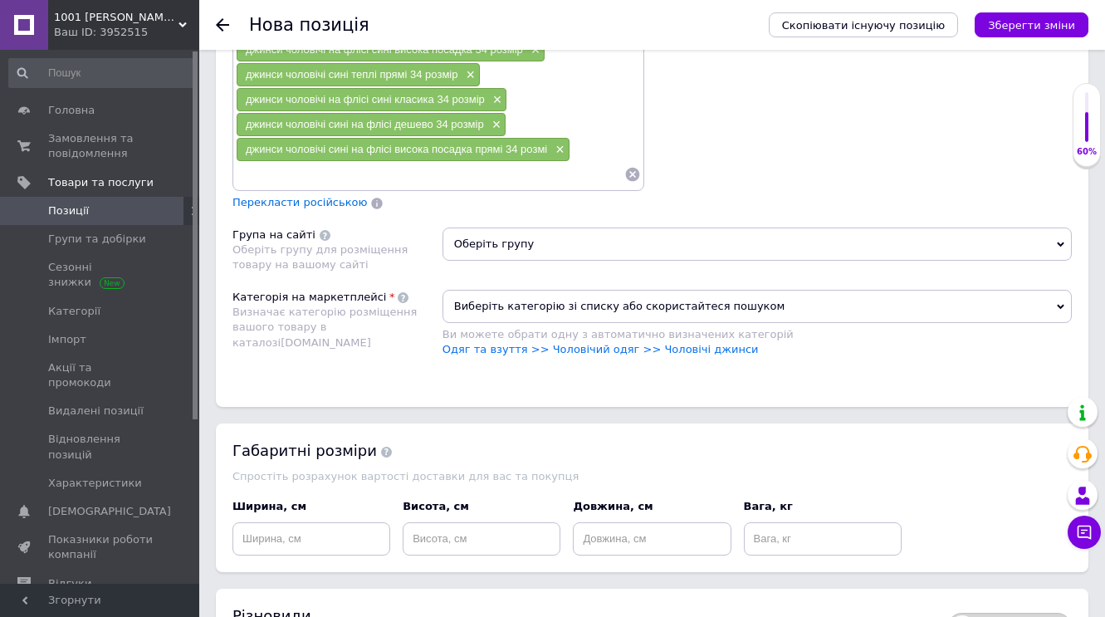
click at [1064, 243] on icon at bounding box center [1060, 244] width 7 height 7
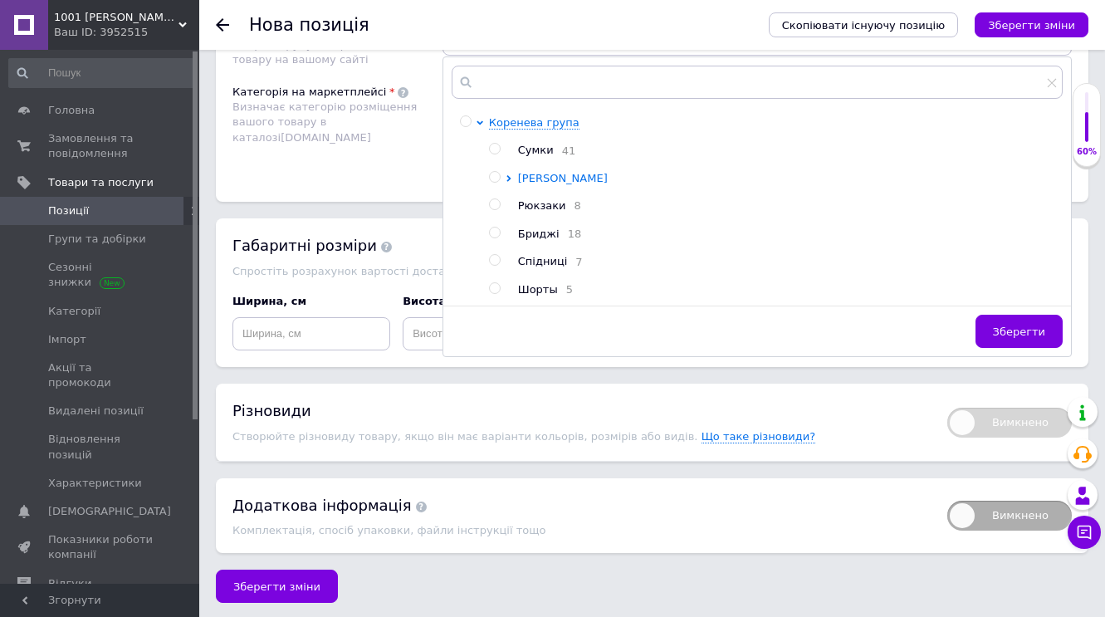
scroll to position [1522, 0]
click at [541, 177] on span "[PERSON_NAME]" at bounding box center [563, 179] width 90 height 12
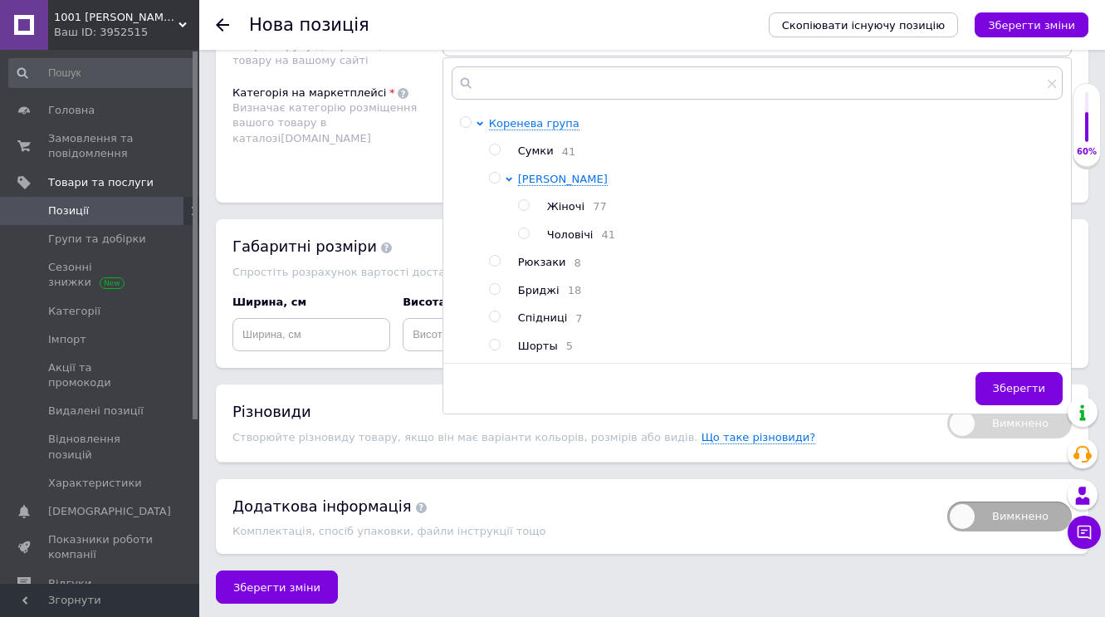
click at [523, 234] on input "radio" at bounding box center [523, 233] width 11 height 11
radio input "true"
click at [1022, 393] on span "Зберегти" at bounding box center [1019, 388] width 52 height 12
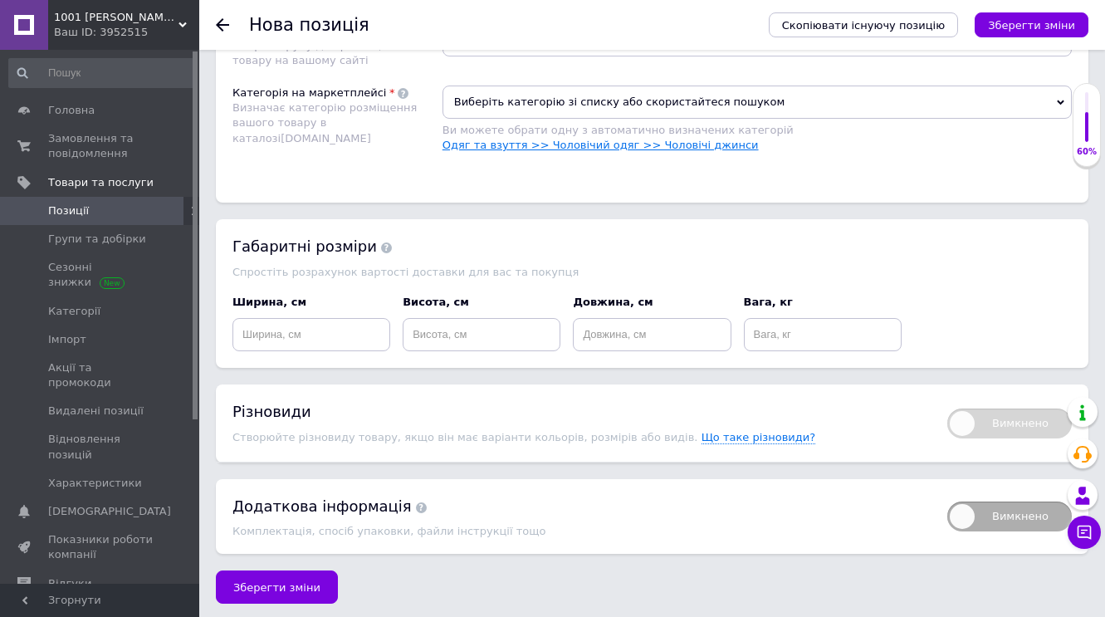
click at [595, 141] on link "Одяг та взуття >> Чоловічий одяг >> Чоловічі джинси" at bounding box center [601, 145] width 316 height 12
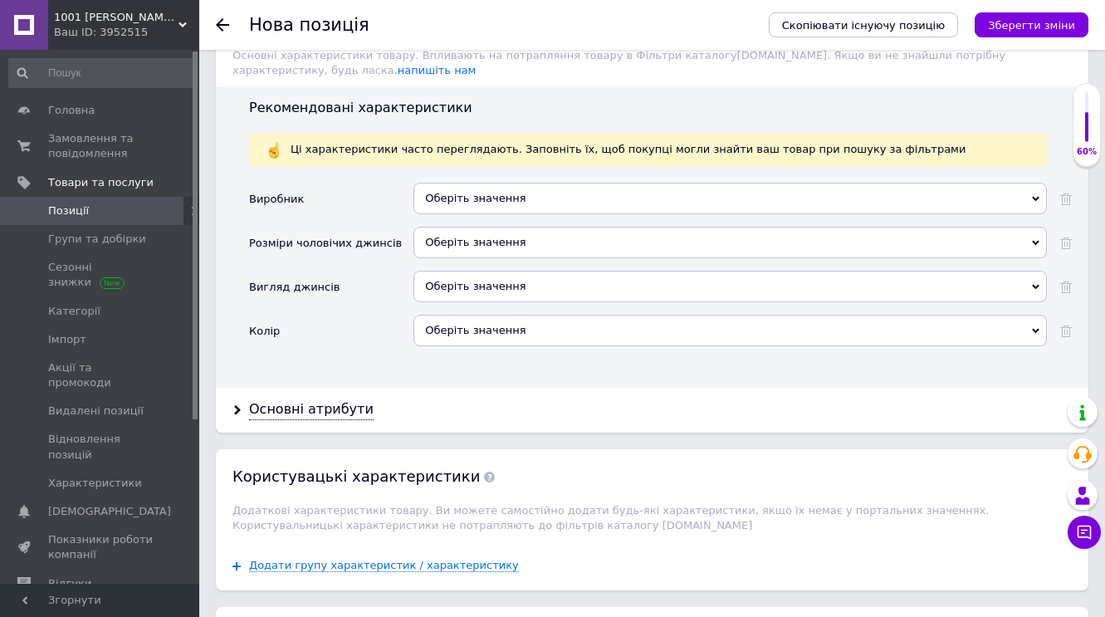
scroll to position [1816, 0]
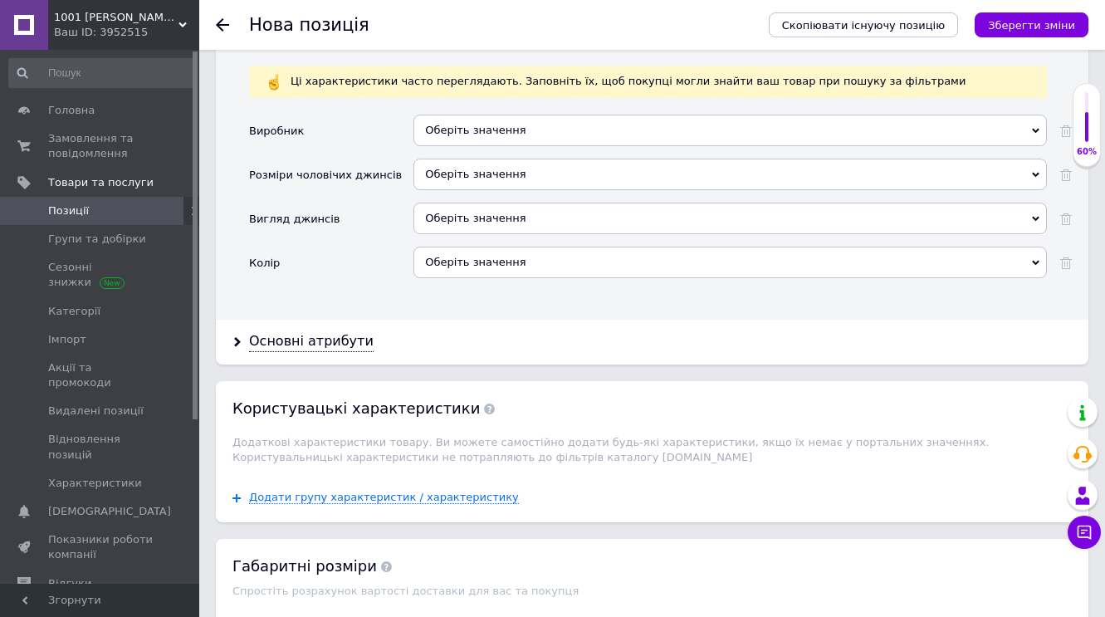
click at [1040, 125] on div "Оберіть значення" at bounding box center [731, 131] width 634 height 32
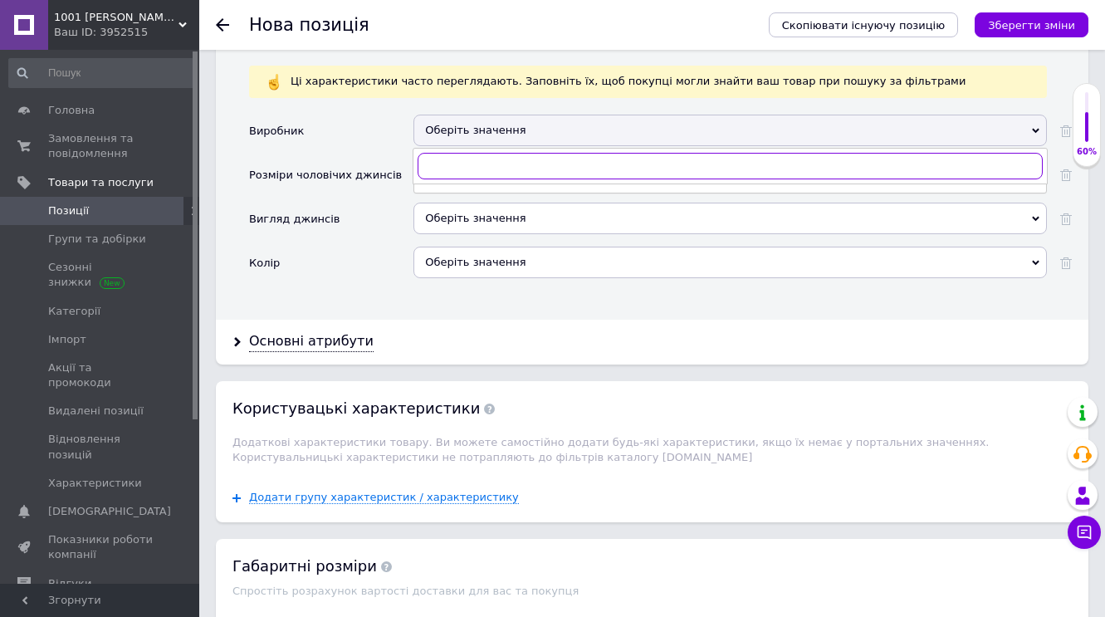
click at [544, 168] on input "text" at bounding box center [730, 166] width 625 height 27
type input "AVIW"
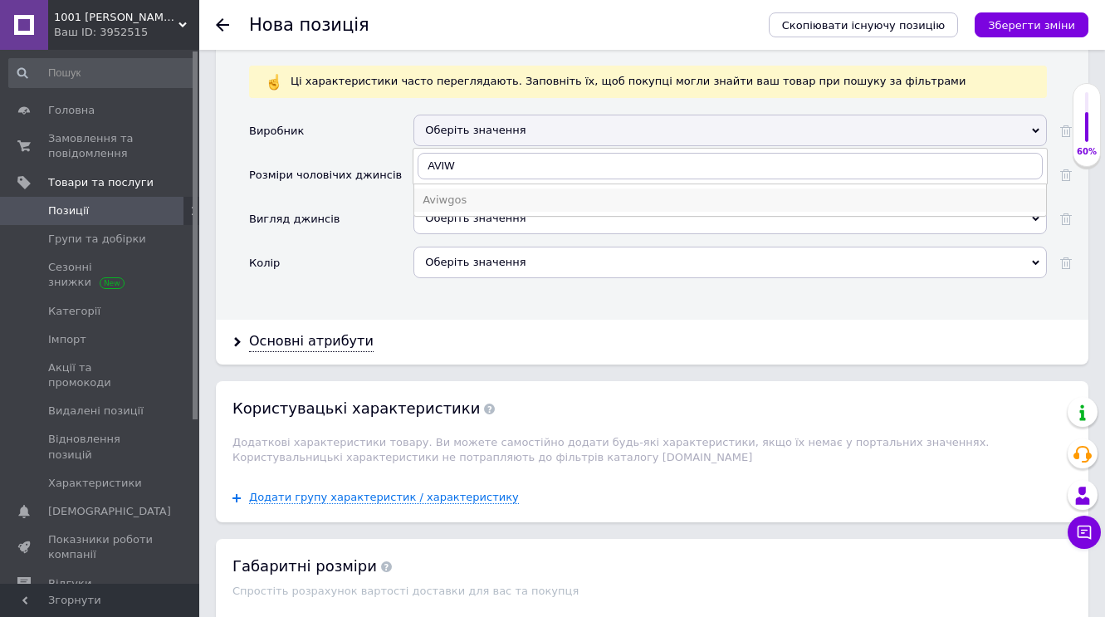
click at [476, 196] on div "Aviwgos" at bounding box center [730, 200] width 615 height 15
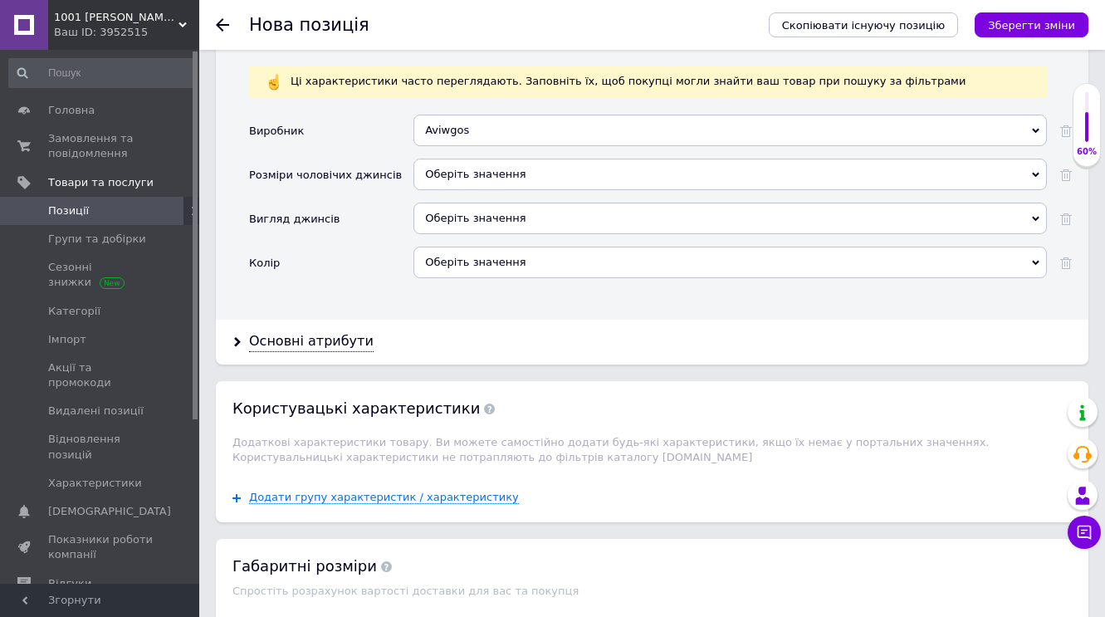
click at [1037, 171] on icon at bounding box center [1035, 174] width 7 height 7
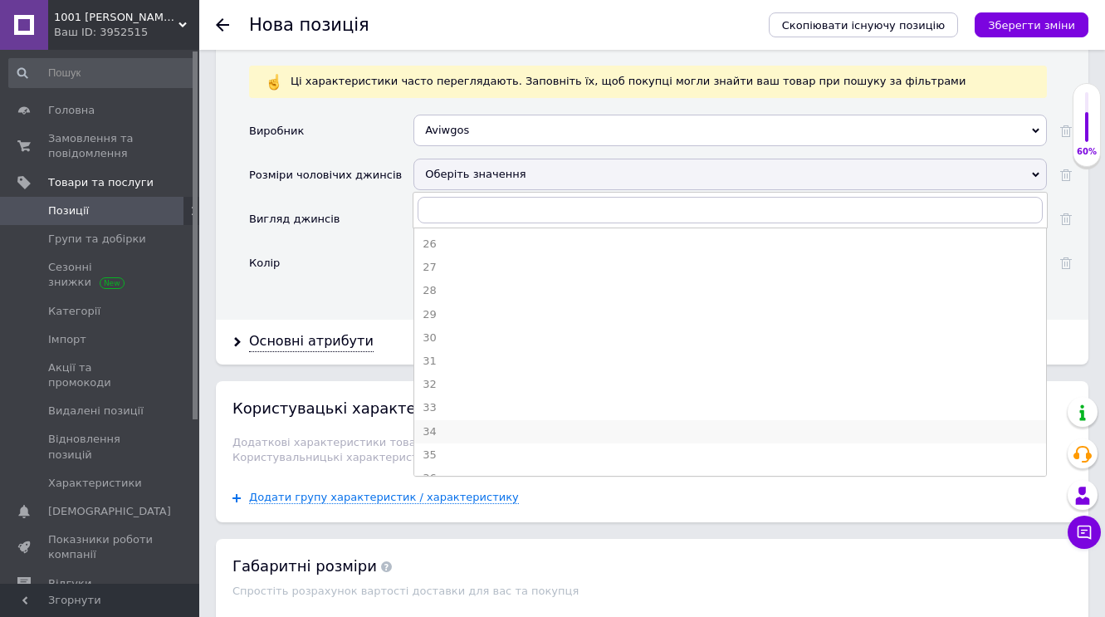
click at [438, 424] on div "34" at bounding box center [730, 431] width 615 height 15
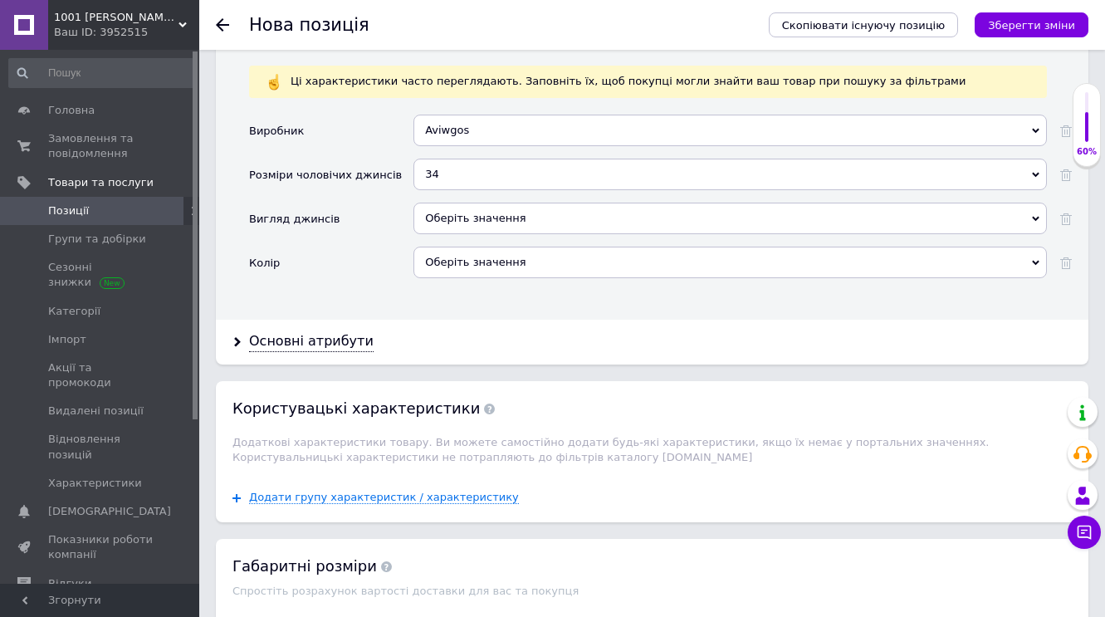
click at [1035, 215] on icon at bounding box center [1035, 218] width 7 height 7
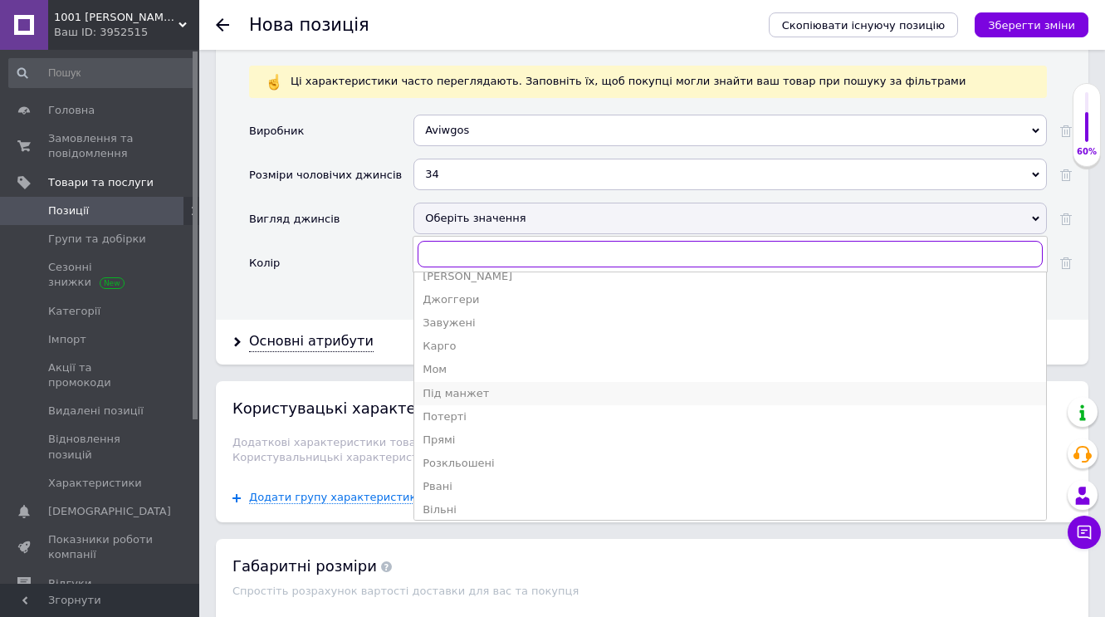
scroll to position [86, 0]
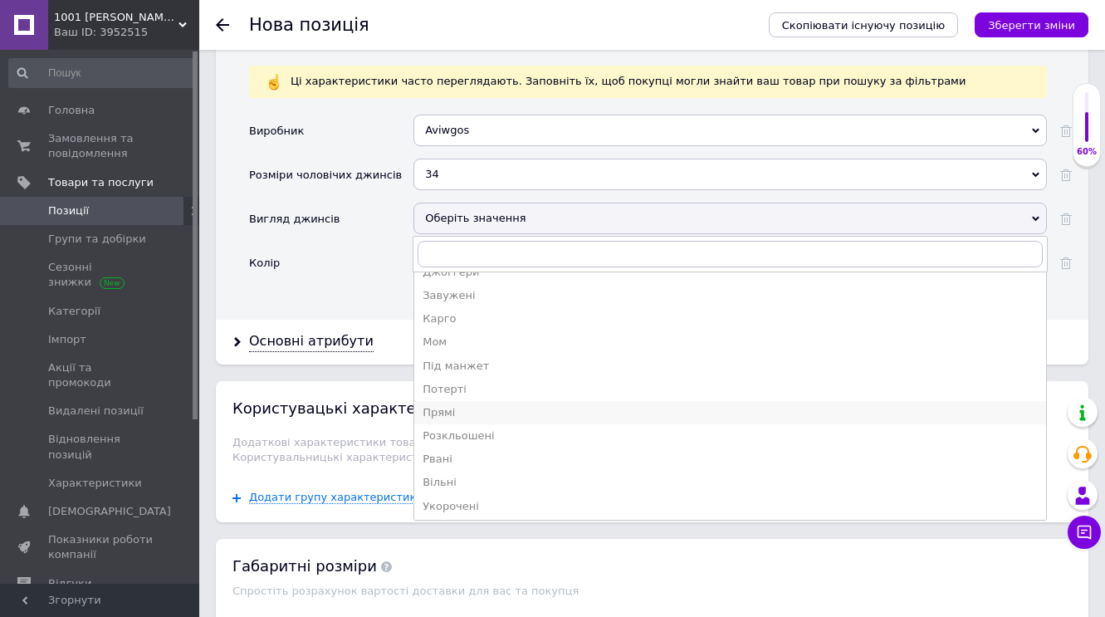
click at [444, 406] on div "Прямі" at bounding box center [730, 412] width 615 height 15
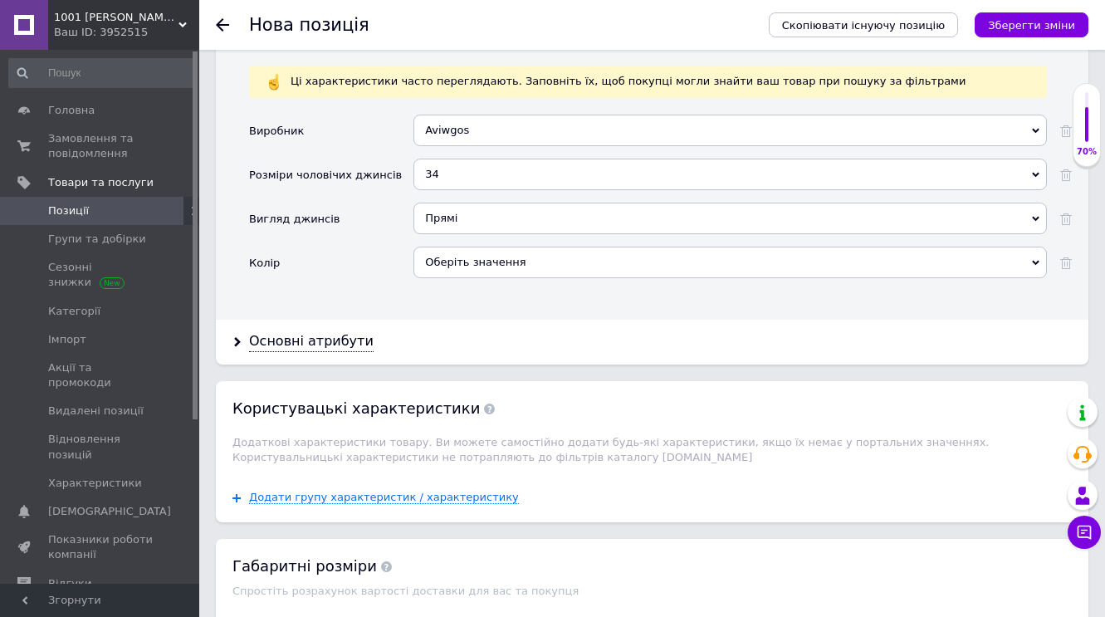
click at [1036, 261] on use at bounding box center [1035, 263] width 7 height 5
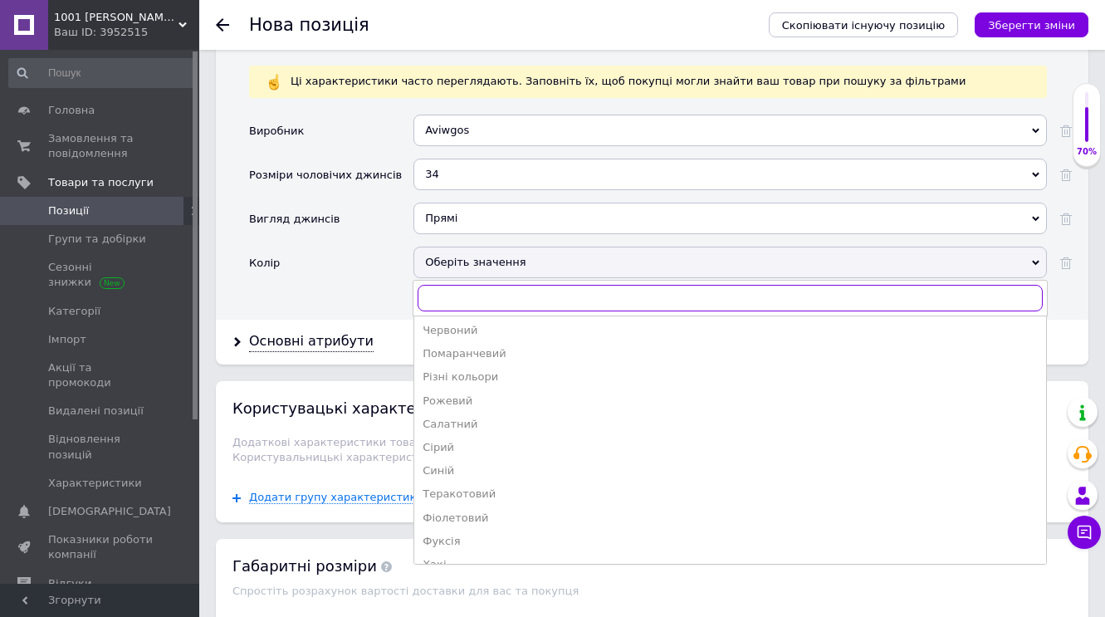
scroll to position [215, 0]
click at [447, 461] on div "Синій" at bounding box center [730, 468] width 615 height 15
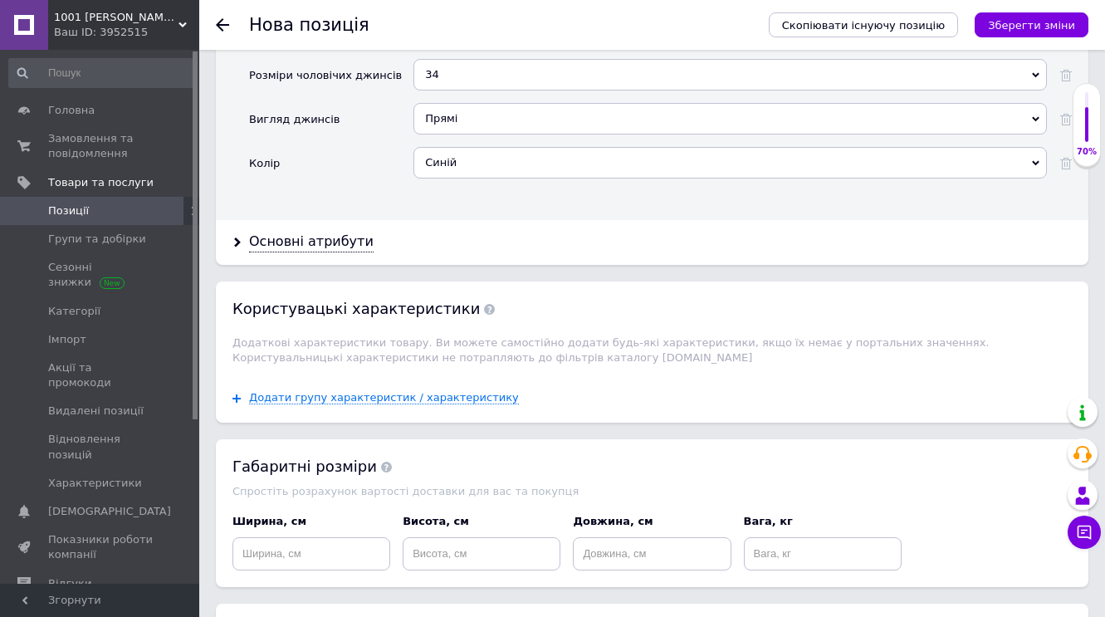
scroll to position [2024, 0]
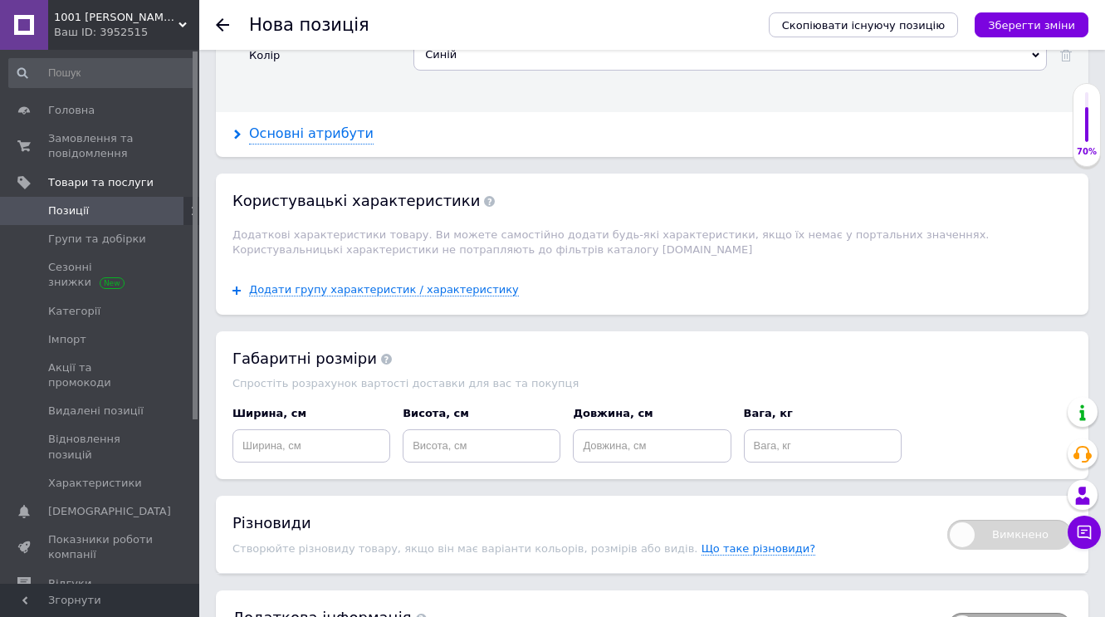
click at [324, 130] on div "Основні атрибути" at bounding box center [311, 134] width 125 height 19
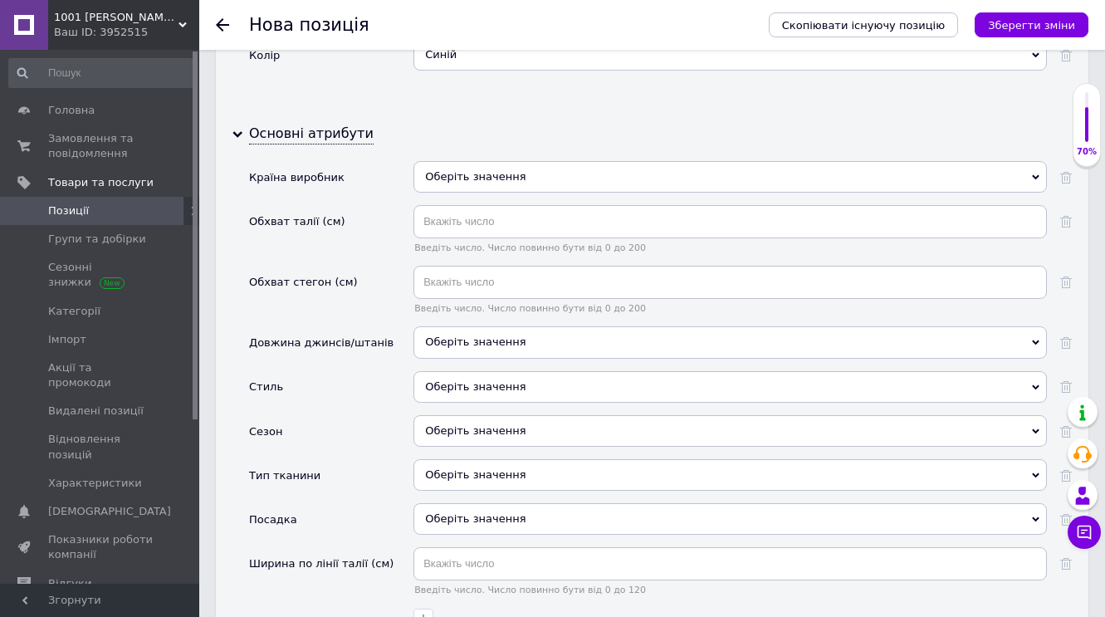
click at [1037, 174] on use at bounding box center [1035, 176] width 7 height 5
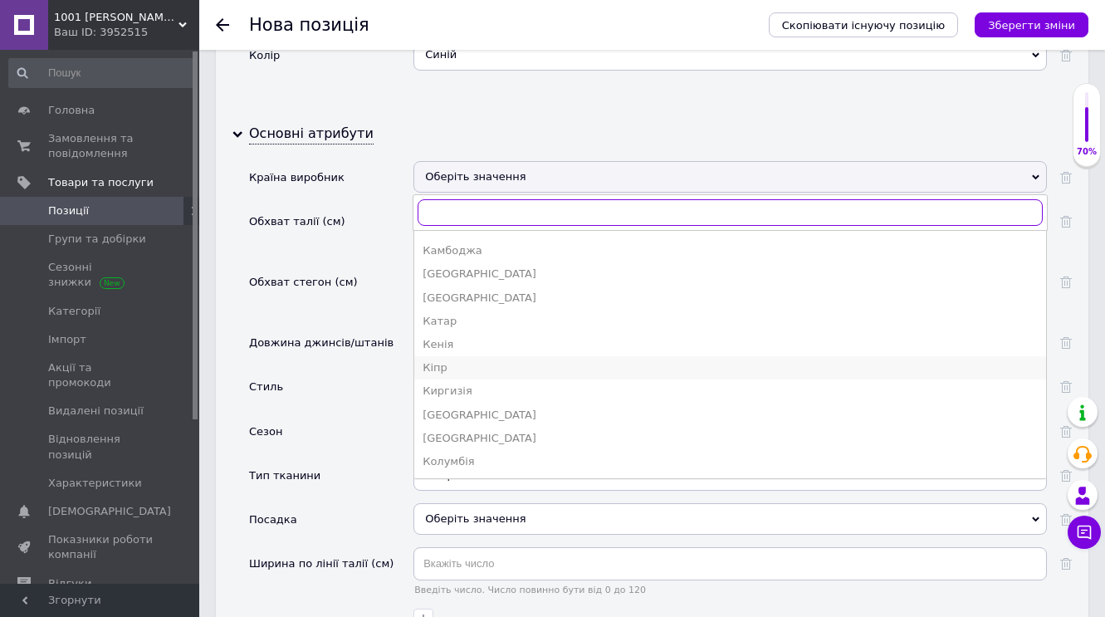
scroll to position [1401, 0]
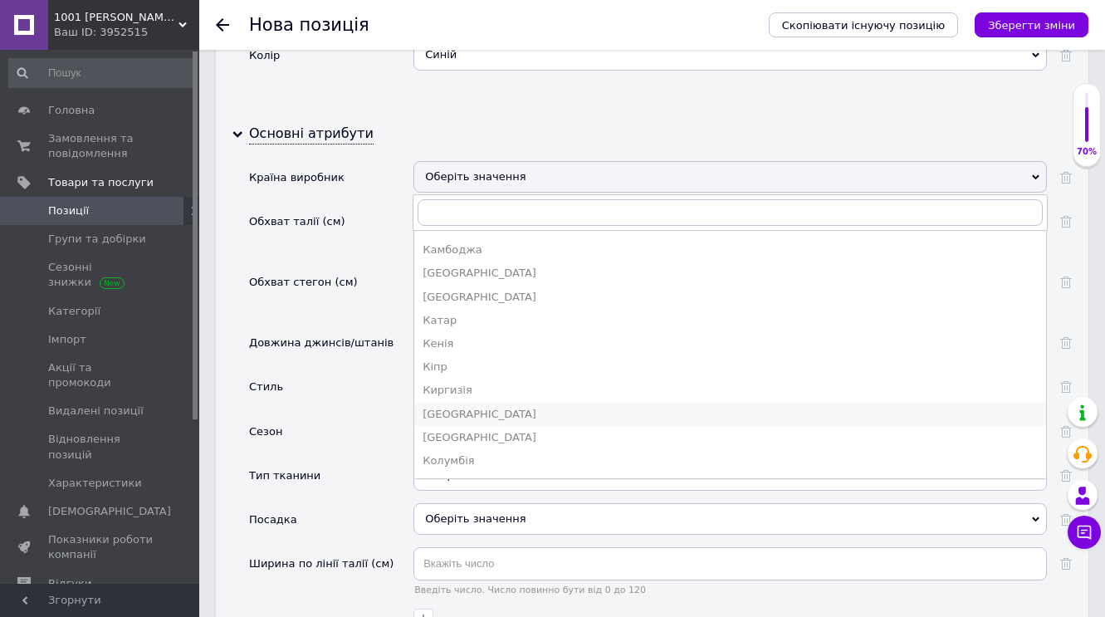
click at [443, 407] on div "[GEOGRAPHIC_DATA]" at bounding box center [730, 414] width 615 height 15
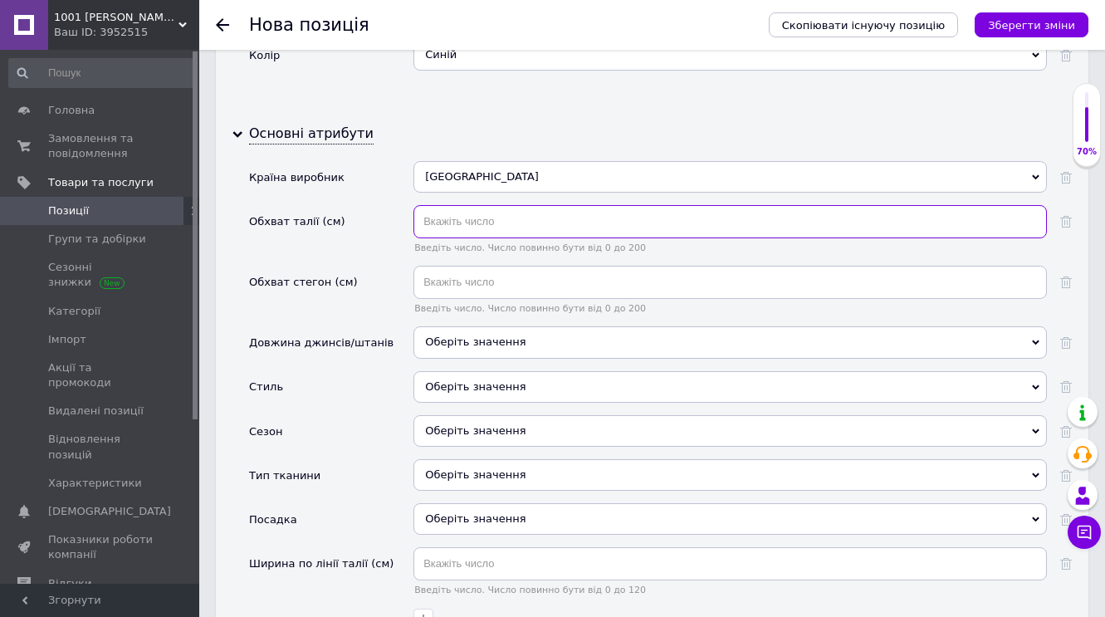
click at [462, 218] on input "text" at bounding box center [731, 221] width 634 height 33
type input "92"
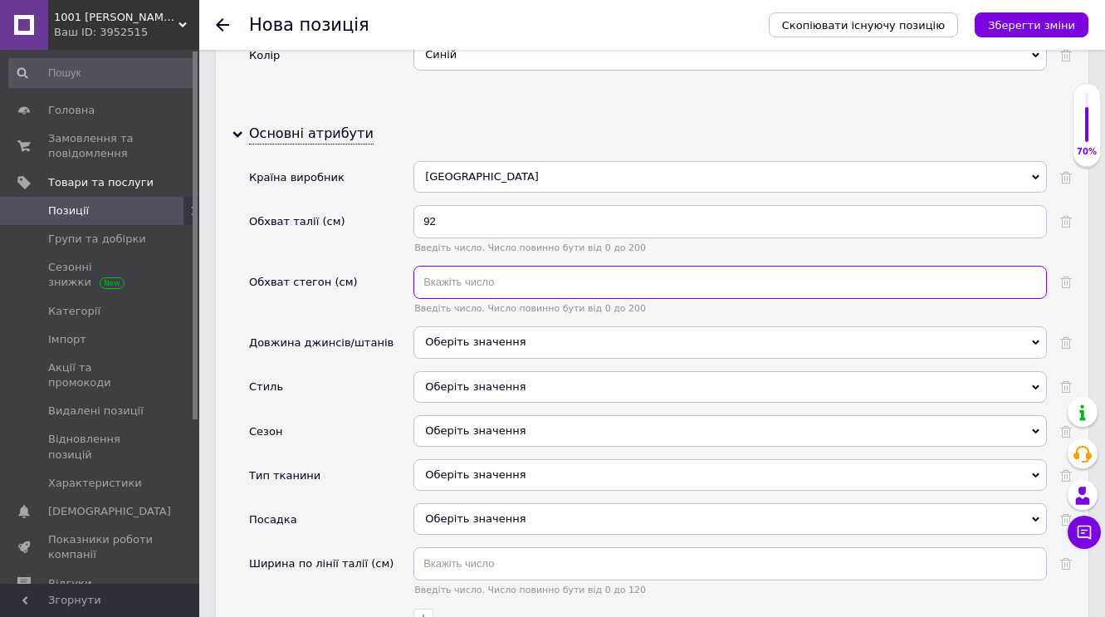
click at [460, 282] on input "text" at bounding box center [731, 282] width 634 height 33
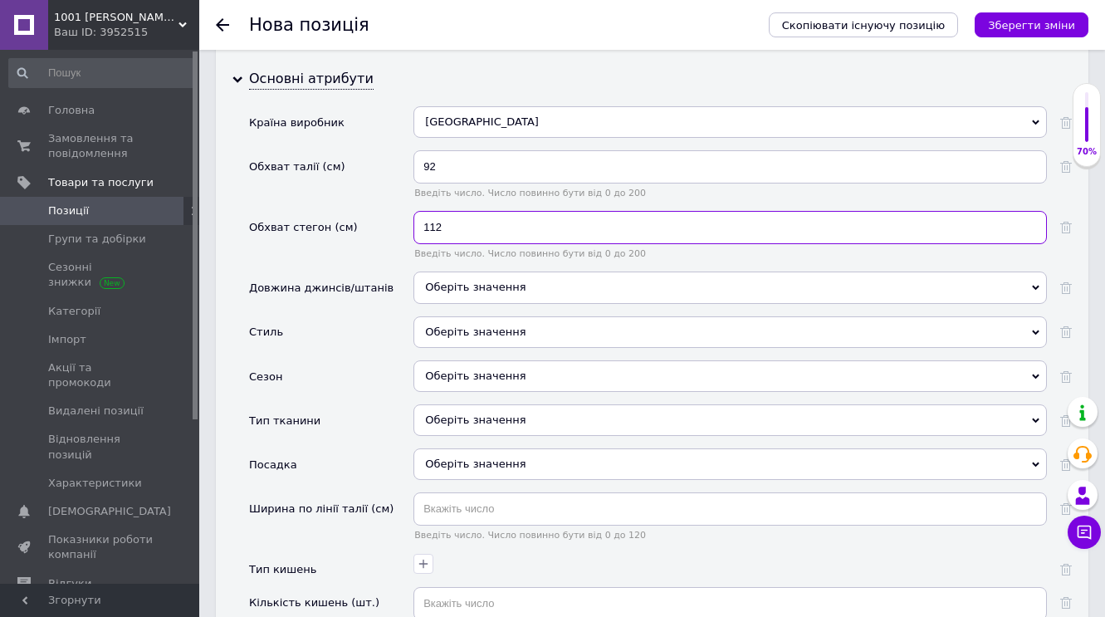
scroll to position [2113, 0]
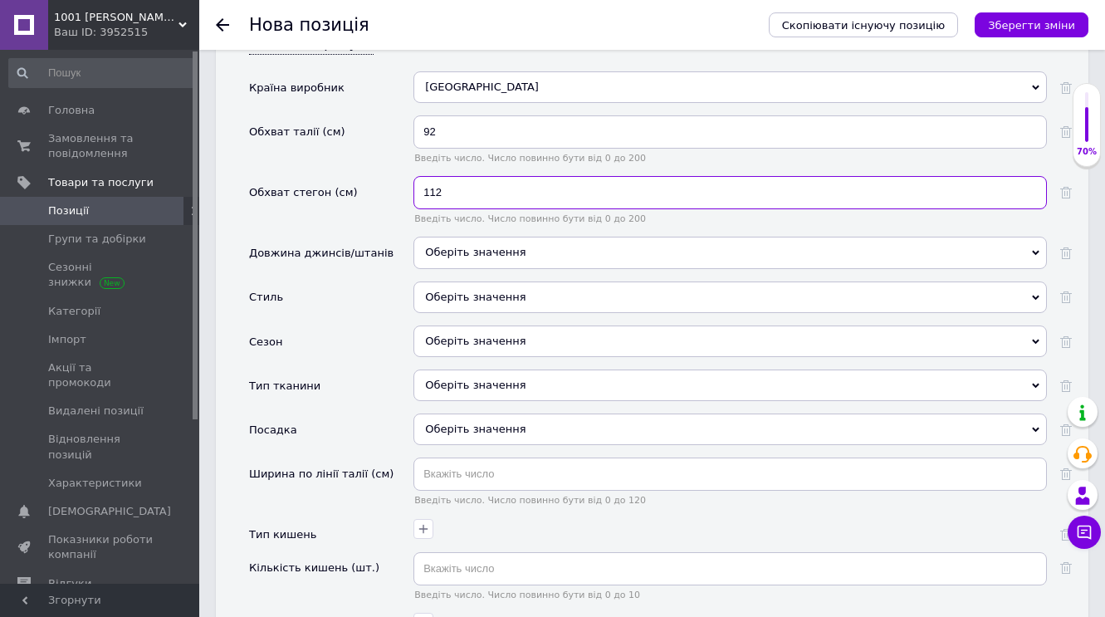
type input "112"
click at [1034, 249] on icon at bounding box center [1035, 252] width 7 height 7
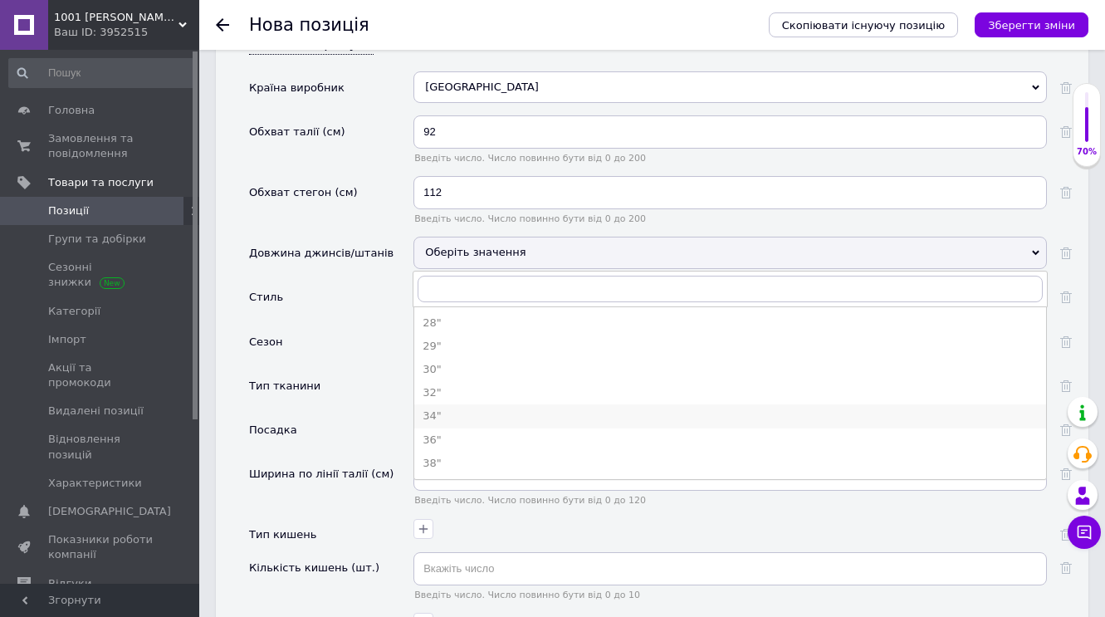
click at [440, 409] on div "34"" at bounding box center [730, 416] width 615 height 15
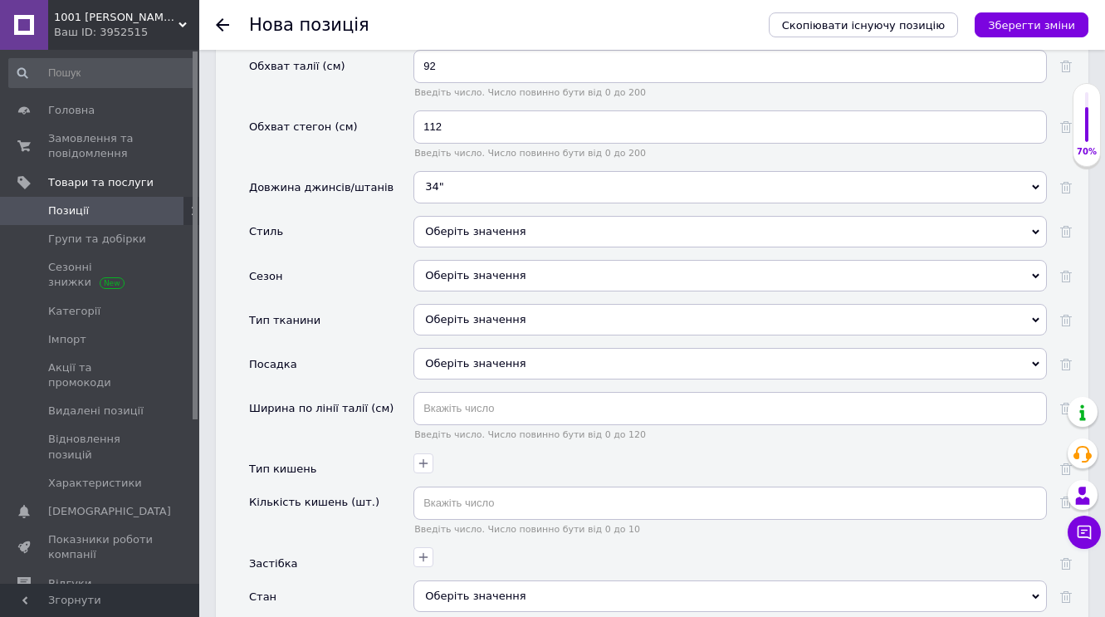
scroll to position [2220, 0]
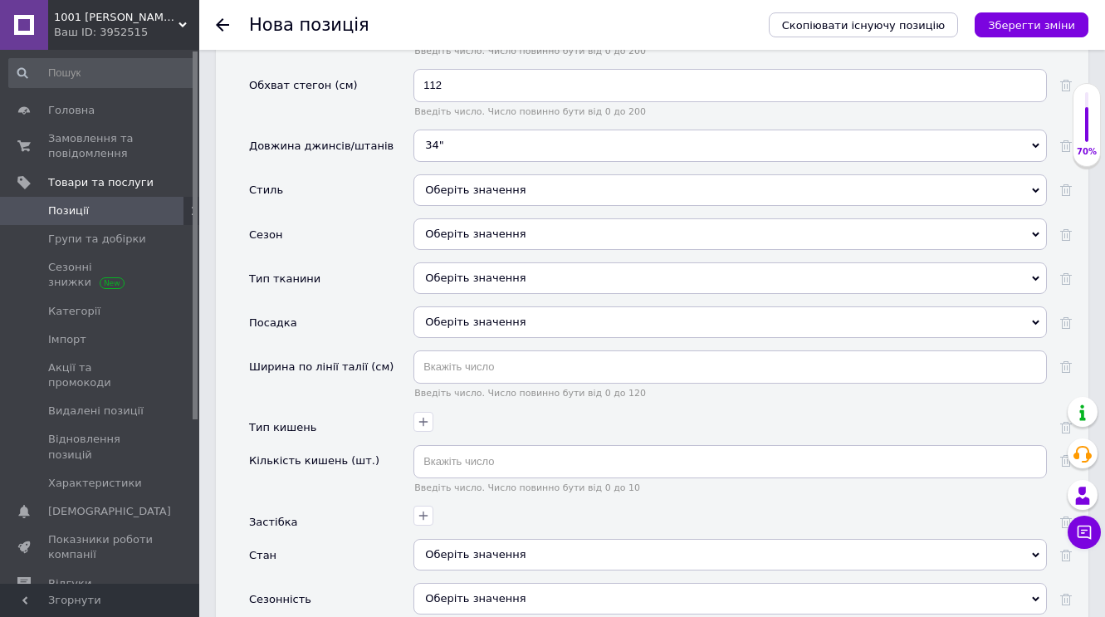
click at [1039, 187] on icon at bounding box center [1035, 190] width 7 height 7
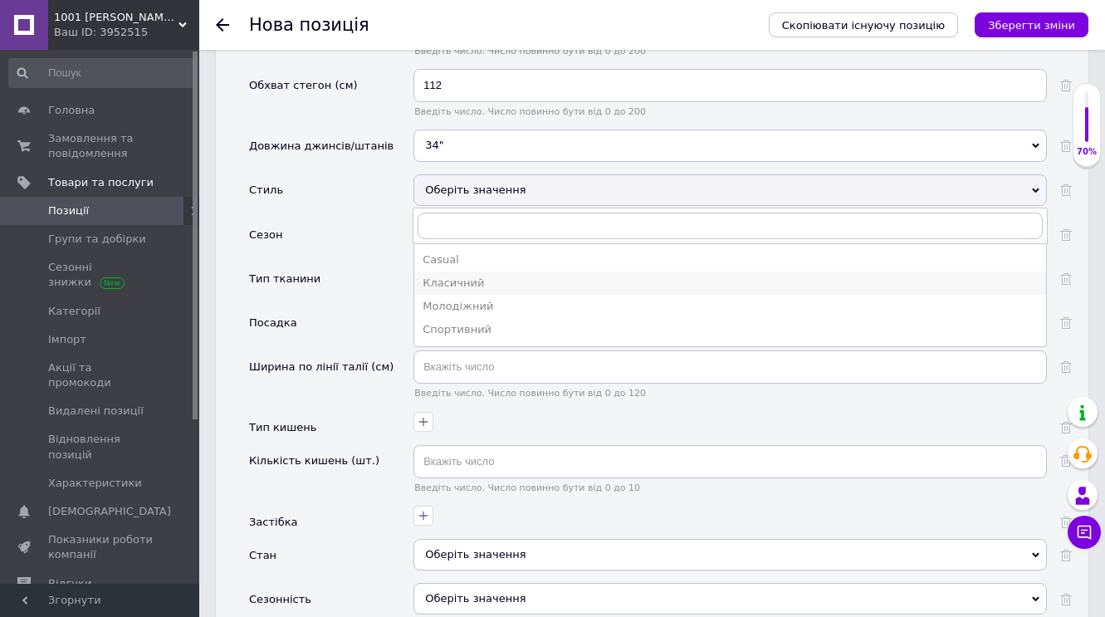
click at [483, 277] on div "Класичний" at bounding box center [730, 283] width 615 height 15
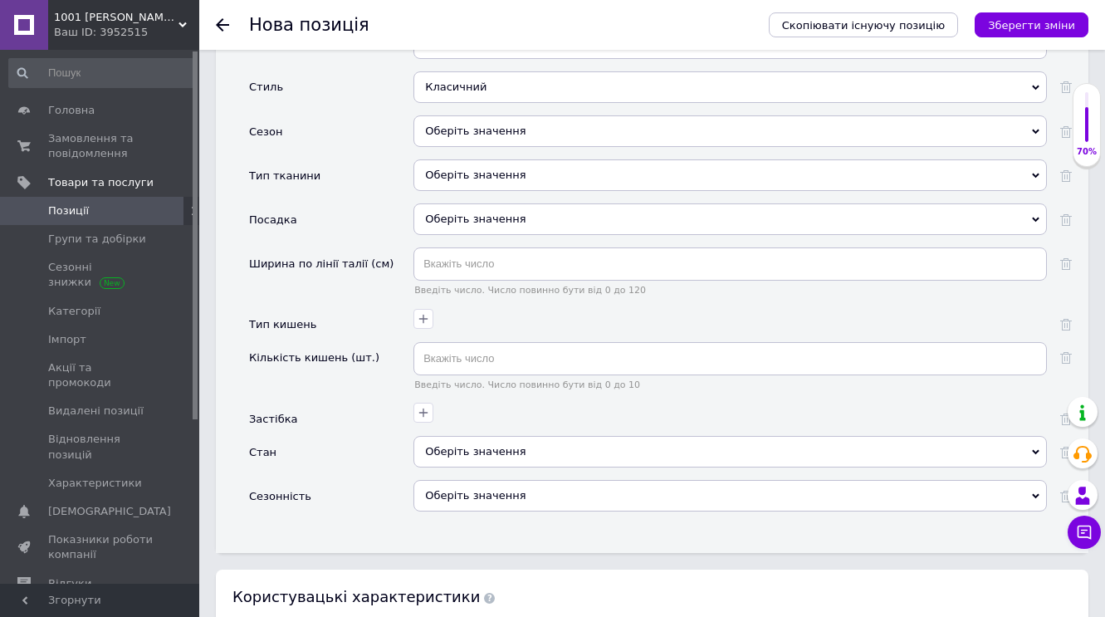
scroll to position [2335, 0]
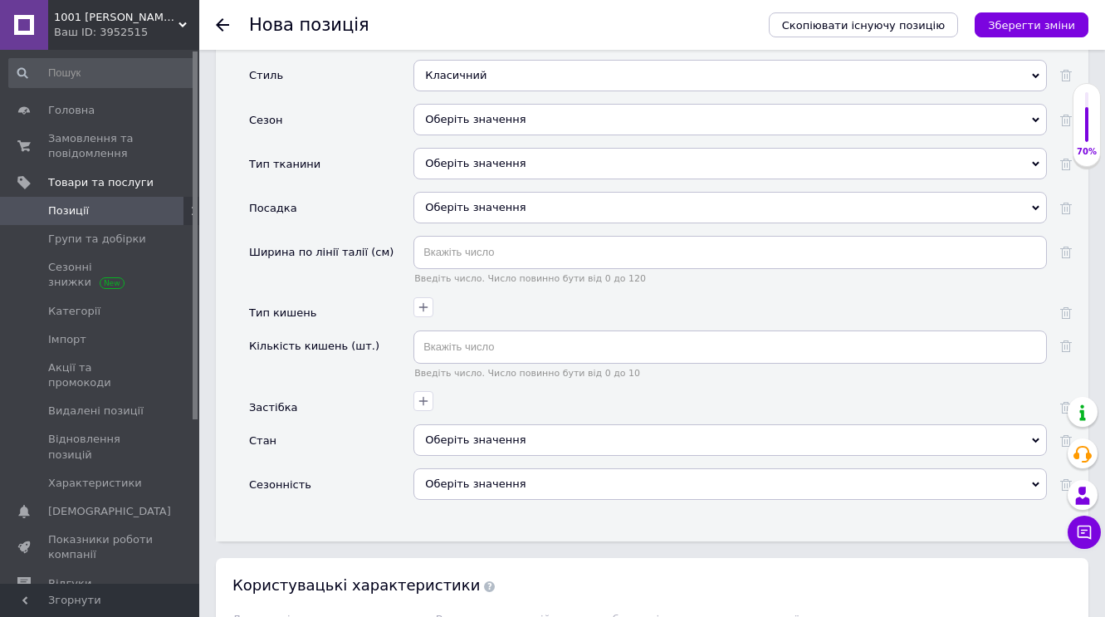
click at [1037, 117] on use at bounding box center [1035, 119] width 7 height 5
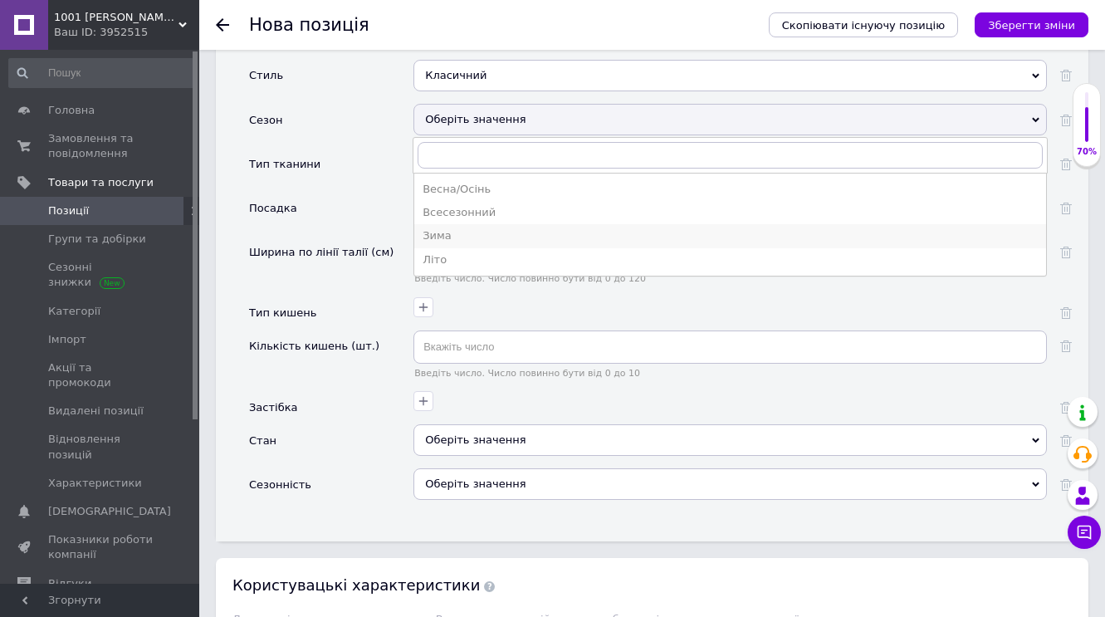
click at [512, 236] on li "Зима" at bounding box center [730, 235] width 632 height 23
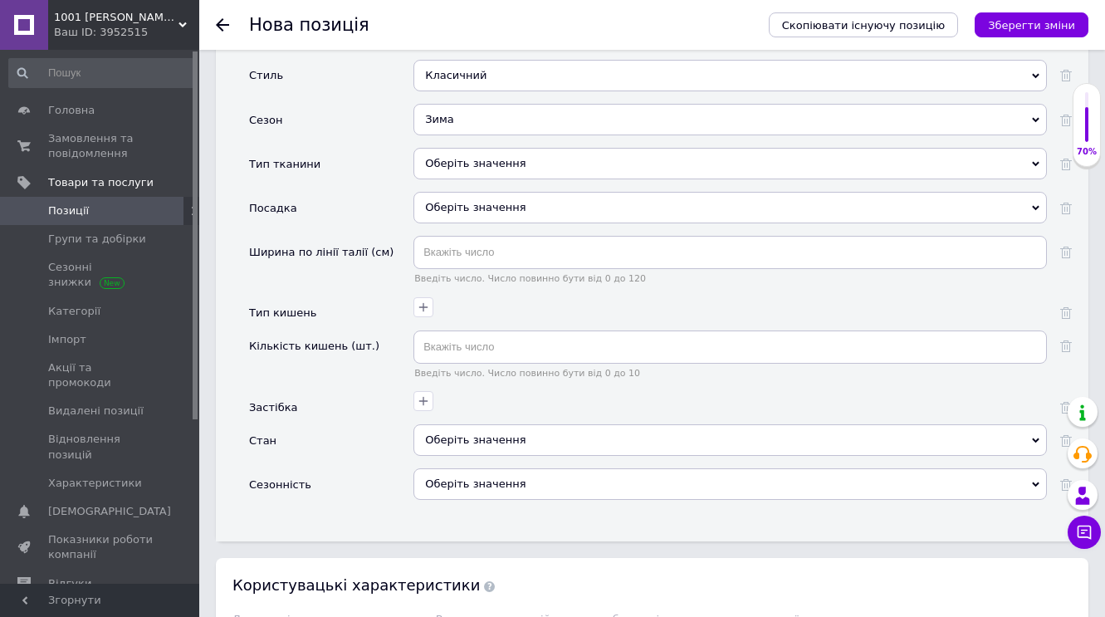
click at [1041, 156] on div "Оберіть значення" at bounding box center [731, 164] width 634 height 32
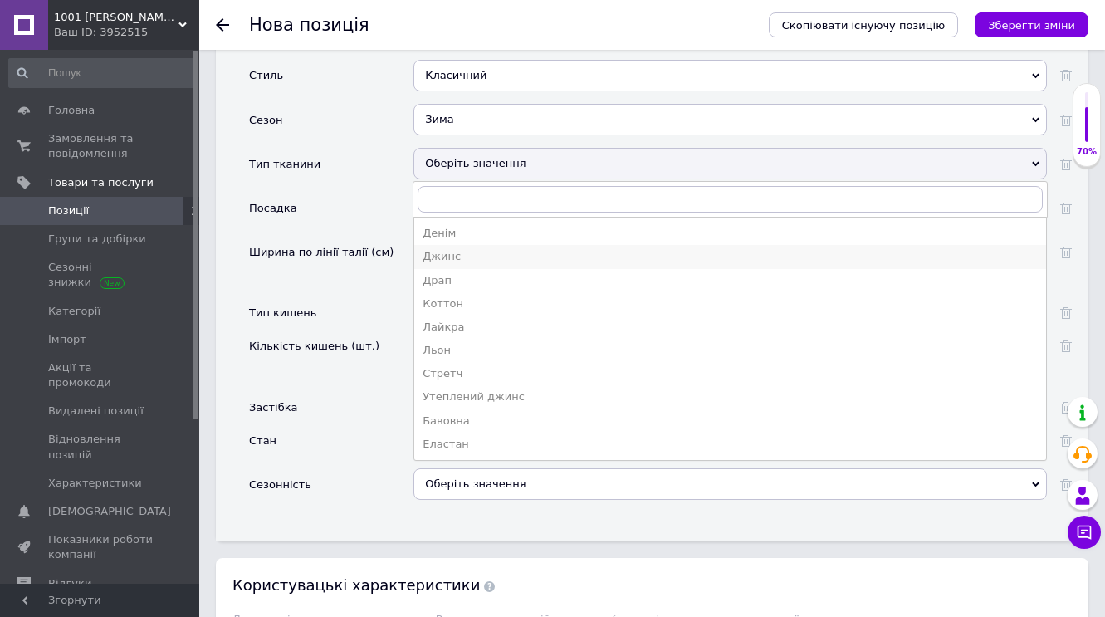
click at [461, 250] on div "Джинс" at bounding box center [730, 256] width 615 height 15
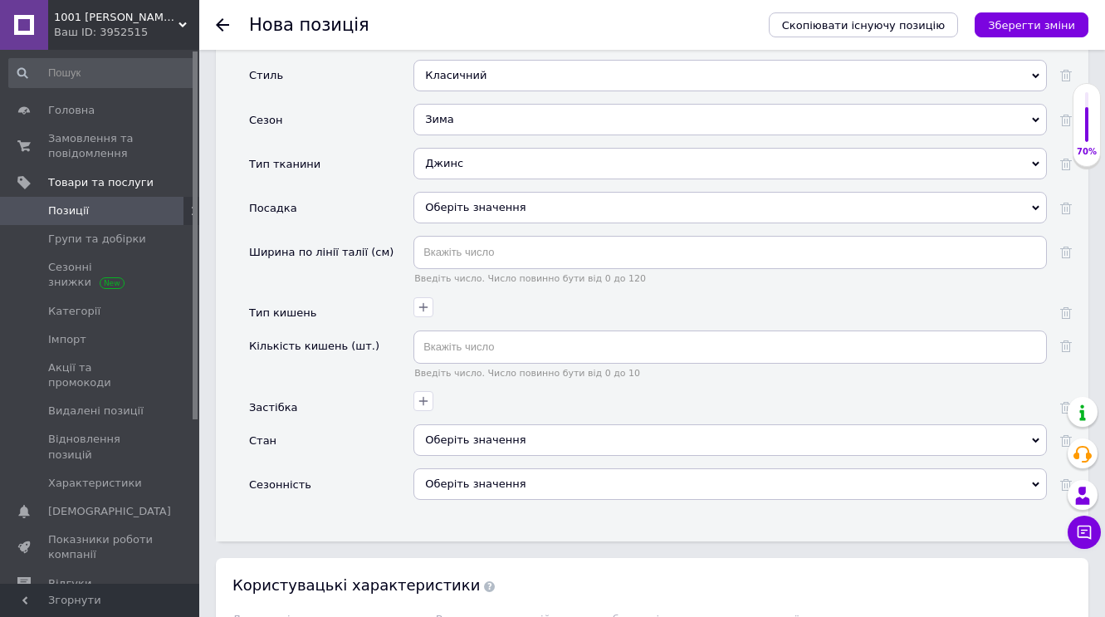
click at [1036, 204] on icon at bounding box center [1035, 207] width 7 height 7
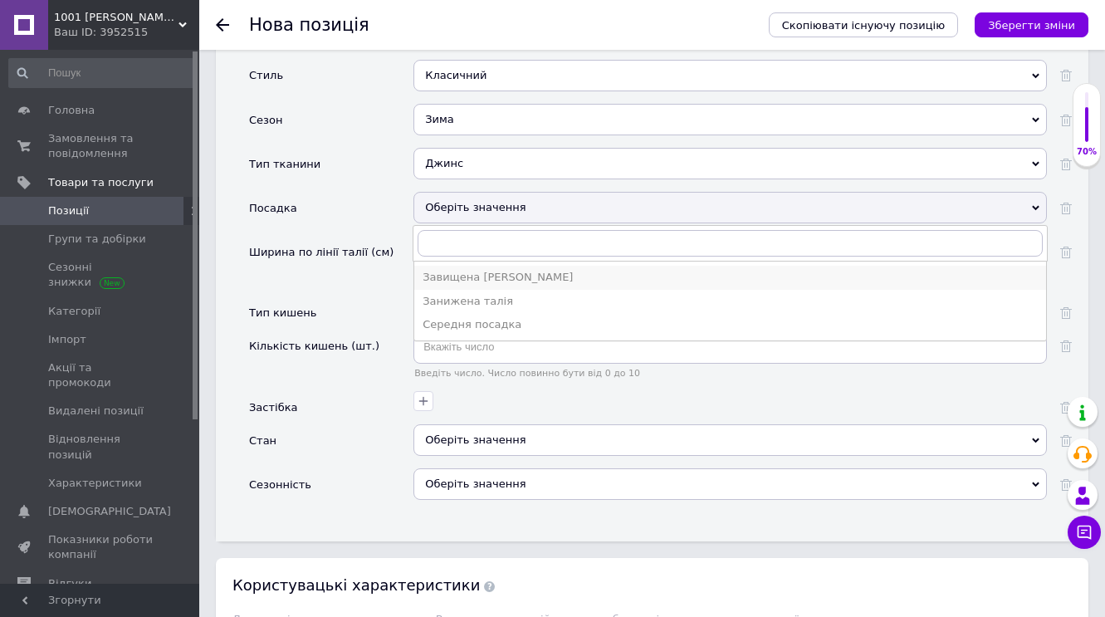
click at [440, 272] on div "Завищена [PERSON_NAME]" at bounding box center [730, 277] width 615 height 15
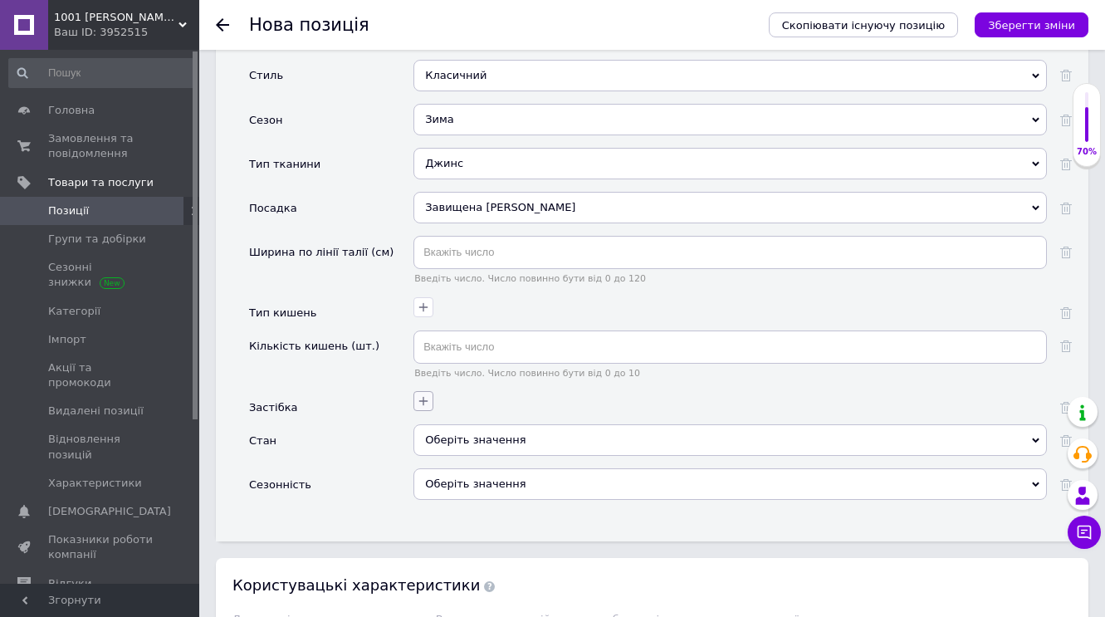
click at [424, 397] on icon "button" at bounding box center [423, 401] width 9 height 9
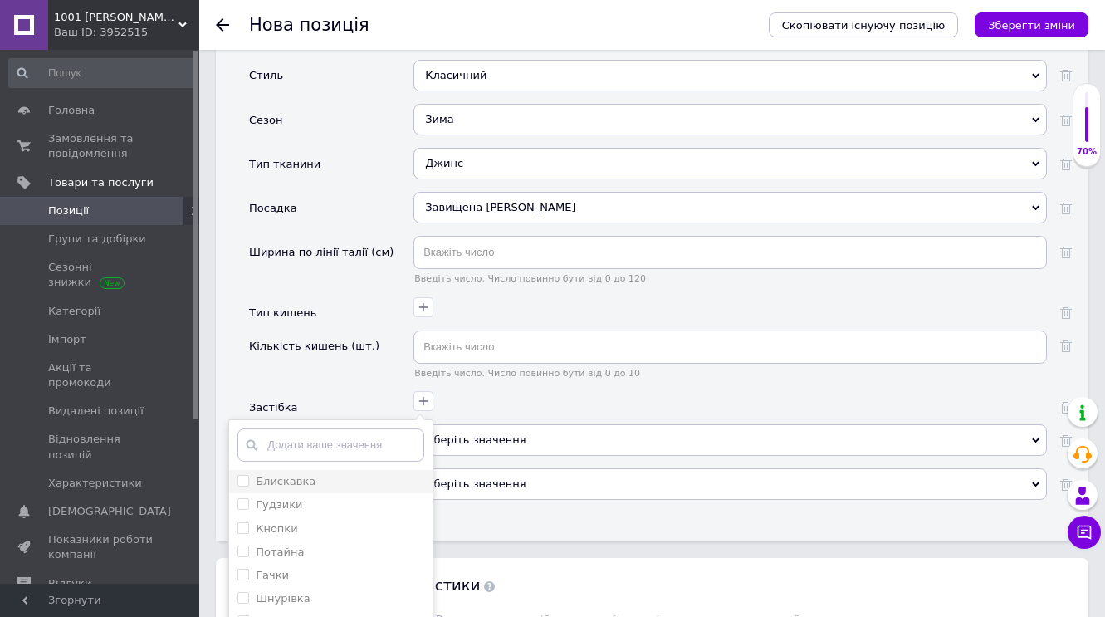
click at [246, 475] on input "Блискавка" at bounding box center [242, 480] width 11 height 11
checkbox input "true"
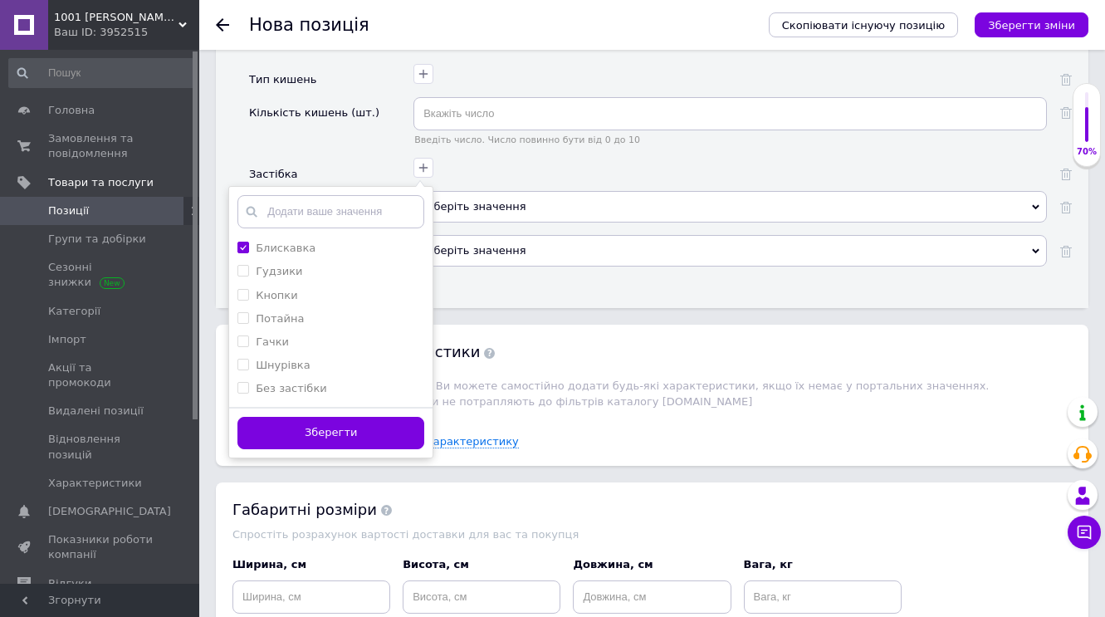
scroll to position [2589, 0]
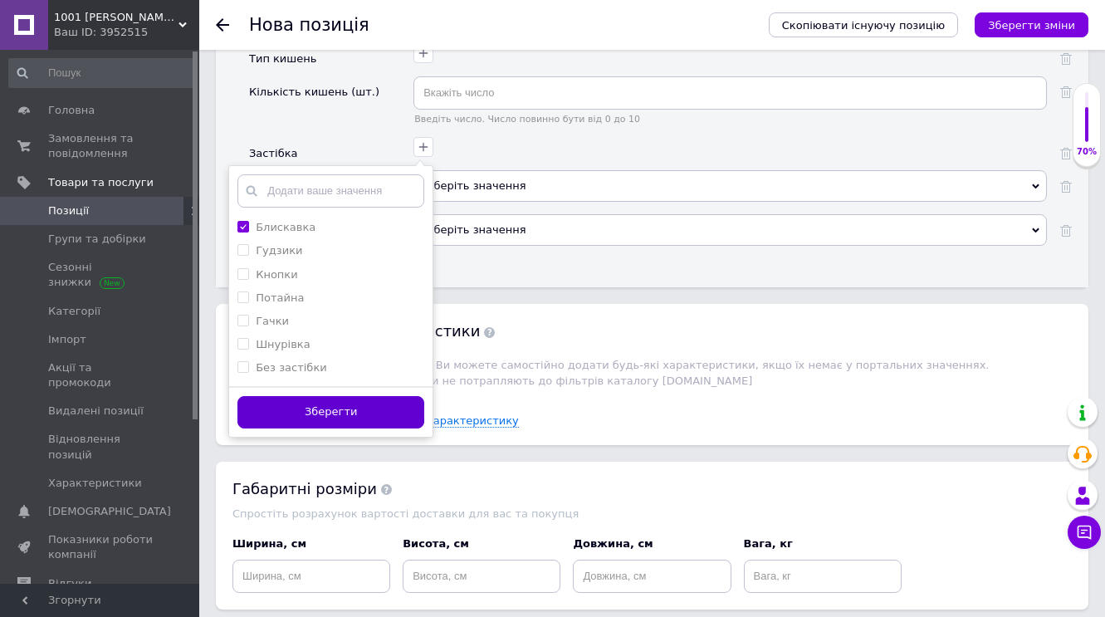
click at [311, 401] on button "Зберегти" at bounding box center [330, 412] width 187 height 32
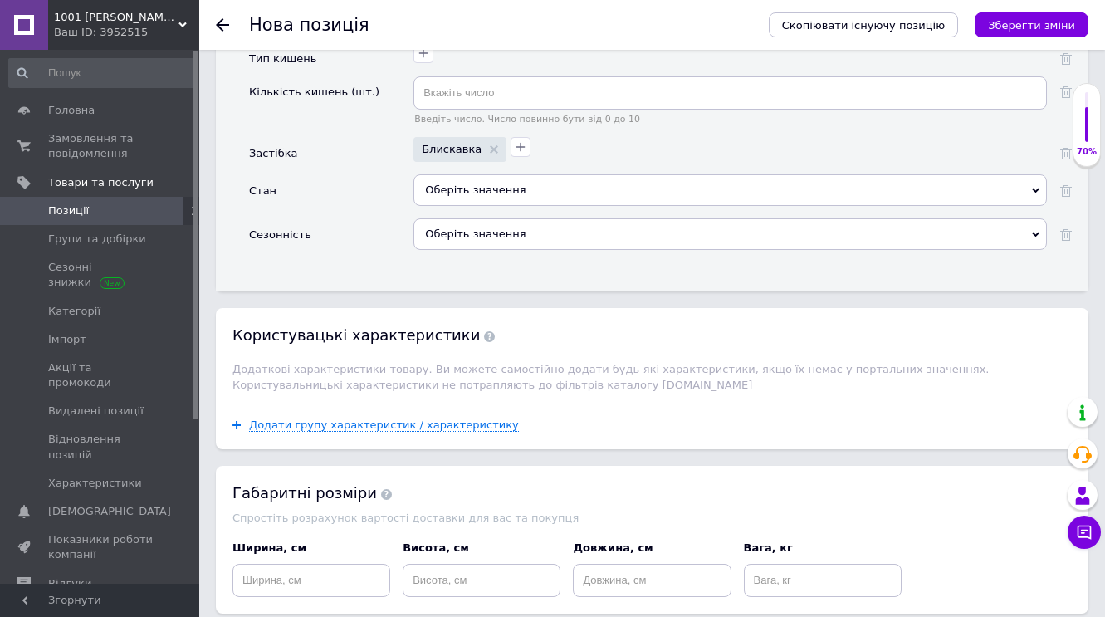
click at [1039, 187] on icon at bounding box center [1035, 190] width 7 height 7
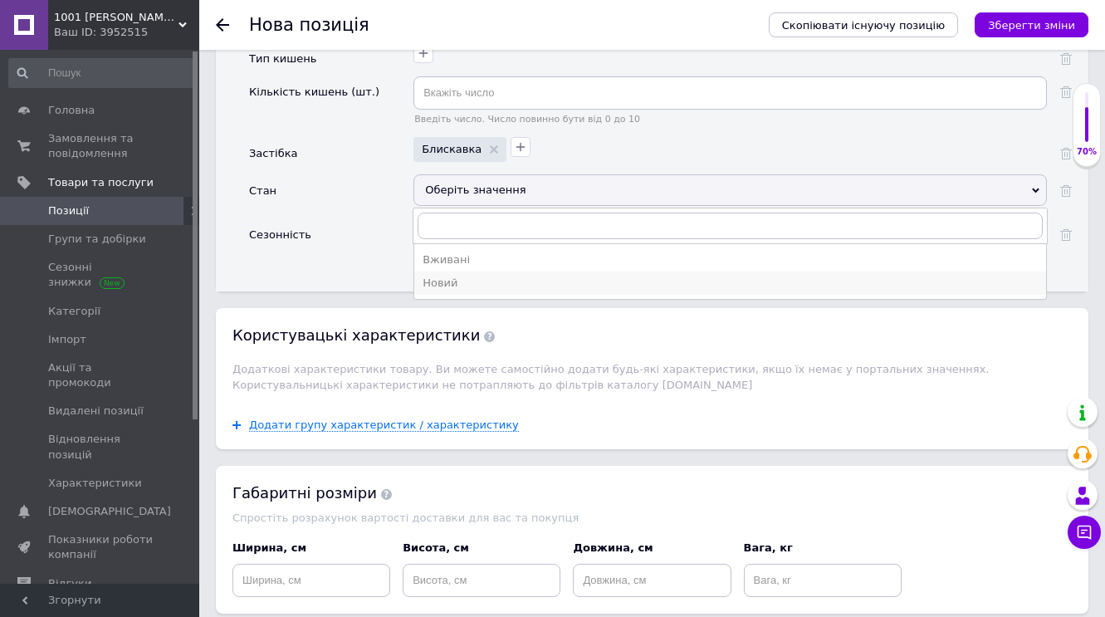
click at [467, 276] on div "Новий" at bounding box center [730, 283] width 615 height 15
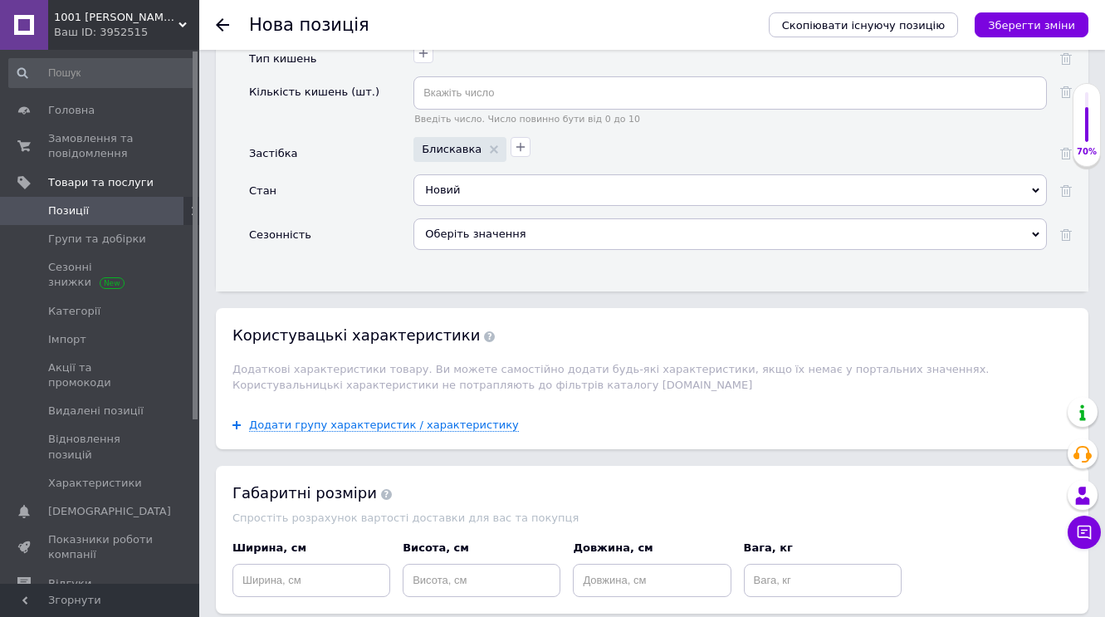
click at [1036, 231] on icon at bounding box center [1035, 234] width 7 height 7
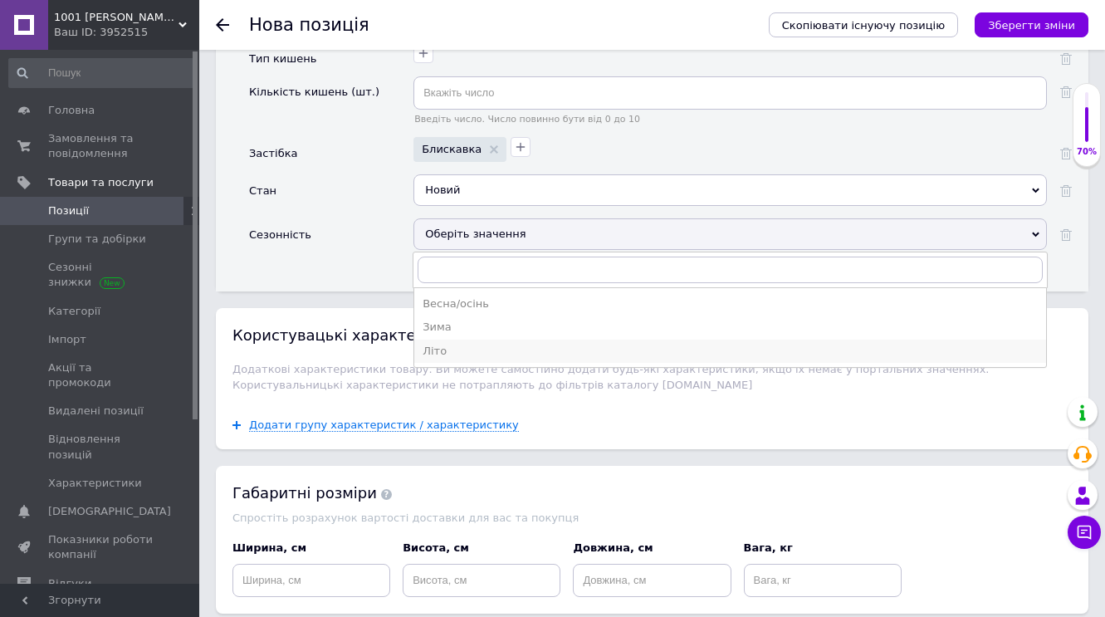
click at [435, 347] on div "Літо" at bounding box center [730, 351] width 615 height 15
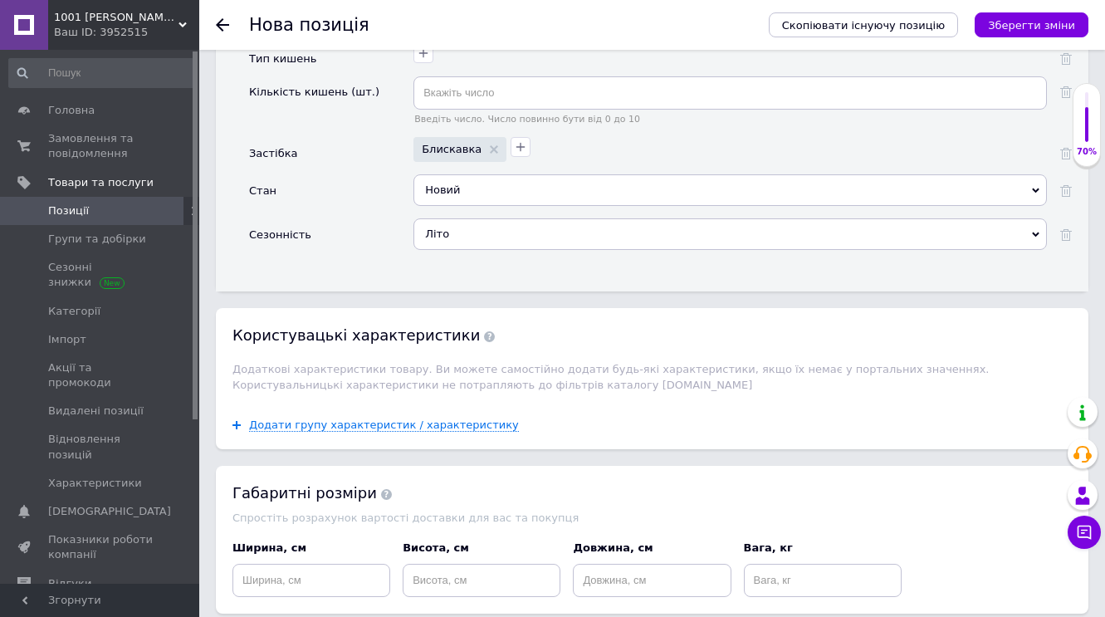
click at [1036, 231] on icon at bounding box center [1035, 234] width 7 height 7
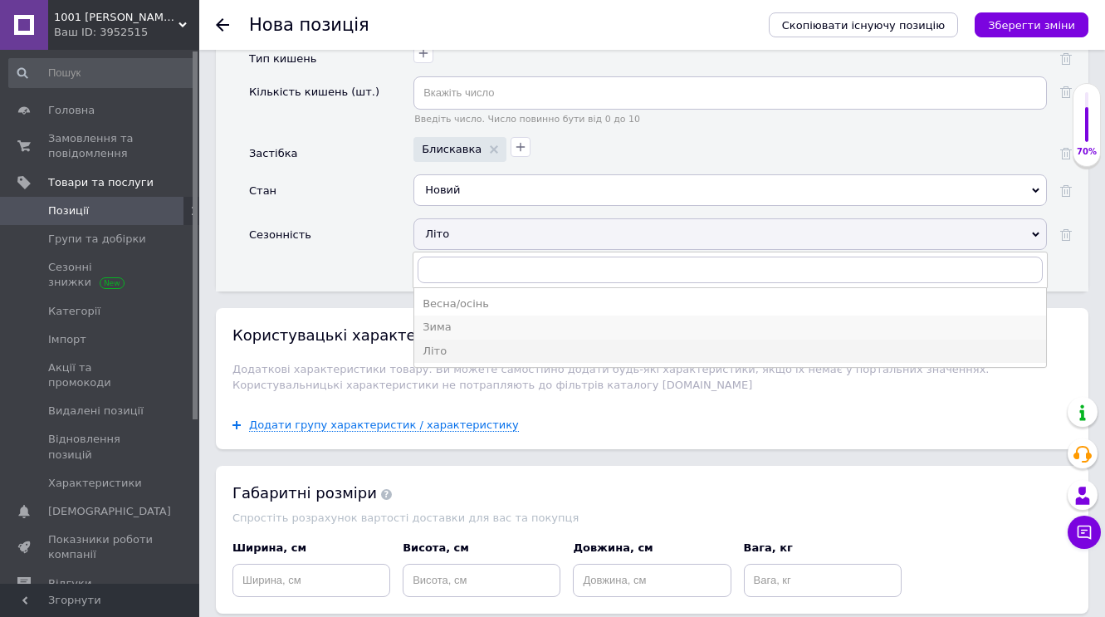
click at [514, 320] on div "Зима" at bounding box center [730, 327] width 615 height 15
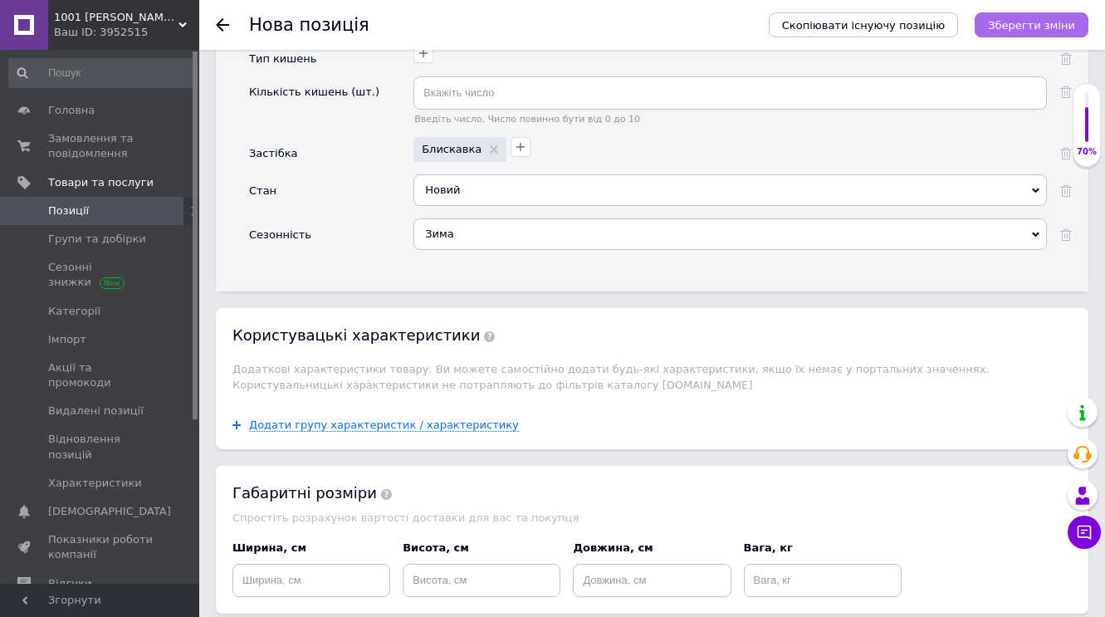
click at [1041, 26] on icon "Зберегти зміни" at bounding box center [1031, 25] width 87 height 12
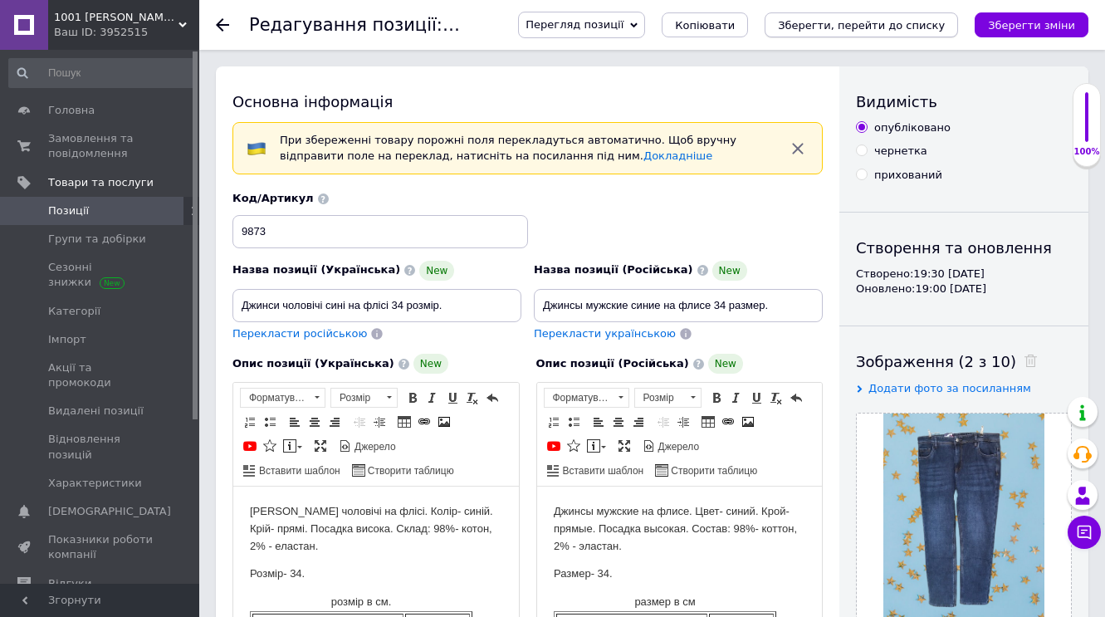
click at [830, 24] on icon "Зберегти, перейти до списку" at bounding box center [861, 25] width 167 height 12
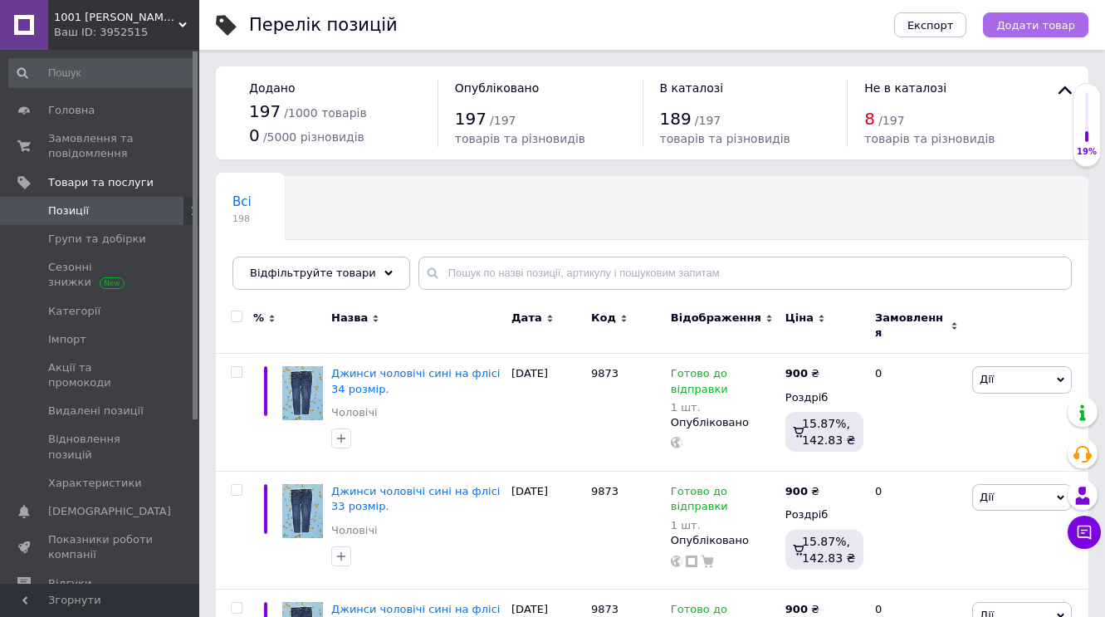
click at [1045, 23] on span "Додати товар" at bounding box center [1035, 25] width 79 height 12
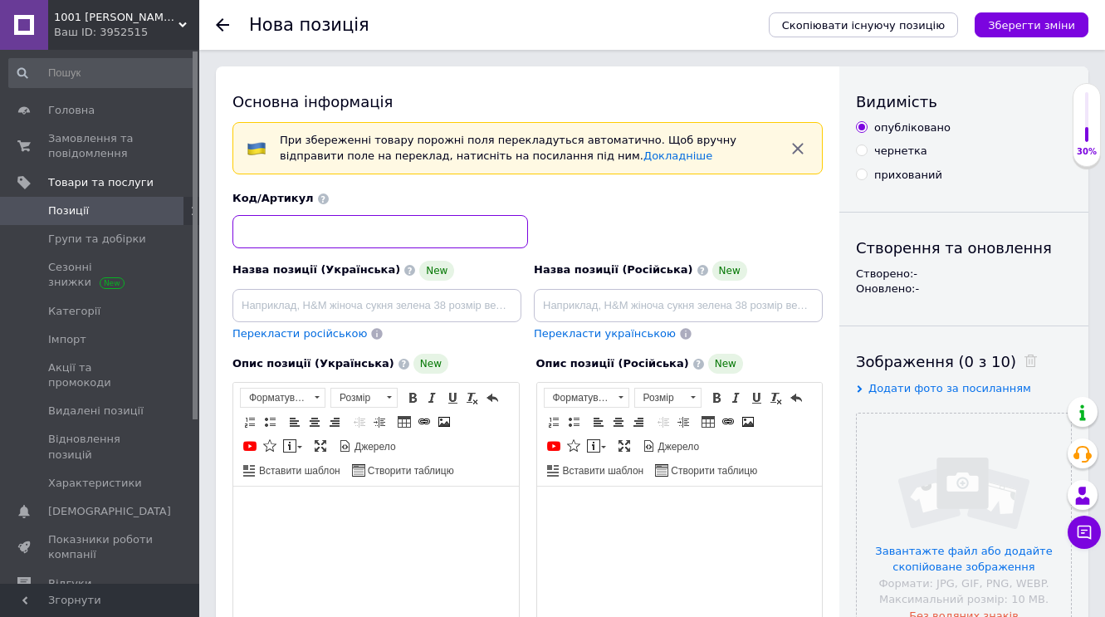
click at [265, 237] on input at bounding box center [381, 231] width 296 height 33
type input "9873"
click at [263, 306] on input at bounding box center [377, 305] width 289 height 33
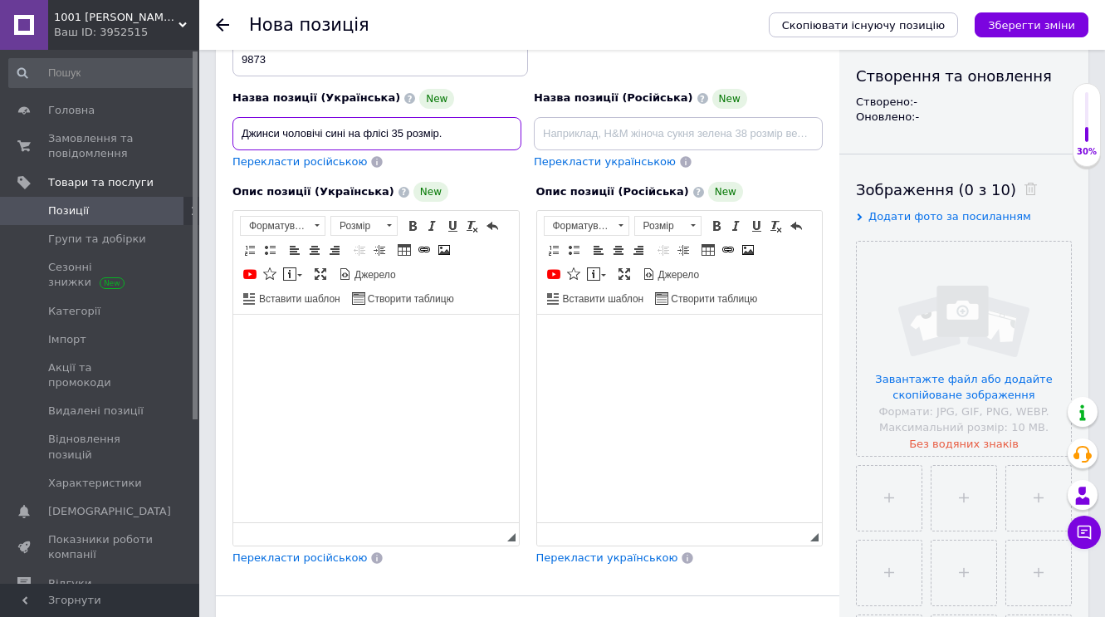
scroll to position [202, 0]
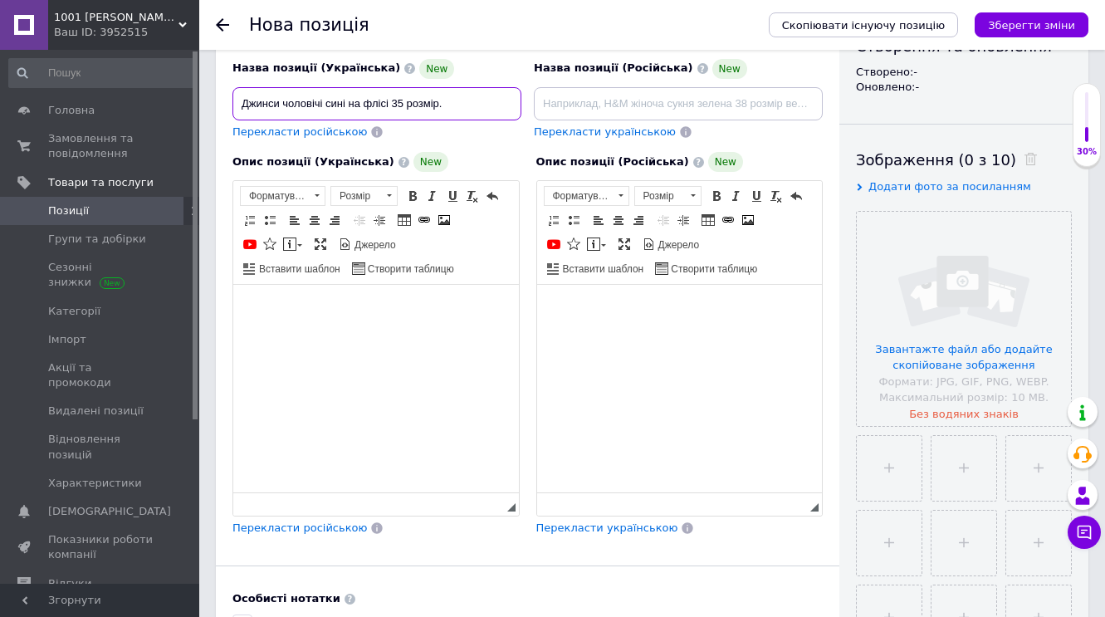
type input "Джинси чоловічі сині на флісі 35 розмір."
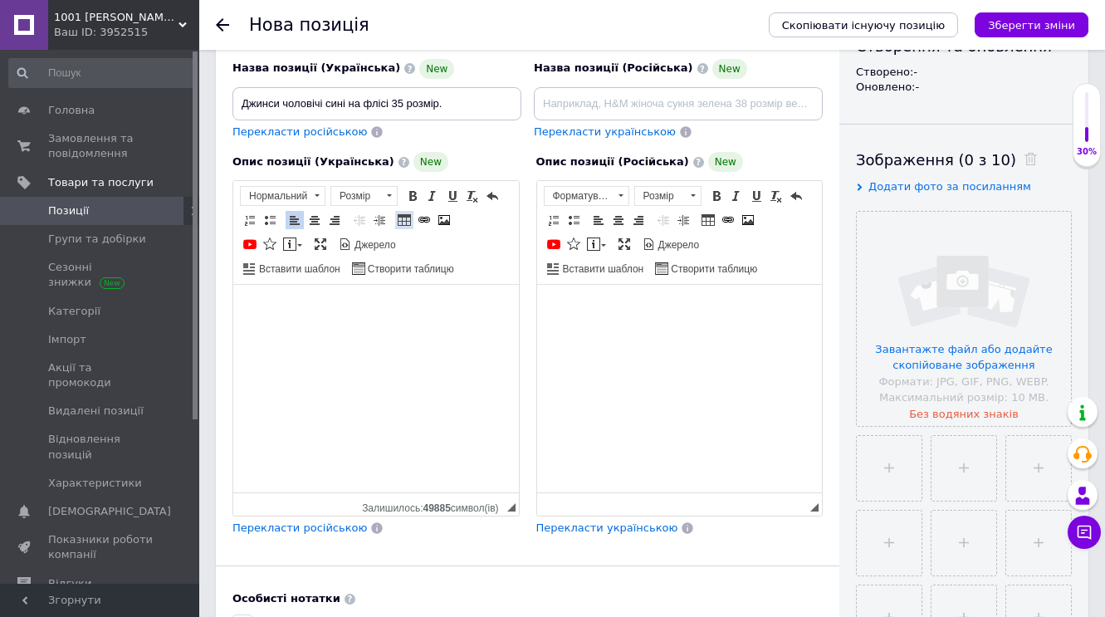
click at [409, 217] on span at bounding box center [404, 219] width 13 height 13
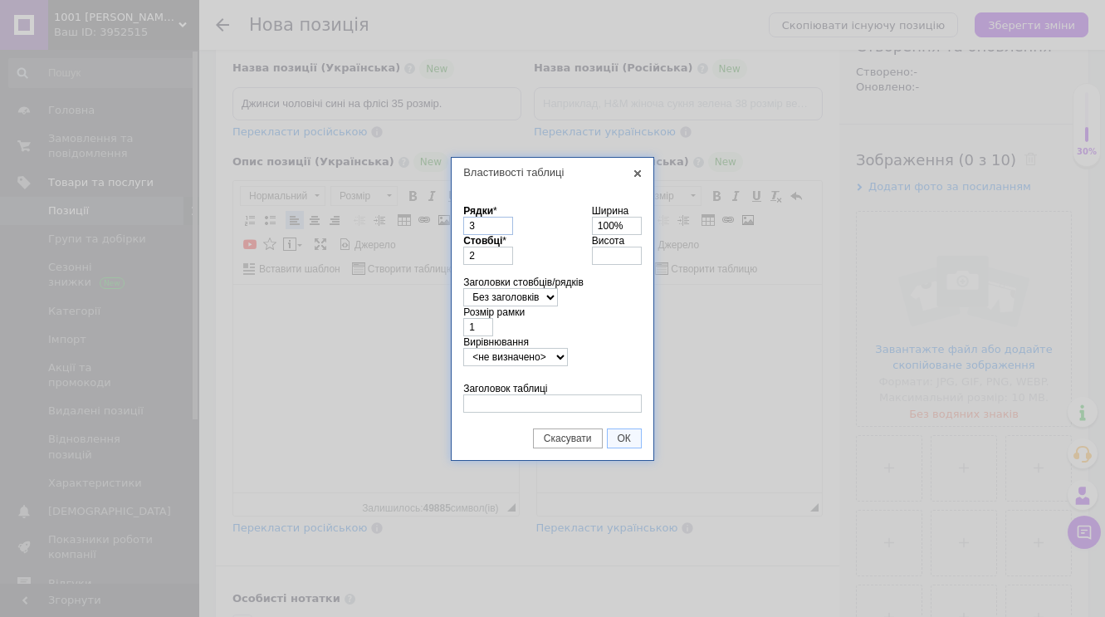
click at [485, 228] on input "3" at bounding box center [488, 226] width 50 height 18
type input "5"
click at [481, 403] on input "Заголовок таблиці" at bounding box center [552, 403] width 179 height 18
type input "розмір в см."
click at [622, 438] on span "ОК" at bounding box center [624, 439] width 33 height 12
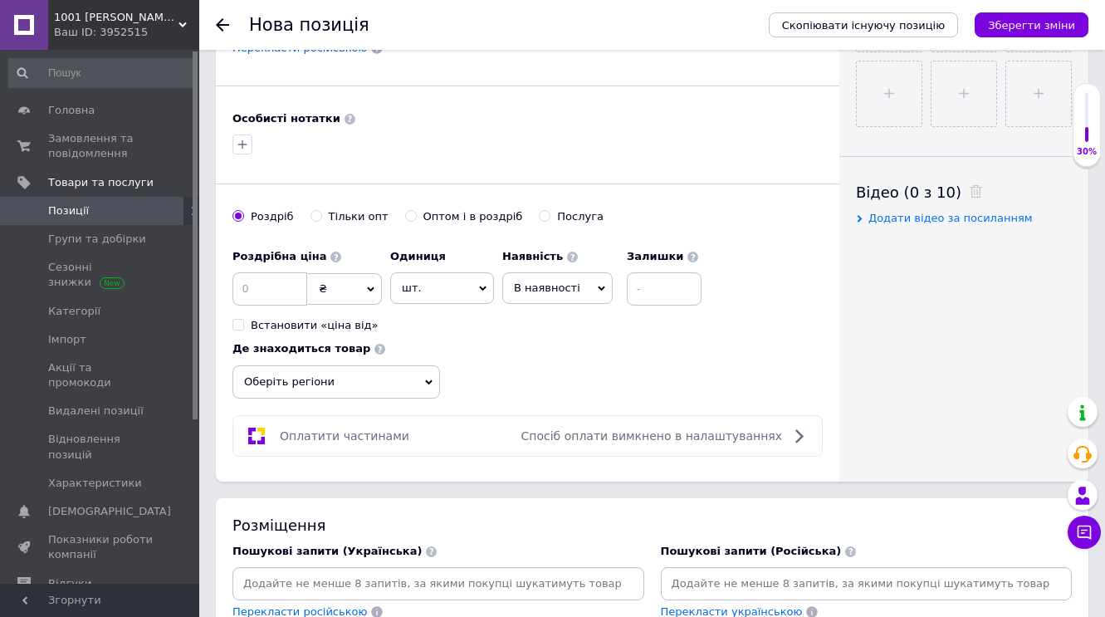
scroll to position [747, 0]
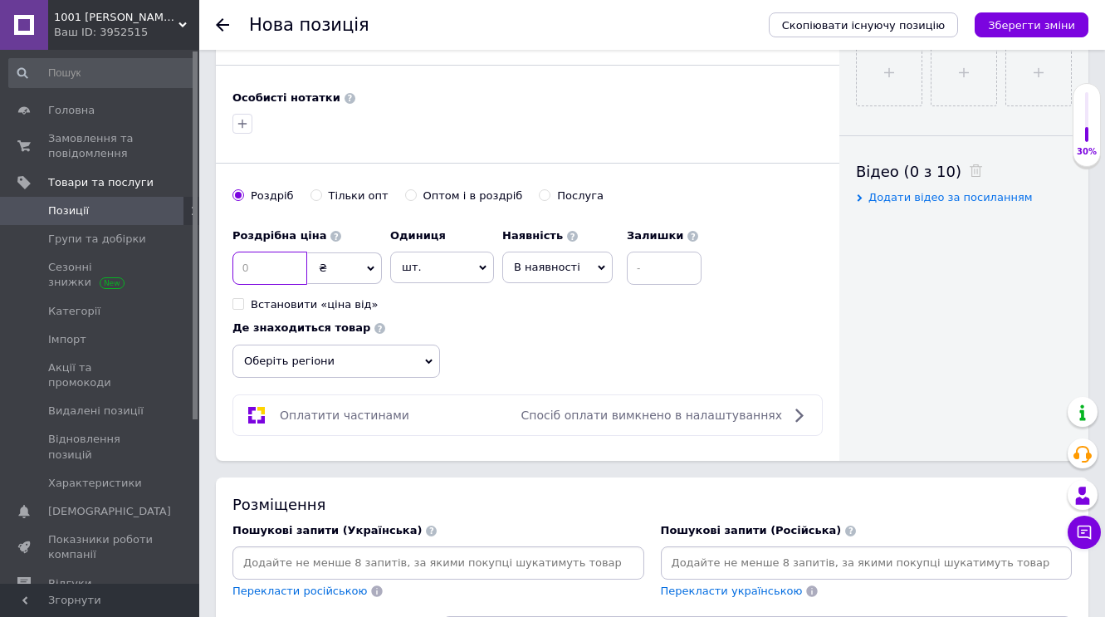
click at [268, 269] on input at bounding box center [270, 268] width 75 height 33
type input "900"
click at [598, 266] on icon at bounding box center [601, 268] width 7 height 5
click at [536, 370] on li "Готово до відправки" at bounding box center [557, 371] width 109 height 38
click at [681, 268] on input at bounding box center [709, 268] width 75 height 33
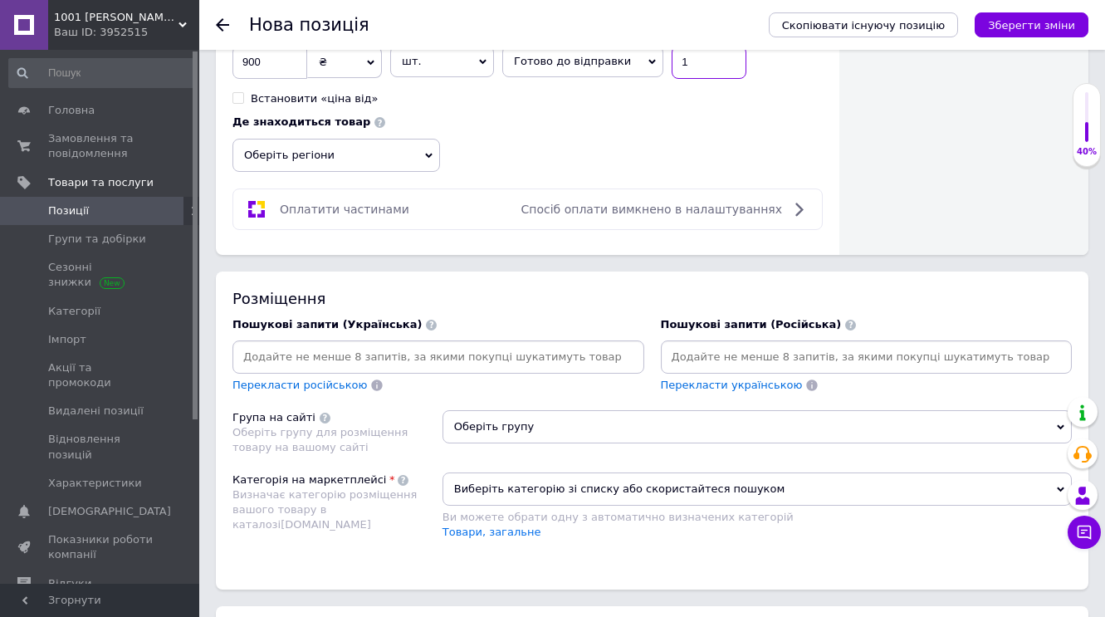
scroll to position [954, 0]
type input "1"
click at [429, 151] on icon at bounding box center [428, 153] width 7 height 5
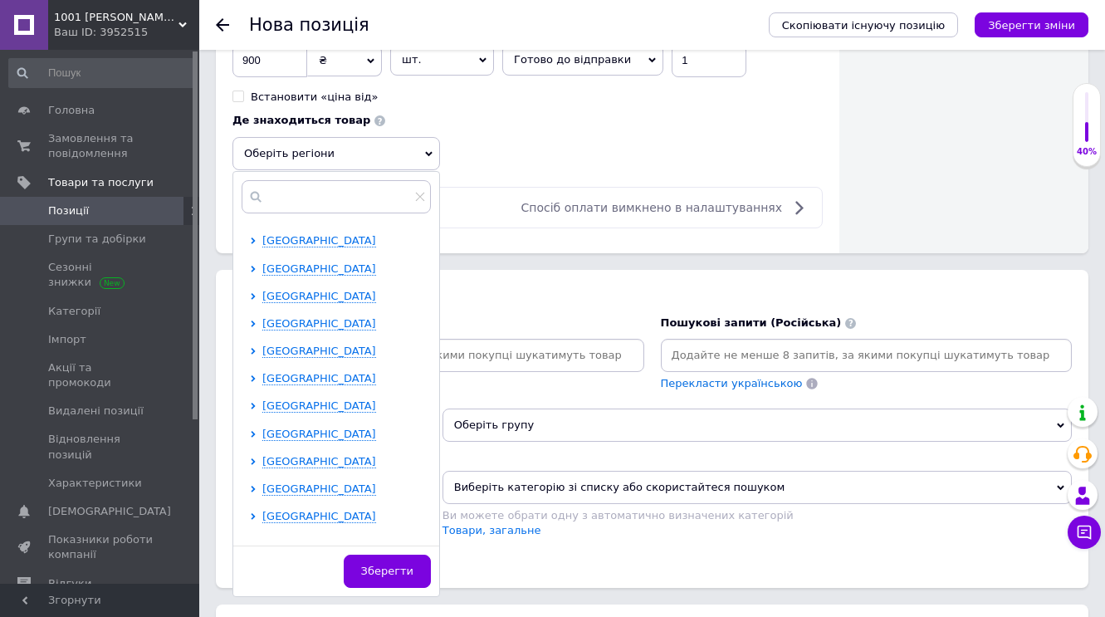
scroll to position [288, 0]
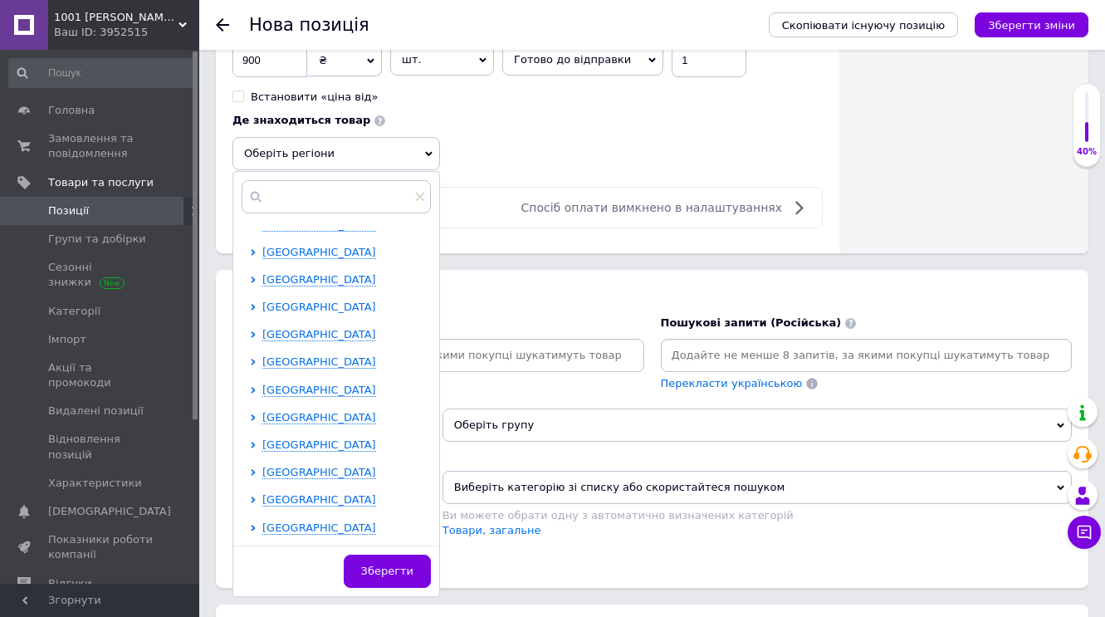
click at [294, 301] on span "[GEOGRAPHIC_DATA]" at bounding box center [319, 307] width 114 height 12
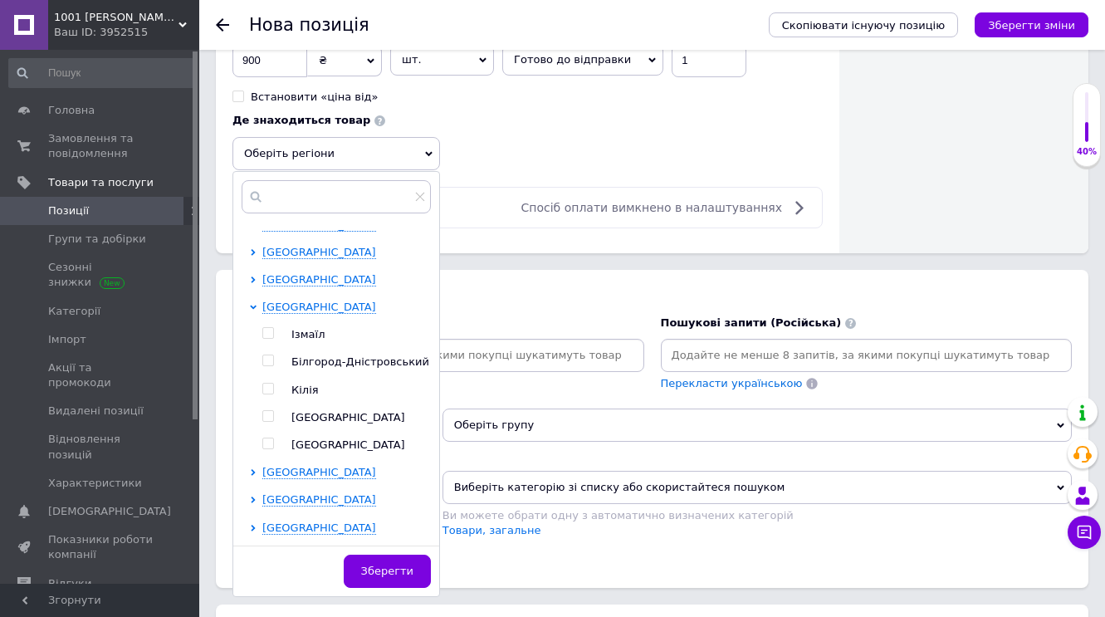
click at [267, 413] on input "checkbox" at bounding box center [267, 416] width 11 height 11
checkbox input "true"
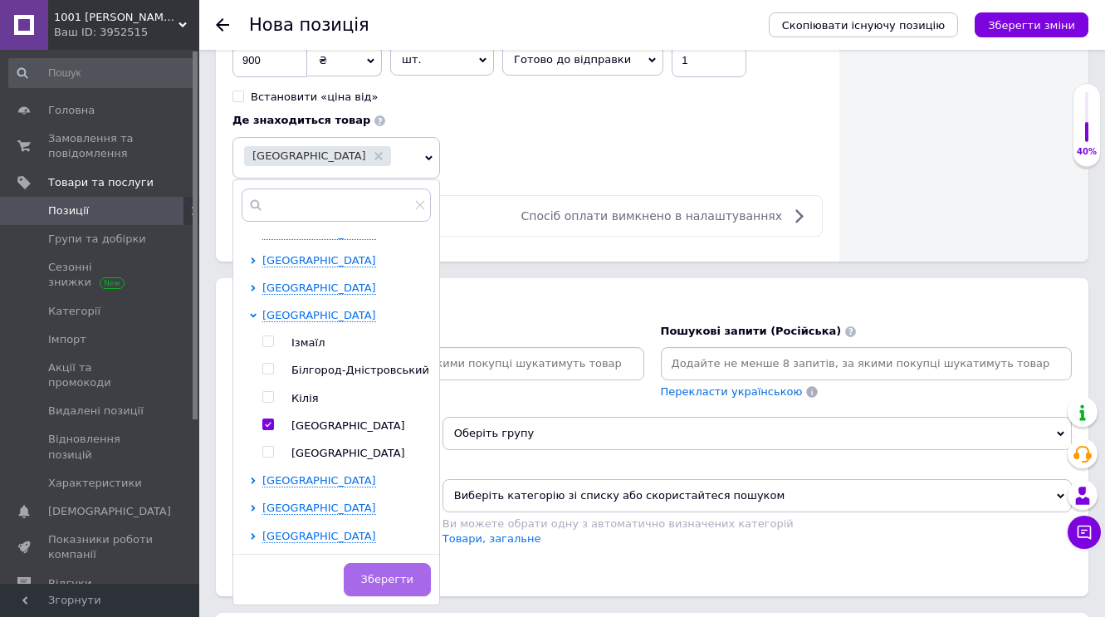
click at [395, 575] on span "Зберегти" at bounding box center [387, 579] width 52 height 12
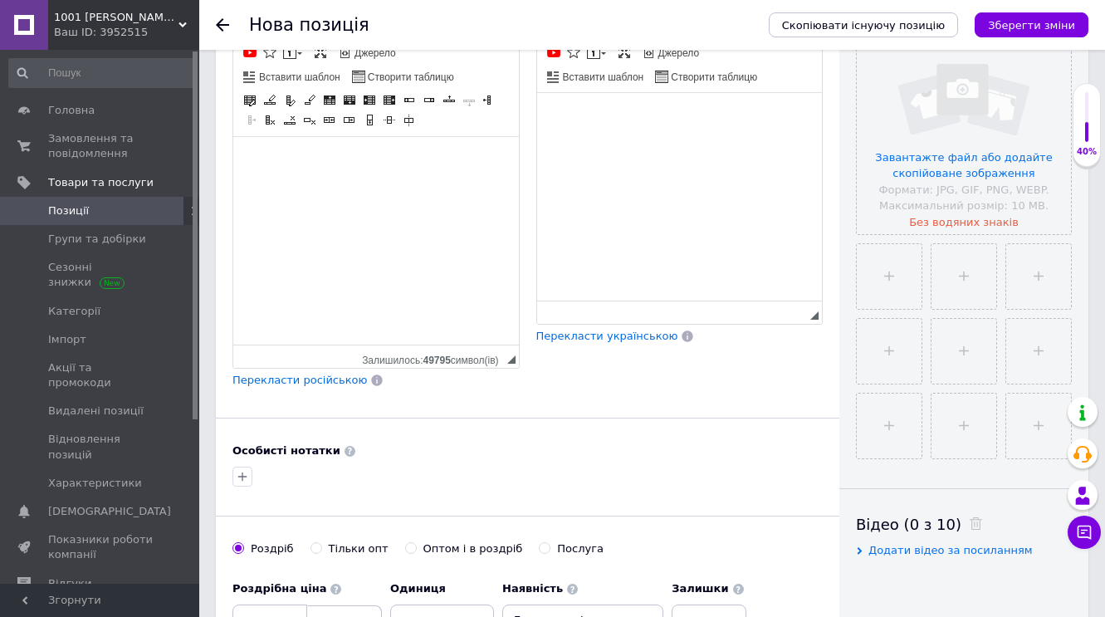
scroll to position [386, 0]
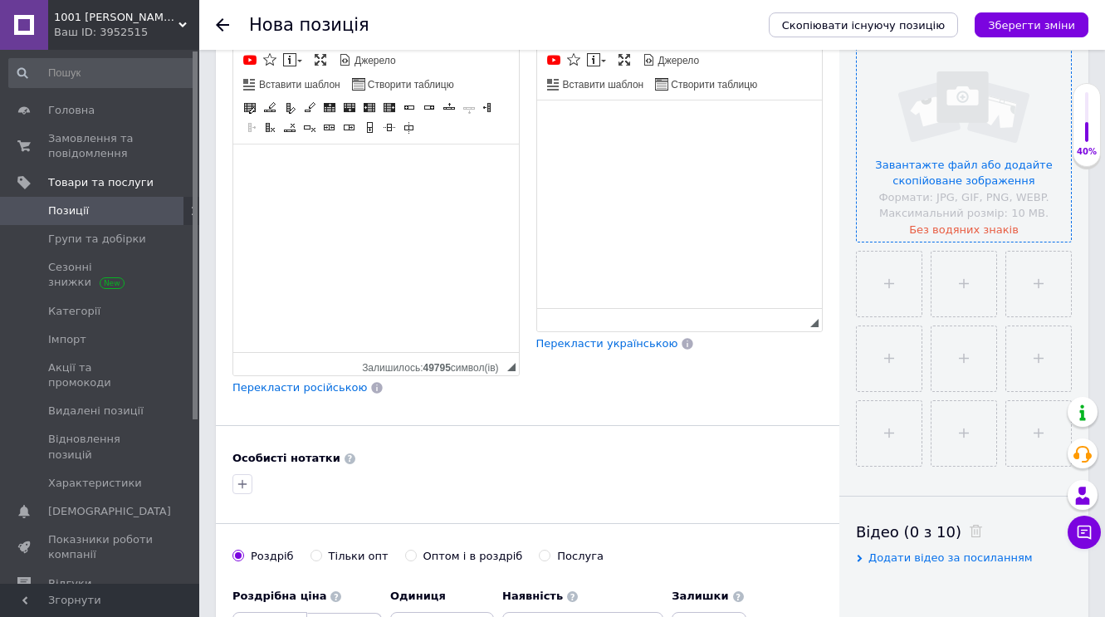
click at [944, 174] on input "file" at bounding box center [964, 134] width 214 height 214
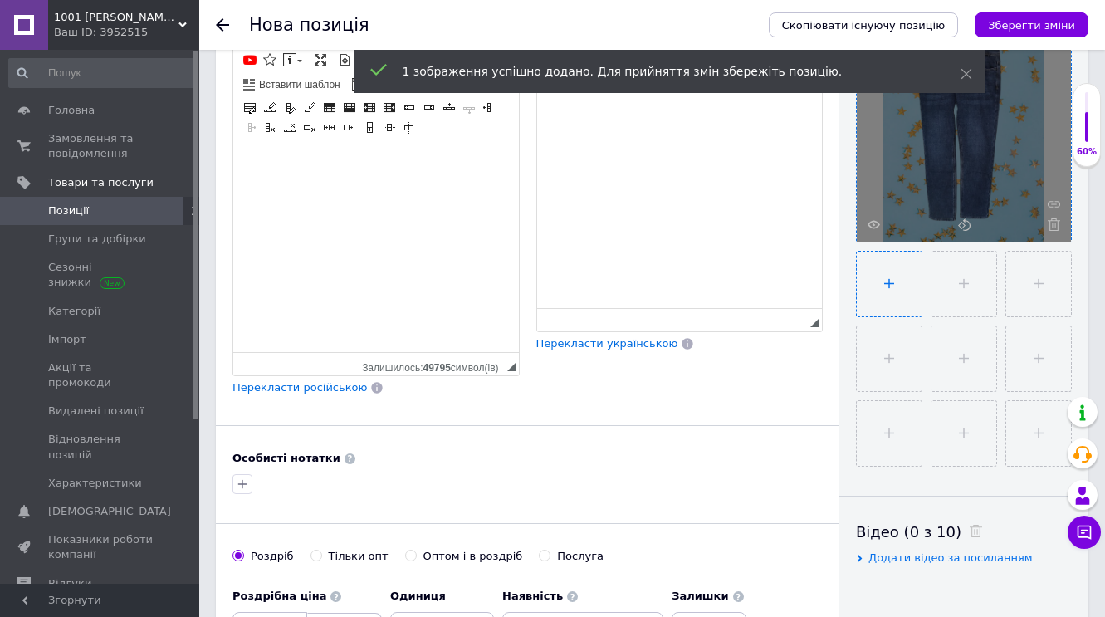
click at [890, 283] on input "file" at bounding box center [889, 284] width 65 height 65
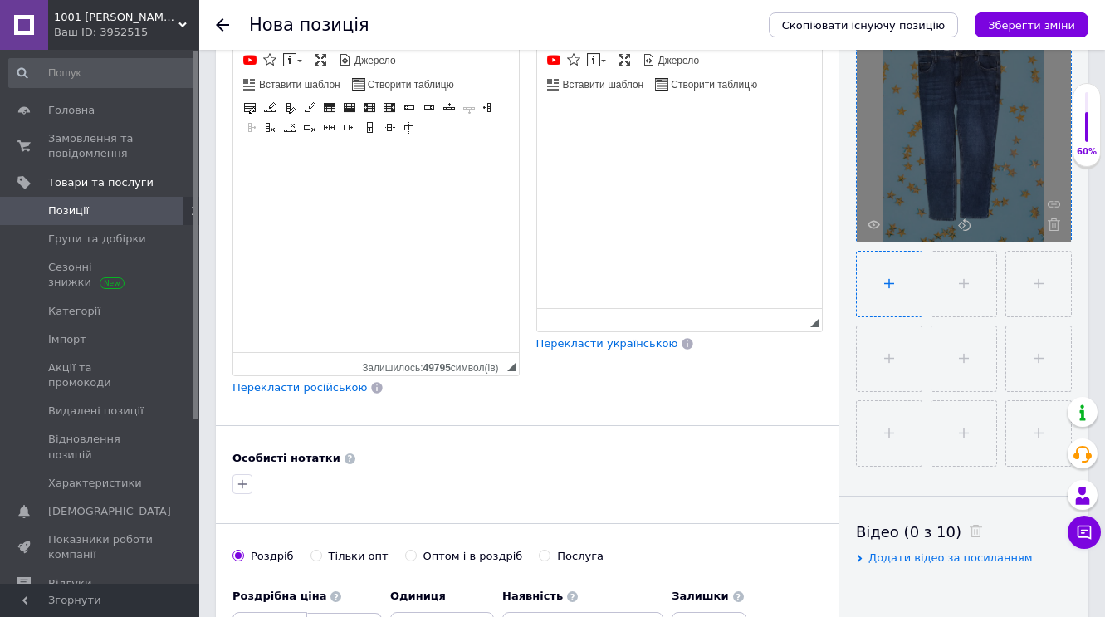
type input "C:\fakepath\IMG_9333-removebg-preview.png"
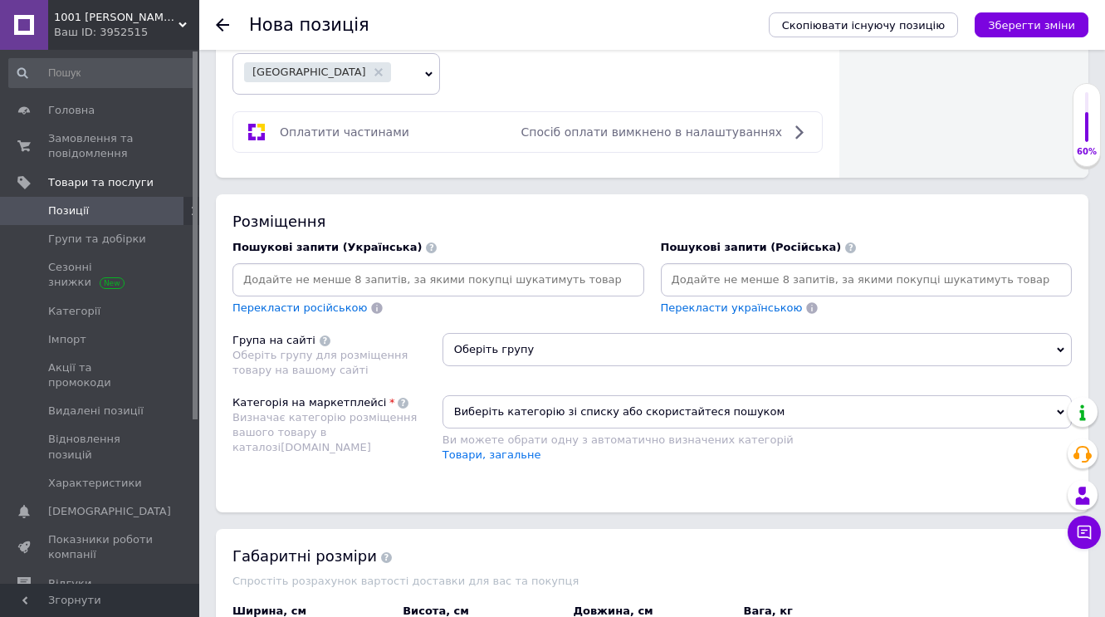
scroll to position [1042, 0]
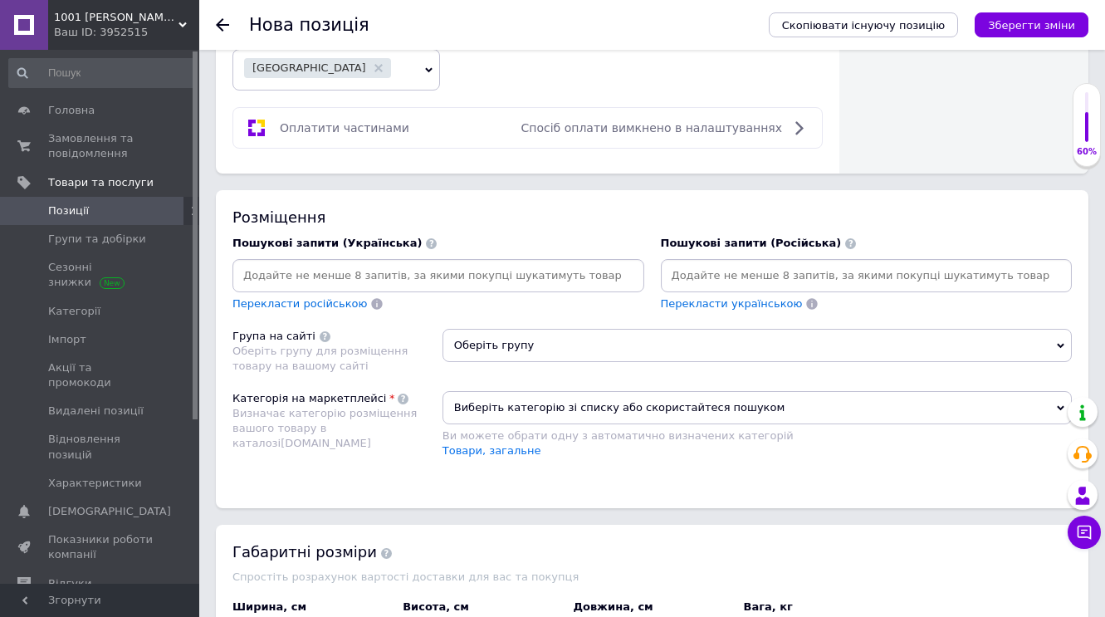
click at [353, 275] on input at bounding box center [438, 275] width 405 height 25
type input "джинси чоловічі сині на флісі 35 розмір"
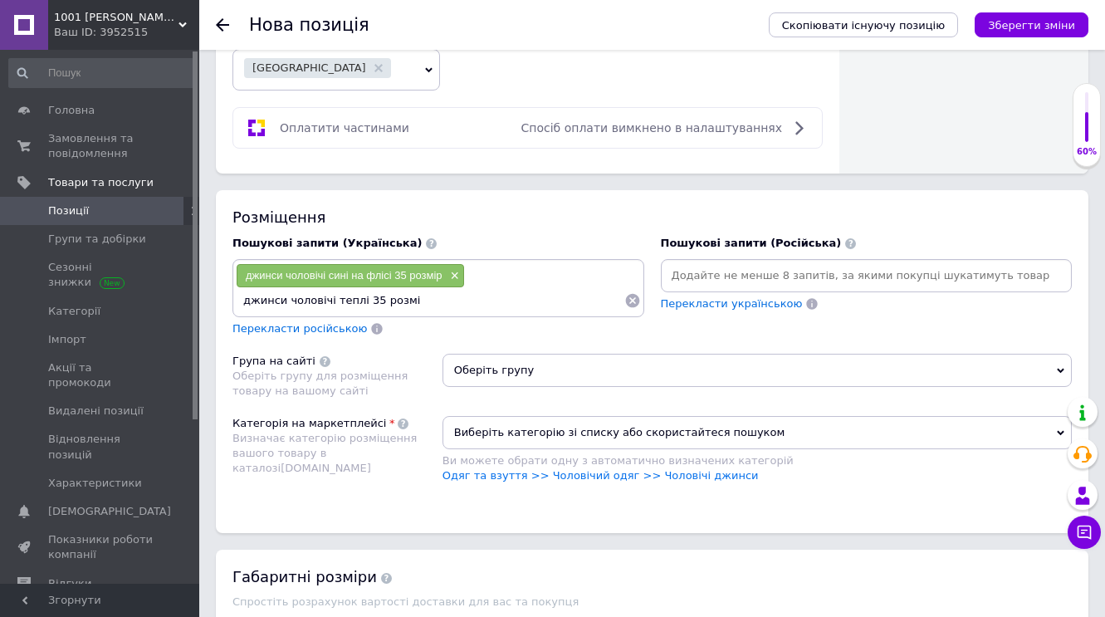
type input "джинси чоловічі теплі 35 розмір"
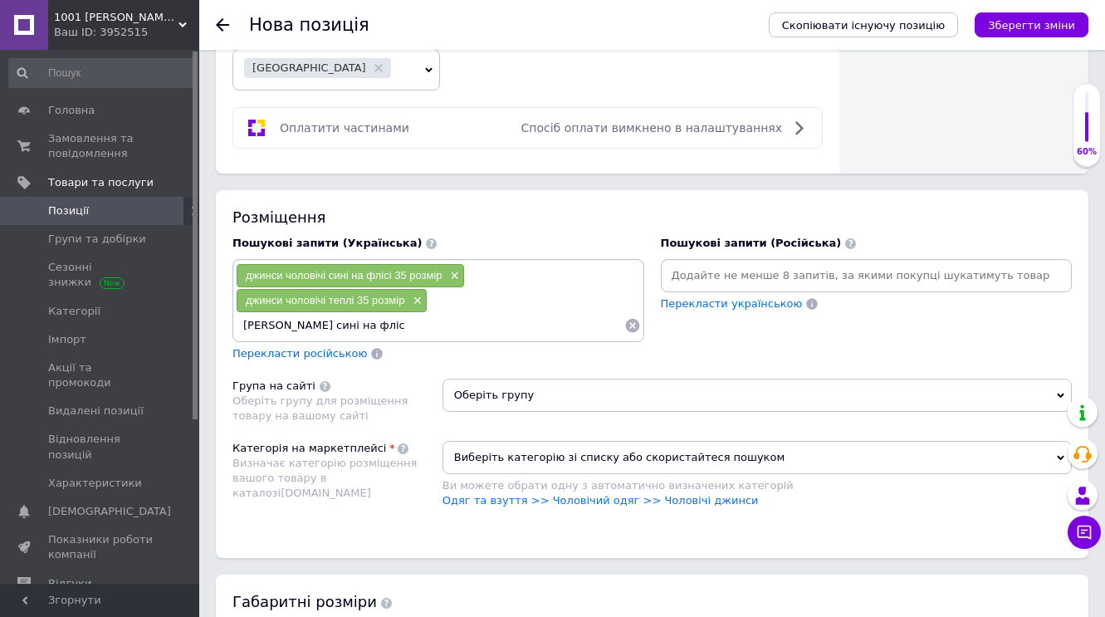
type input "джинси чоловічі сині на флісі"
type input "джинси чоловічі теплі сині висока посадка 35 розмір"
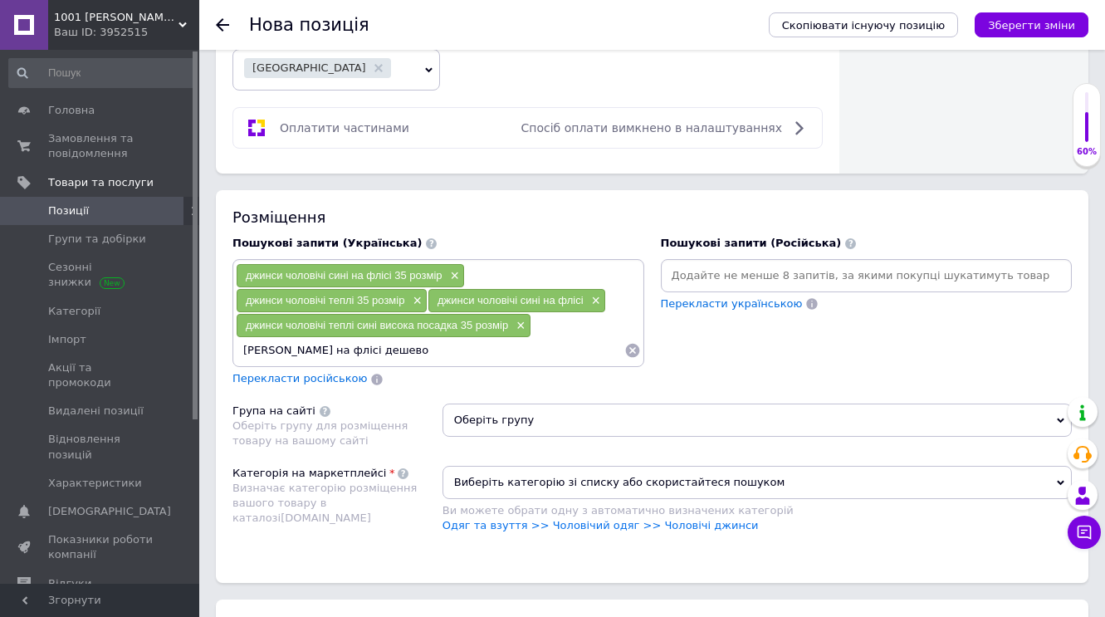
type input "[PERSON_NAME] на флісі дешево"
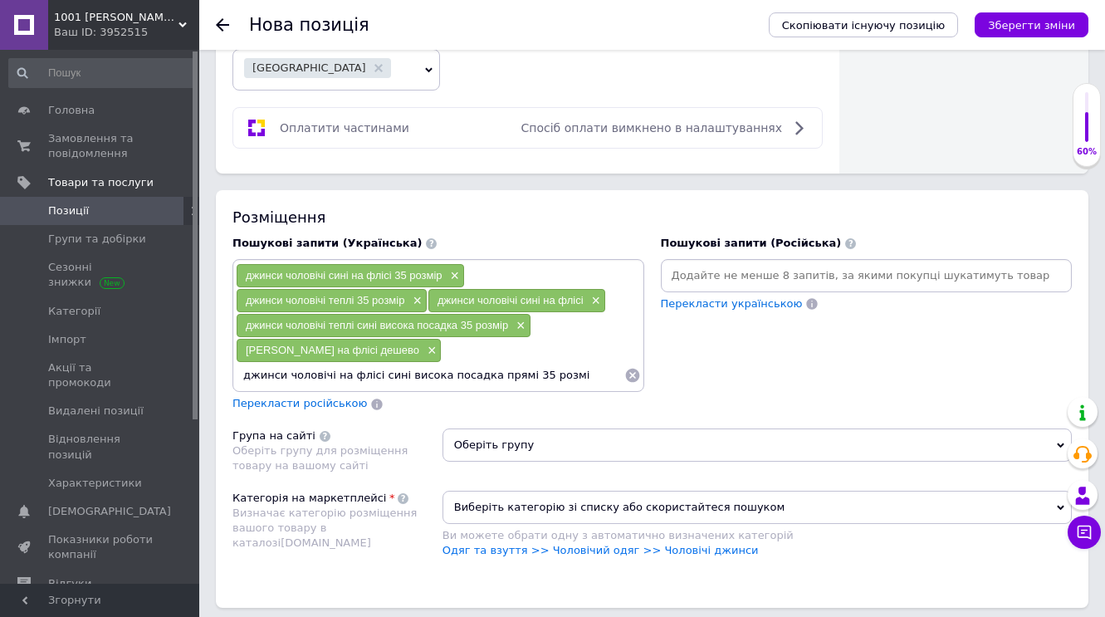
type input "джинси чоловічі на флісі сині висока посадка прямі 35 розмір"
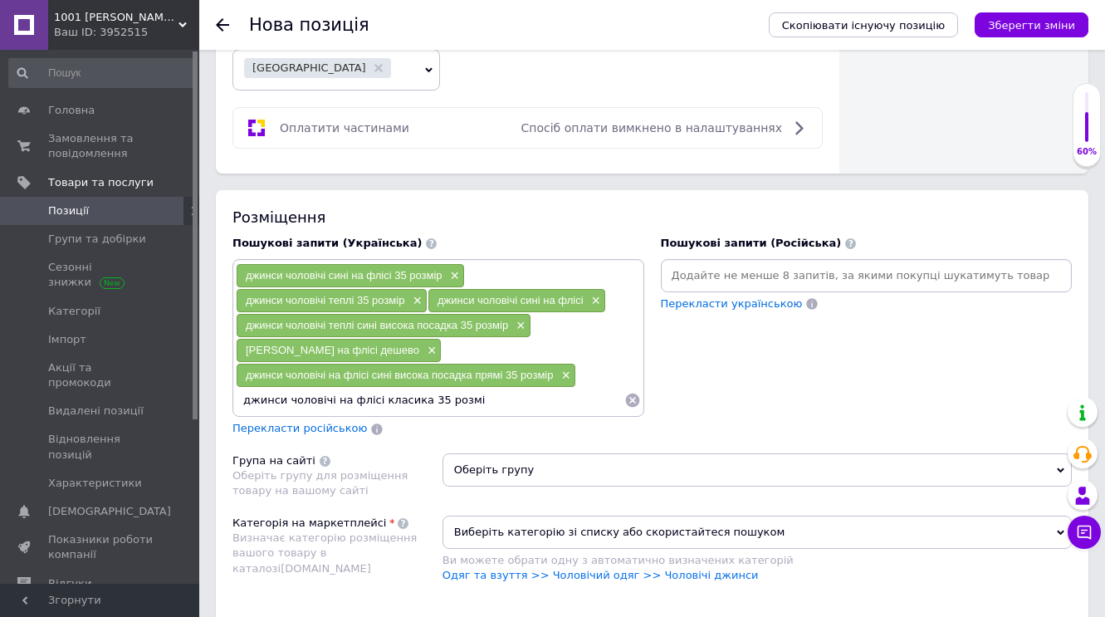
type input "джинси чоловічі на флісі класика 35 розмір"
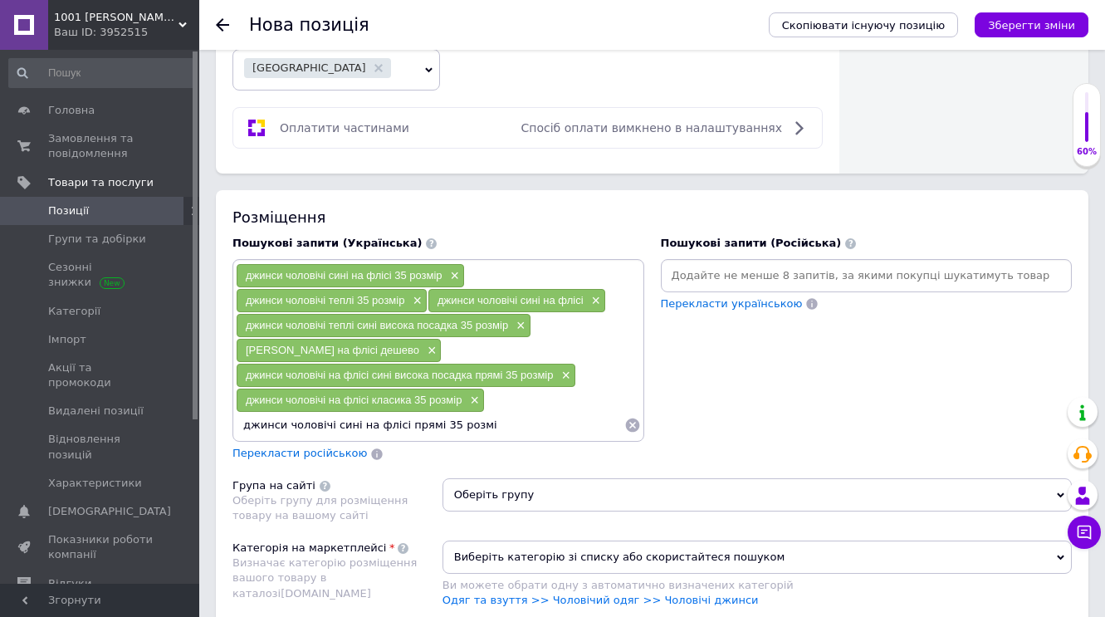
type input "джинси чоловічі сині на флісі прямі 35 розмір"
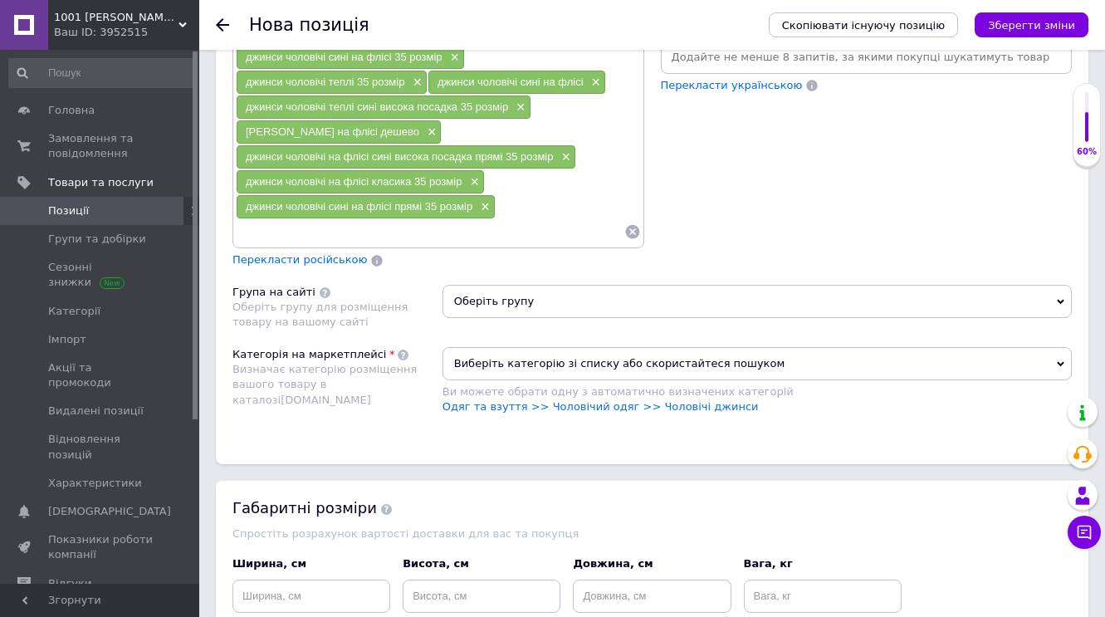
scroll to position [1285, 0]
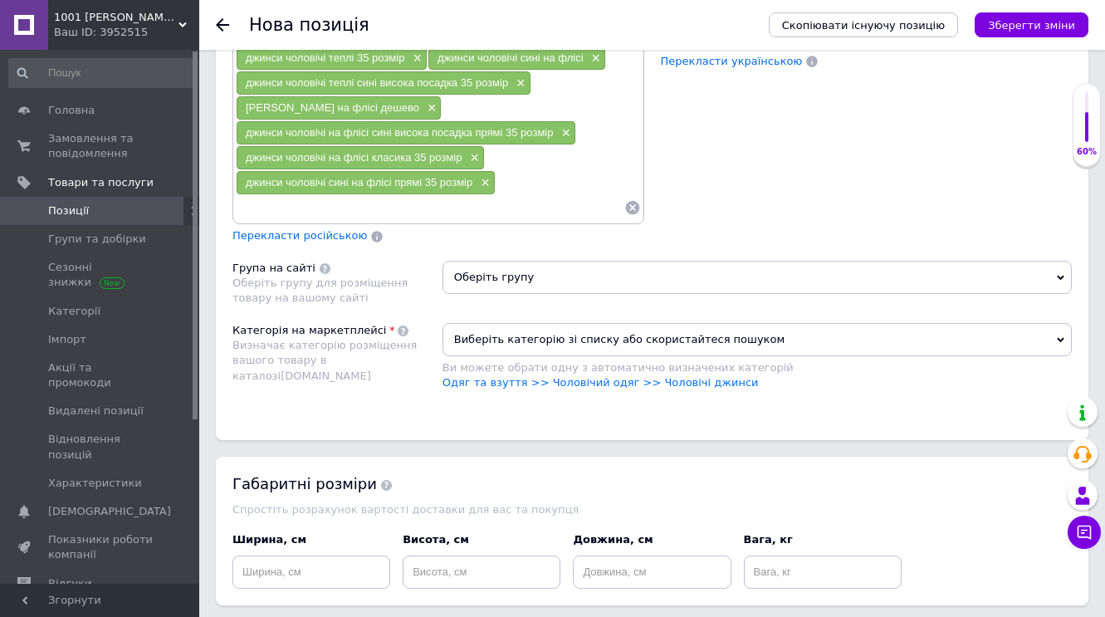
click at [1062, 275] on icon at bounding box center [1060, 277] width 7 height 7
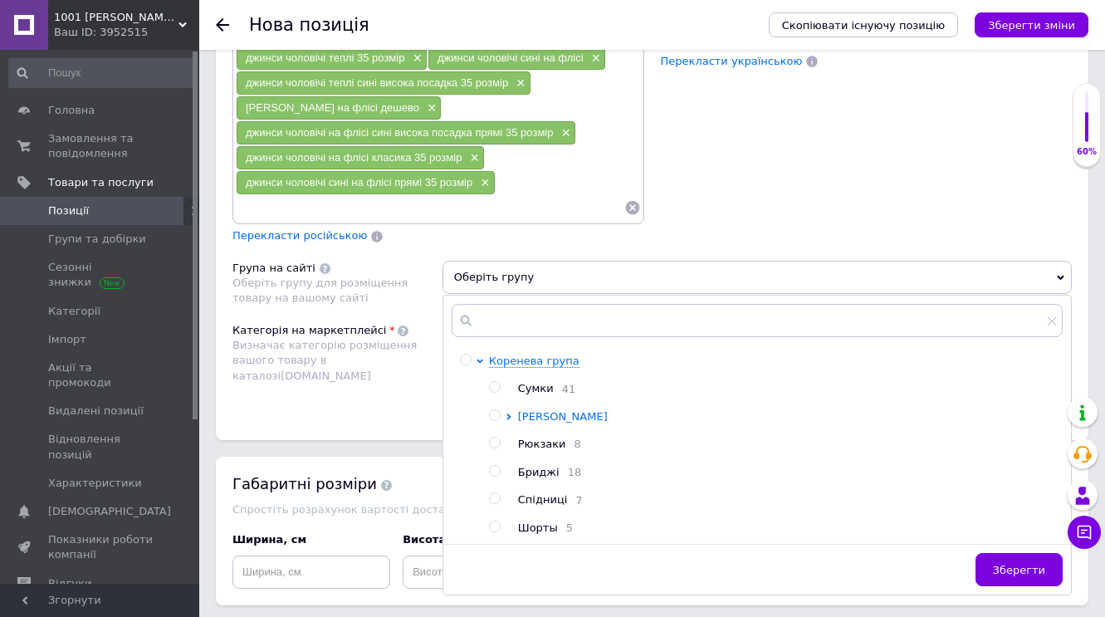
click at [524, 414] on span "[PERSON_NAME]" at bounding box center [563, 416] width 90 height 12
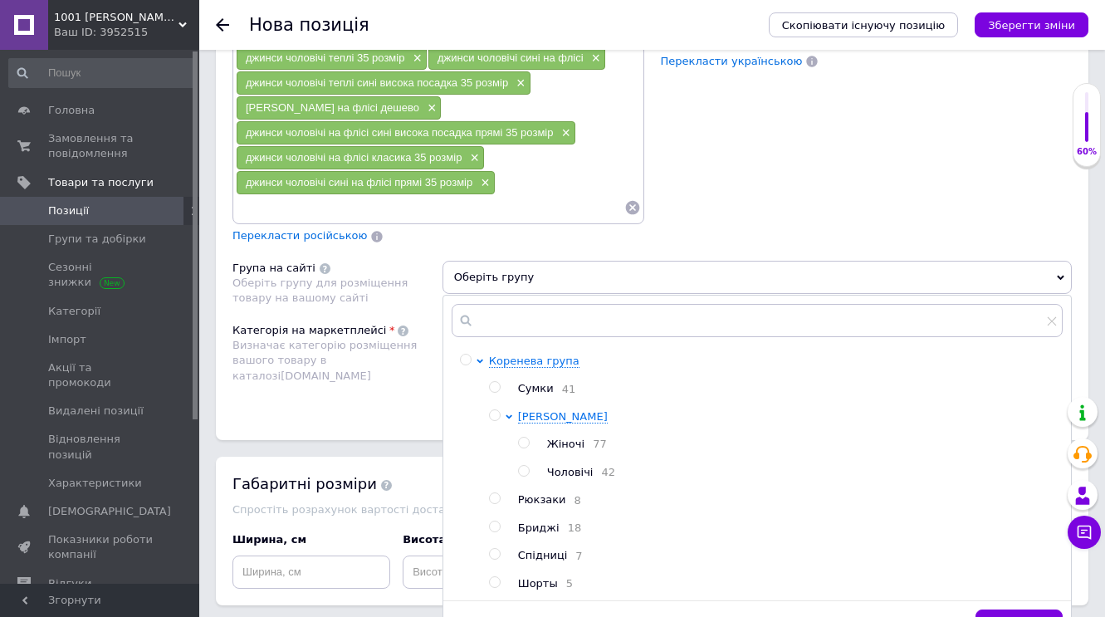
click at [525, 469] on input "radio" at bounding box center [523, 471] width 11 height 11
radio input "true"
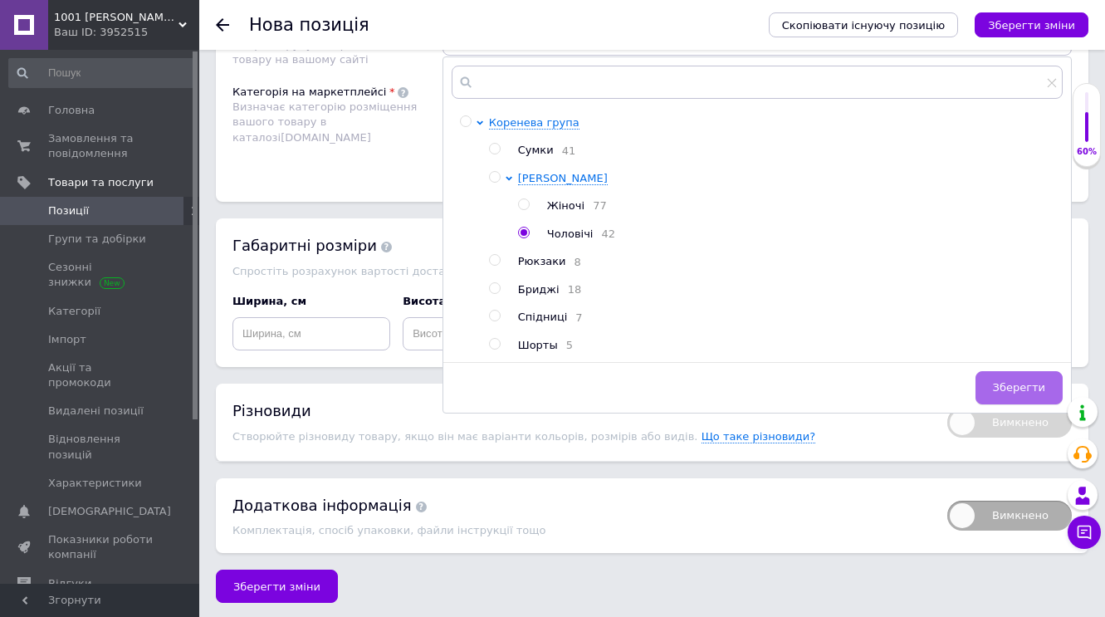
scroll to position [1522, 0]
click at [1040, 389] on span "Зберегти" at bounding box center [1019, 388] width 52 height 12
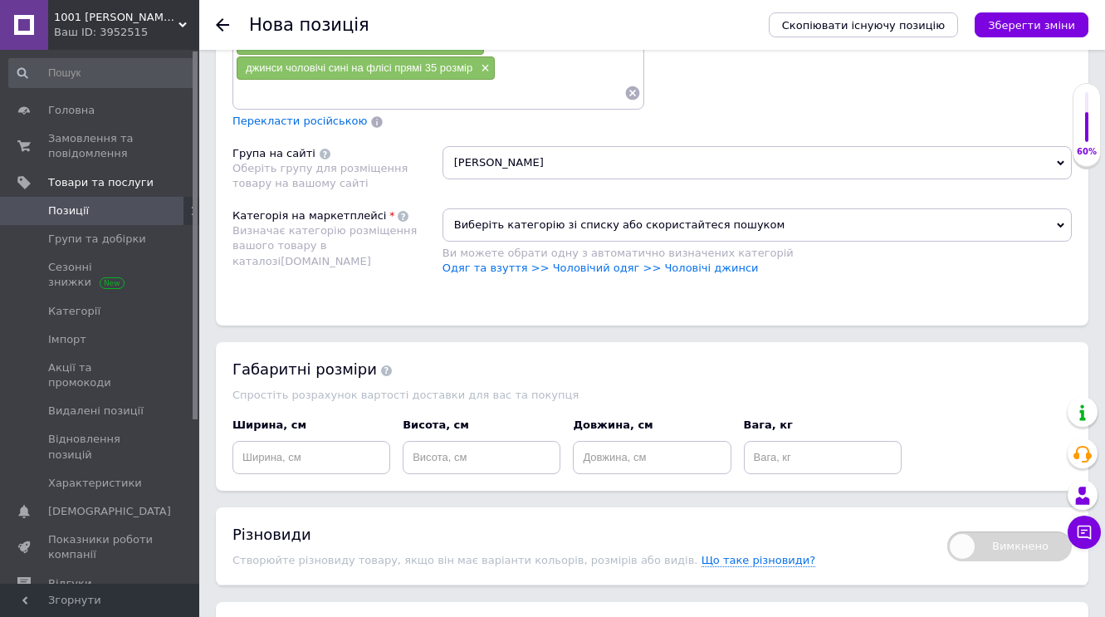
scroll to position [1388, 0]
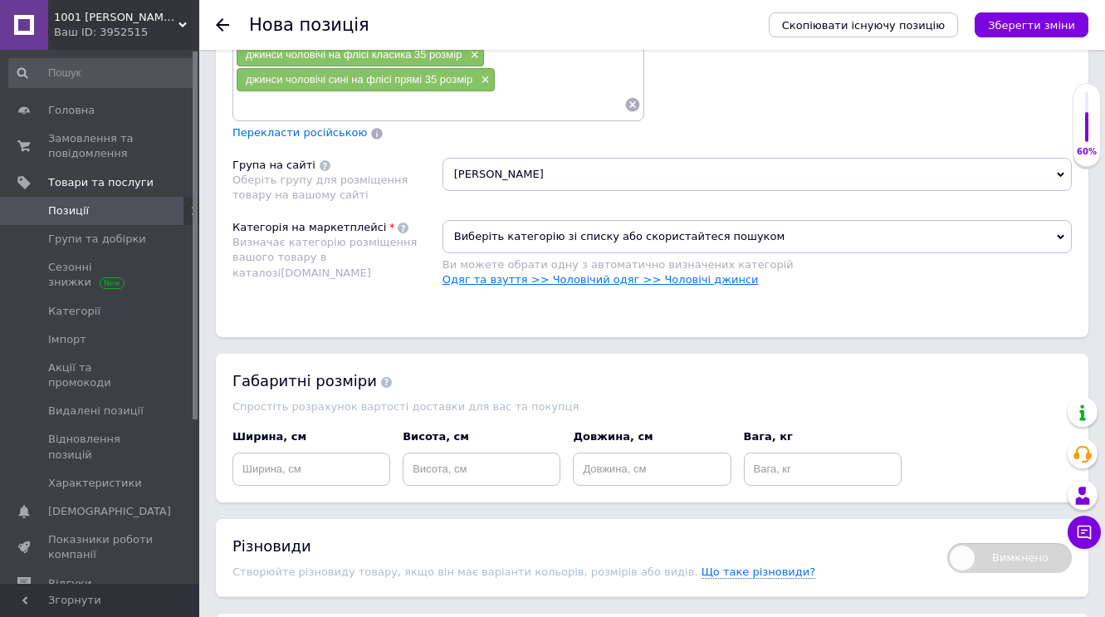
click at [556, 277] on link "Одяг та взуття >> Чоловічий одяг >> Чоловічі джинси" at bounding box center [601, 279] width 316 height 12
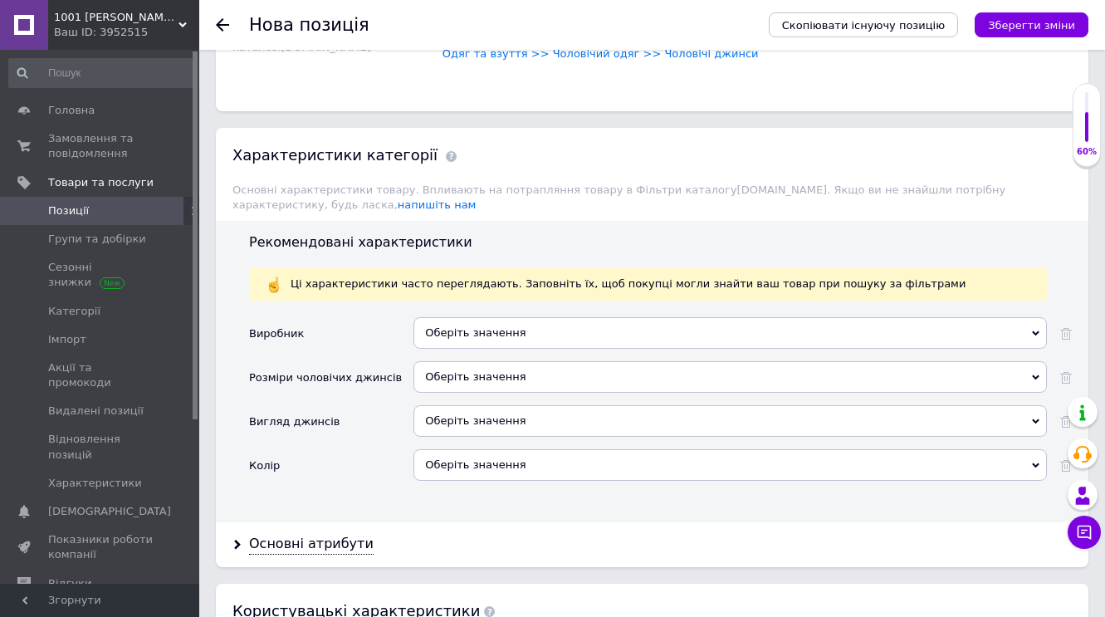
scroll to position [1731, 0]
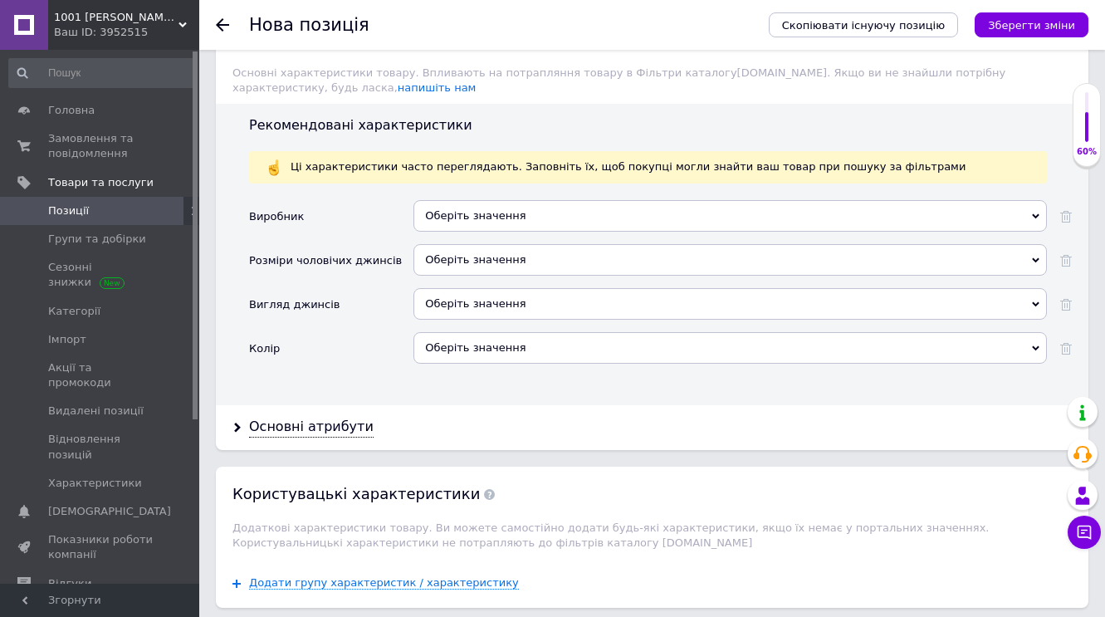
click at [1038, 213] on icon at bounding box center [1035, 216] width 7 height 7
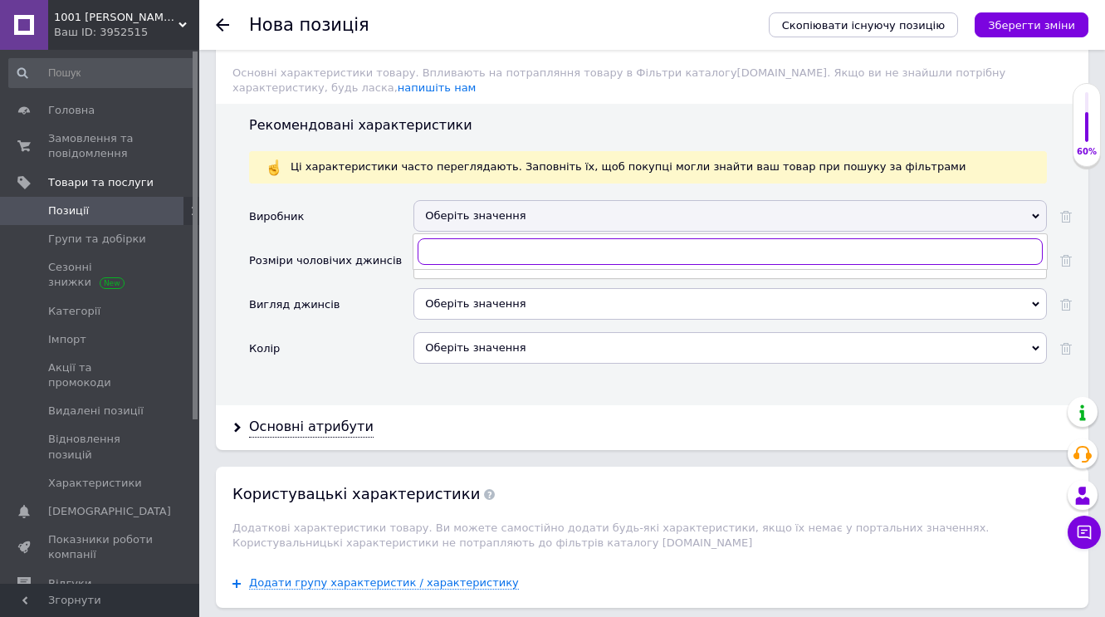
click at [540, 251] on input "text" at bounding box center [730, 251] width 625 height 27
type input "AVIW"
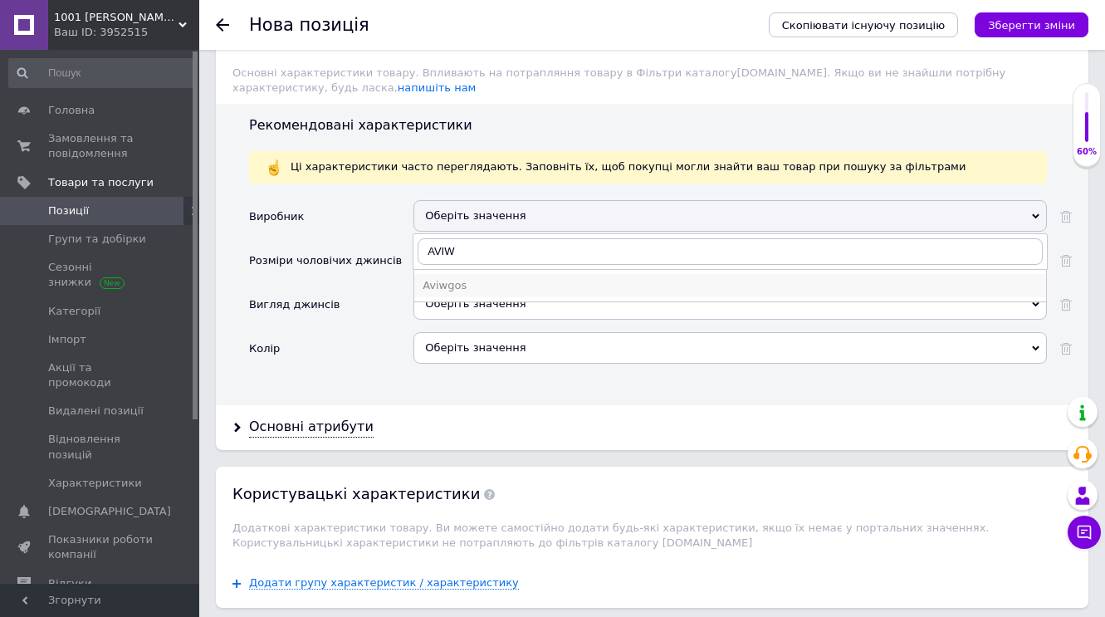
click at [455, 281] on div "Aviwgos" at bounding box center [730, 285] width 615 height 15
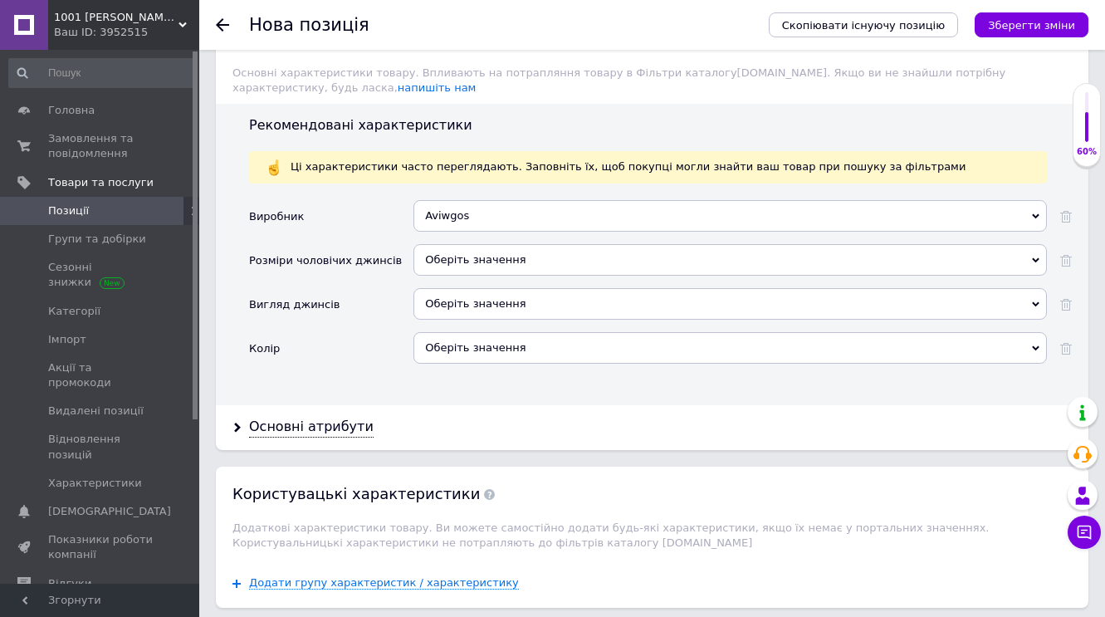
click at [1037, 257] on icon at bounding box center [1035, 260] width 7 height 7
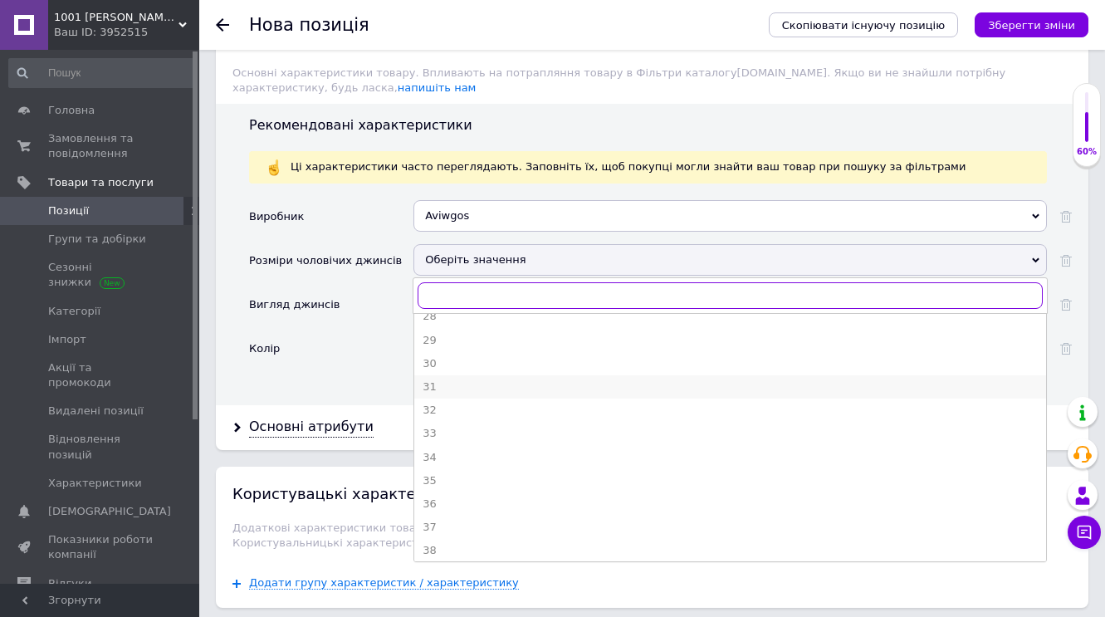
scroll to position [77, 0]
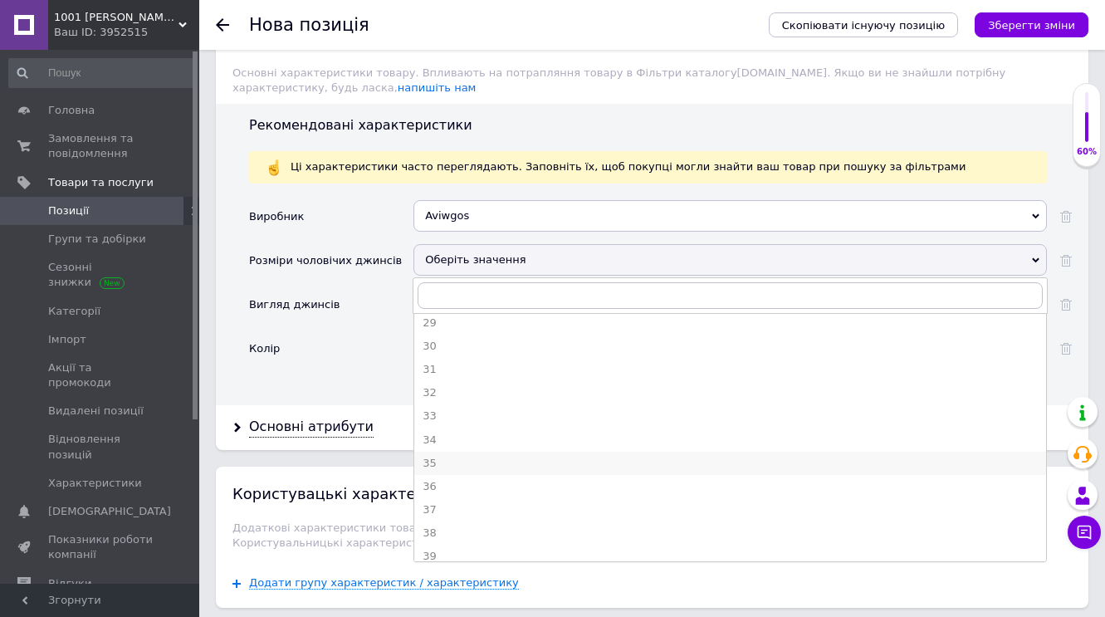
click at [436, 456] on div "35" at bounding box center [730, 463] width 615 height 15
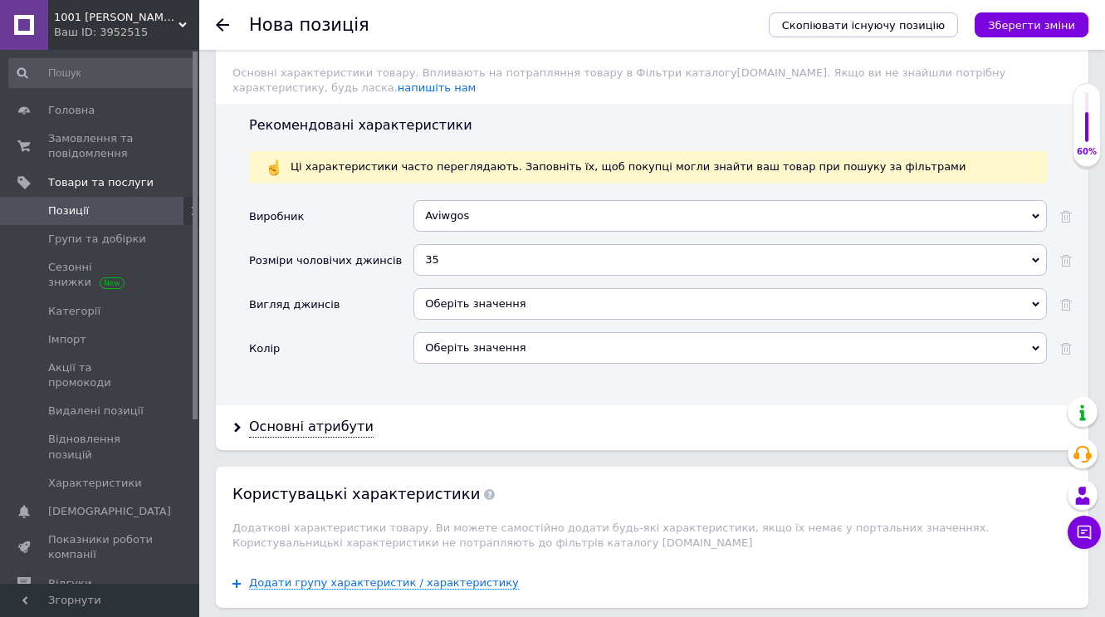
click at [1036, 302] on use at bounding box center [1035, 304] width 7 height 5
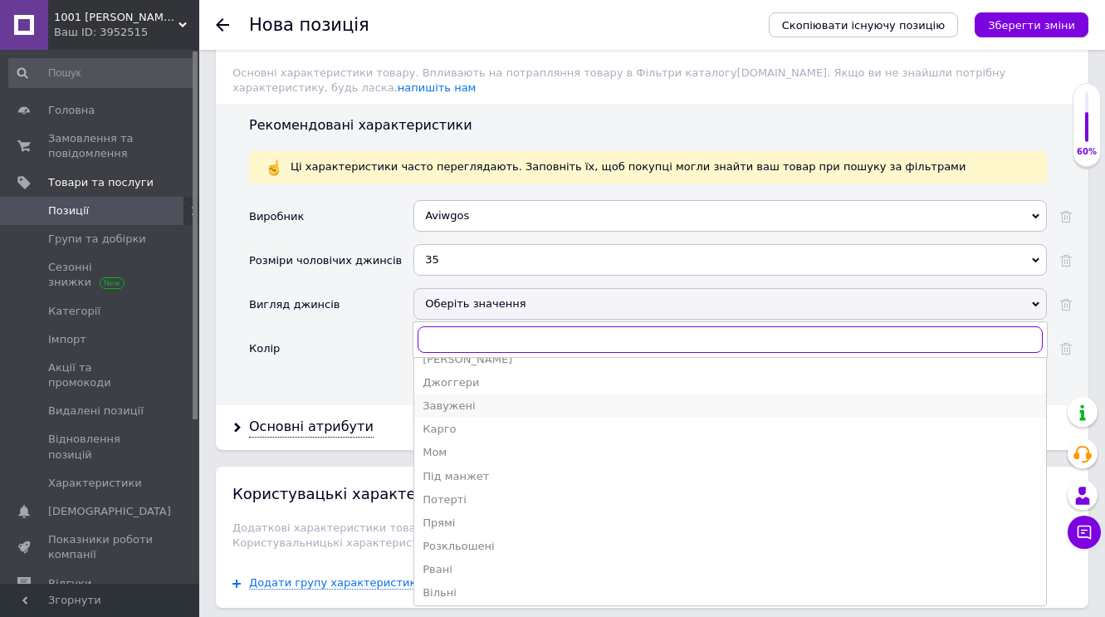
scroll to position [104, 0]
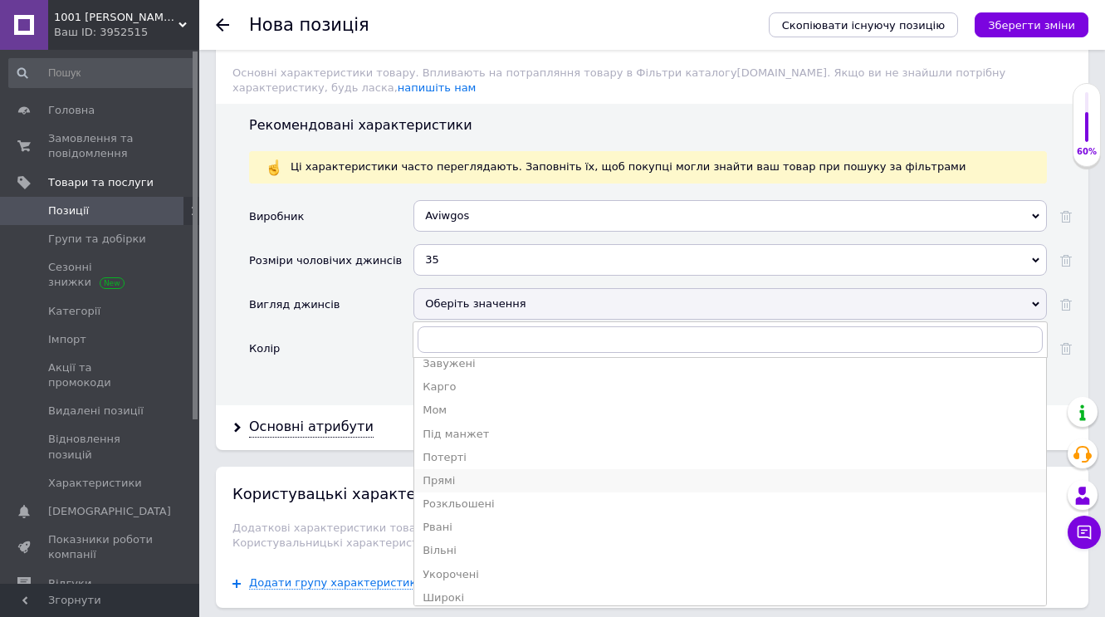
click at [450, 474] on div "Прямі" at bounding box center [730, 480] width 615 height 15
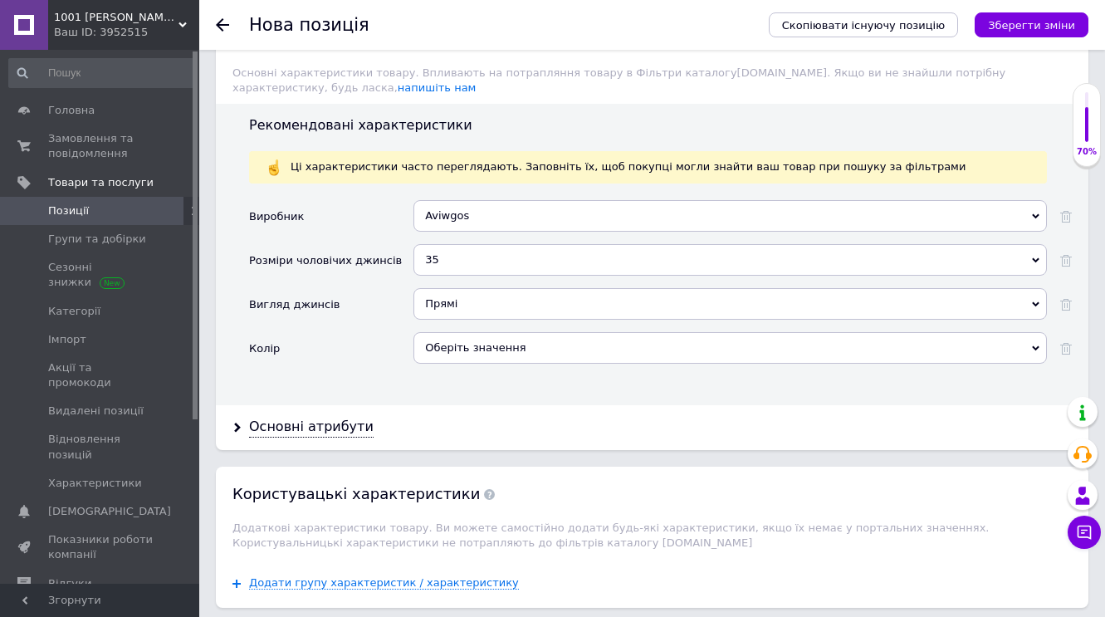
click at [1036, 302] on use at bounding box center [1035, 304] width 7 height 5
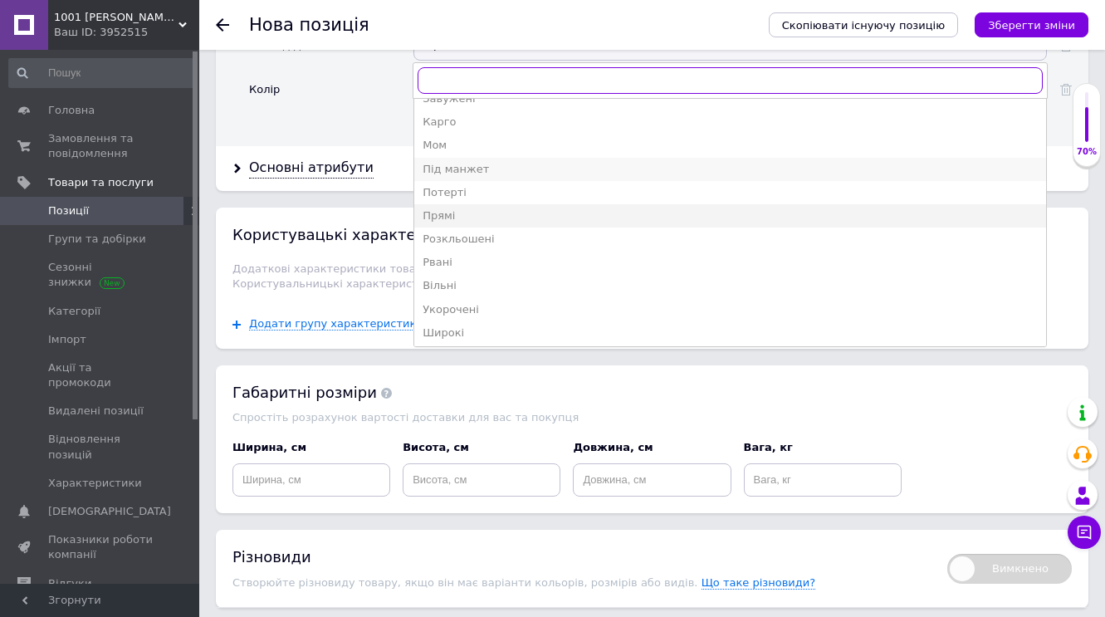
scroll to position [1992, 0]
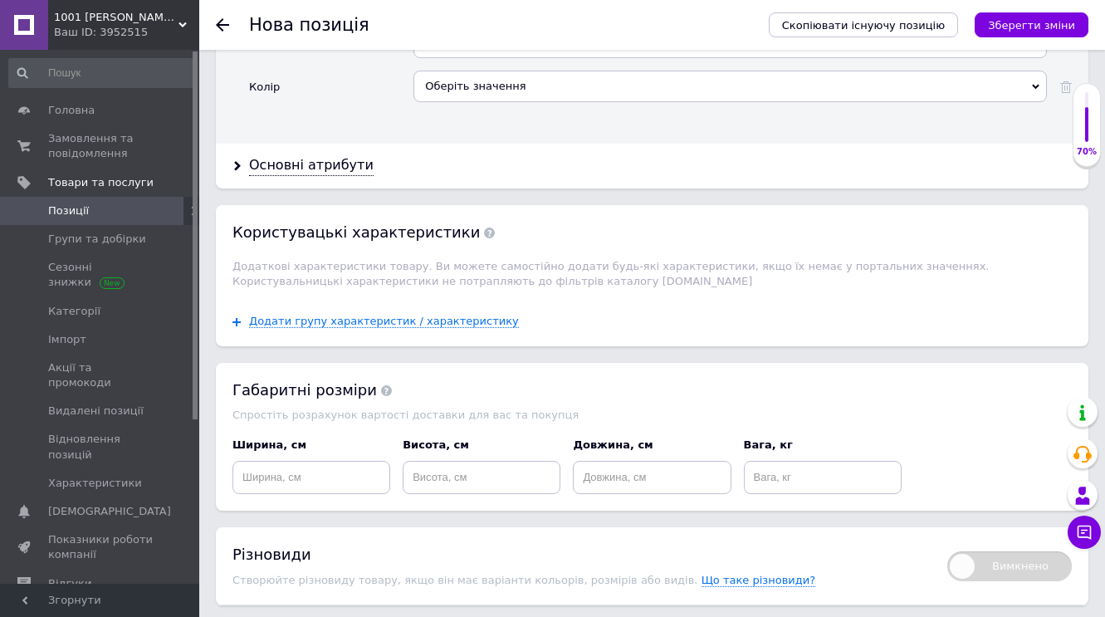
click at [318, 101] on div "Колір" at bounding box center [331, 93] width 164 height 44
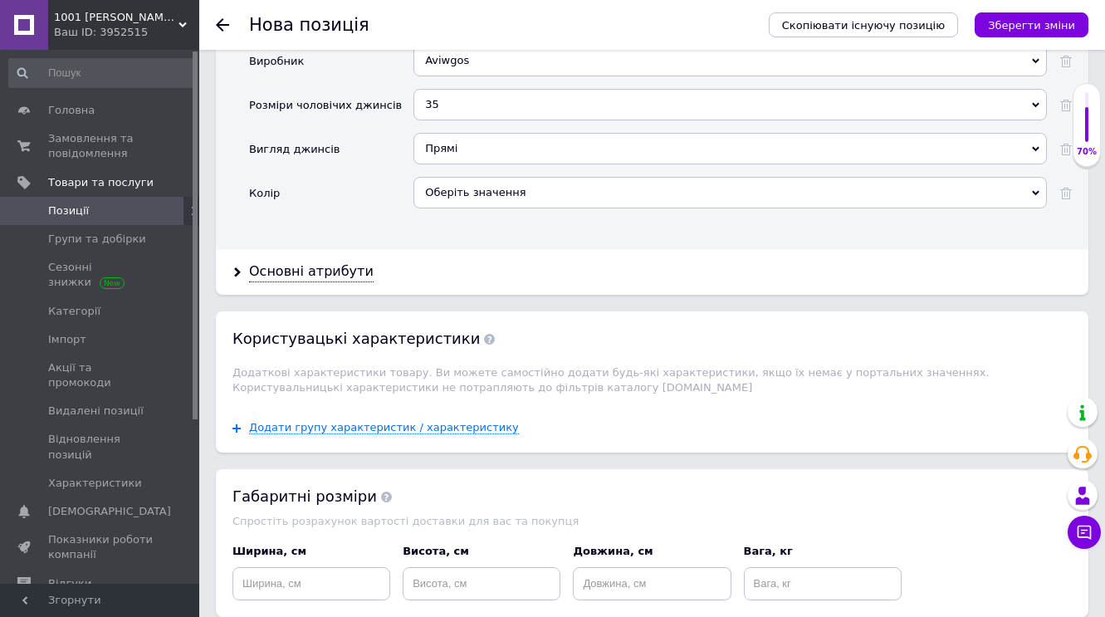
scroll to position [1882, 0]
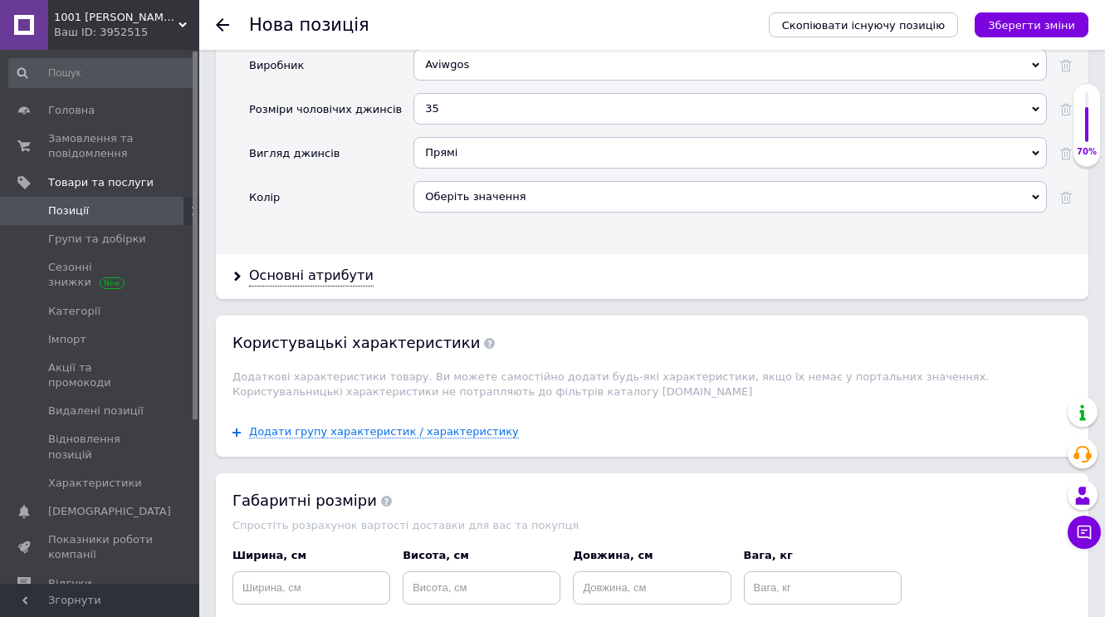
click at [1038, 193] on icon at bounding box center [1035, 196] width 7 height 7
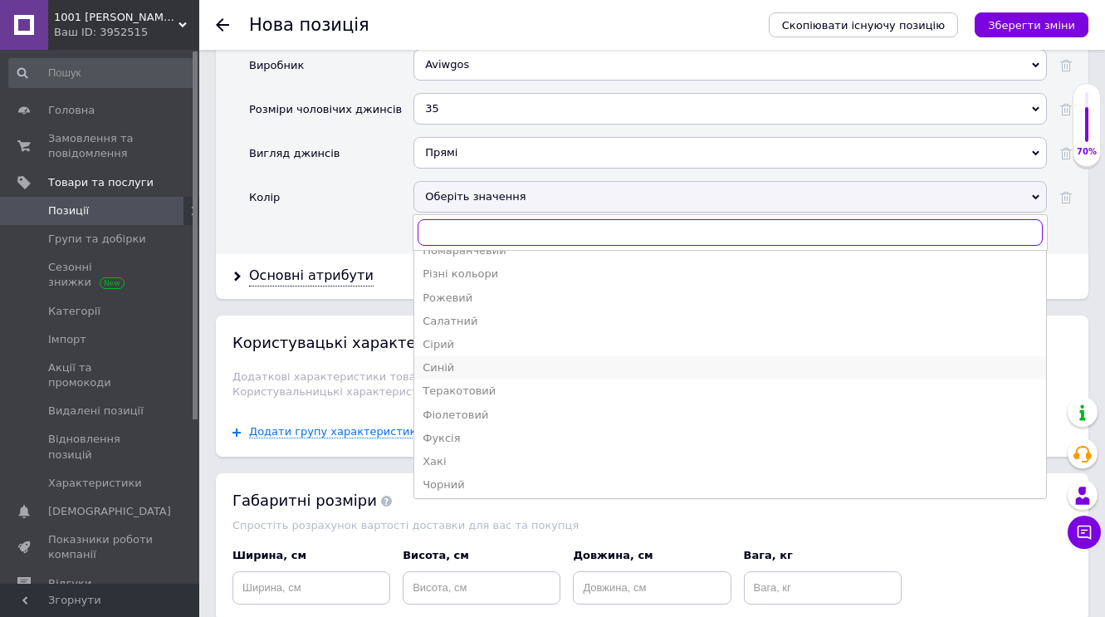
scroll to position [249, 0]
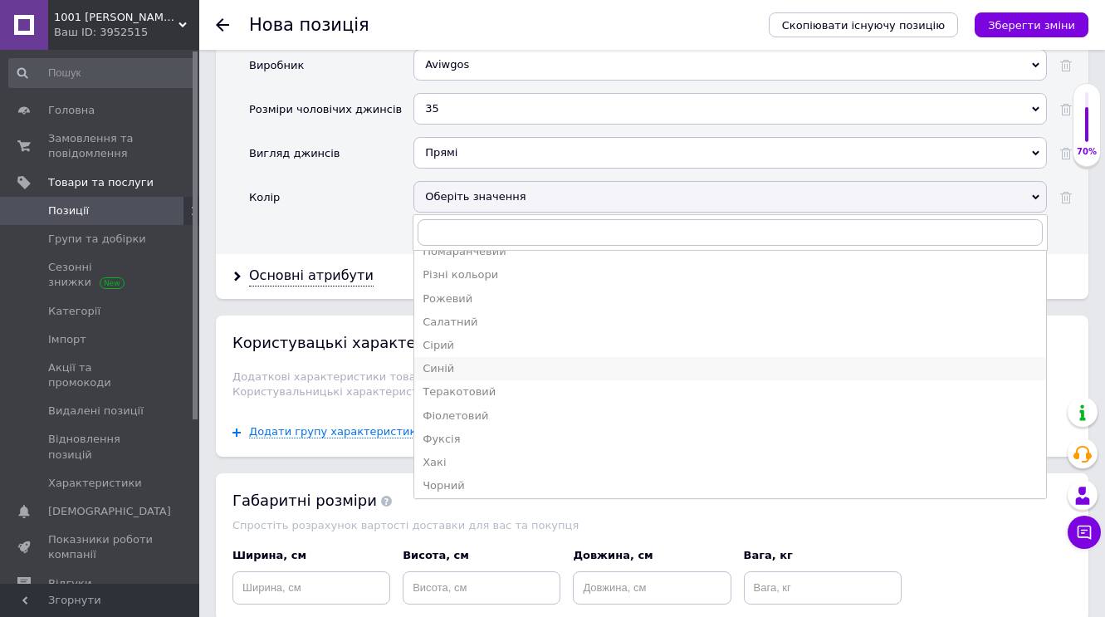
click at [462, 361] on div "Синій" at bounding box center [730, 368] width 615 height 15
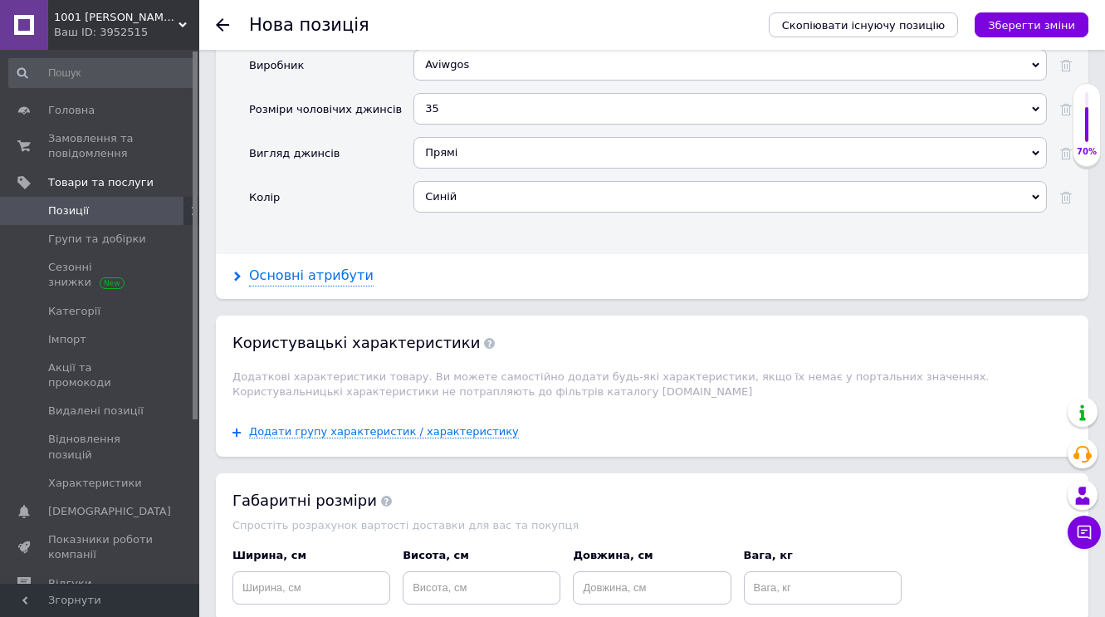
click at [261, 271] on div "Основні атрибути" at bounding box center [311, 276] width 125 height 19
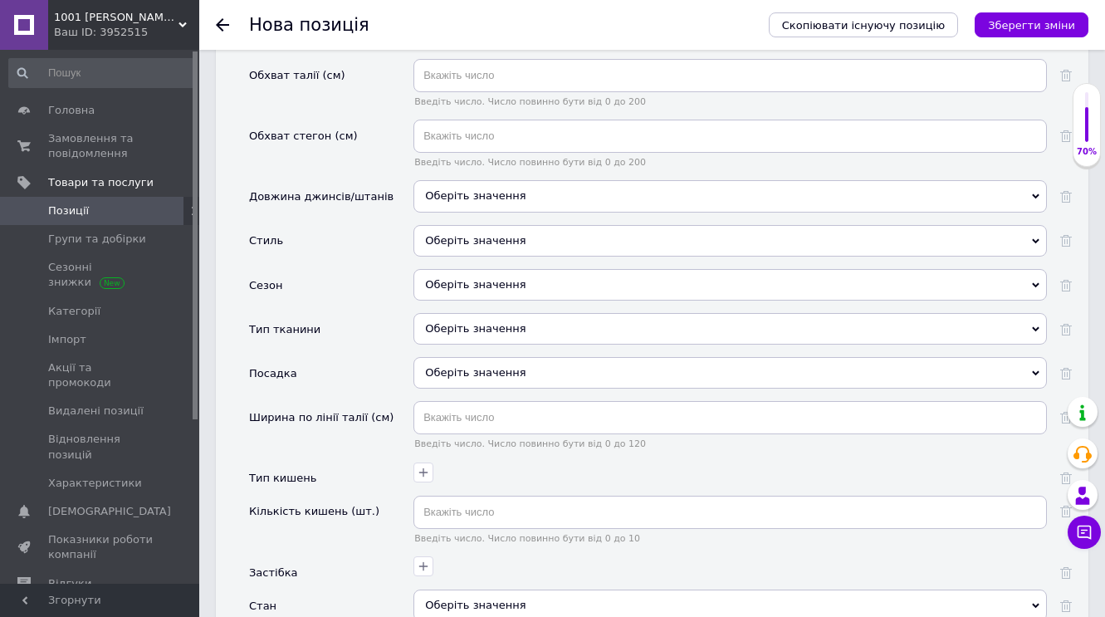
scroll to position [2116, 0]
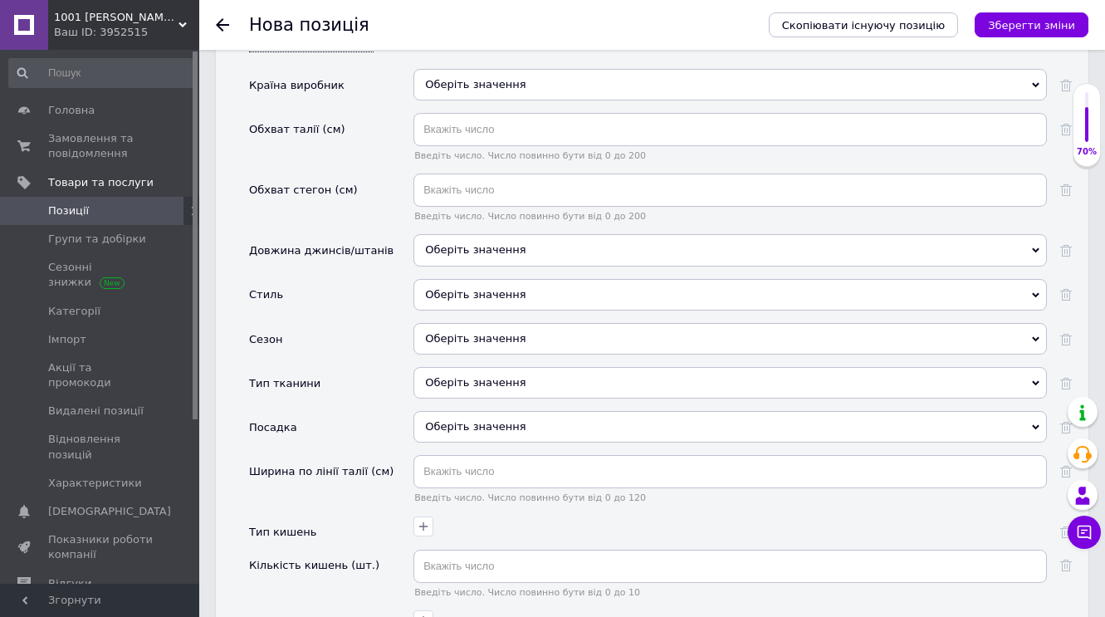
click at [1038, 82] on use at bounding box center [1035, 84] width 7 height 5
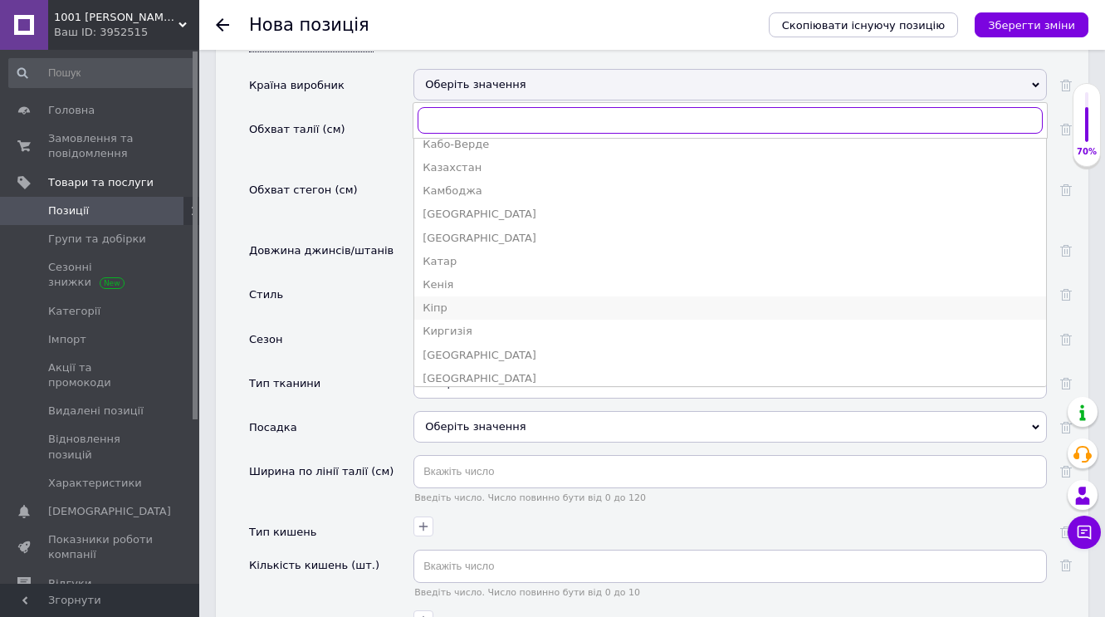
scroll to position [1370, 0]
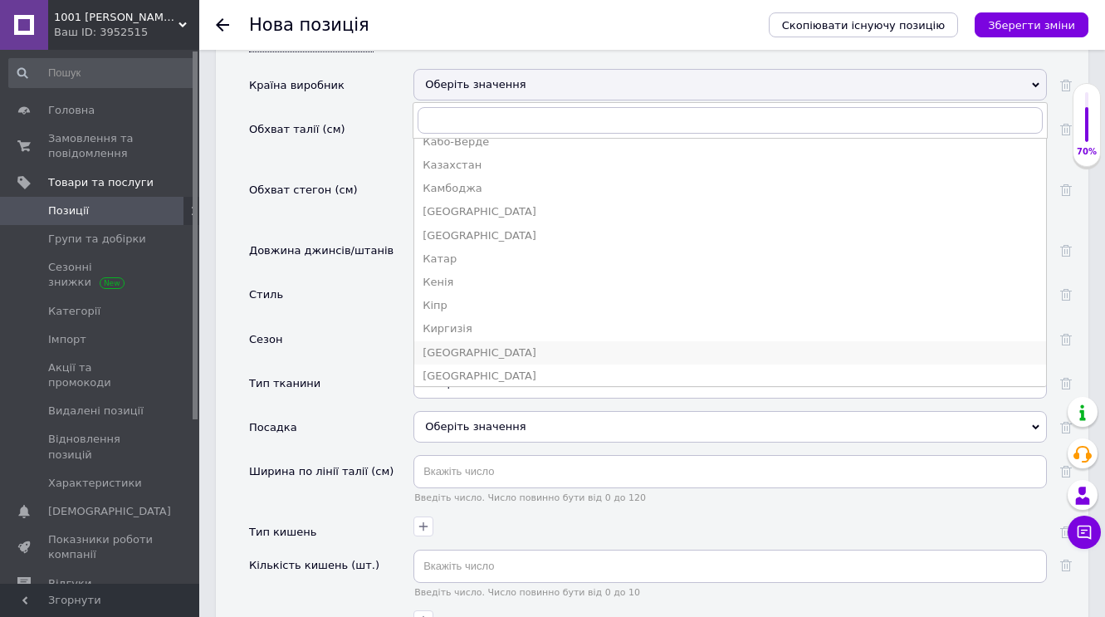
click at [453, 345] on div "[GEOGRAPHIC_DATA]" at bounding box center [730, 352] width 615 height 15
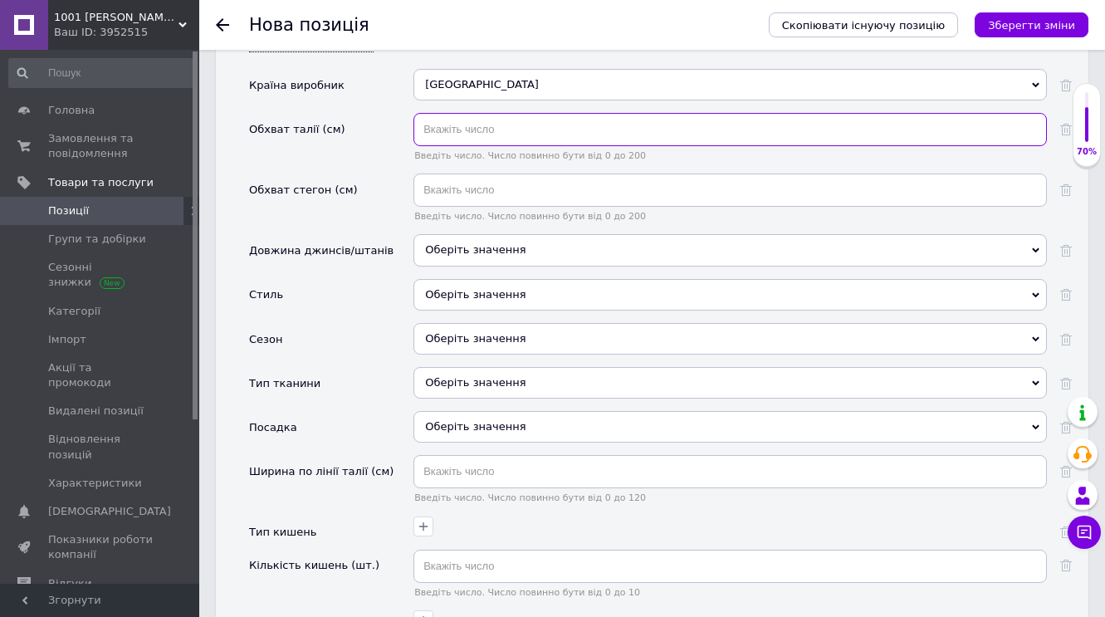
click at [456, 126] on input "text" at bounding box center [731, 129] width 634 height 33
type input "94"
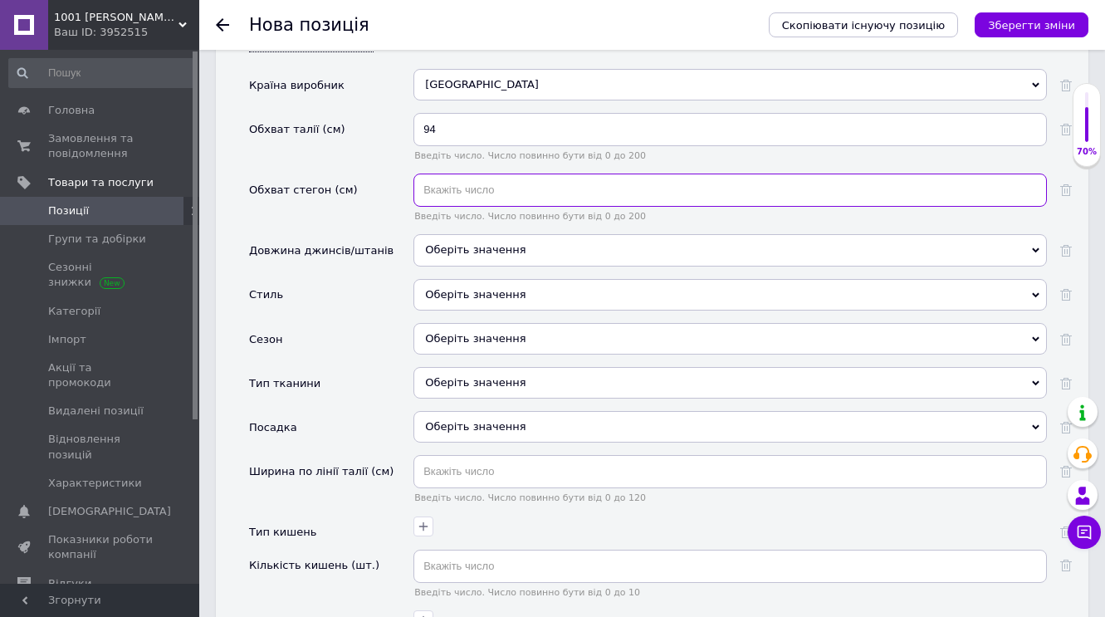
click at [455, 194] on input "text" at bounding box center [731, 190] width 634 height 33
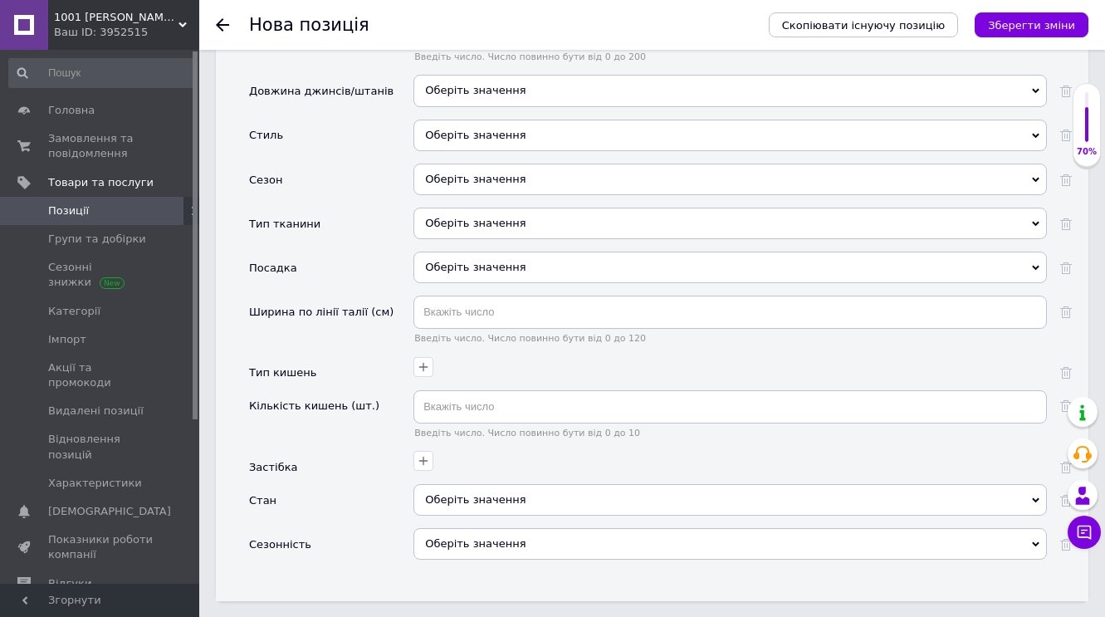
scroll to position [2280, 0]
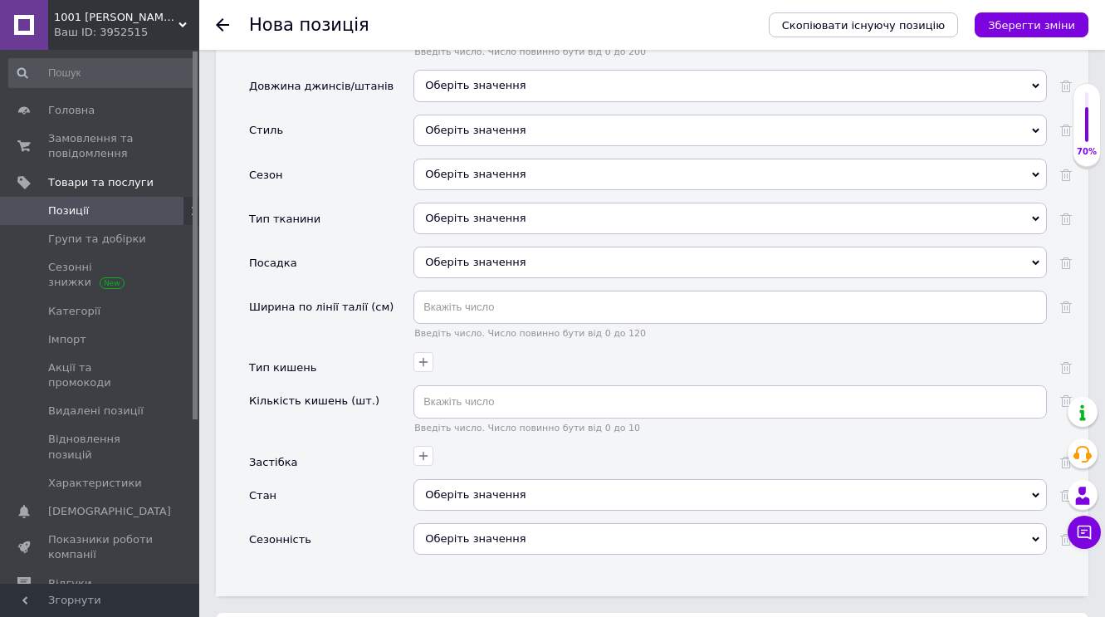
type input "114"
click at [1039, 82] on icon at bounding box center [1035, 85] width 7 height 7
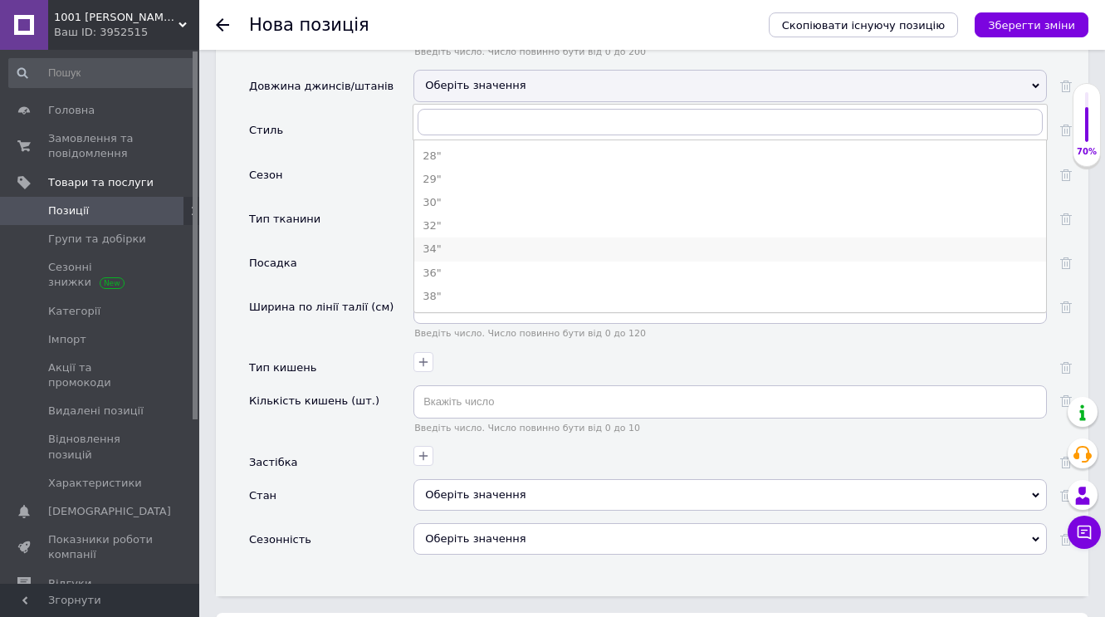
click at [446, 245] on div "34"" at bounding box center [730, 249] width 615 height 15
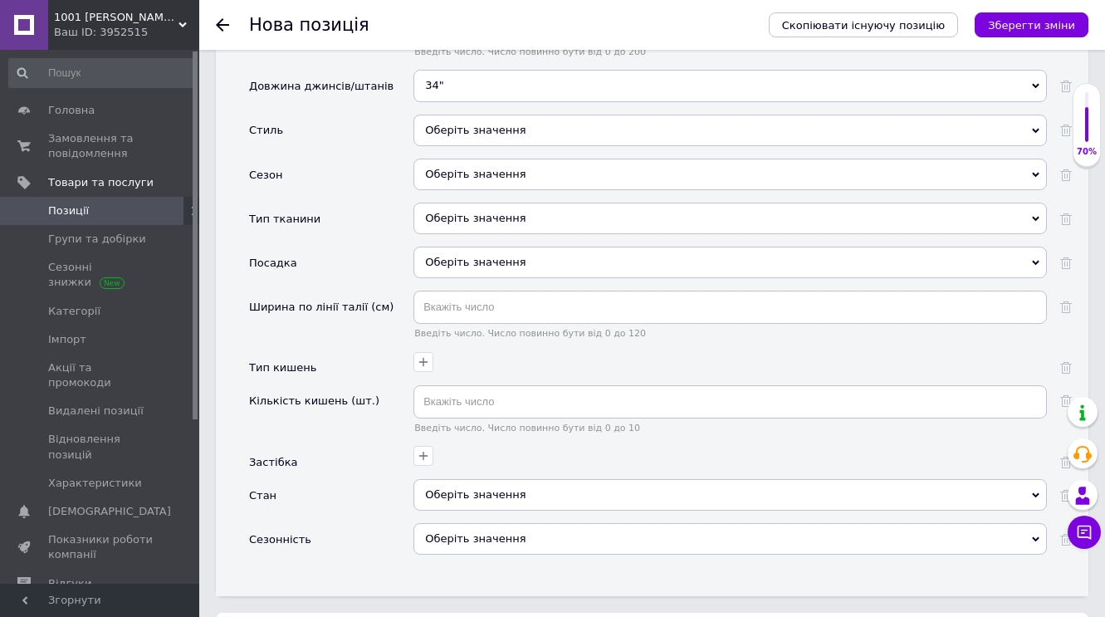
click at [1036, 127] on icon at bounding box center [1035, 130] width 7 height 7
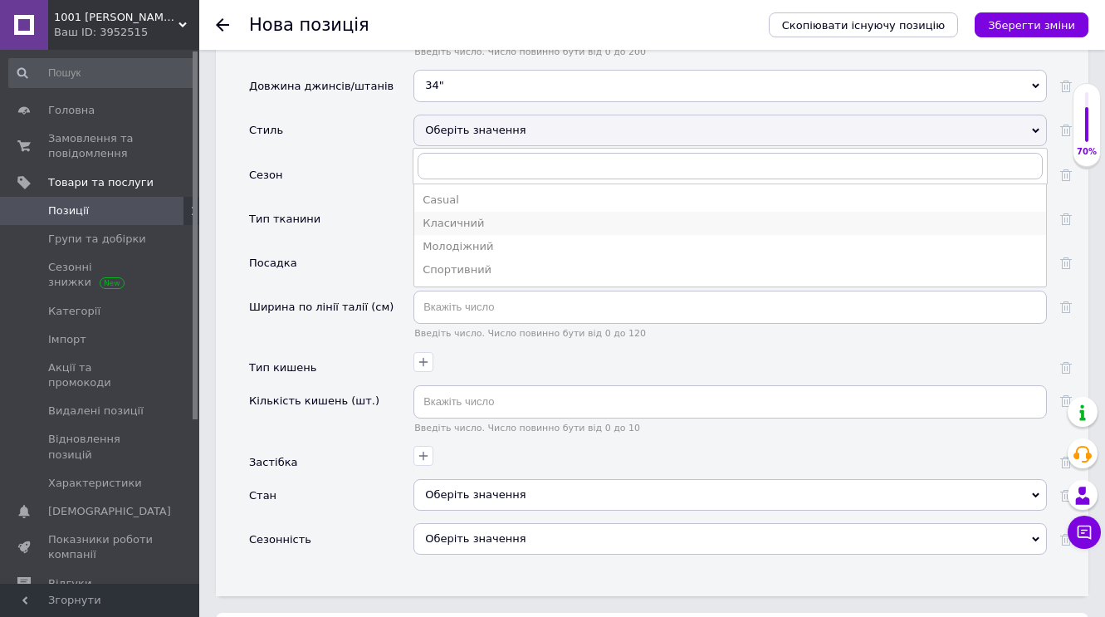
click at [521, 219] on div "Класичний" at bounding box center [730, 223] width 615 height 15
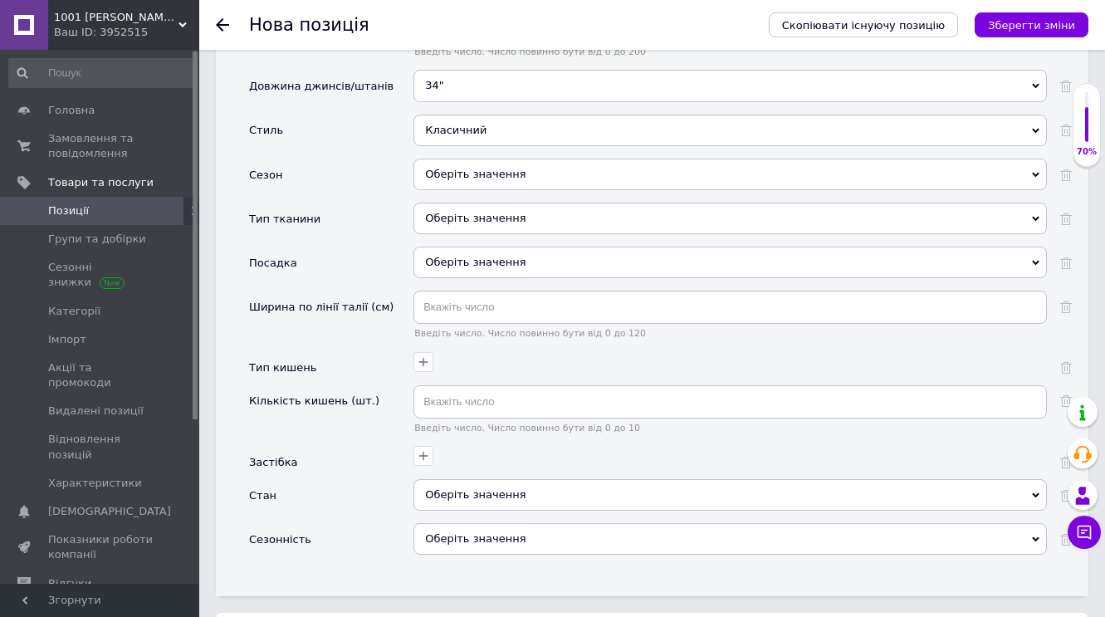
click at [1036, 172] on use at bounding box center [1035, 174] width 7 height 5
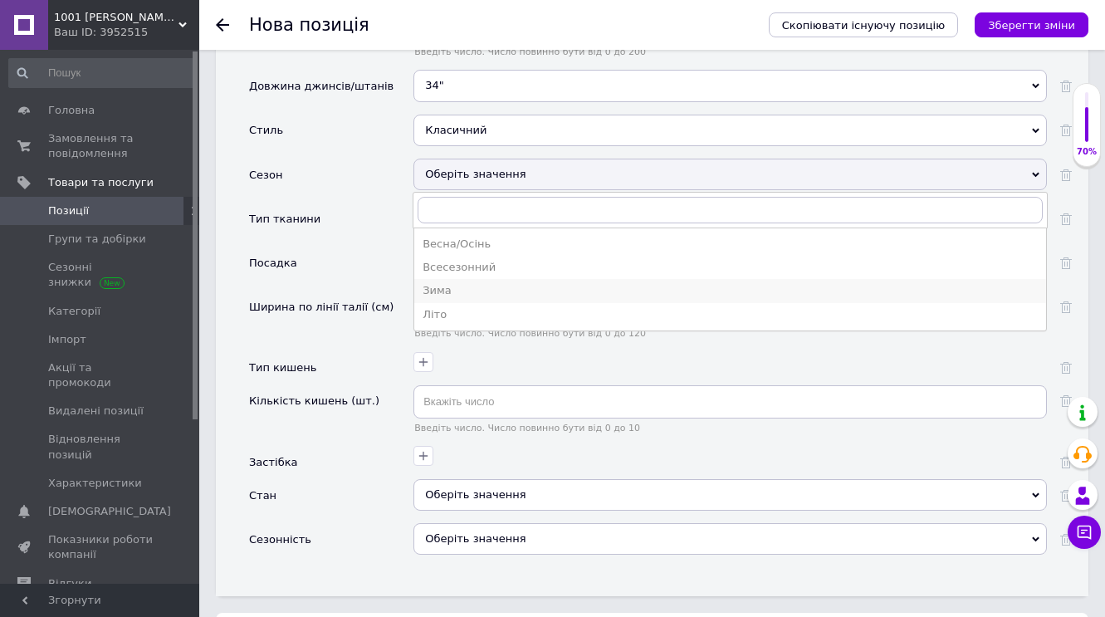
click at [490, 287] on div "Зима" at bounding box center [730, 290] width 615 height 15
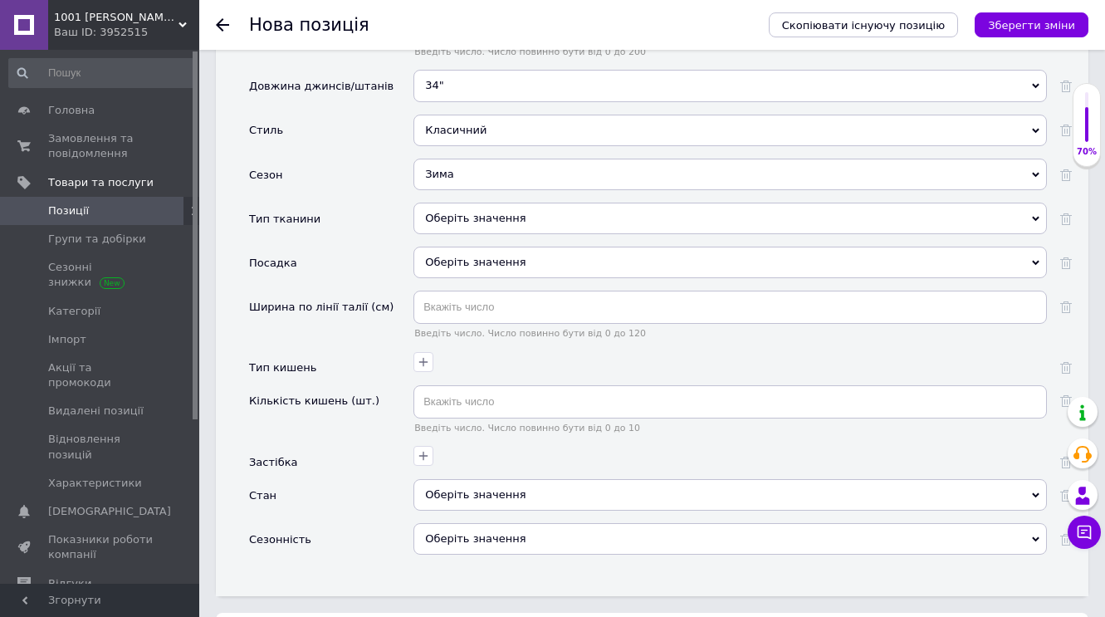
click at [1038, 217] on use at bounding box center [1035, 219] width 7 height 5
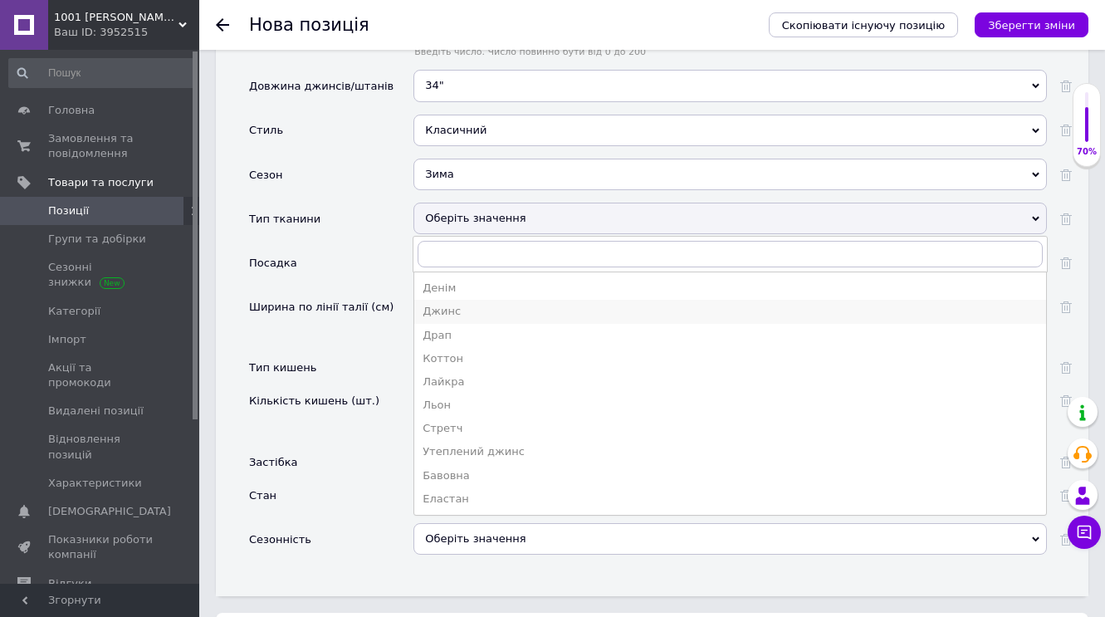
click at [526, 304] on div "Джинс" at bounding box center [730, 311] width 615 height 15
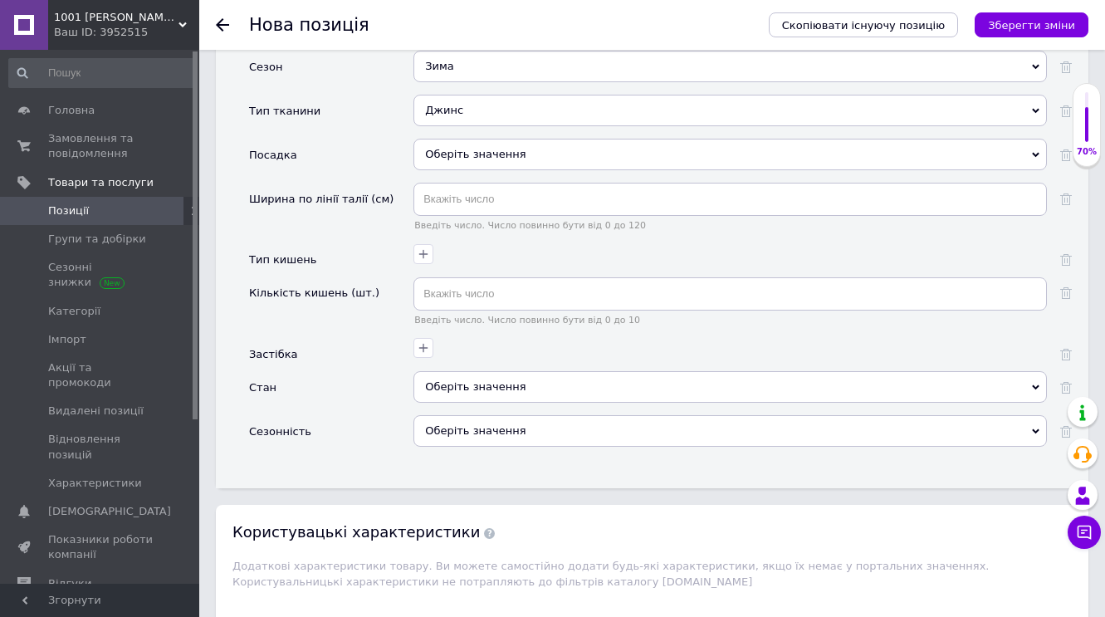
scroll to position [2392, 0]
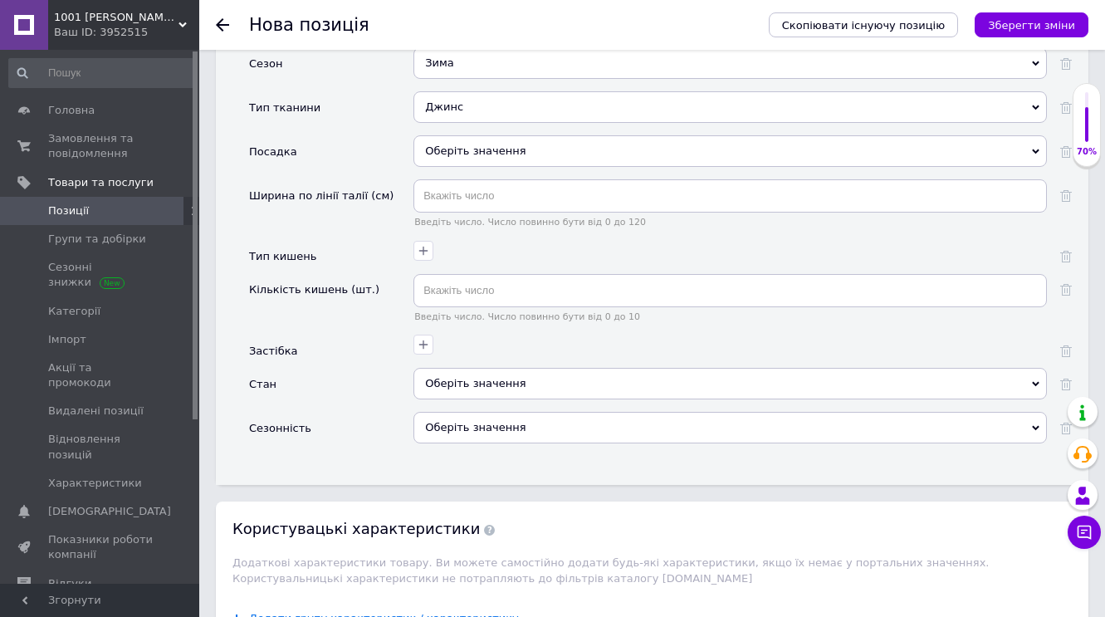
click at [1037, 148] on icon at bounding box center [1035, 151] width 7 height 7
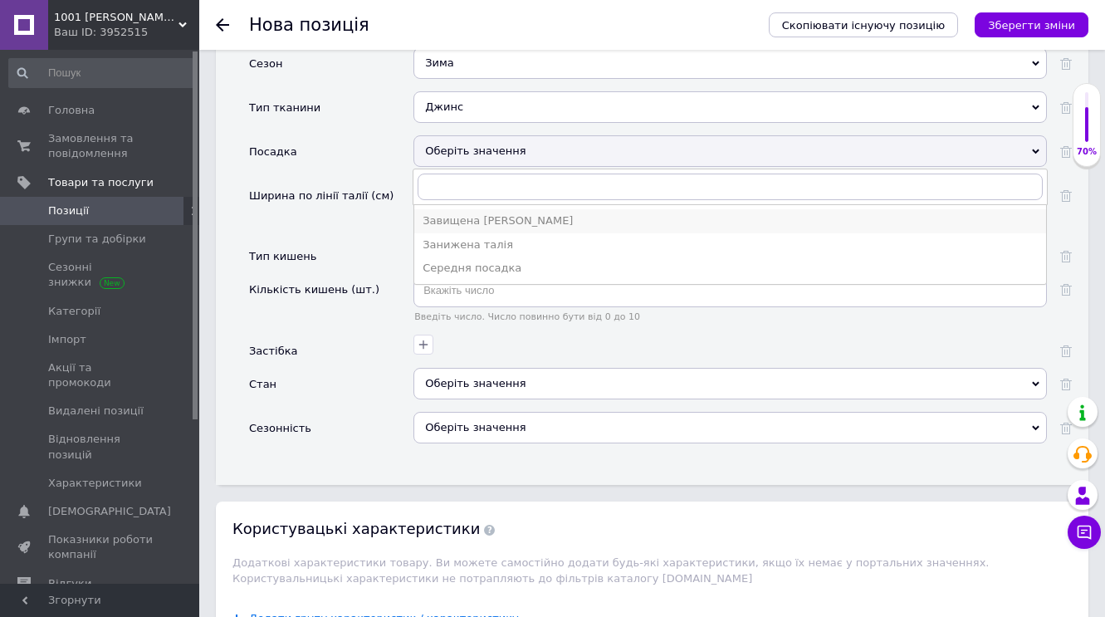
click at [551, 213] on div "Завищена [PERSON_NAME]" at bounding box center [730, 220] width 615 height 15
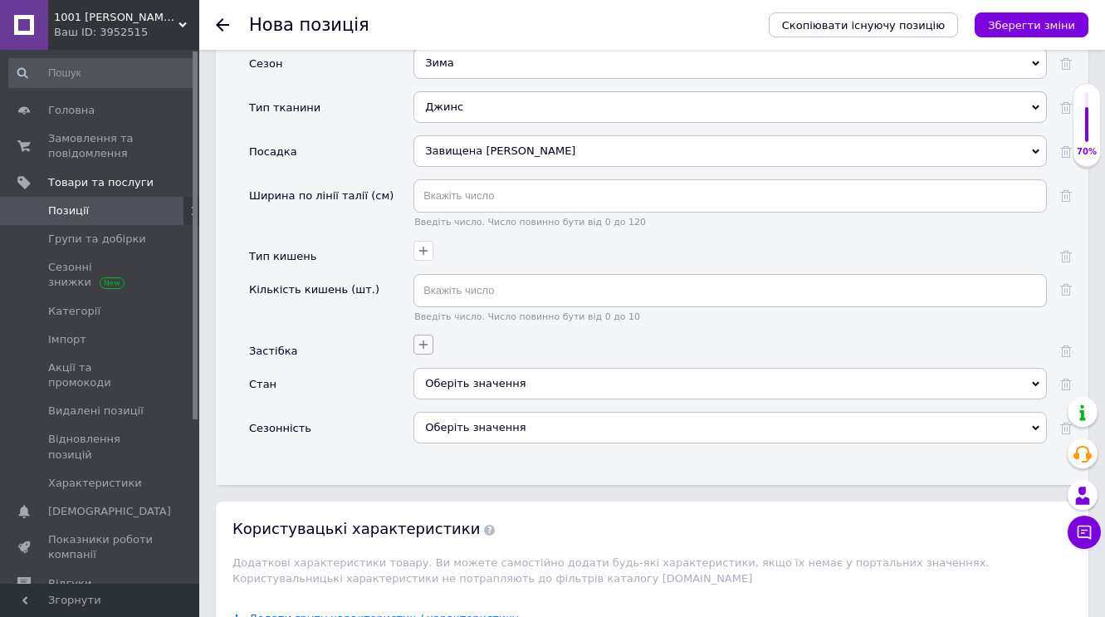
click at [425, 338] on icon "button" at bounding box center [423, 344] width 13 height 13
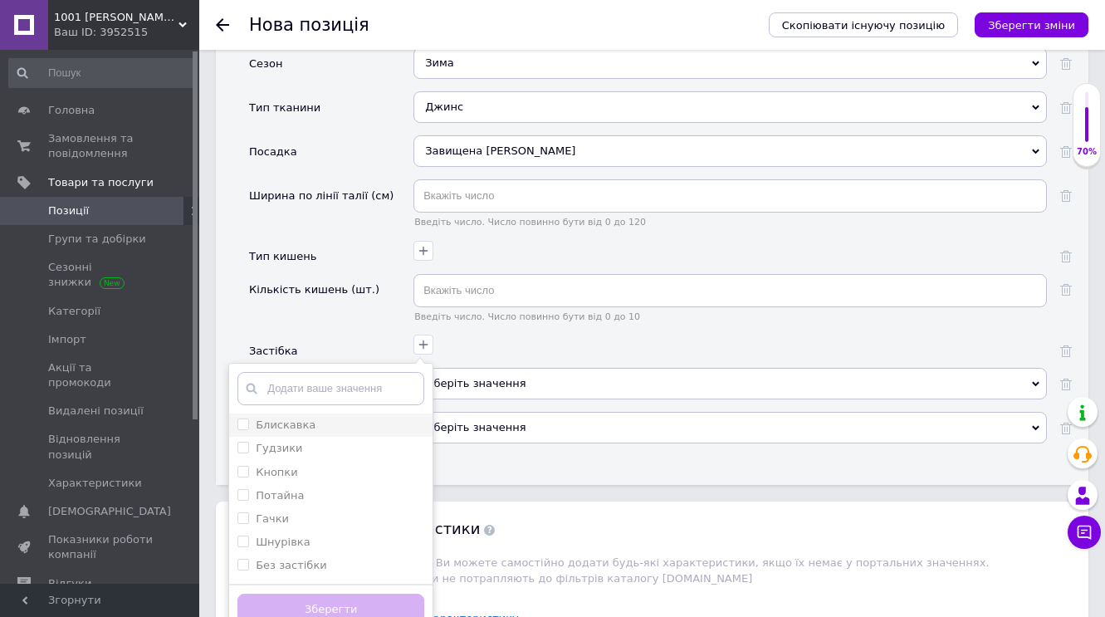
click at [242, 419] on input "Блискавка" at bounding box center [242, 424] width 11 height 11
checkbox input "true"
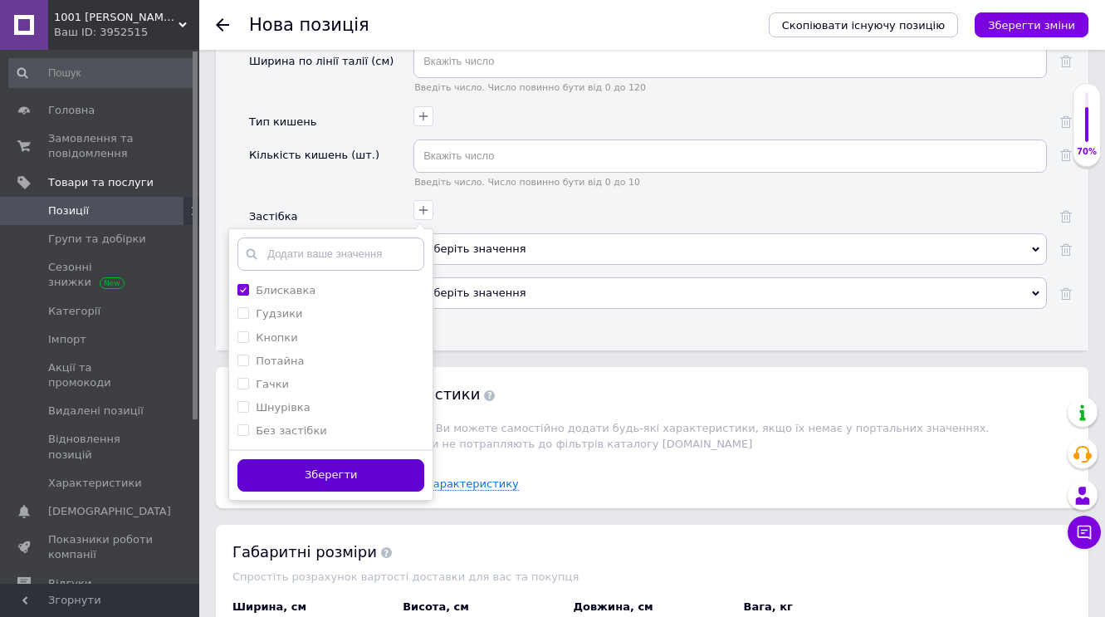
scroll to position [2598, 0]
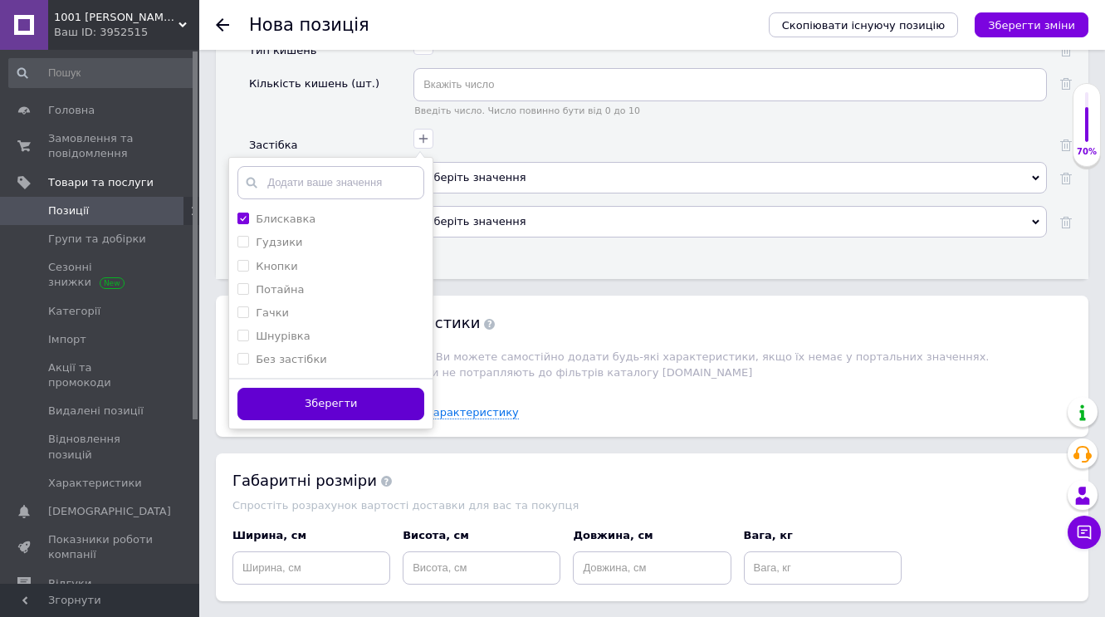
click at [353, 397] on button "Зберегти" at bounding box center [330, 404] width 187 height 32
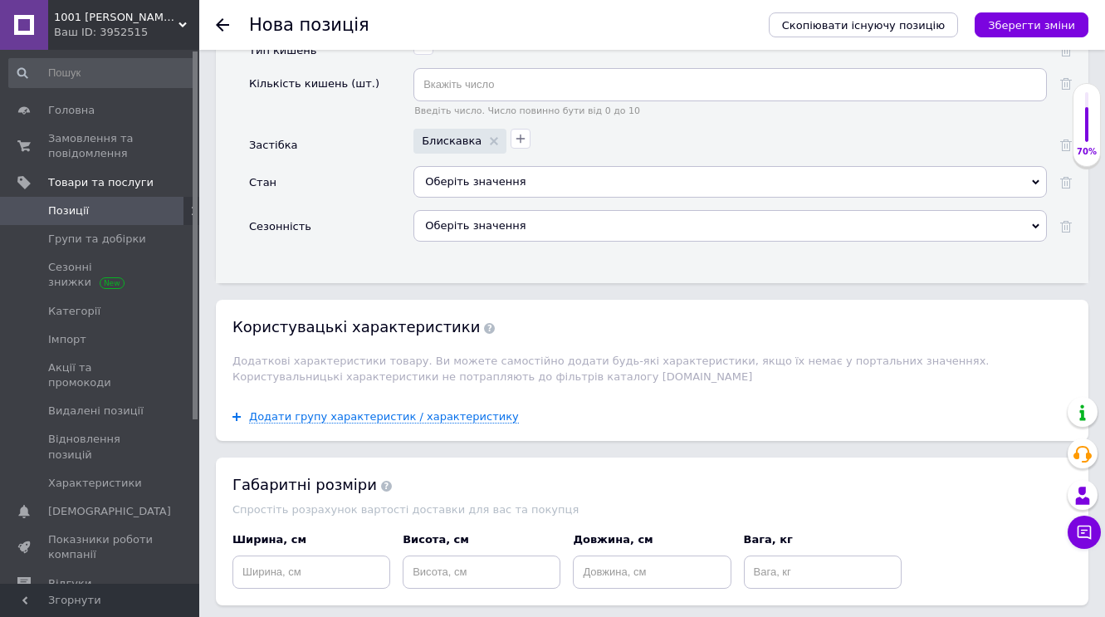
click at [1038, 179] on icon at bounding box center [1035, 182] width 7 height 7
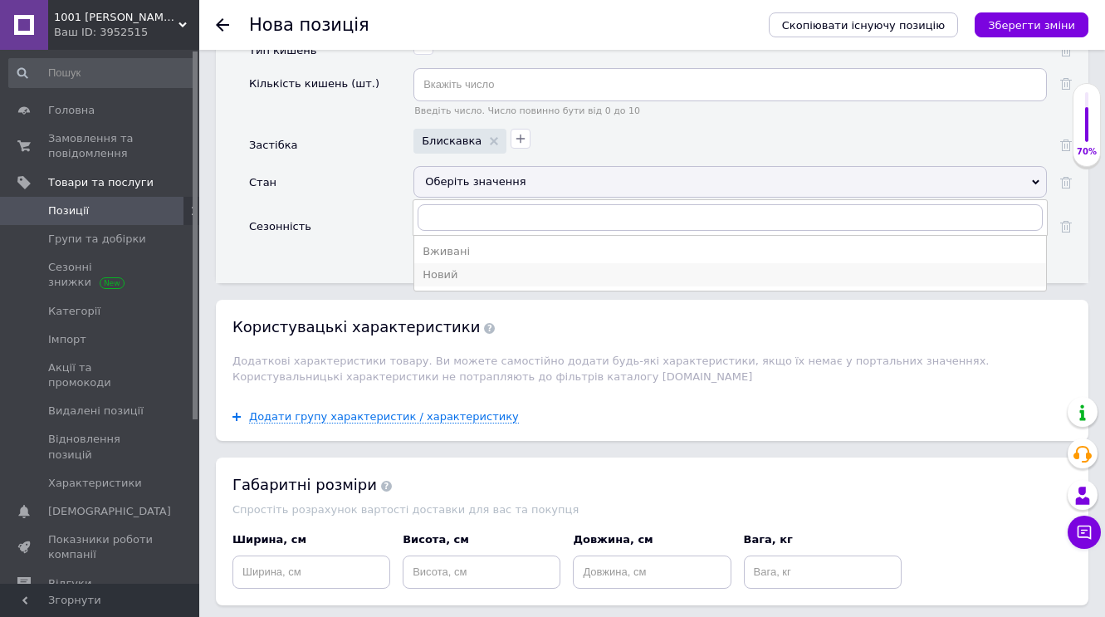
click at [477, 270] on div "Новий" at bounding box center [730, 274] width 615 height 15
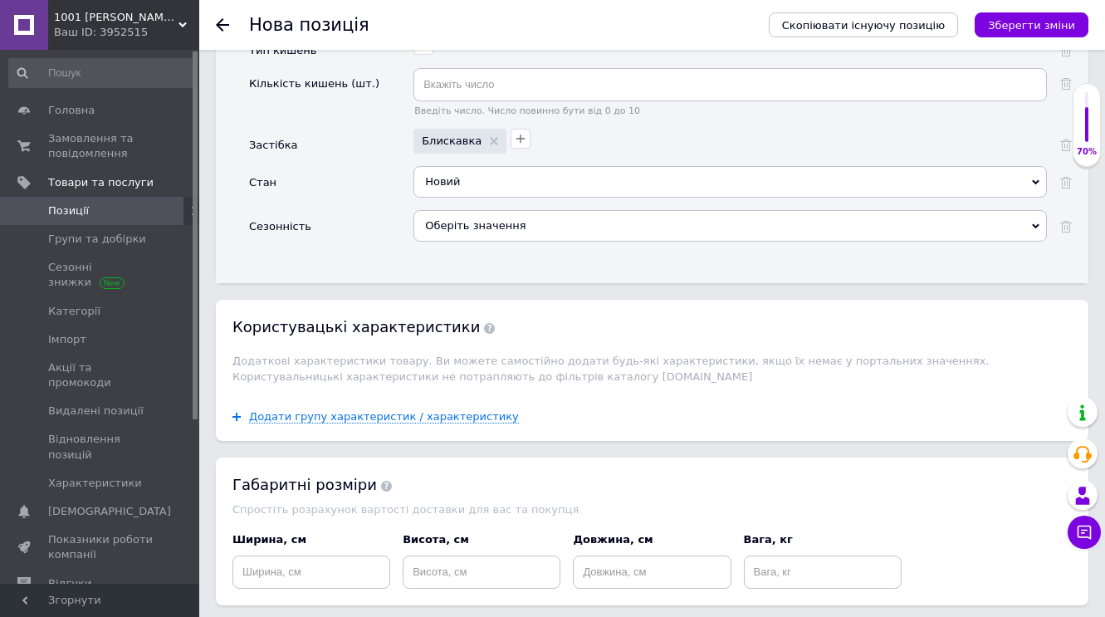
click at [1038, 223] on icon at bounding box center [1035, 226] width 7 height 7
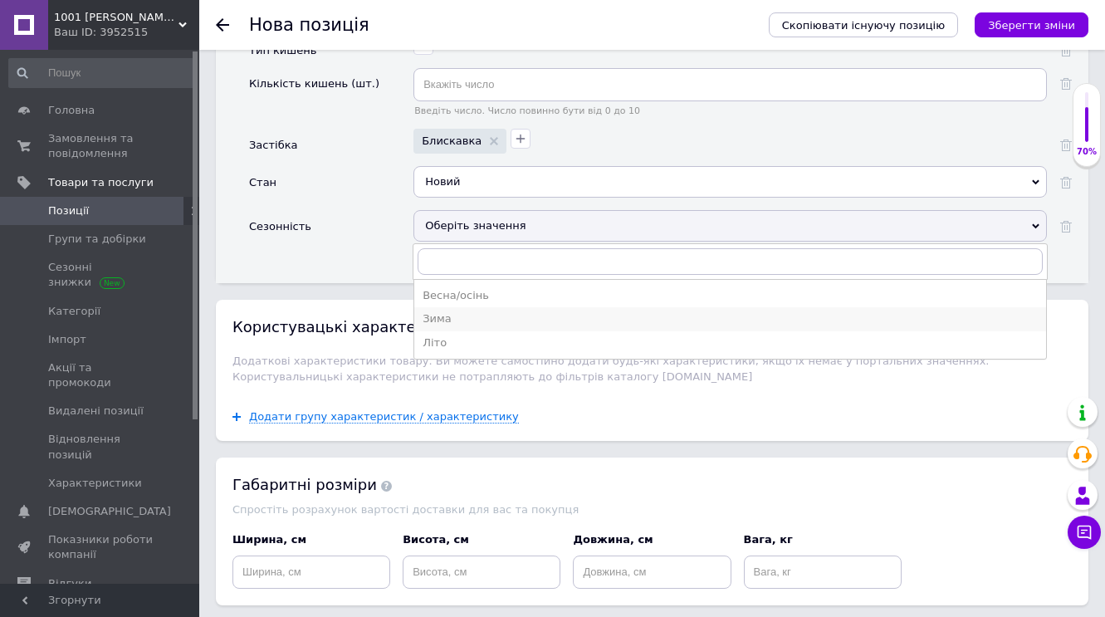
click at [482, 311] on div "Зима" at bounding box center [730, 318] width 615 height 15
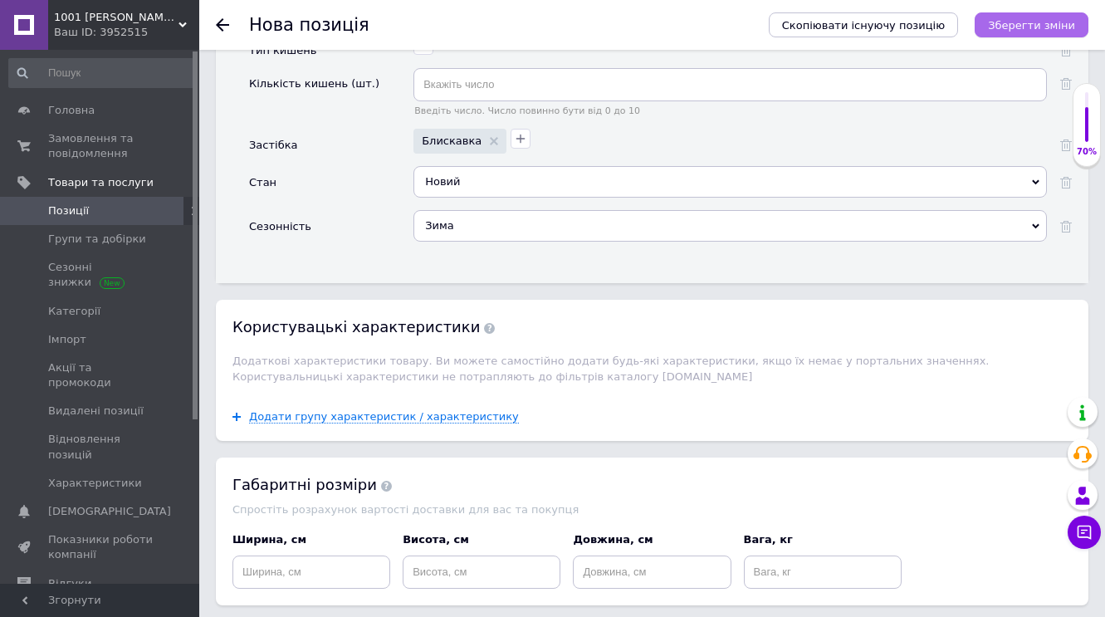
click at [1032, 28] on icon "Зберегти зміни" at bounding box center [1031, 25] width 87 height 12
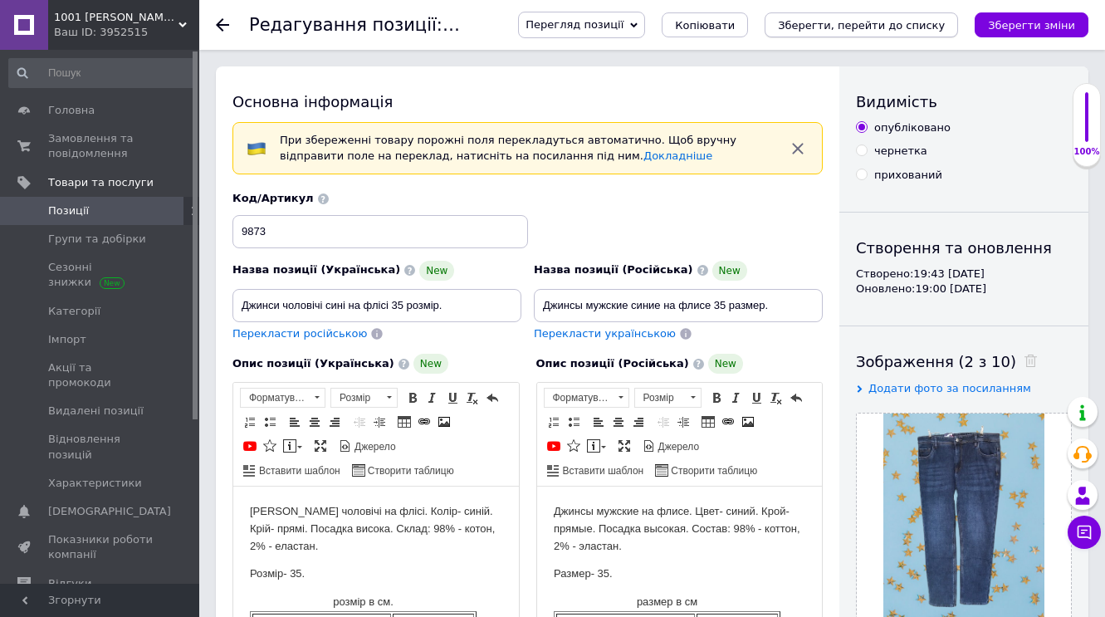
click at [859, 25] on icon "Зберегти, перейти до списку" at bounding box center [861, 25] width 167 height 12
